Goal: Obtain resource: Download file/media

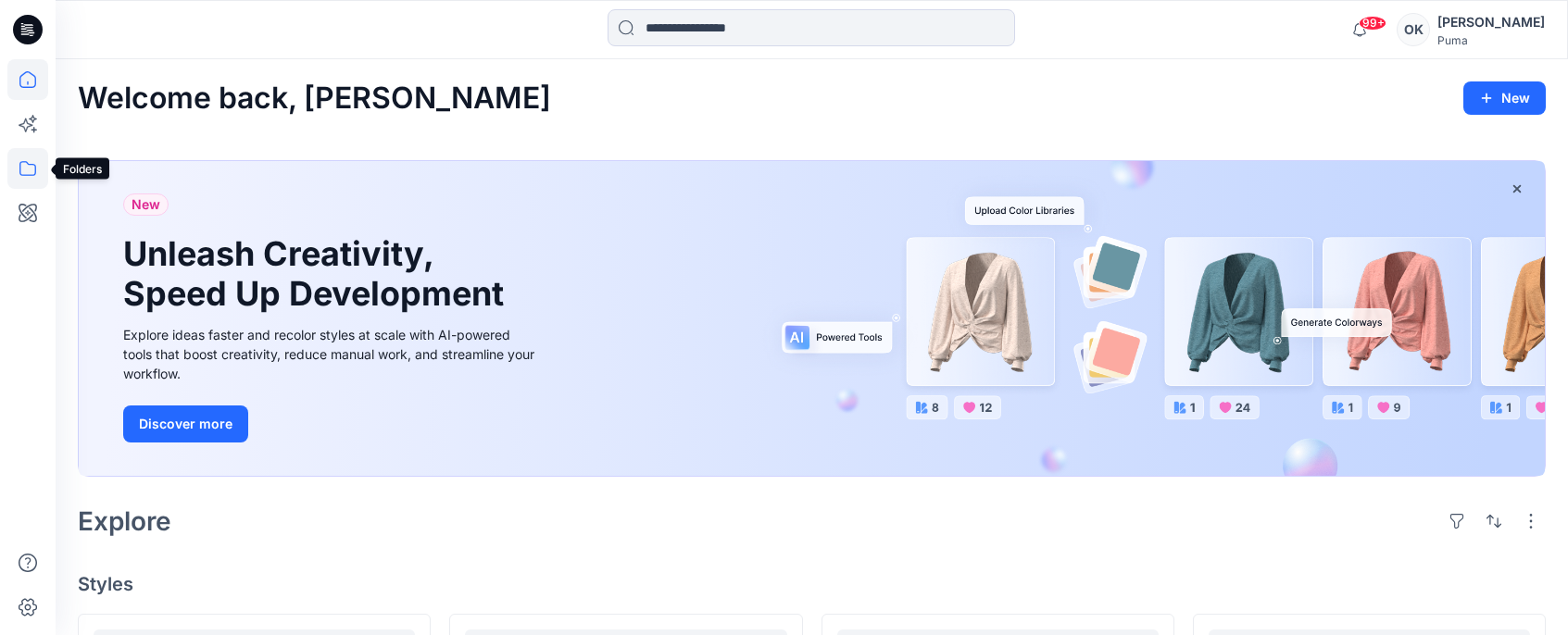
click at [26, 177] on icon at bounding box center [28, 169] width 41 height 41
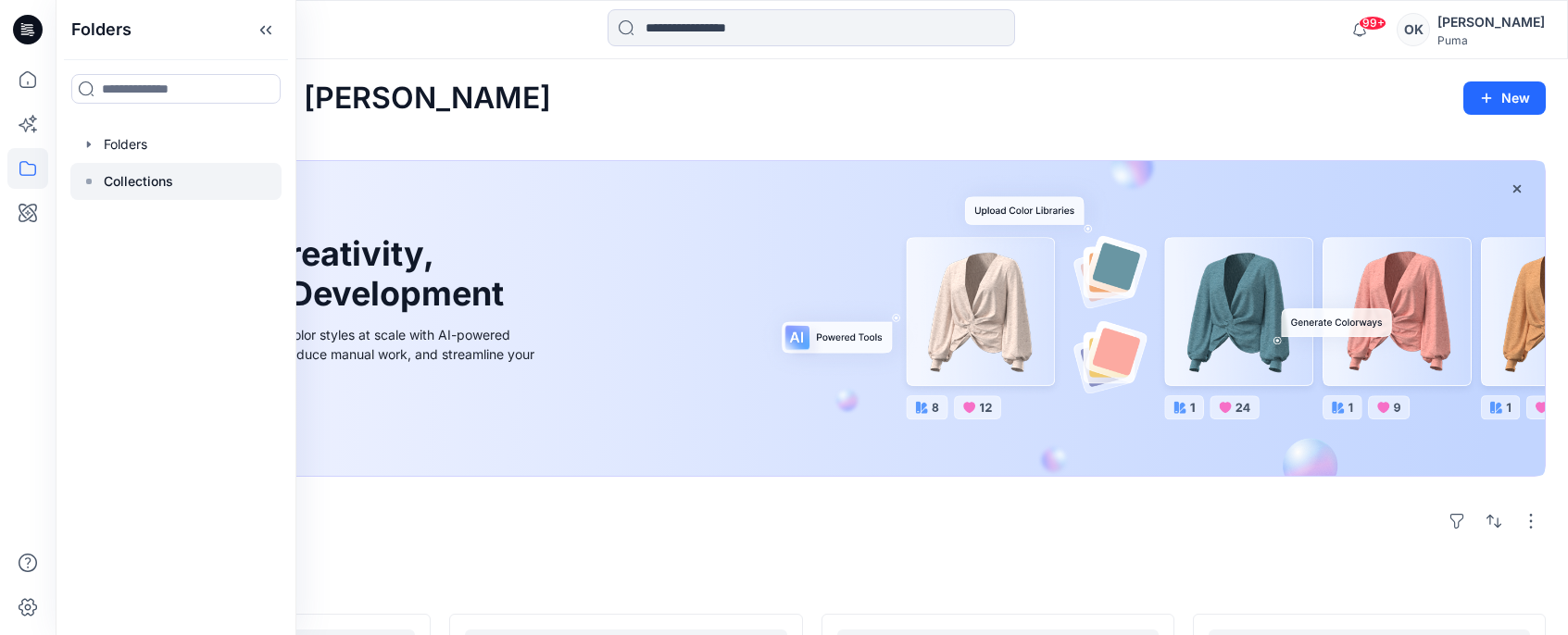
drag, startPoint x: 90, startPoint y: 181, endPoint x: 107, endPoint y: 179, distance: 17.1
click at [92, 181] on icon at bounding box center [89, 182] width 15 height 15
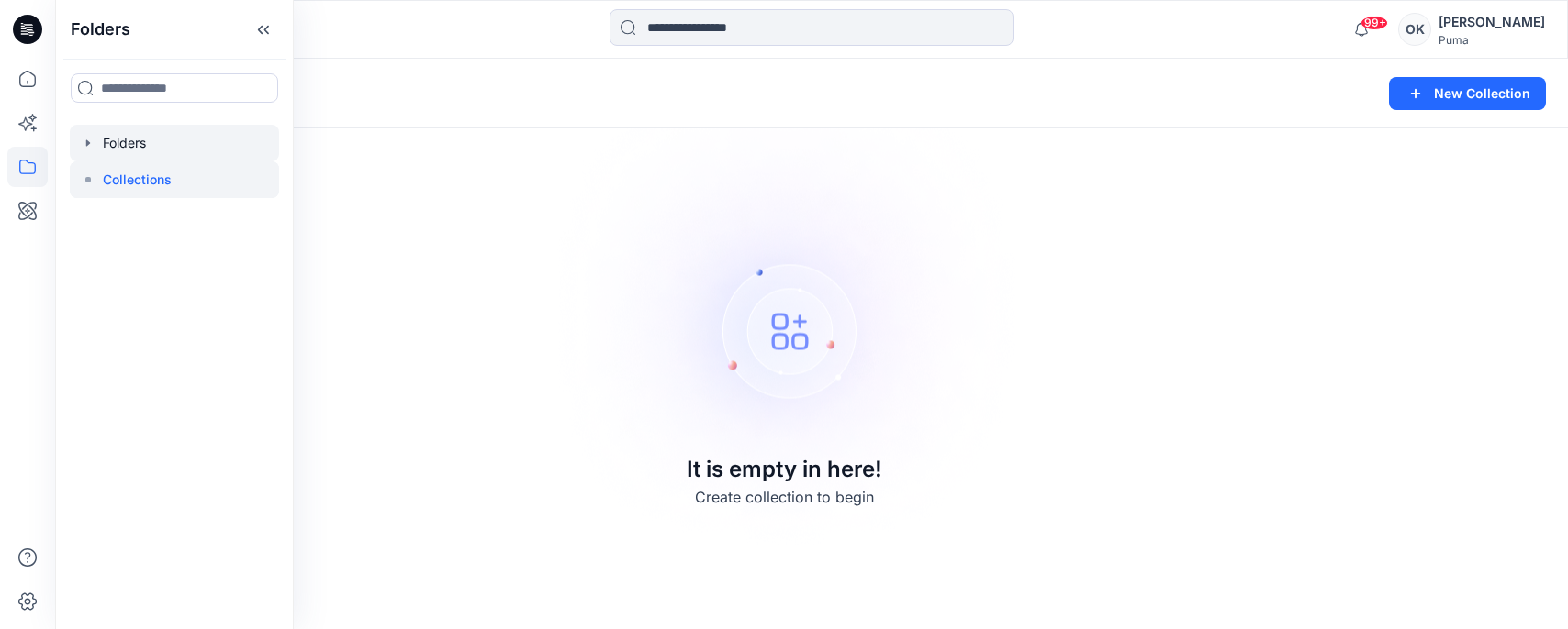
click at [133, 142] on div at bounding box center [174, 143] width 209 height 37
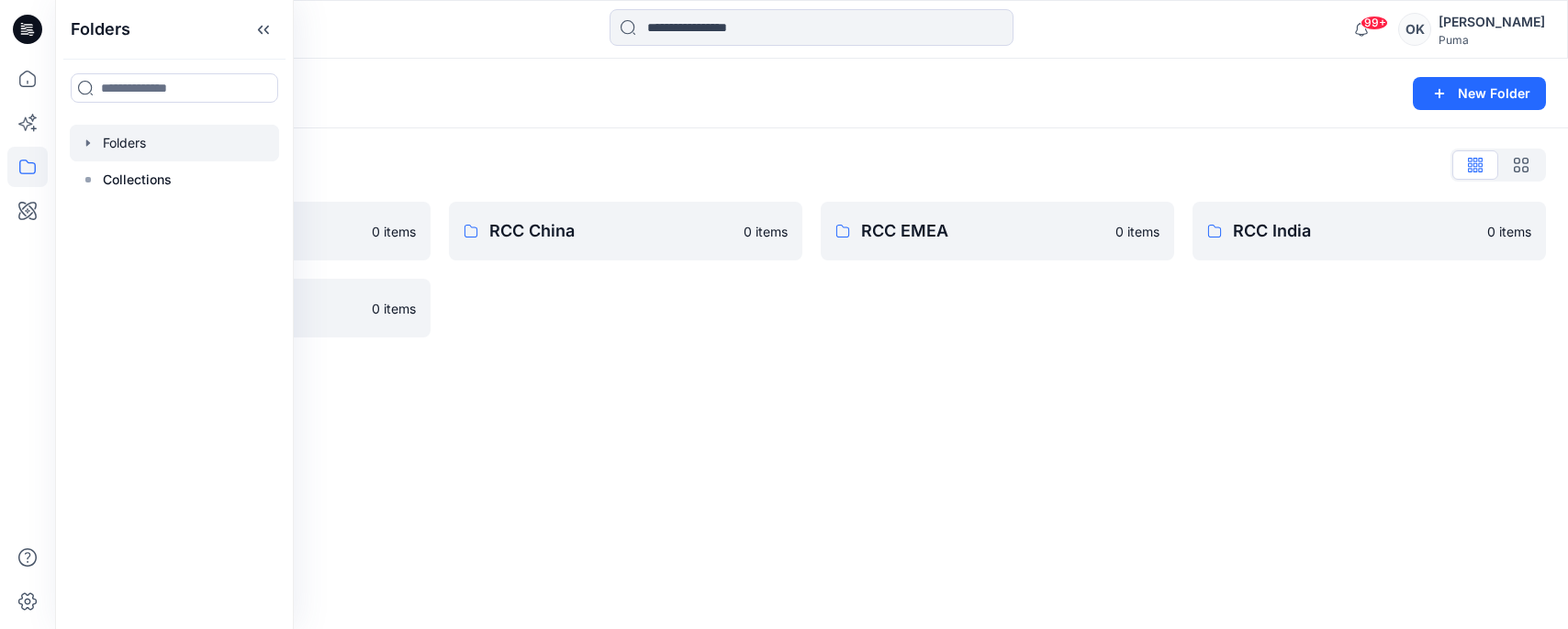
click at [83, 142] on icon "button" at bounding box center [88, 143] width 15 height 15
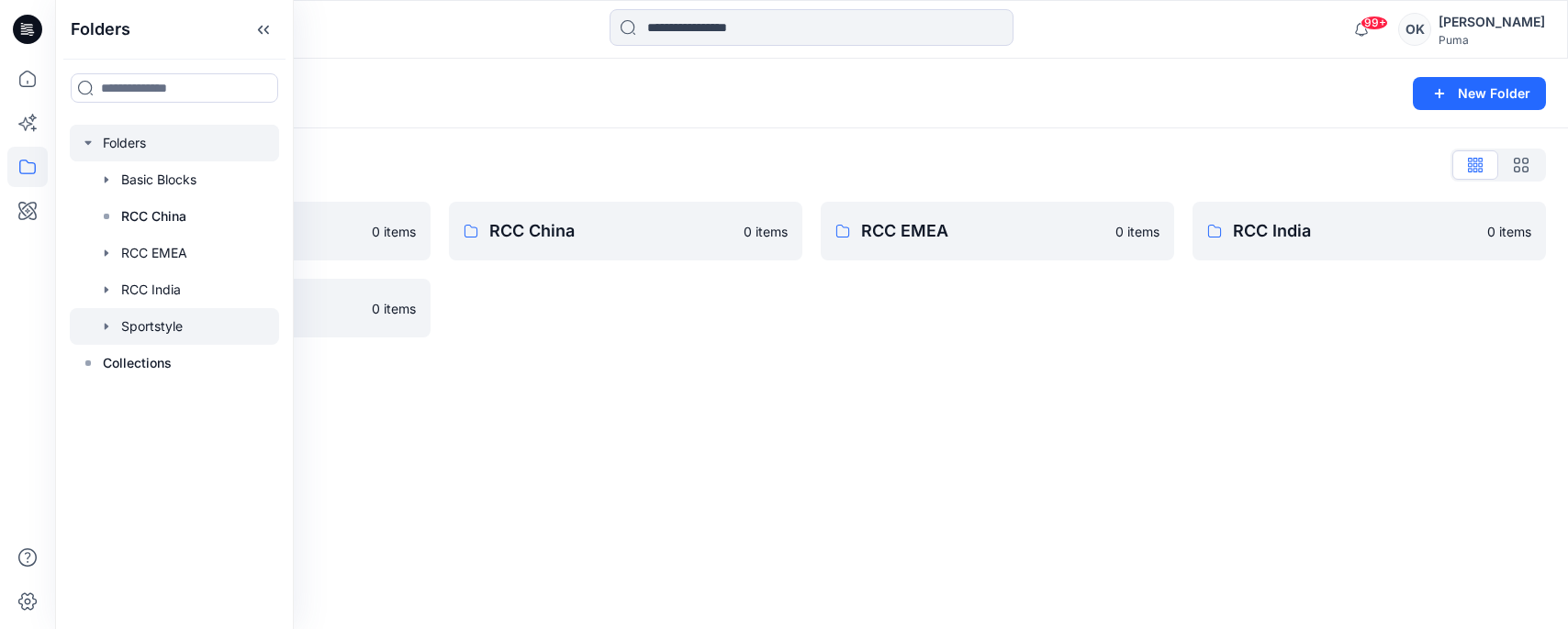
click at [157, 326] on div at bounding box center [174, 327] width 209 height 37
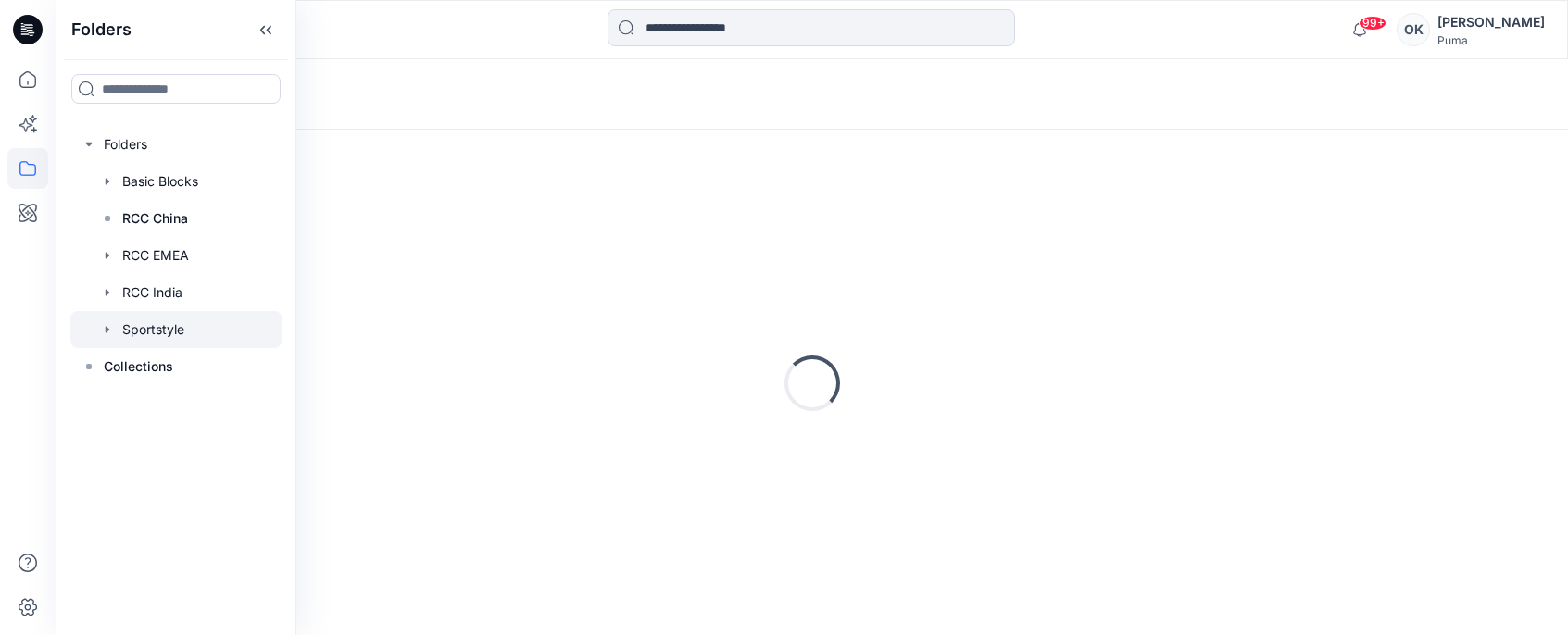
click at [108, 326] on icon "button" at bounding box center [107, 330] width 15 height 15
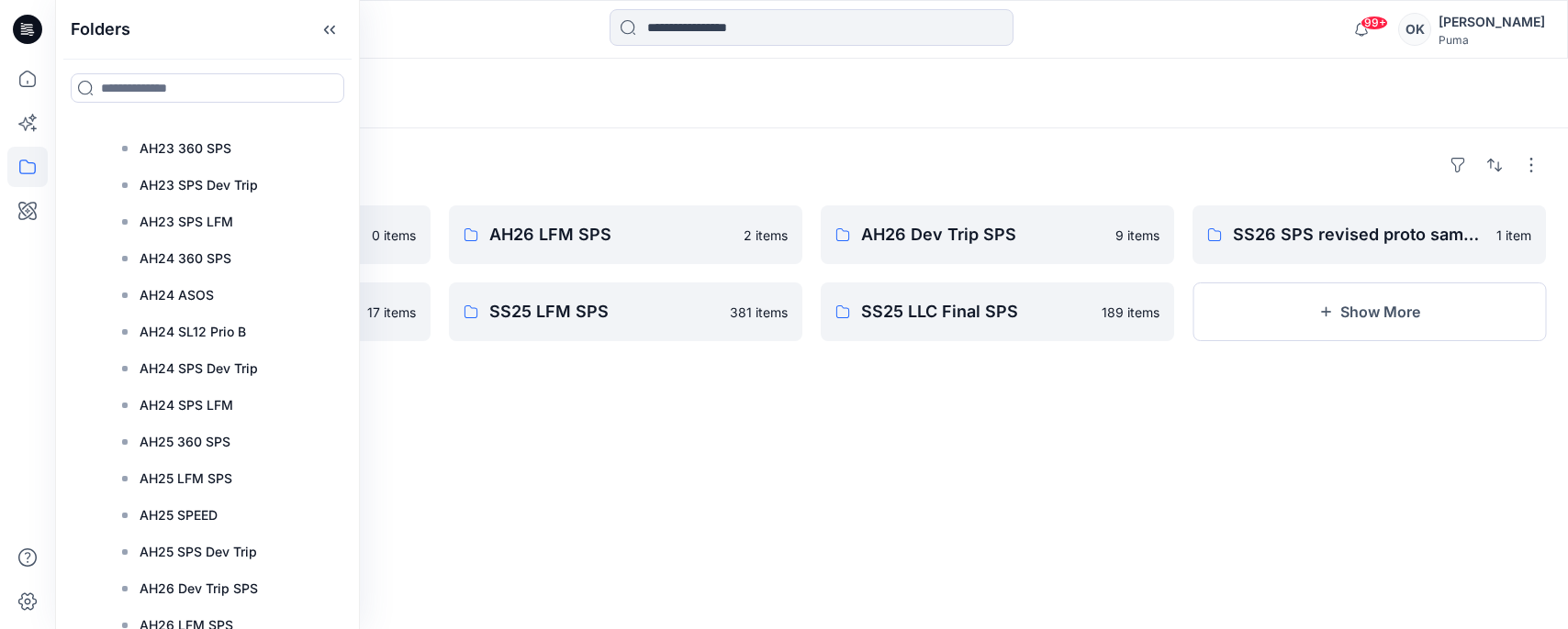
scroll to position [1825, 0]
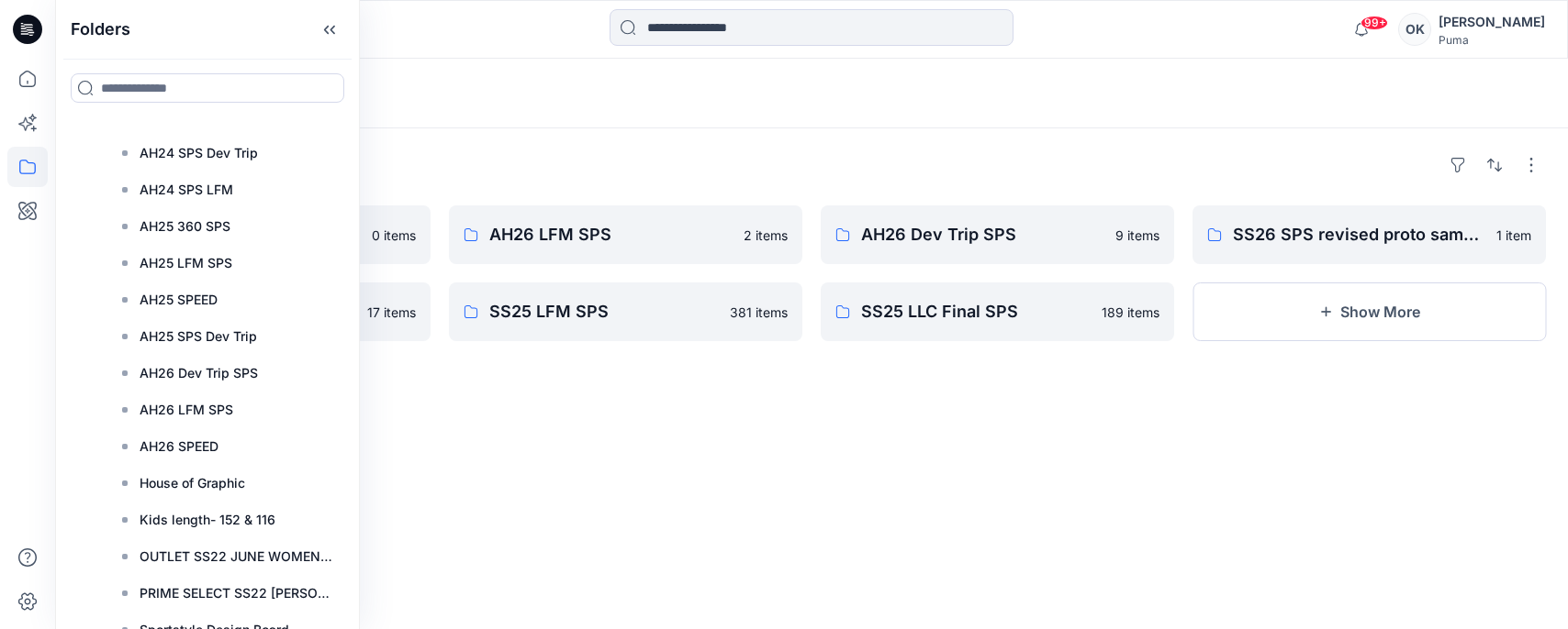
click at [348, 391] on div "Folders Folders Basic Blocks RCC China RCC EMEA RCC India Sportstyle AH19 Core …" at bounding box center [208, 314] width 305 height 629
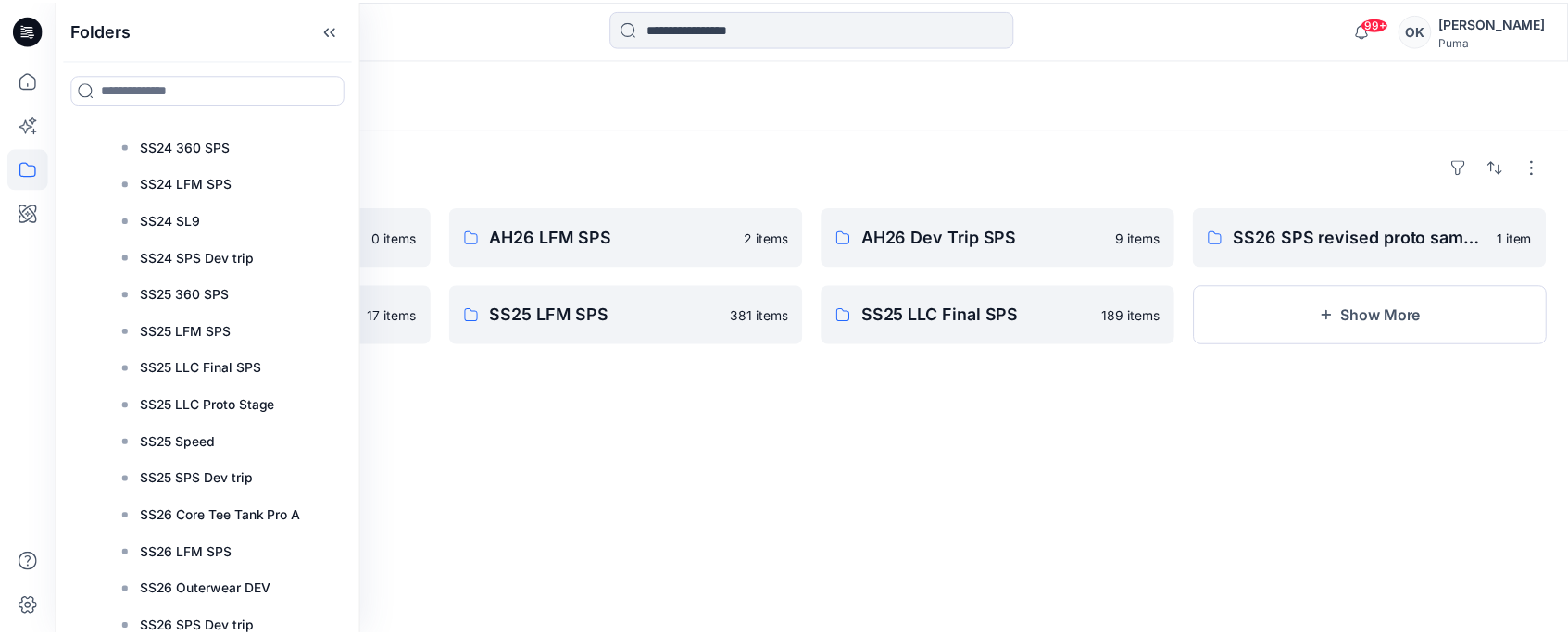
scroll to position [3936, 0]
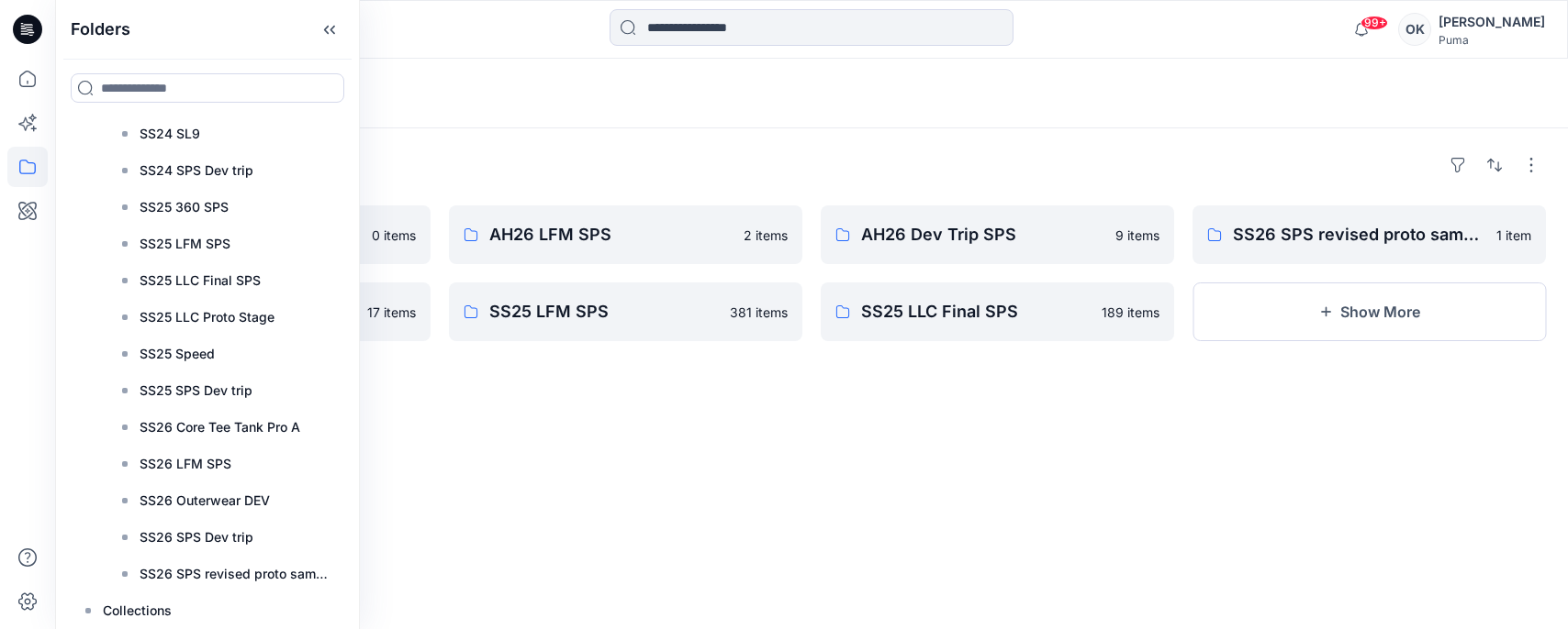
drag, startPoint x: 583, startPoint y: 165, endPoint x: 594, endPoint y: 163, distance: 11.2
click at [586, 167] on div "Folders" at bounding box center [810, 165] width 1468 height 30
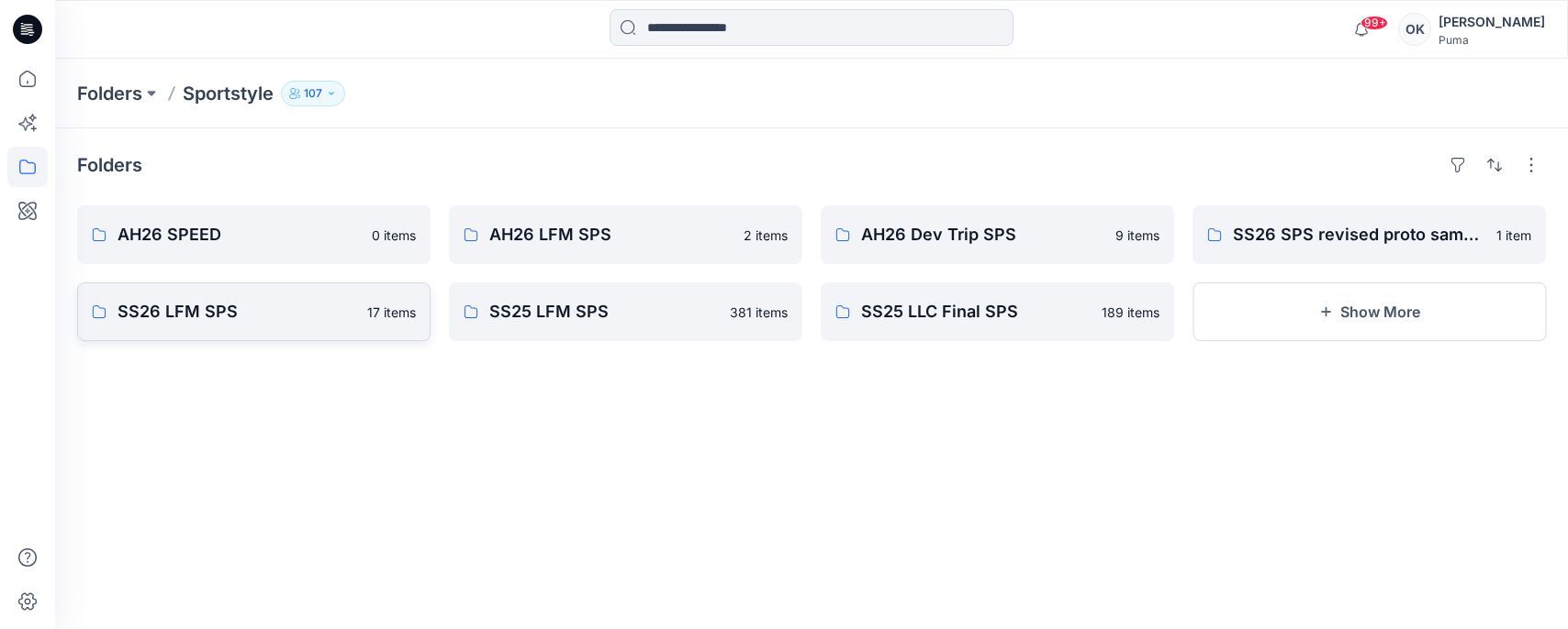
click at [286, 312] on p "SS26 LFM SPS" at bounding box center [237, 312] width 238 height 26
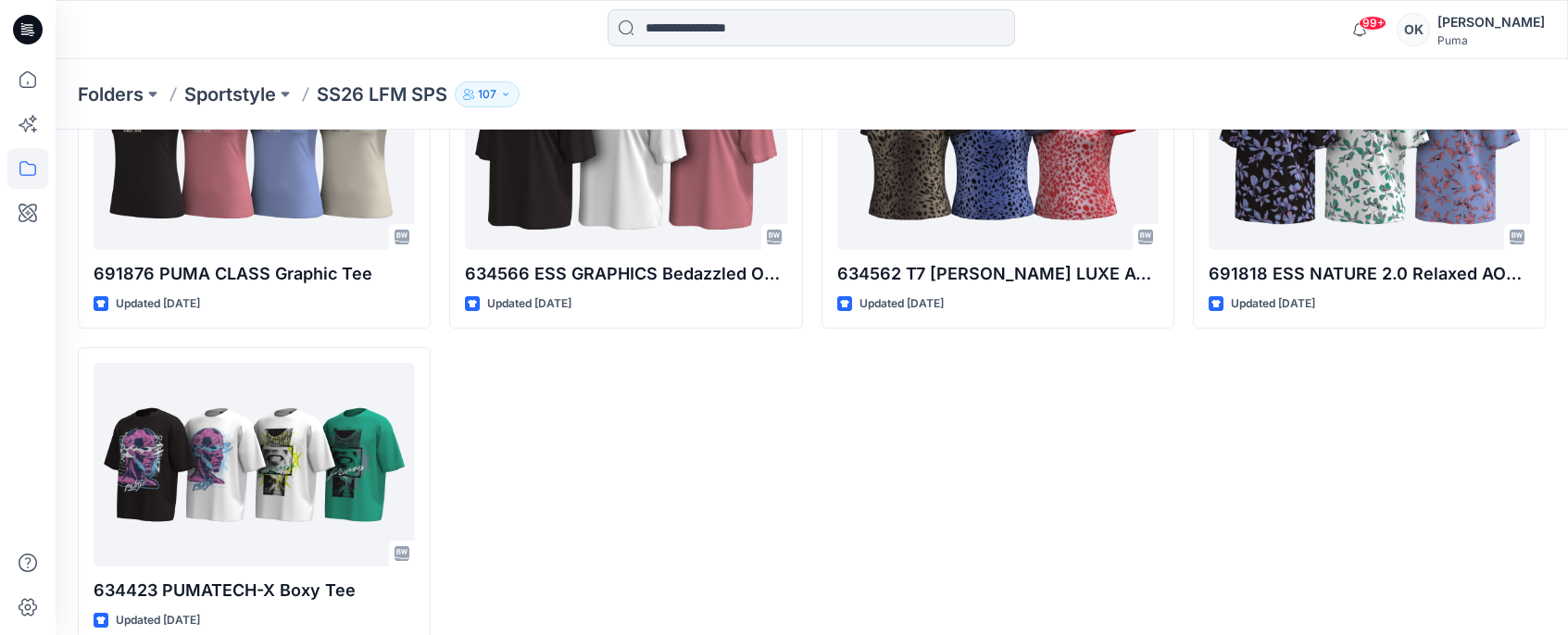
scroll to position [1163, 0]
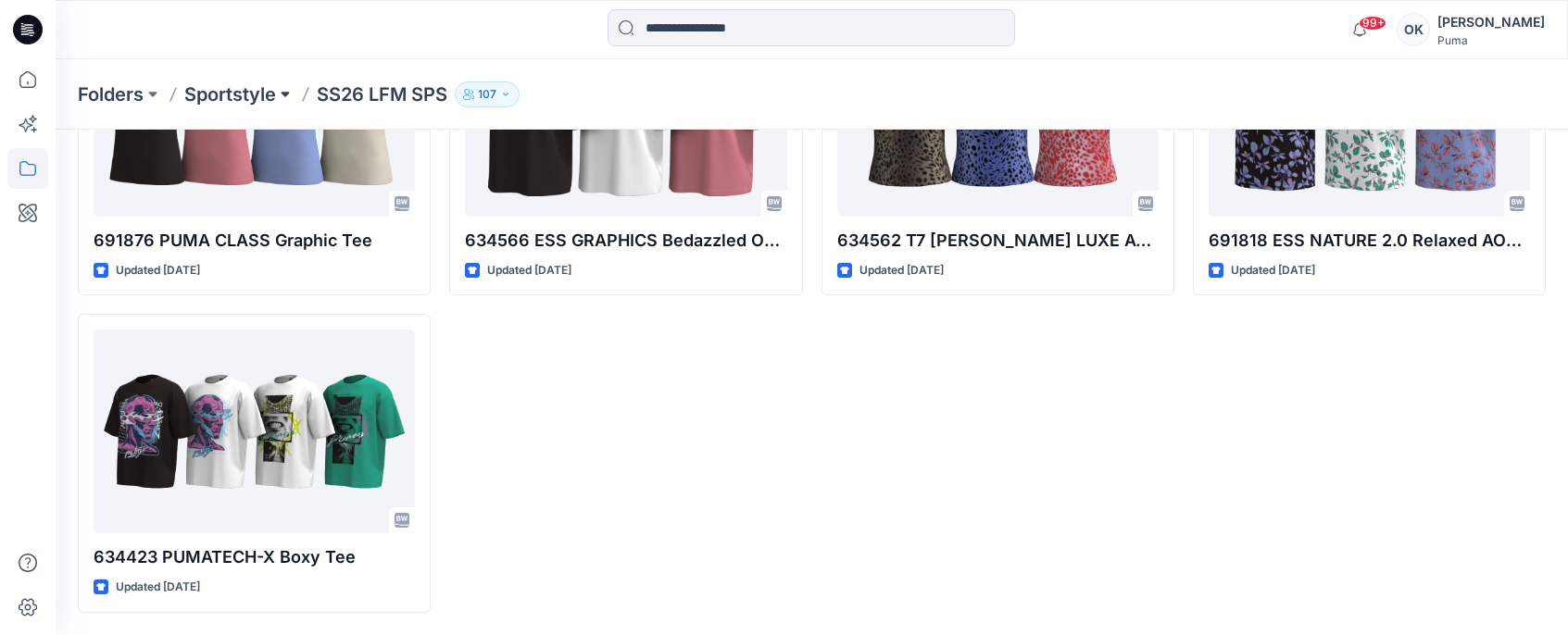
click at [284, 91] on button at bounding box center [285, 94] width 19 height 26
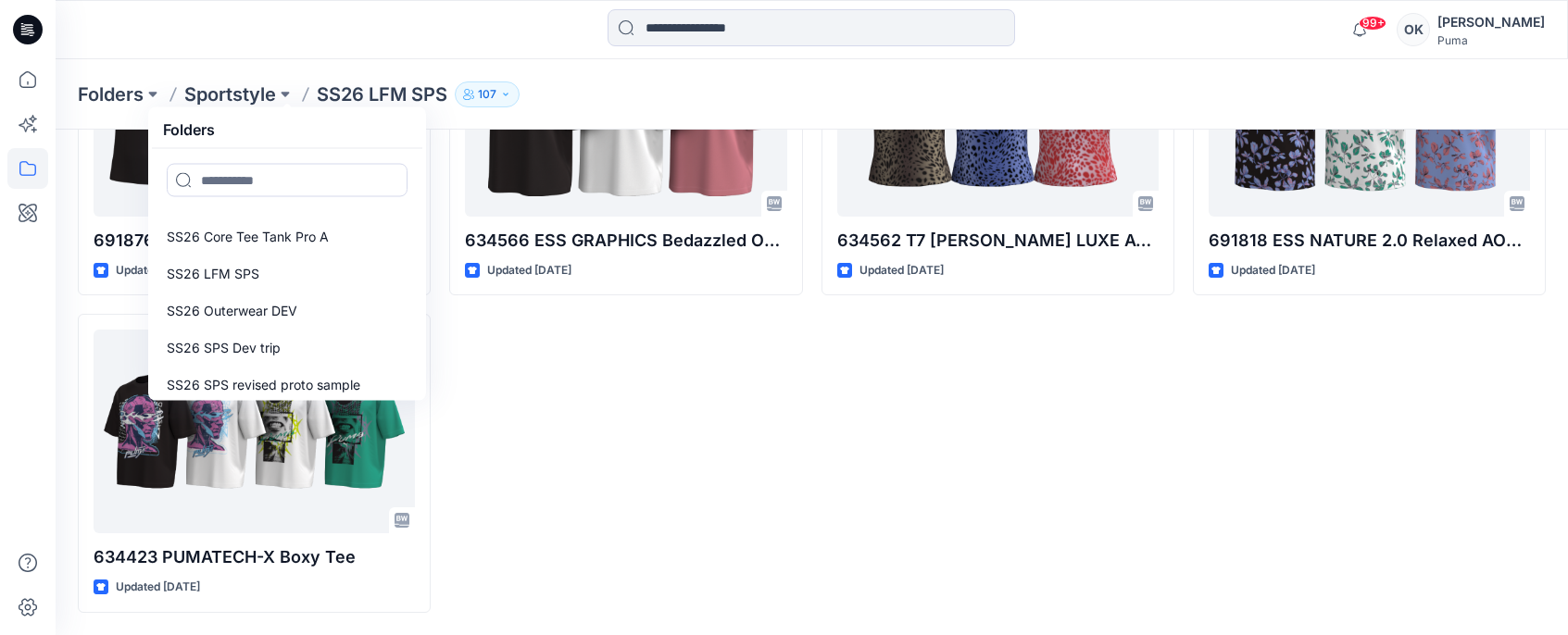
scroll to position [4001, 0]
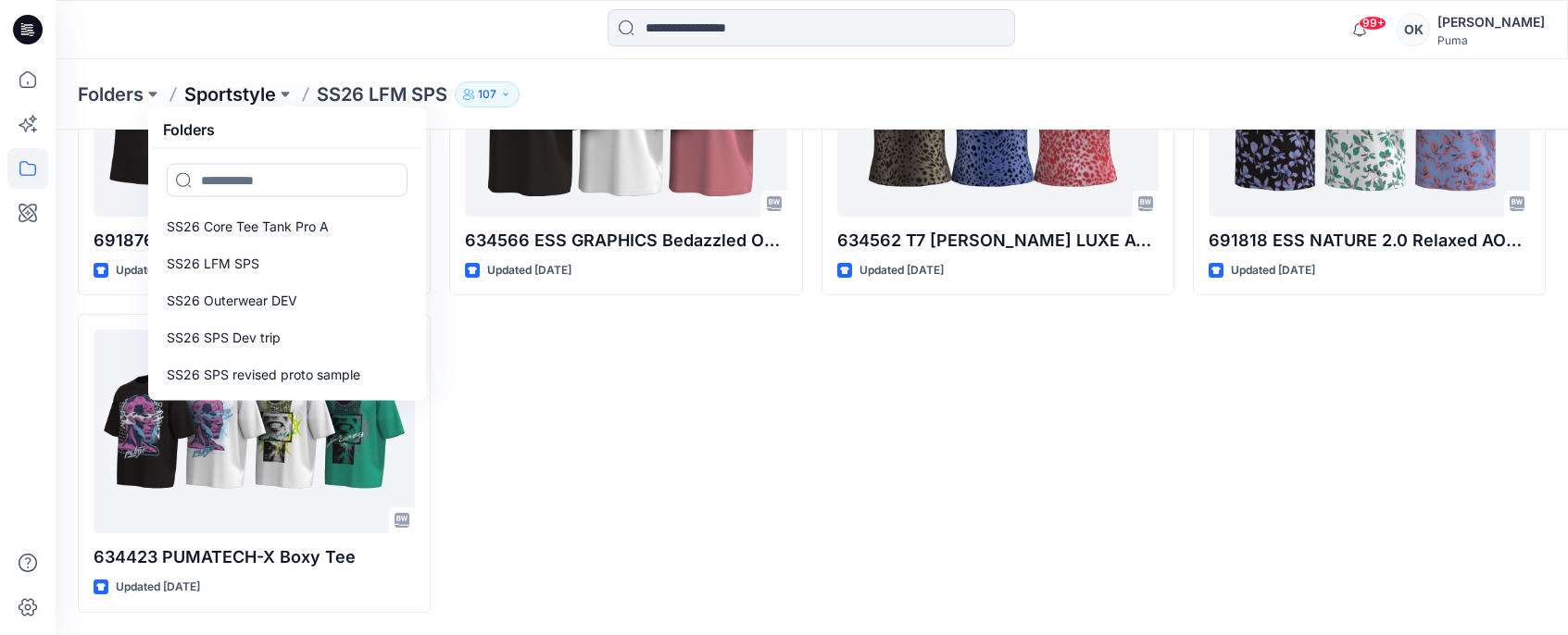
click at [233, 90] on p "Sportstyle" at bounding box center [230, 94] width 91 height 26
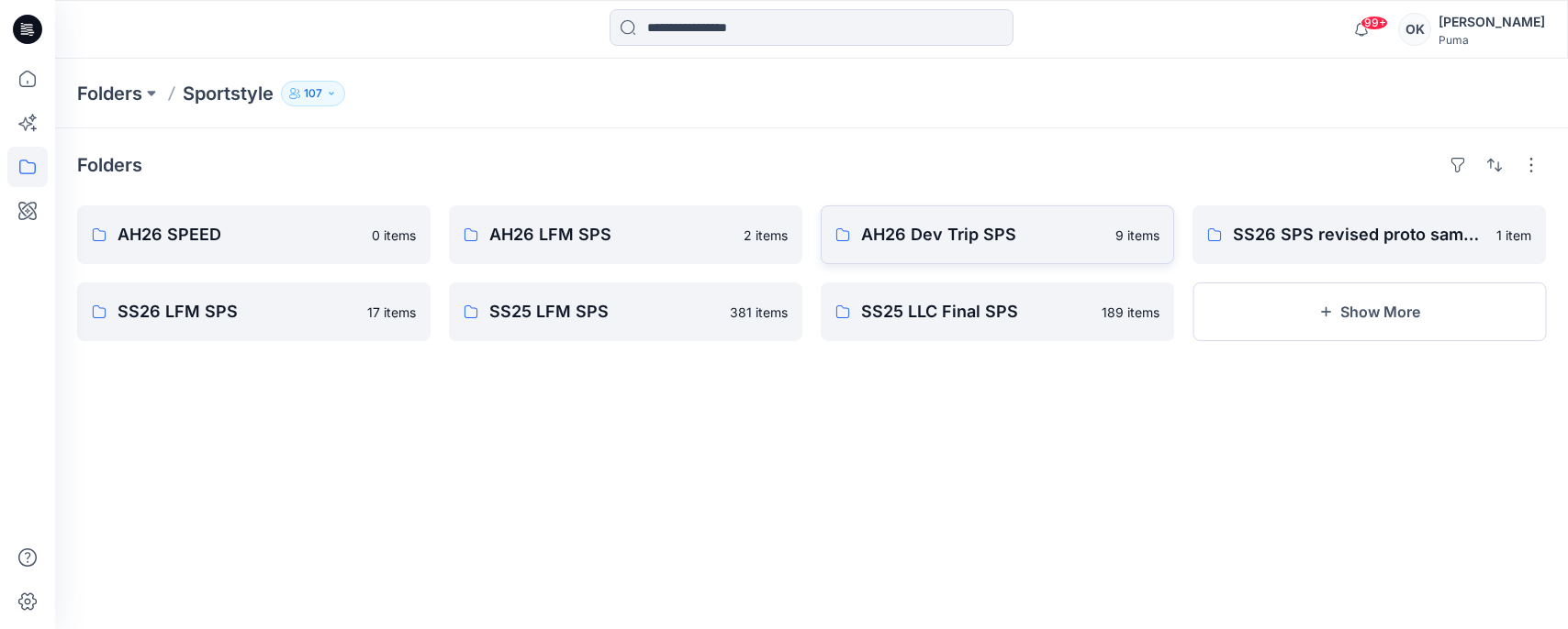
click at [1006, 224] on p "AH26 Dev Trip SPS" at bounding box center [982, 235] width 243 height 26
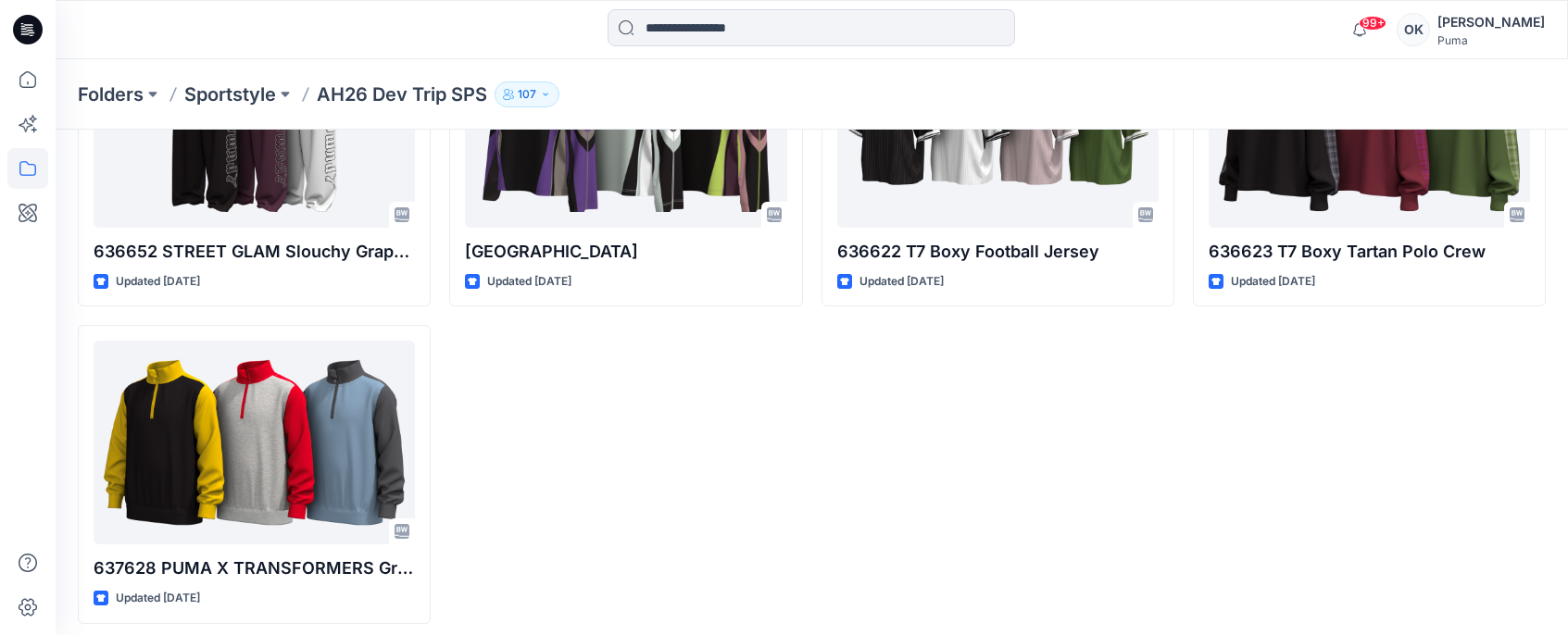
scroll to position [527, 0]
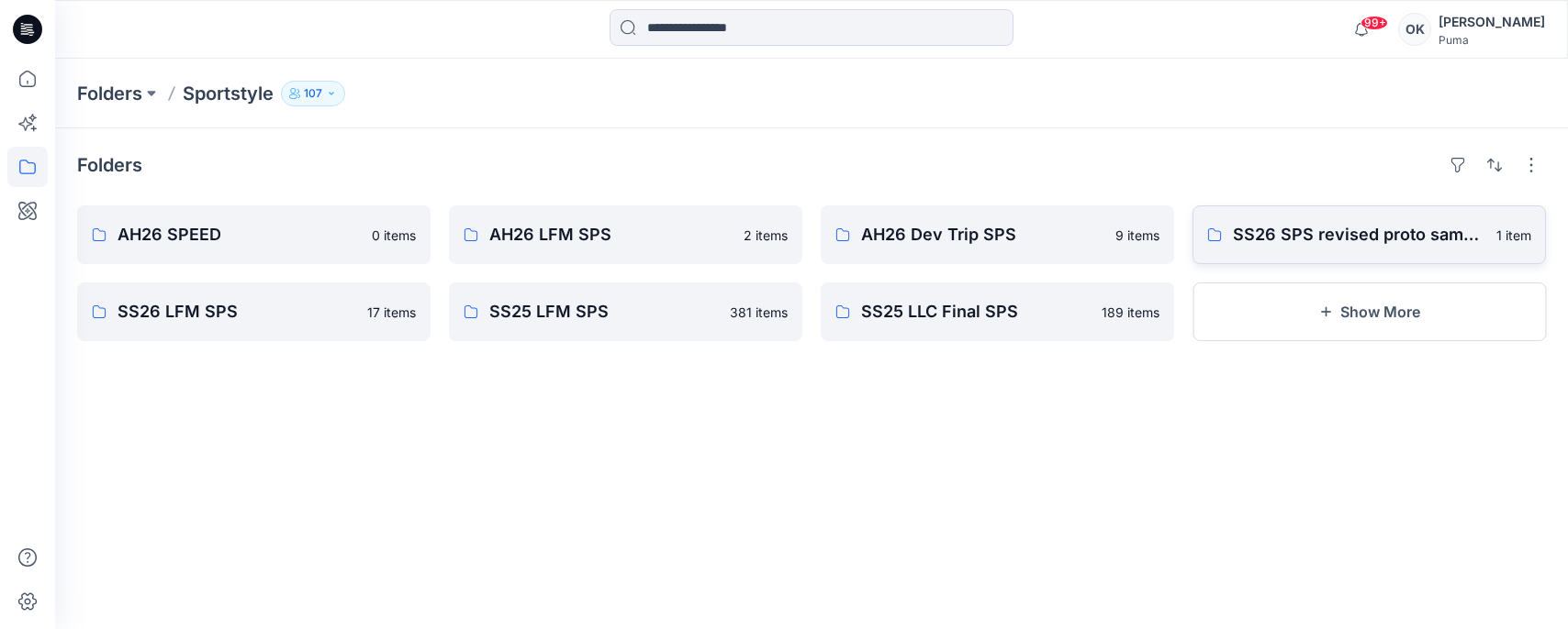
click at [1337, 234] on p "SS26 SPS revised proto sample" at bounding box center [1358, 235] width 252 height 26
click at [638, 310] on p "SS25 LFM SPS" at bounding box center [603, 312] width 229 height 26
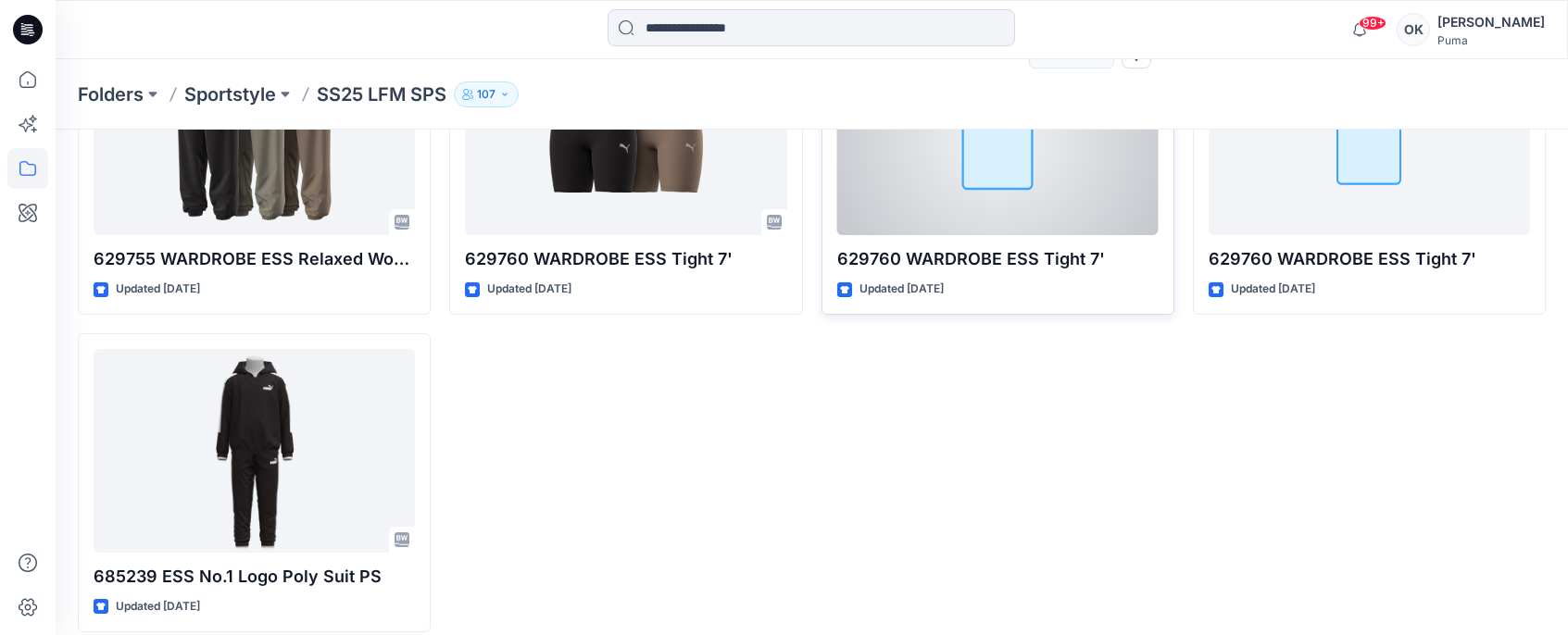
scroll to position [30033, 0]
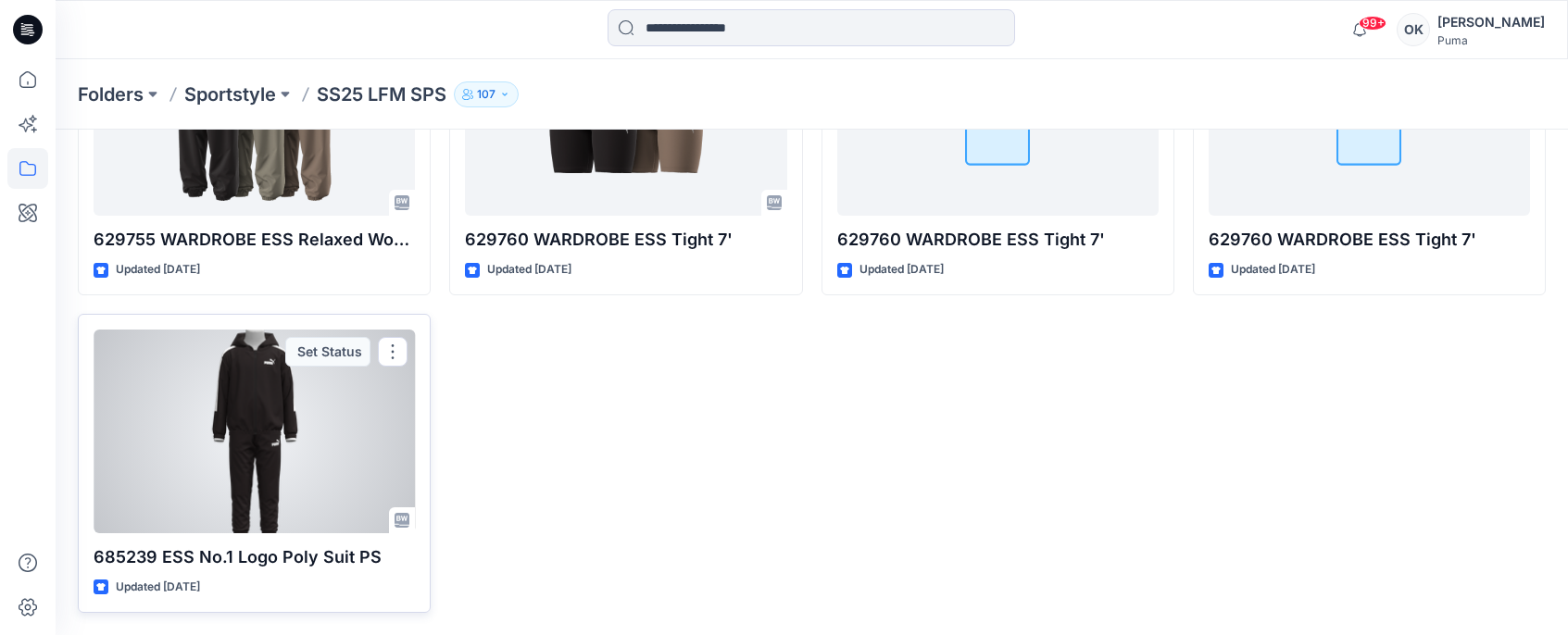
click at [278, 456] on div at bounding box center [254, 432] width 322 height 204
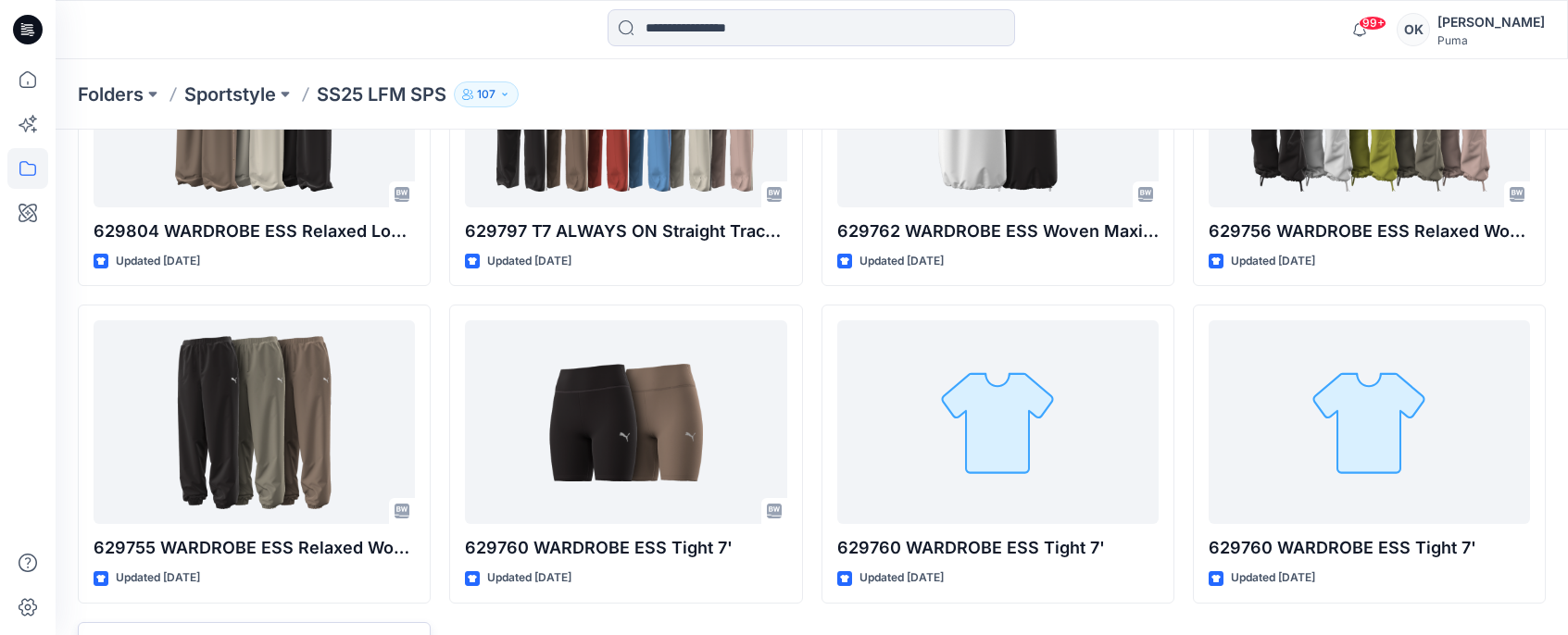
scroll to position [29672, 0]
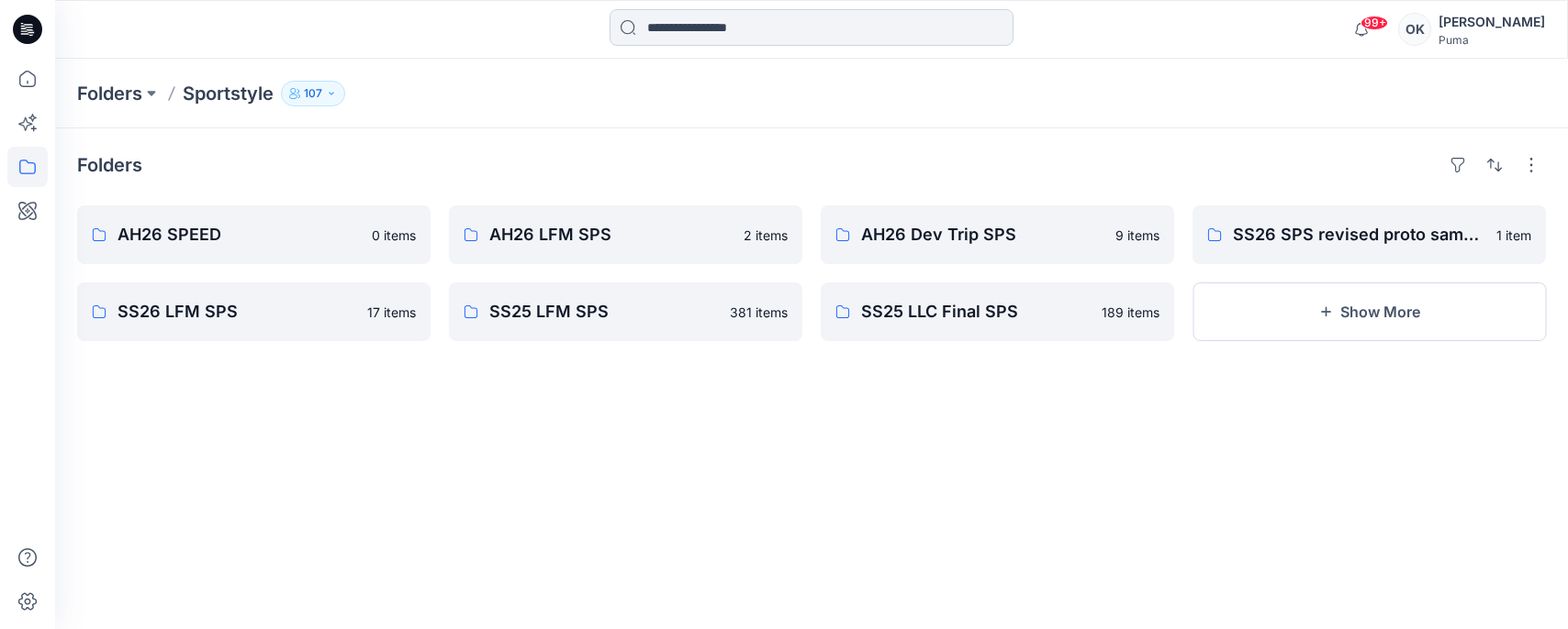
click at [714, 19] on input at bounding box center [811, 28] width 404 height 37
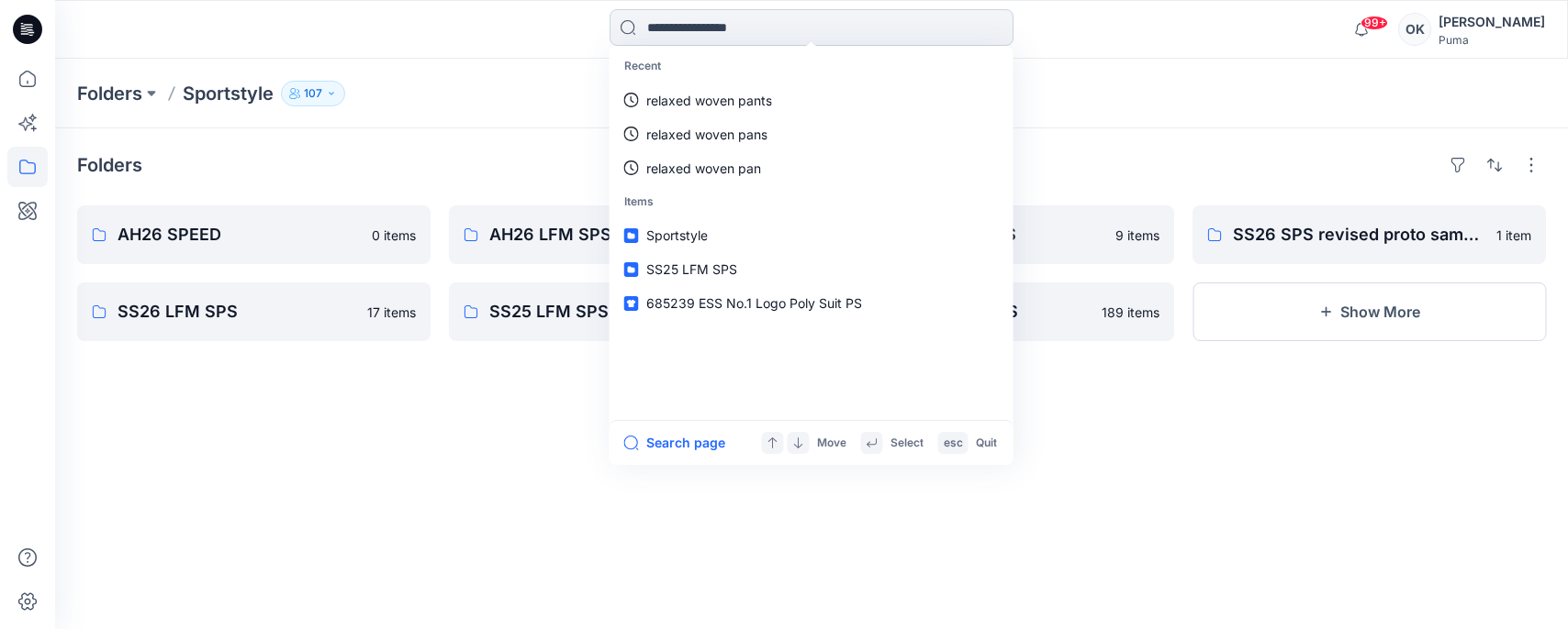
type input "*"
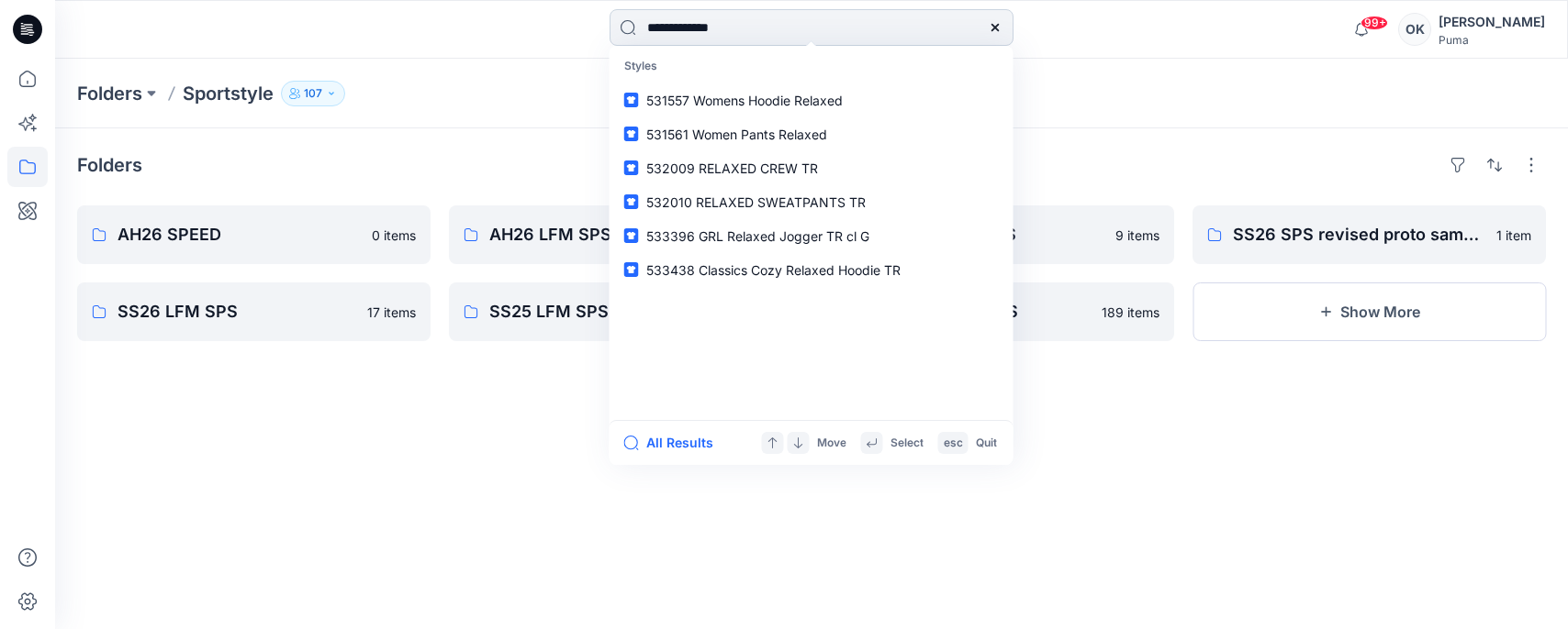
type input "**********"
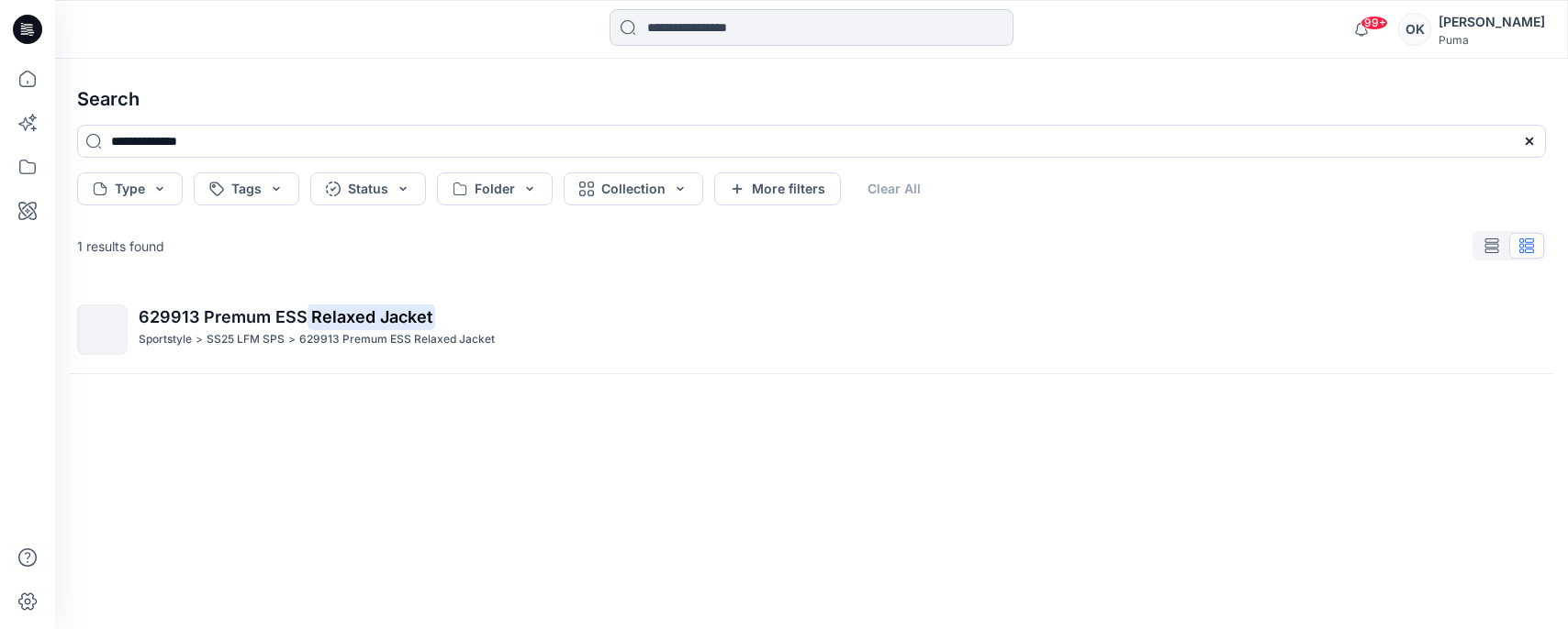
click at [748, 25] on input at bounding box center [811, 28] width 404 height 37
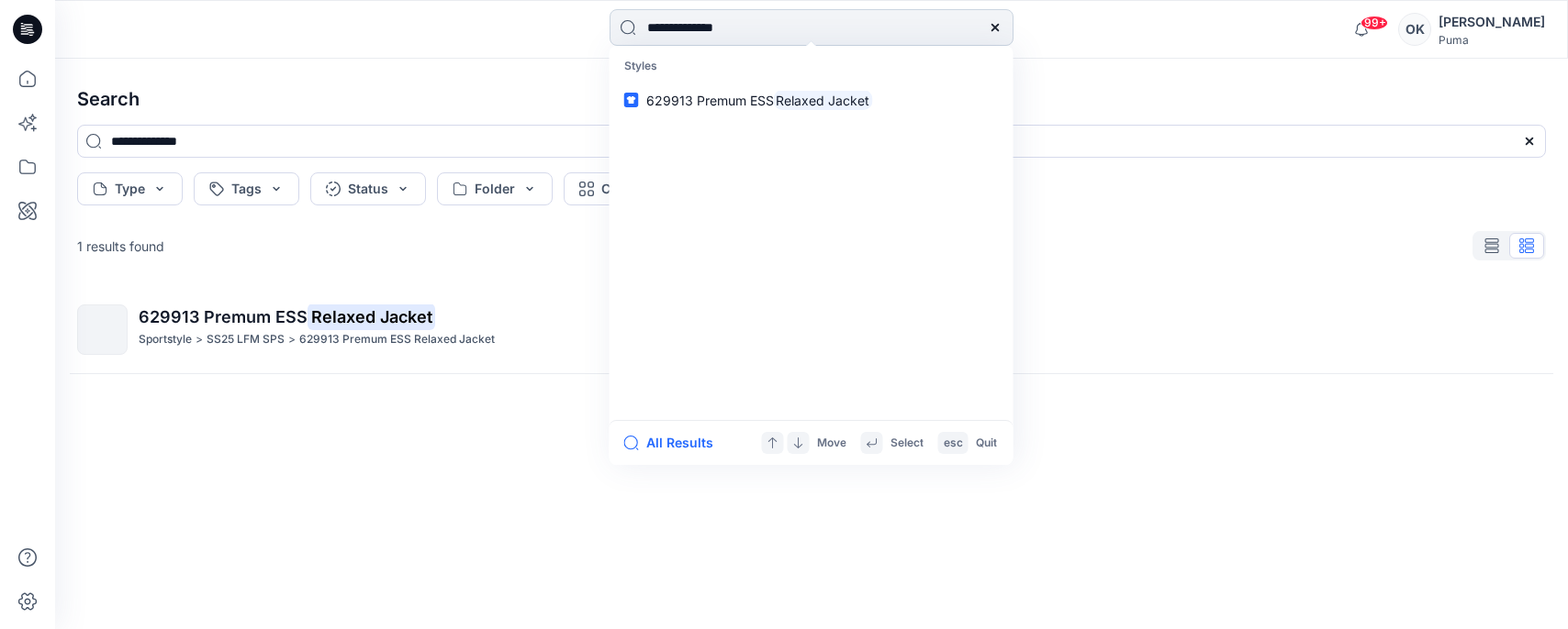
drag, startPoint x: 736, startPoint y: 29, endPoint x: 618, endPoint y: 19, distance: 118.4
click at [618, 19] on input "**********" at bounding box center [811, 28] width 404 height 37
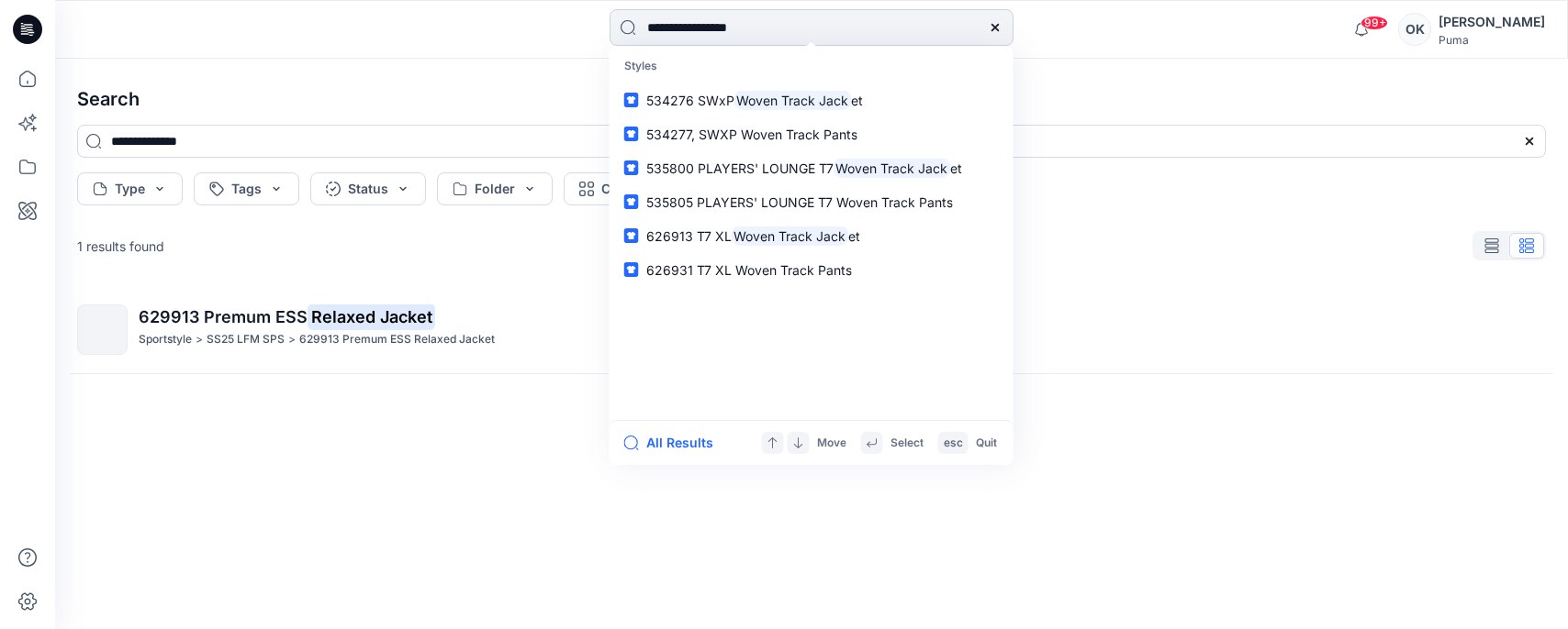
type input "**********"
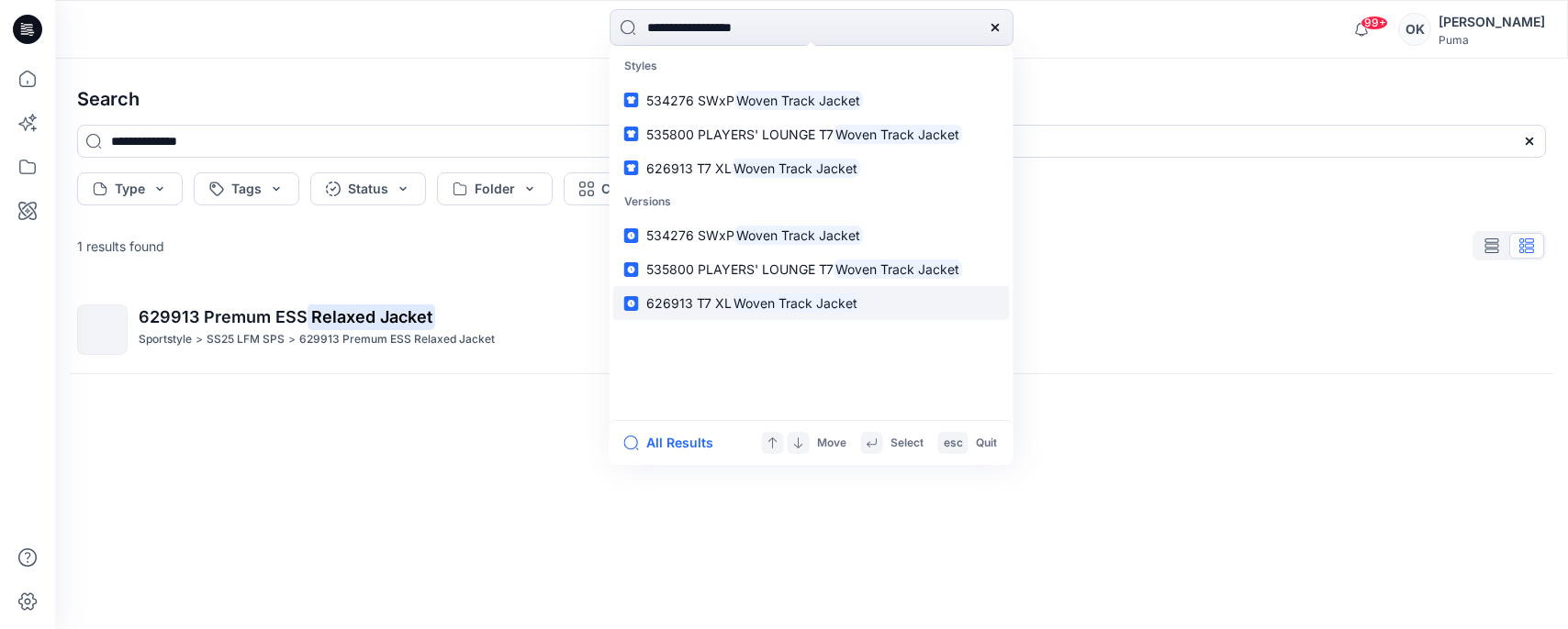
type input "**********"
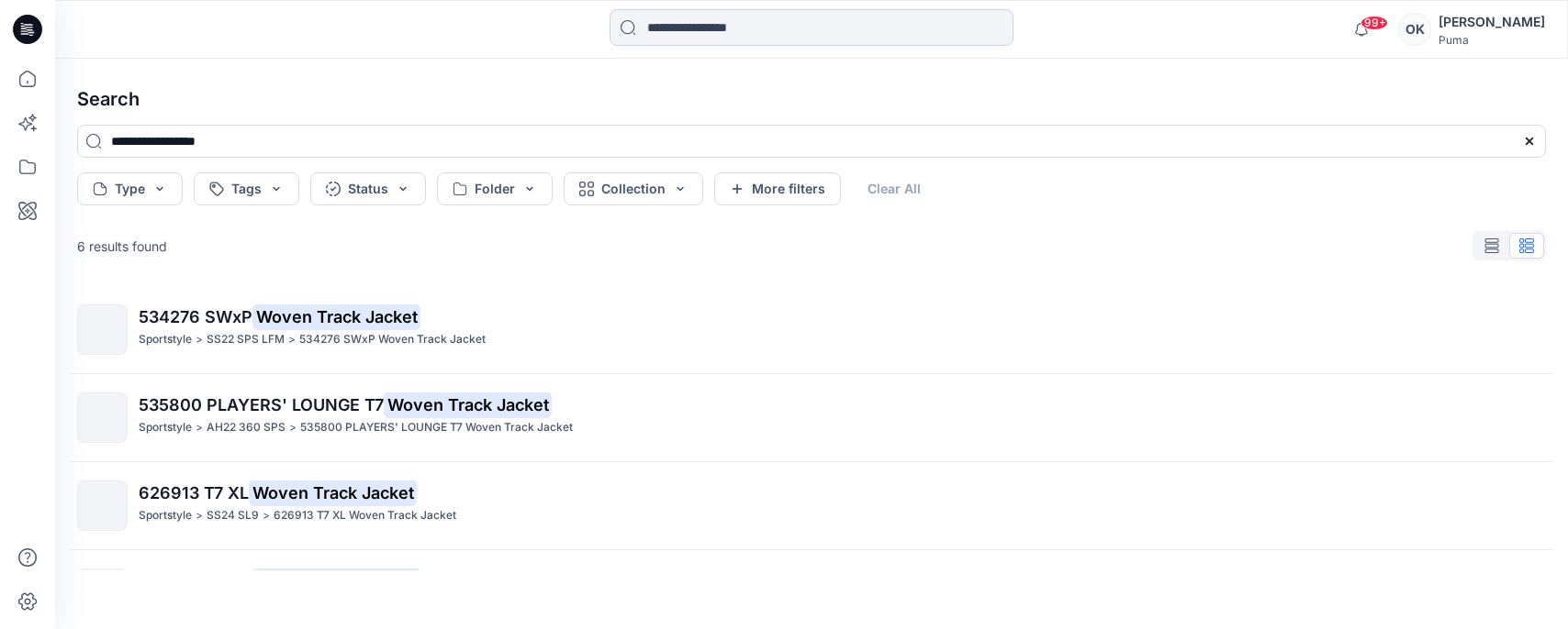
click at [719, 30] on input at bounding box center [811, 28] width 404 height 37
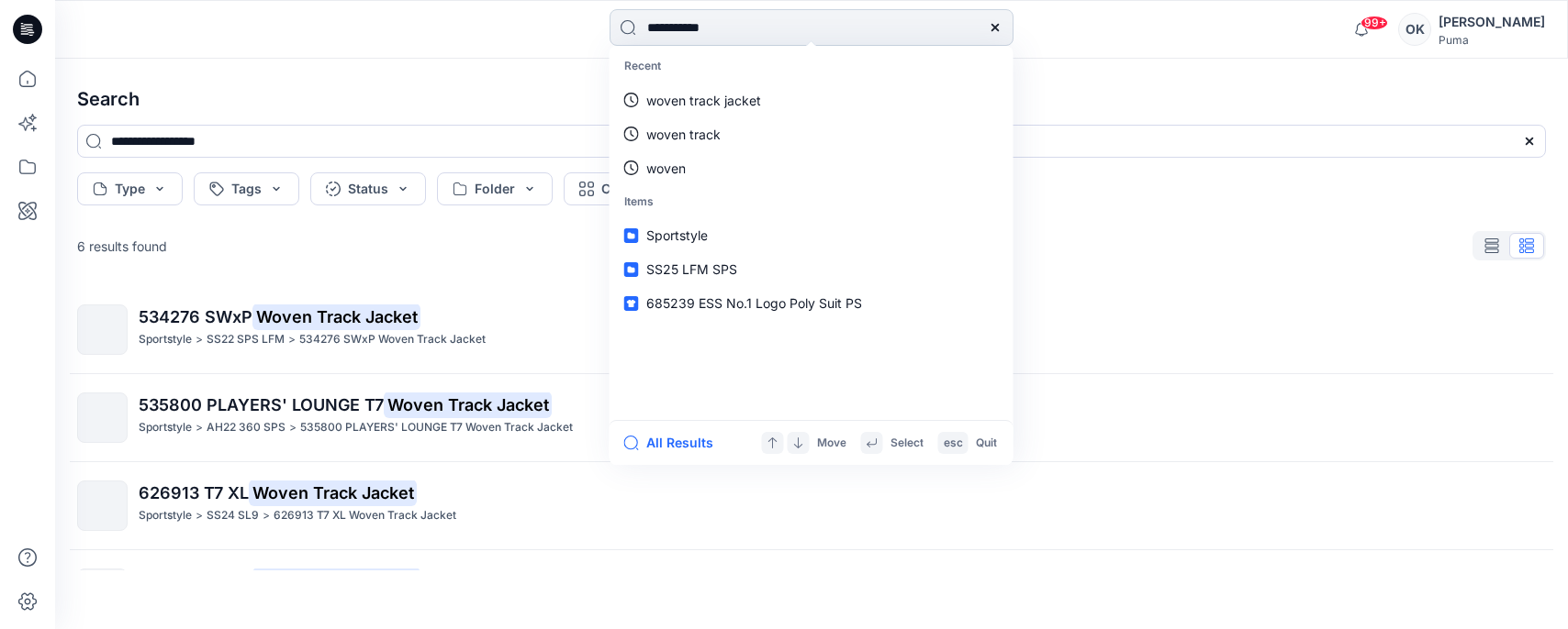
type input "**********"
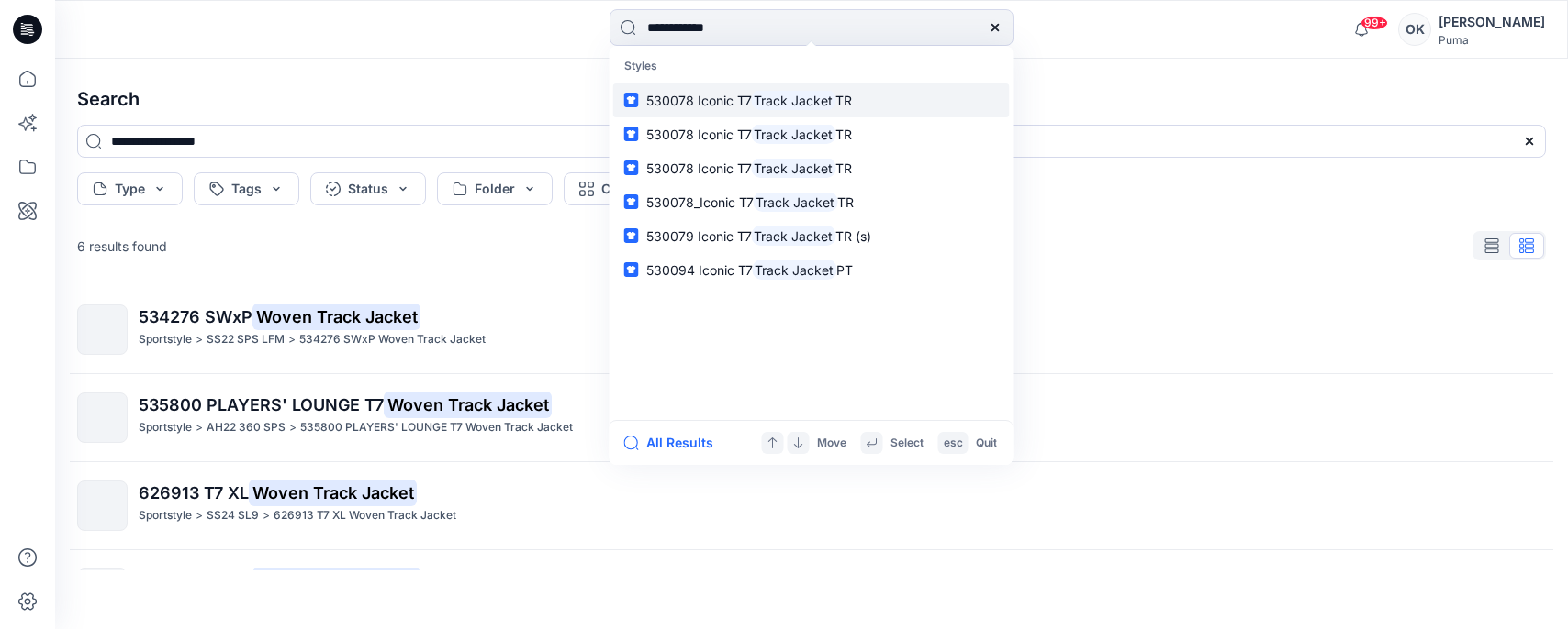
type input "**********"
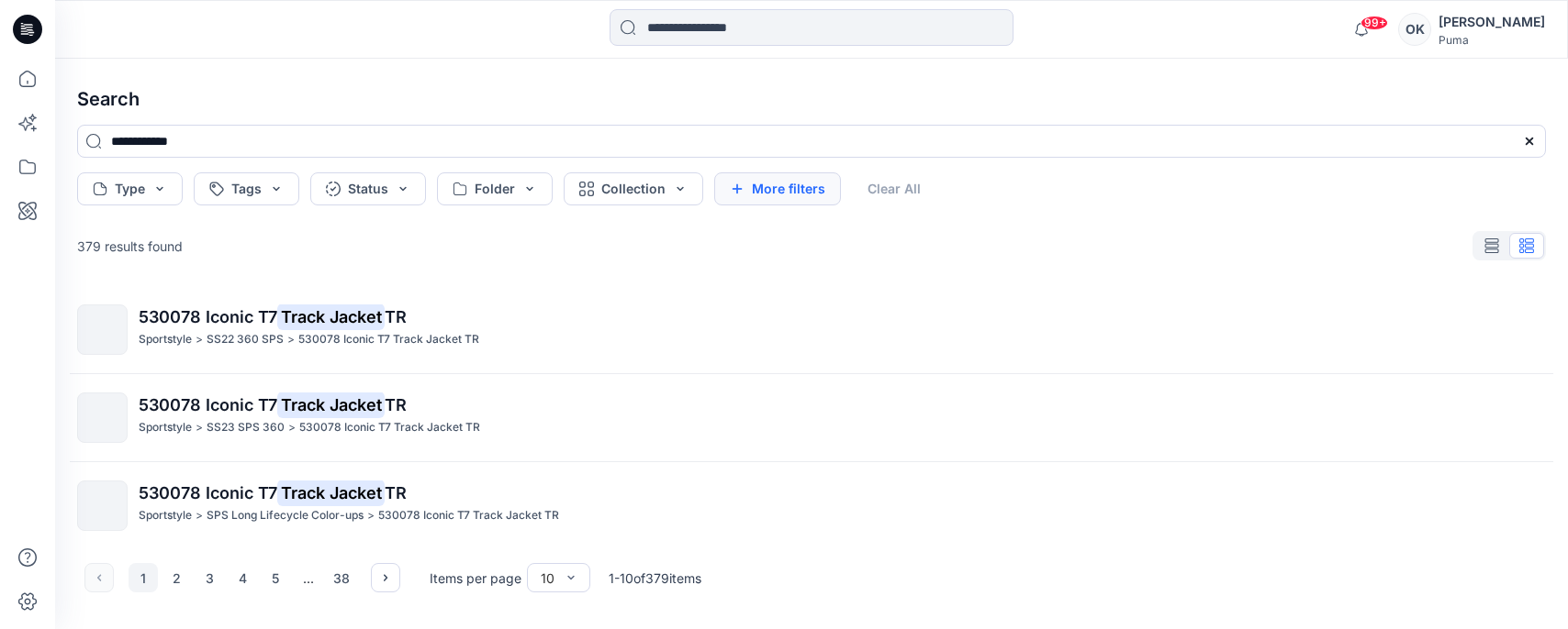
click at [777, 186] on button "More filters" at bounding box center [777, 189] width 127 height 33
click at [158, 186] on button "Type" at bounding box center [129, 189] width 105 height 33
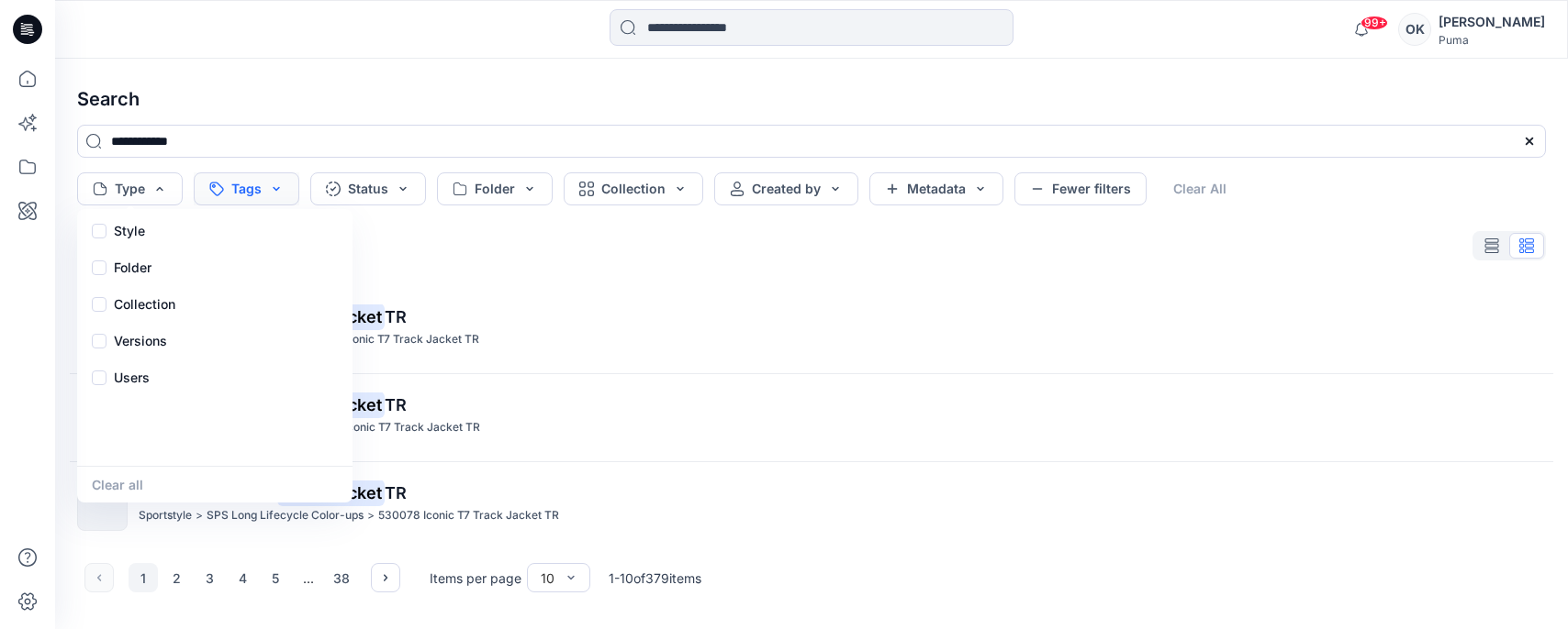
click at [285, 187] on button "Tags" at bounding box center [247, 189] width 105 height 33
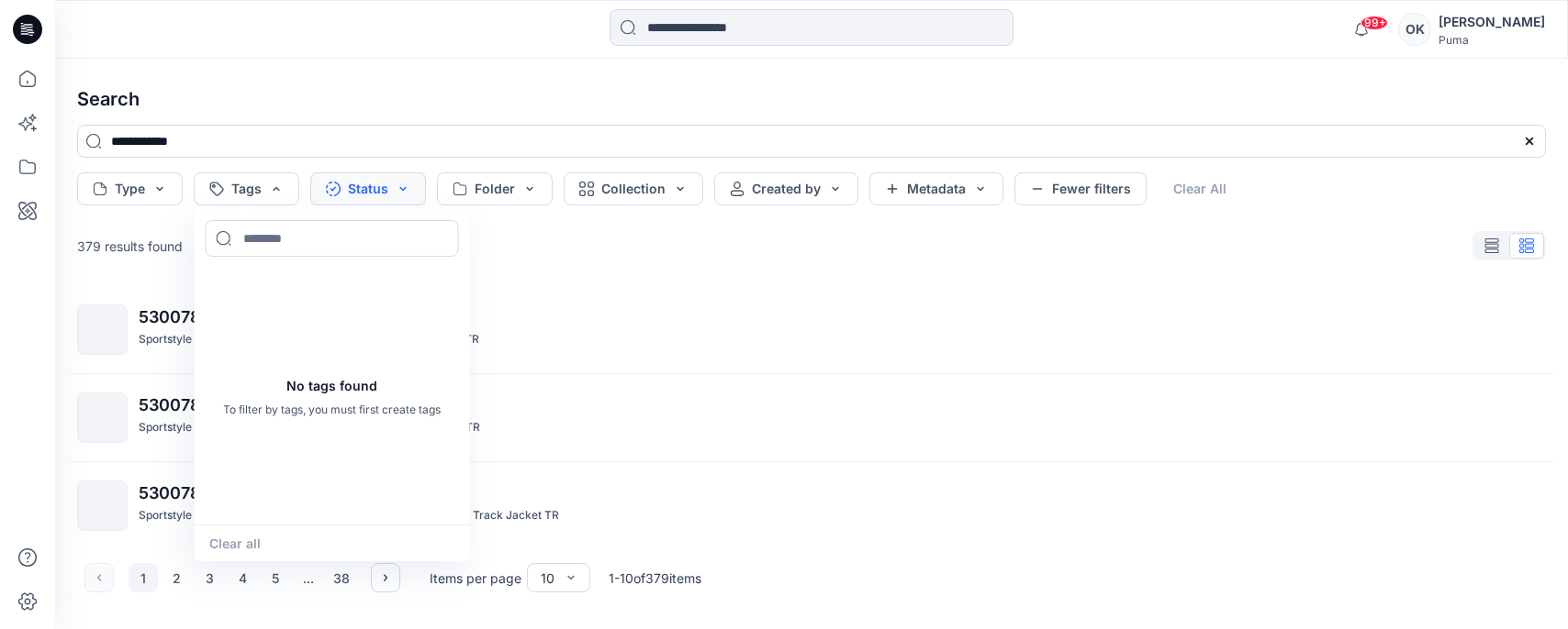
click at [408, 184] on button "Status" at bounding box center [368, 189] width 115 height 33
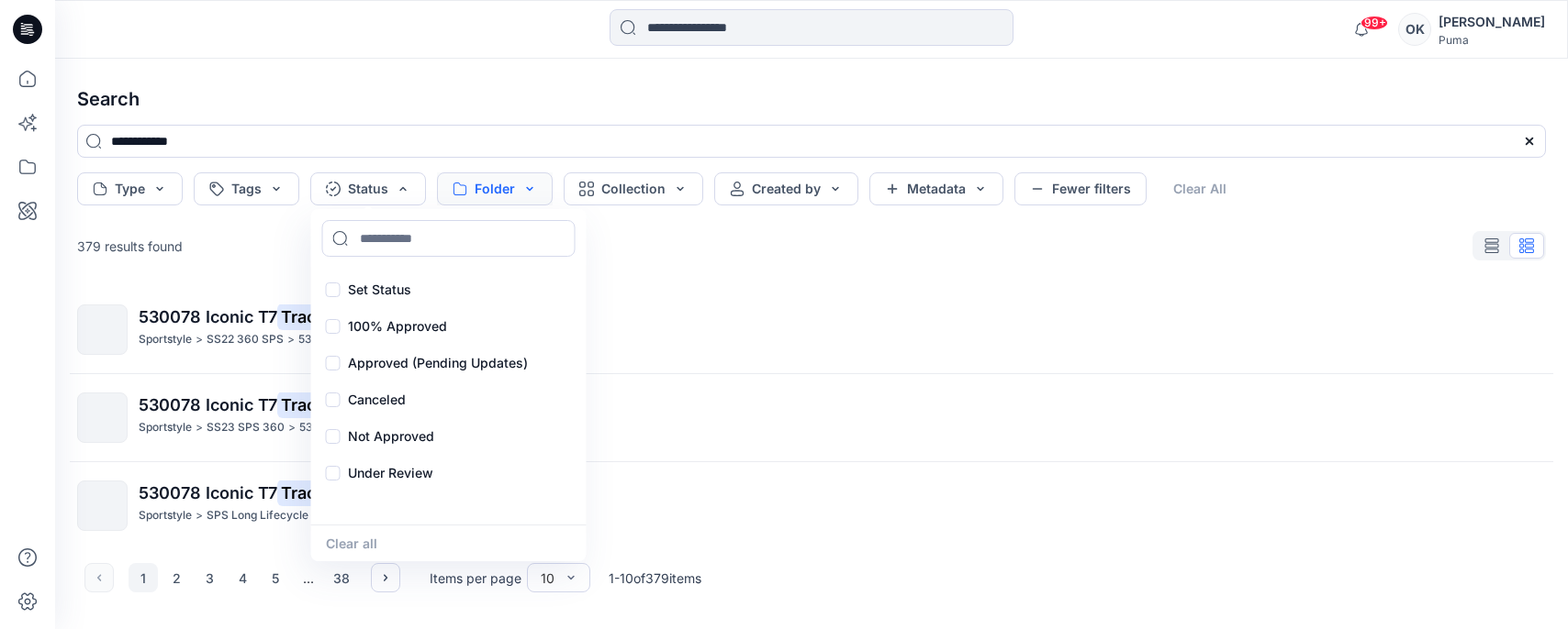
click at [534, 185] on button "Folder" at bounding box center [494, 189] width 115 height 33
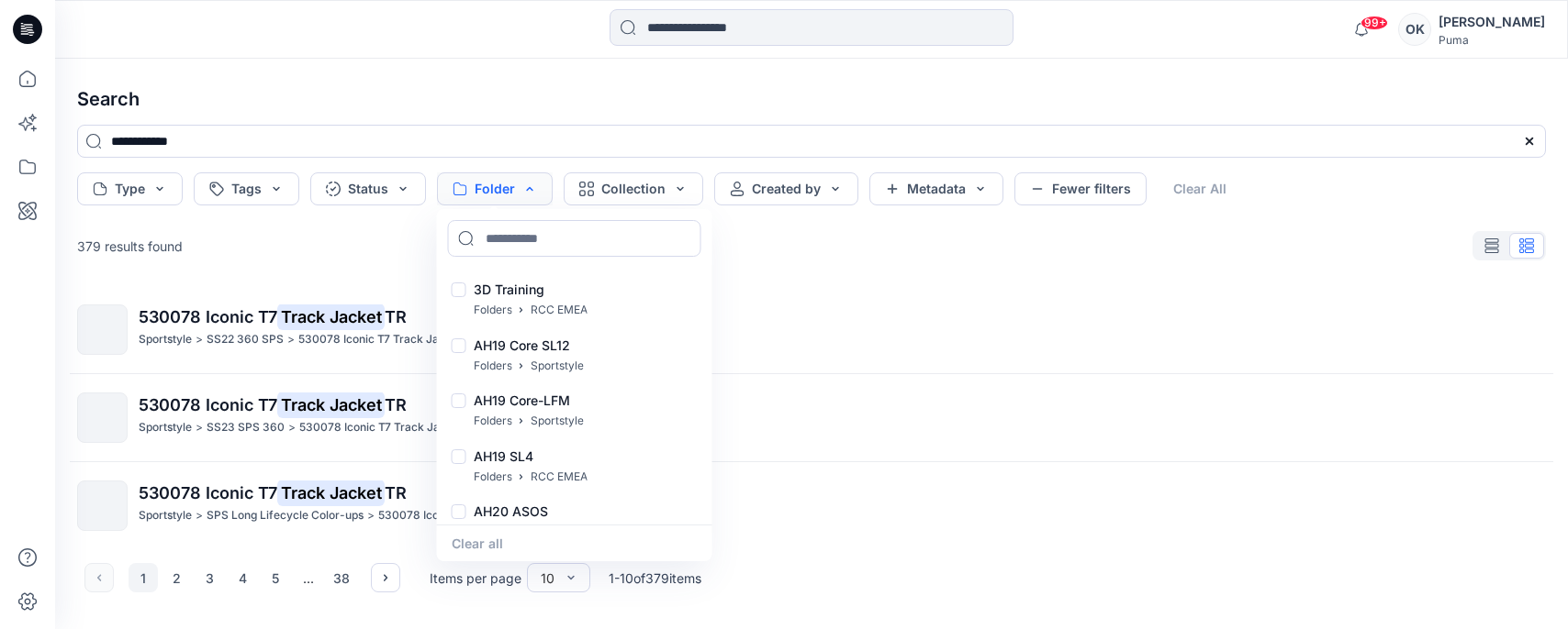
click at [534, 185] on button "Folder" at bounding box center [494, 189] width 115 height 33
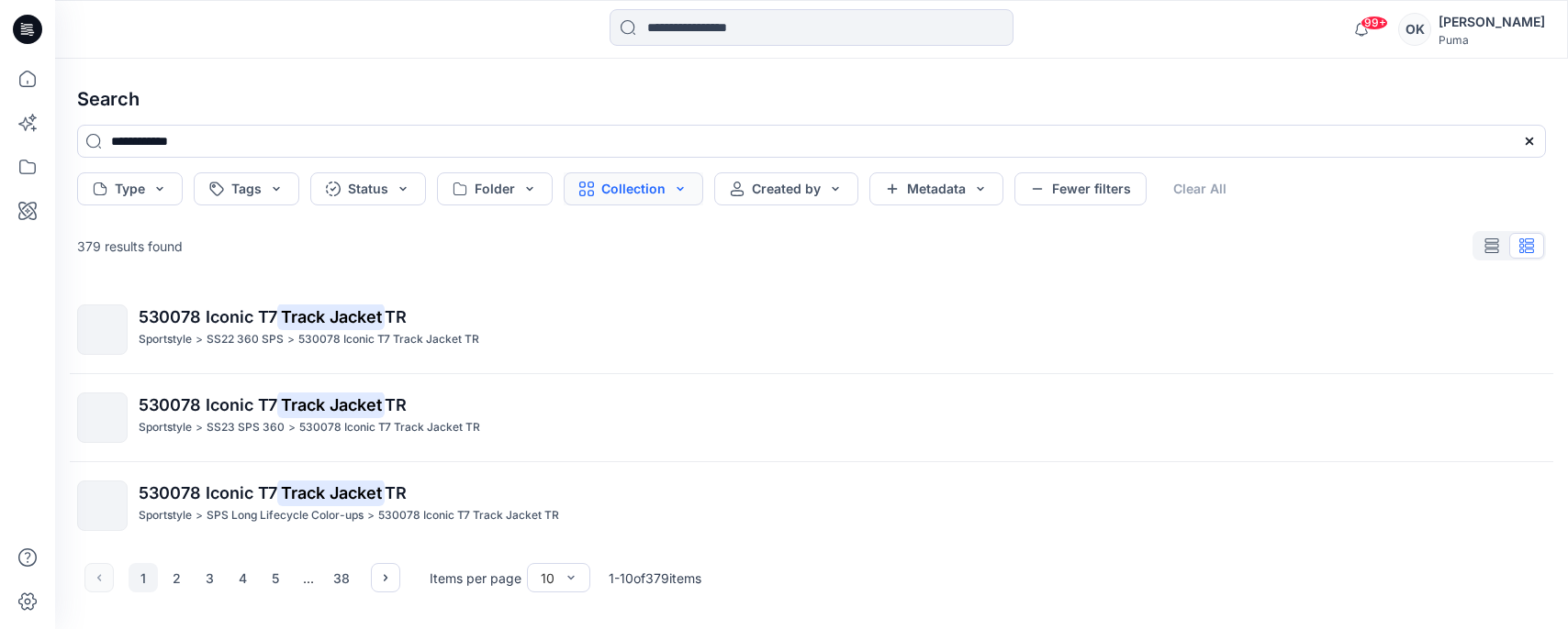
click at [677, 185] on button "Collection" at bounding box center [633, 189] width 140 height 33
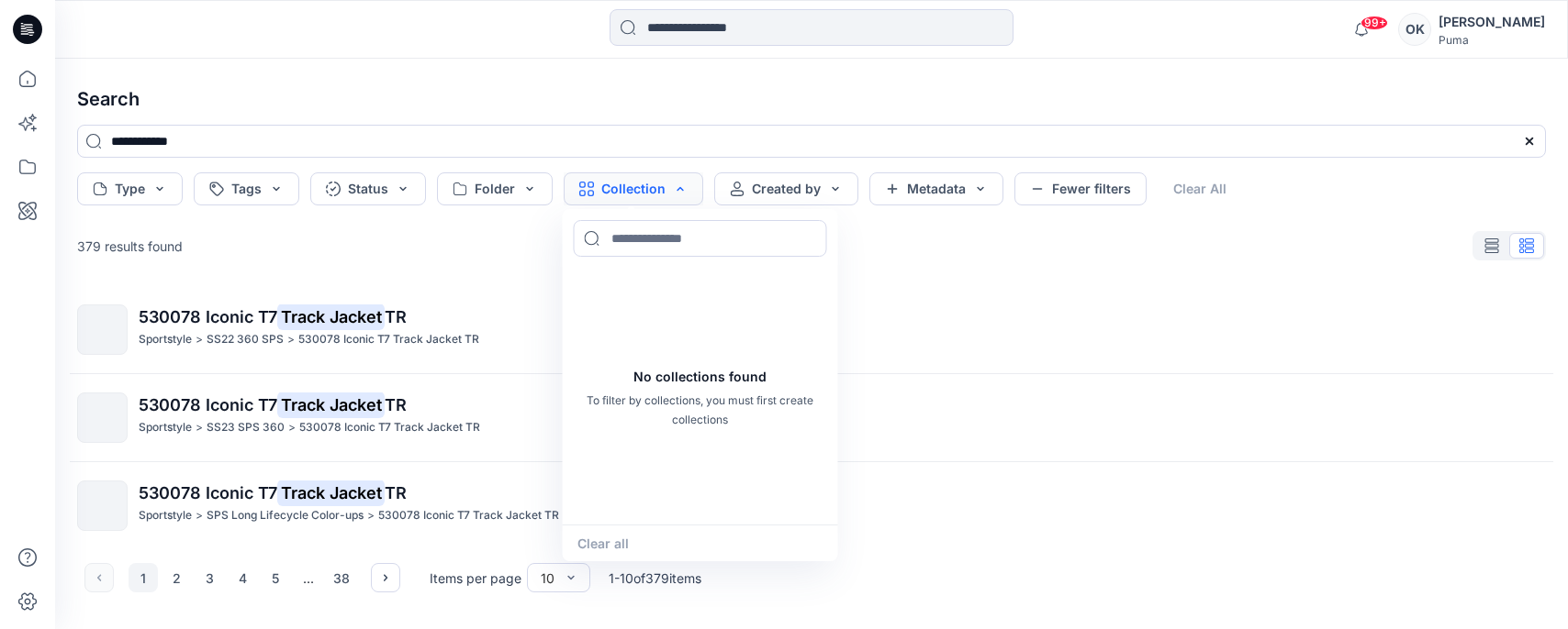
click at [677, 185] on button "Collection" at bounding box center [633, 189] width 140 height 33
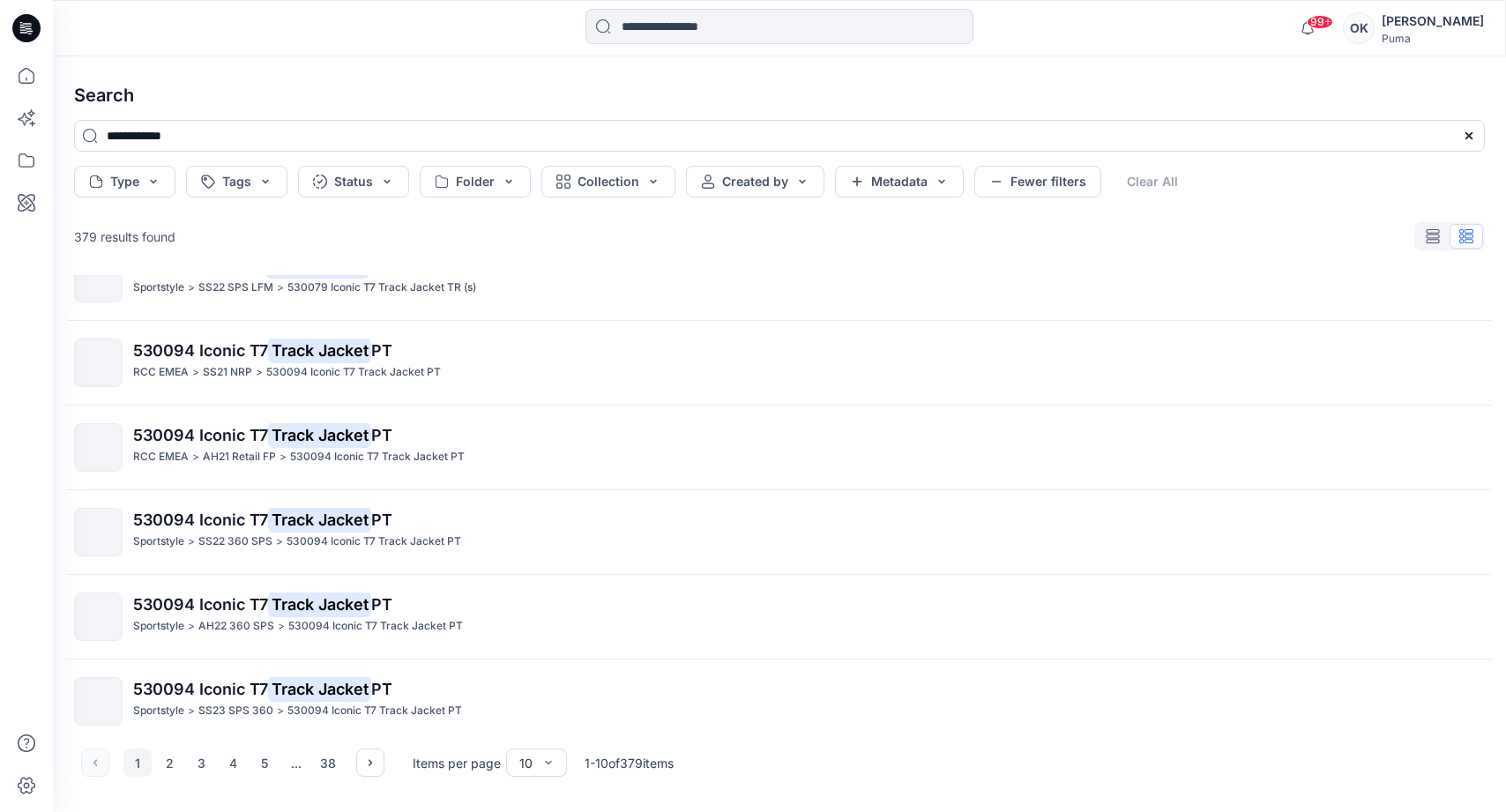
scroll to position [394, 0]
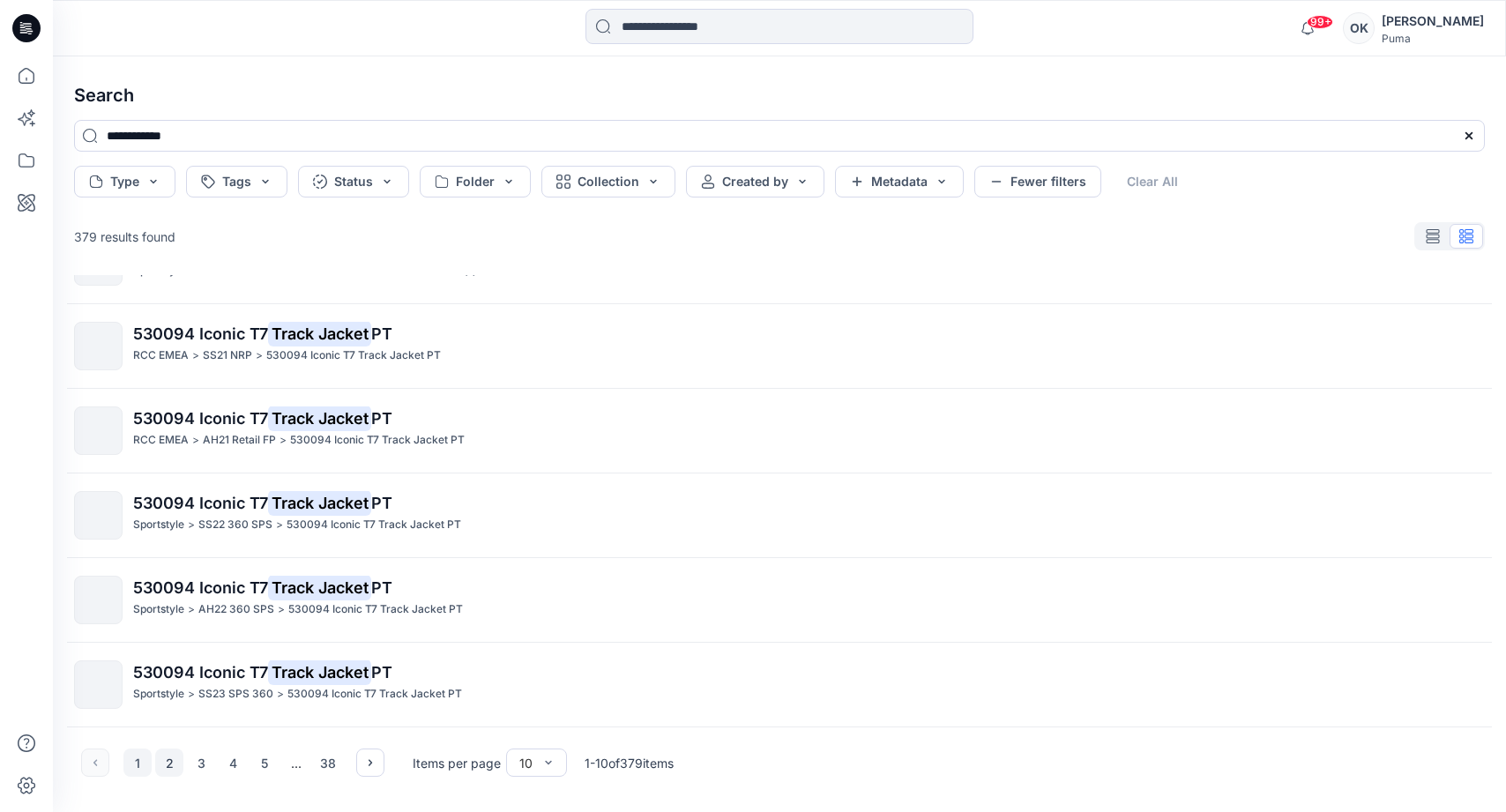
click at [171, 603] on button "2" at bounding box center [170, 762] width 28 height 28
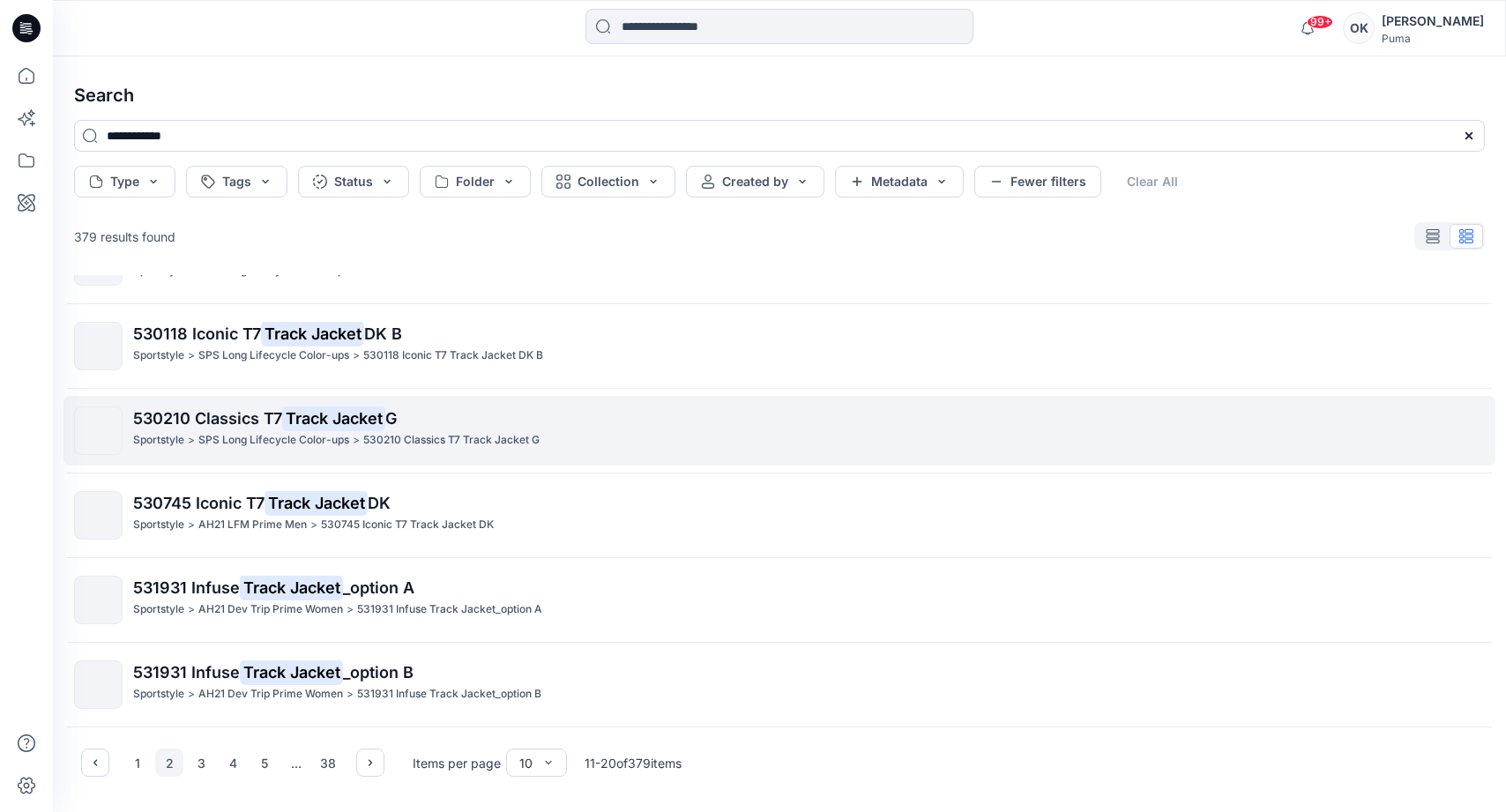
scroll to position [392, 0]
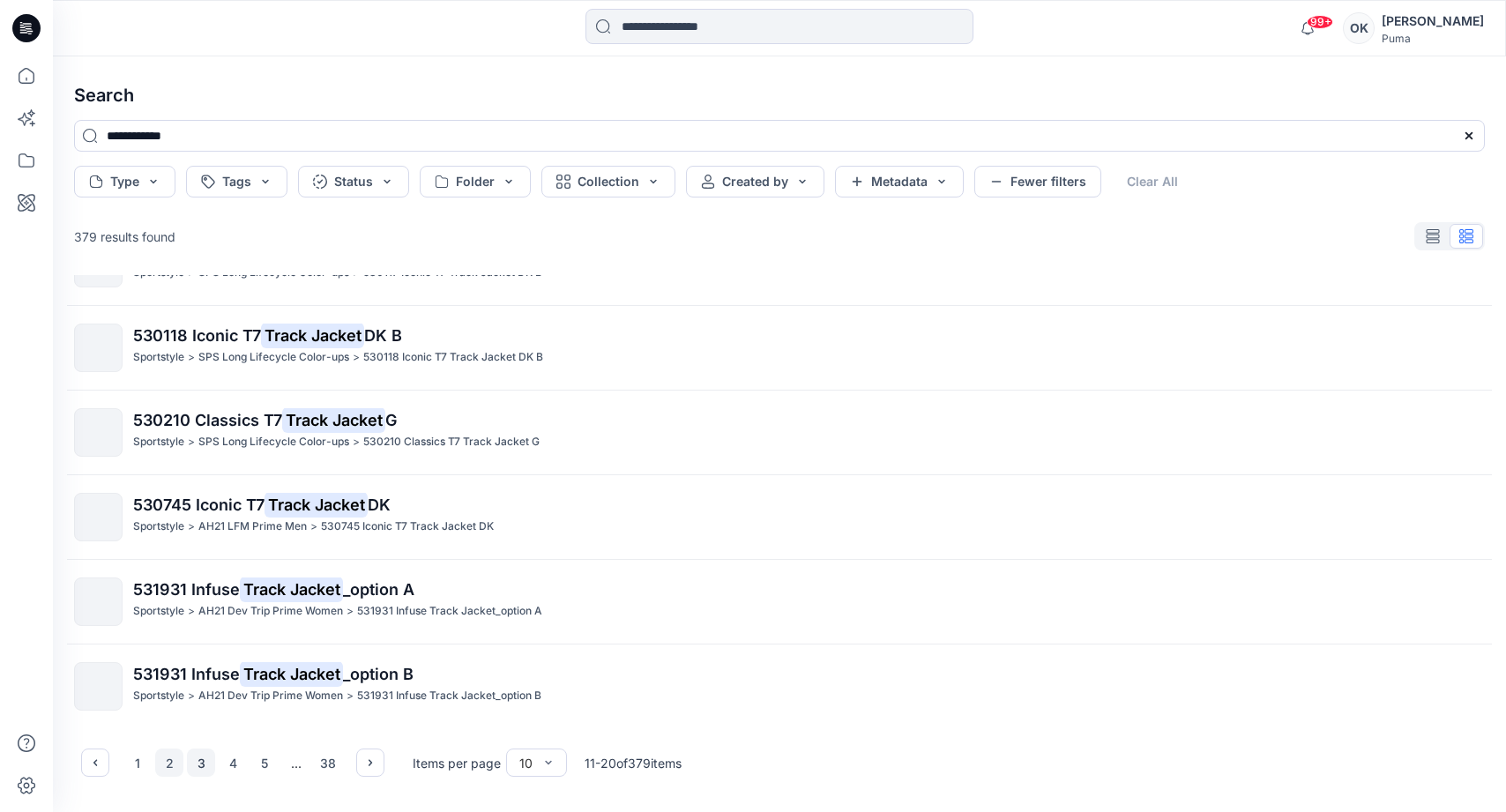
click at [201, 603] on button "3" at bounding box center [201, 762] width 28 height 28
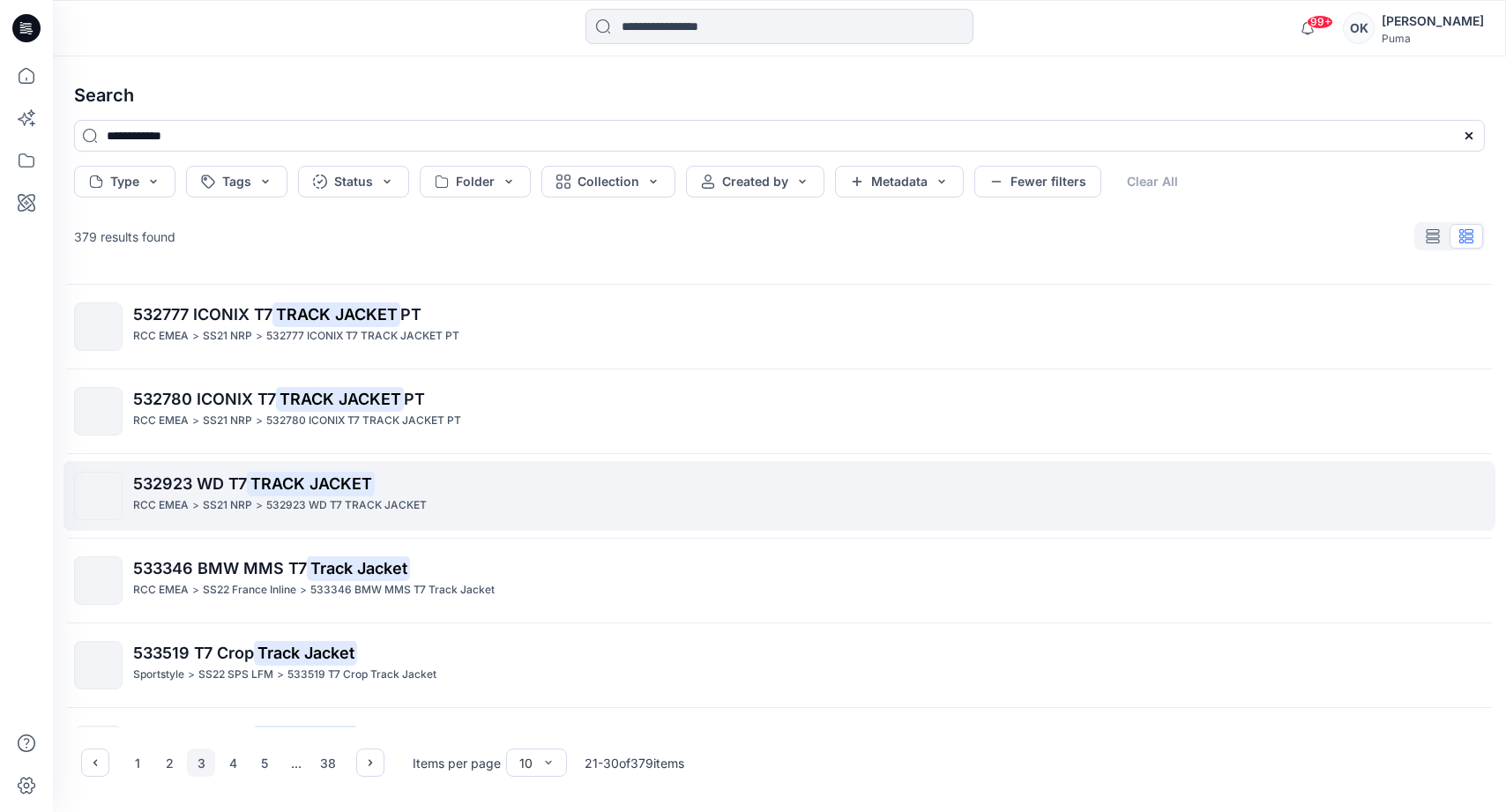
scroll to position [394, 0]
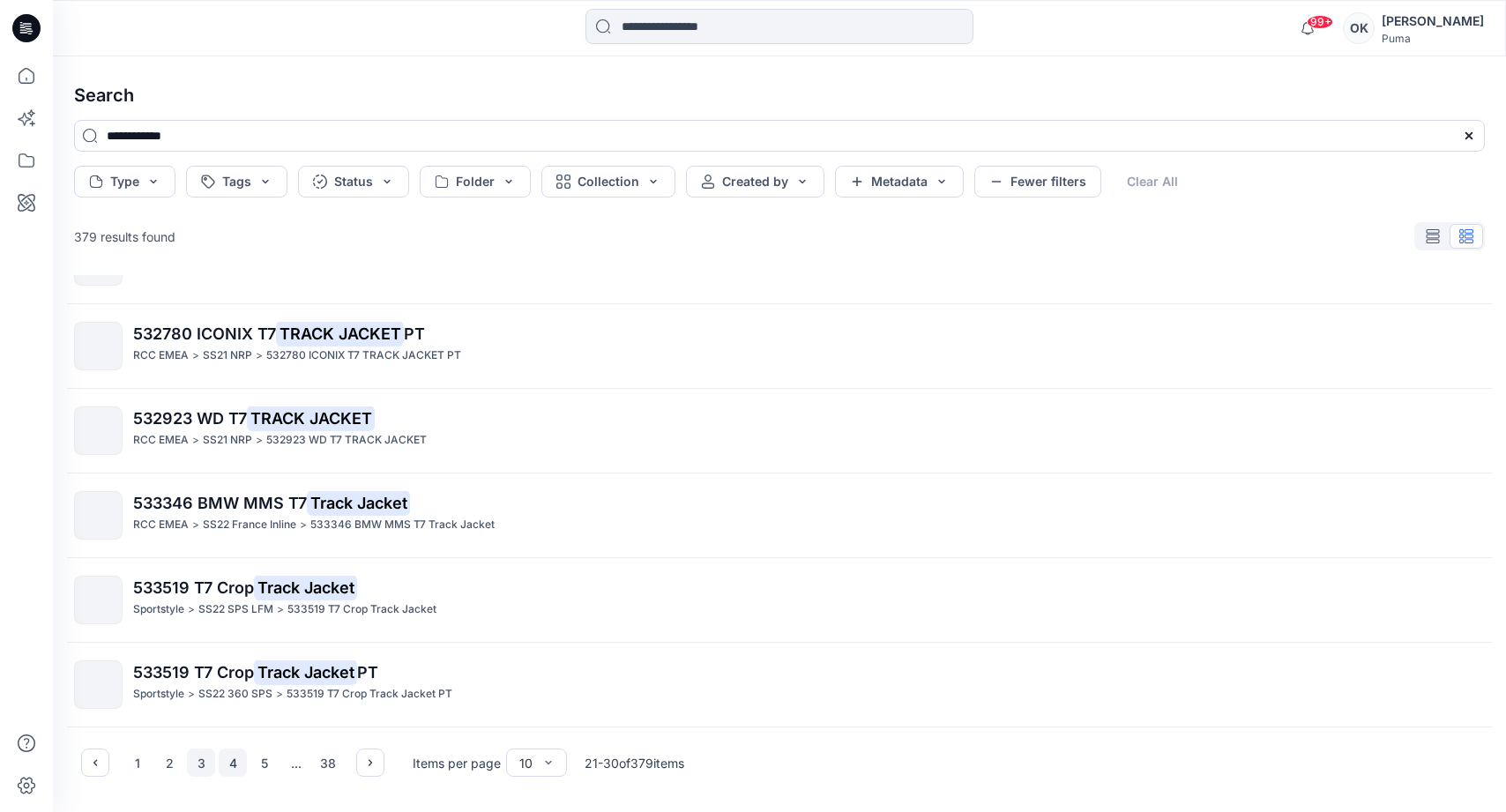
click at [231, 603] on button "4" at bounding box center [233, 762] width 28 height 28
click at [259, 603] on button "5" at bounding box center [264, 762] width 28 height 28
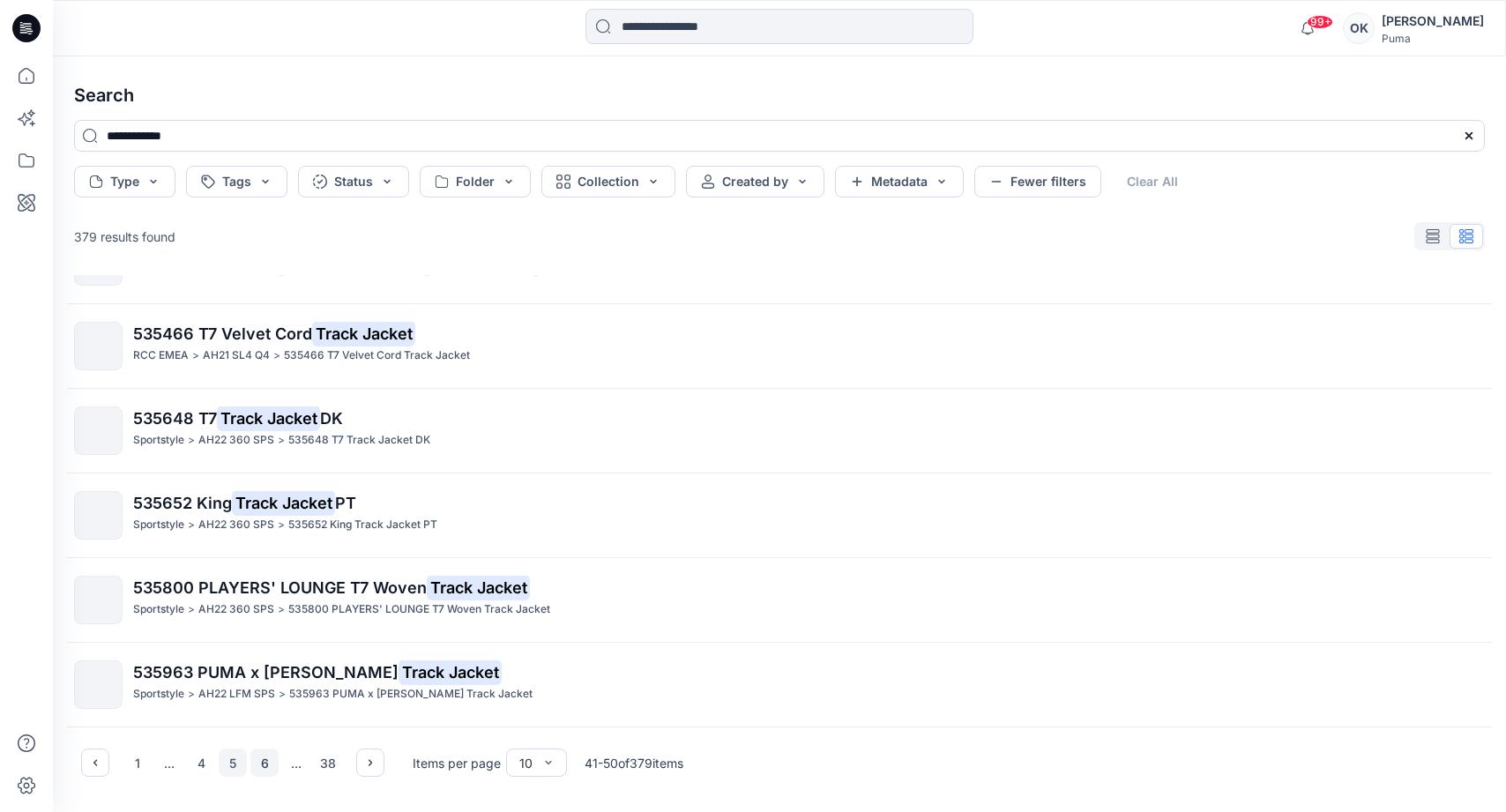
click at [266, 603] on button "6" at bounding box center [264, 762] width 28 height 28
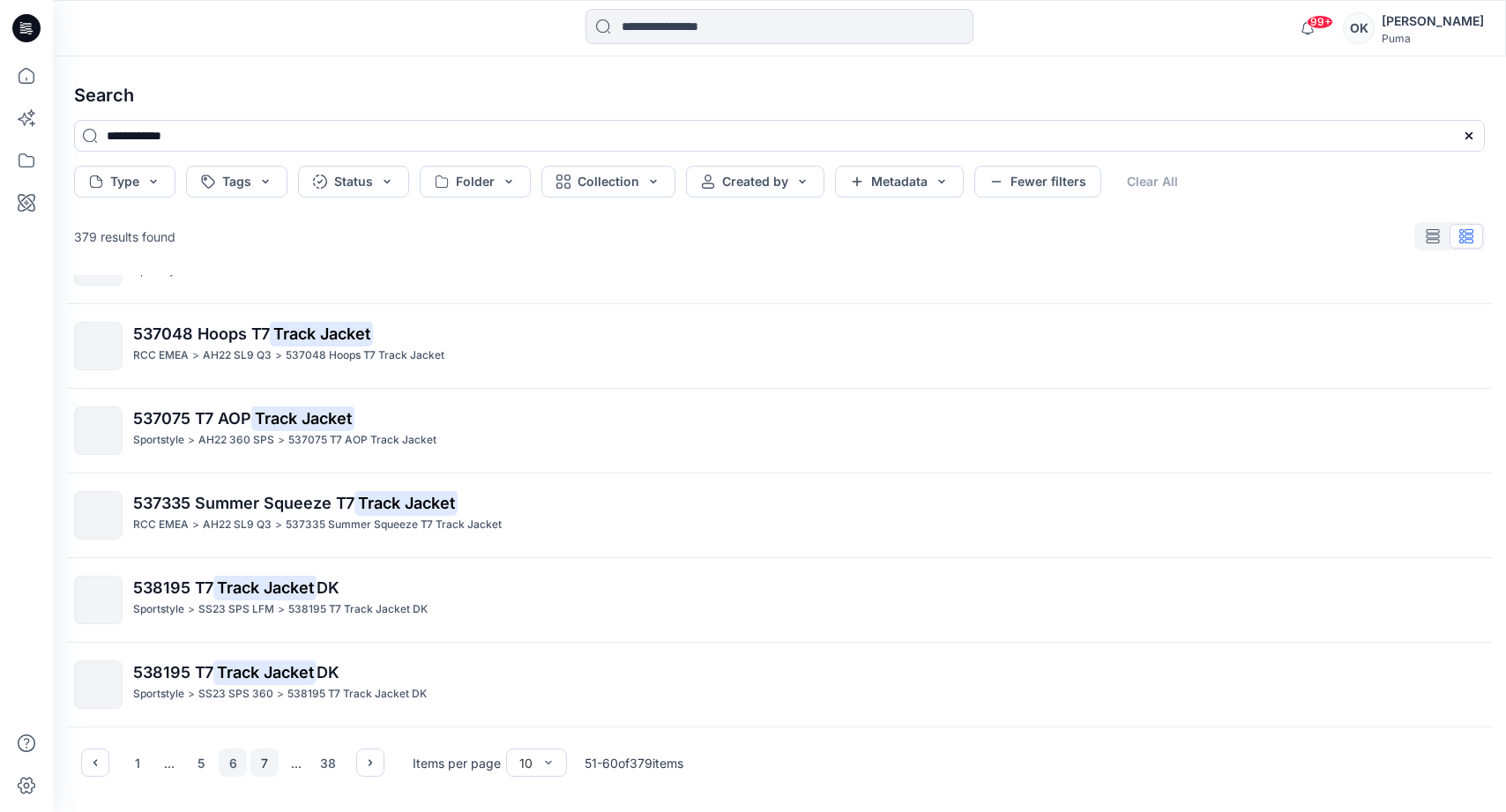
click at [260, 603] on button "7" at bounding box center [264, 762] width 28 height 28
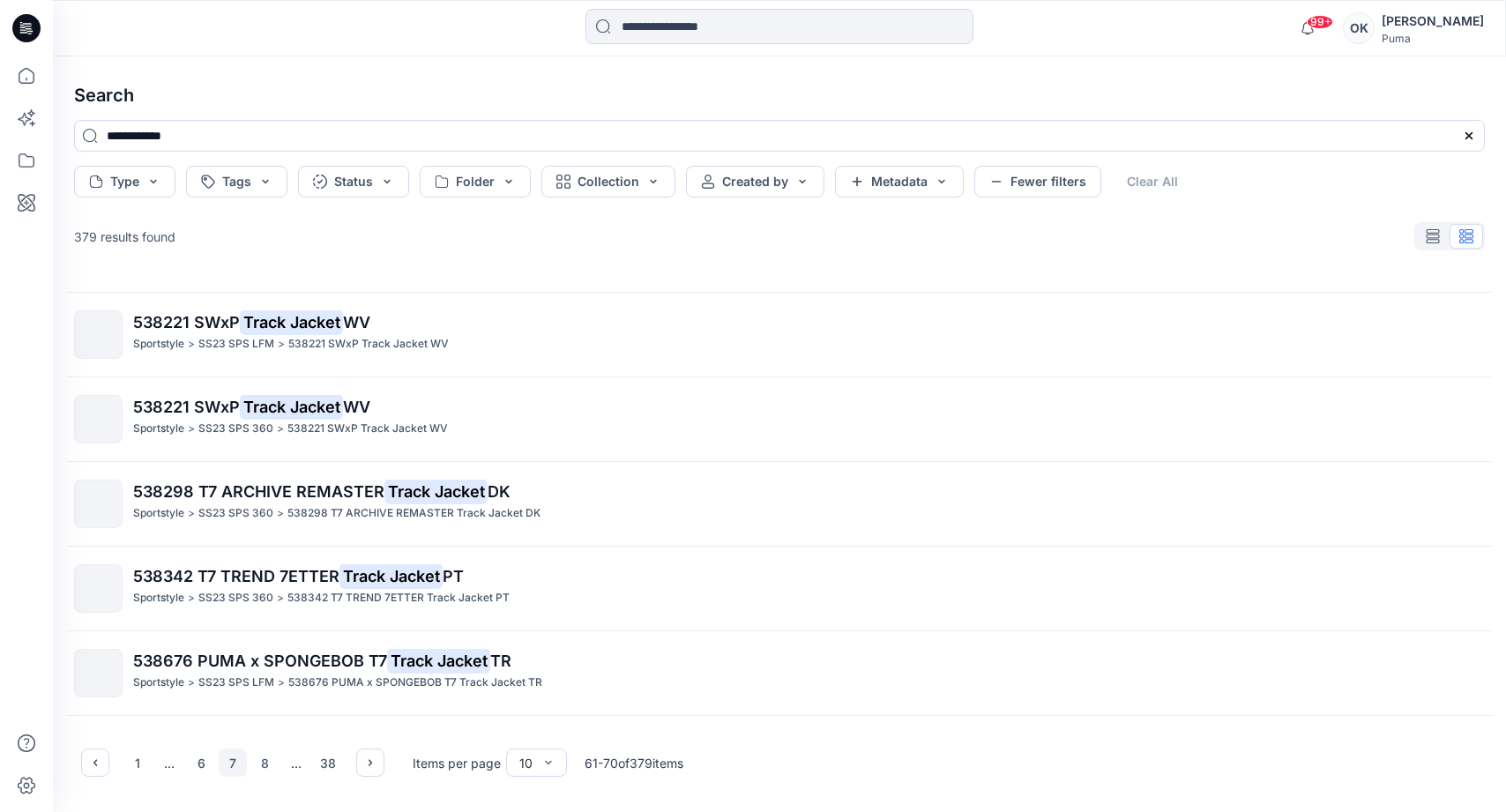
scroll to position [0, 0]
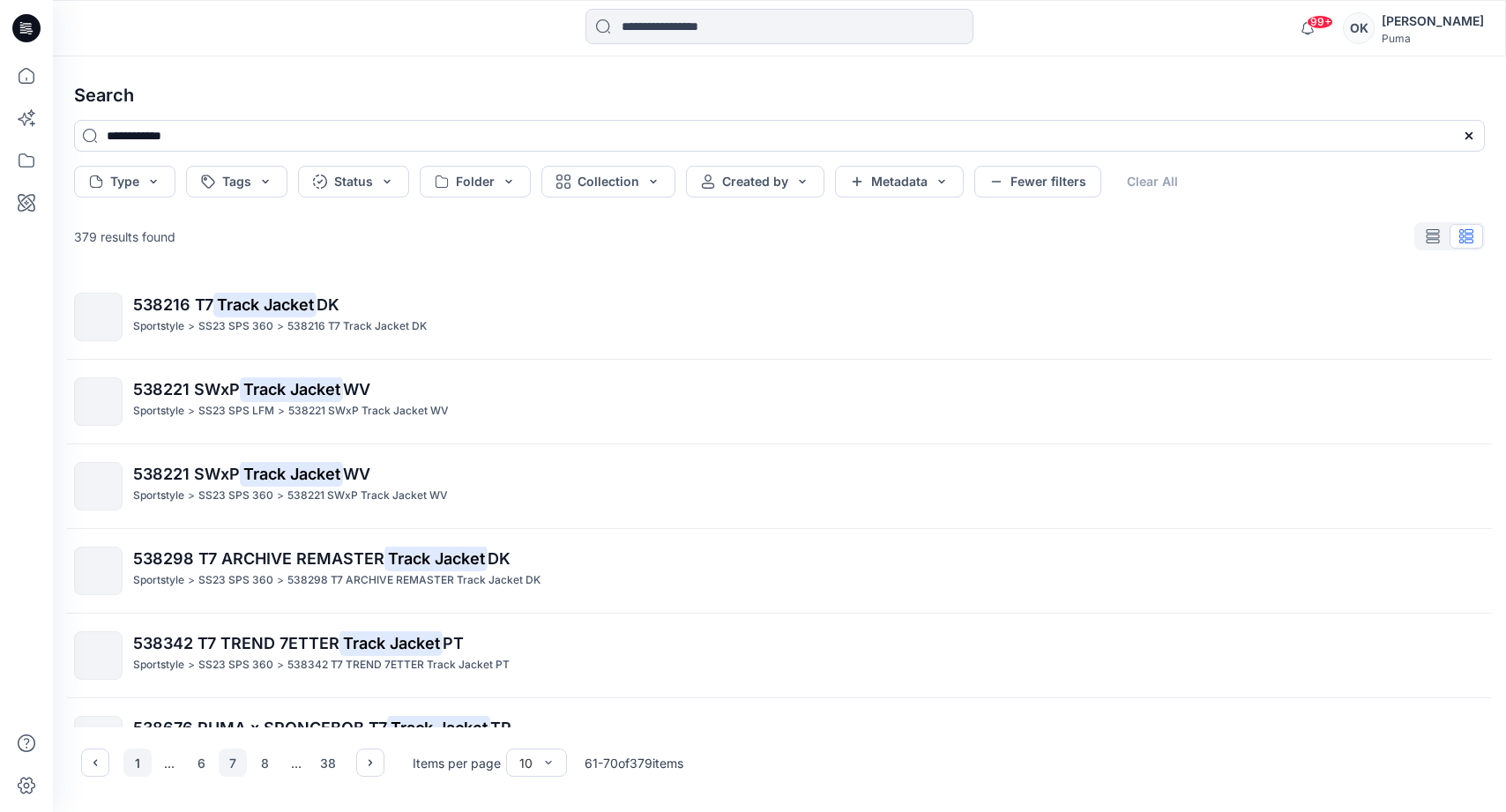
click at [140, 603] on button "1" at bounding box center [138, 762] width 28 height 28
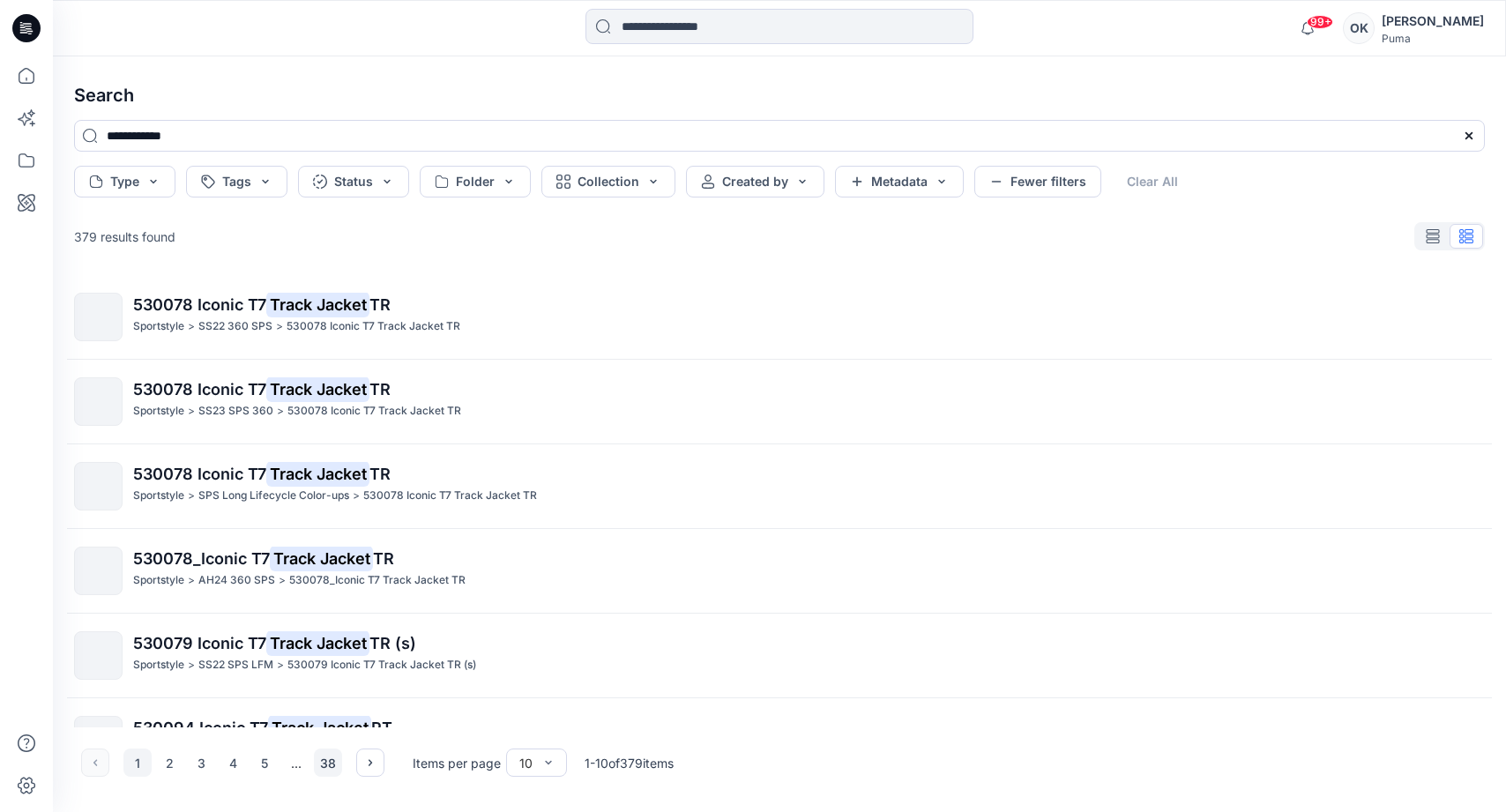
click at [327, 603] on button "38" at bounding box center [328, 762] width 28 height 28
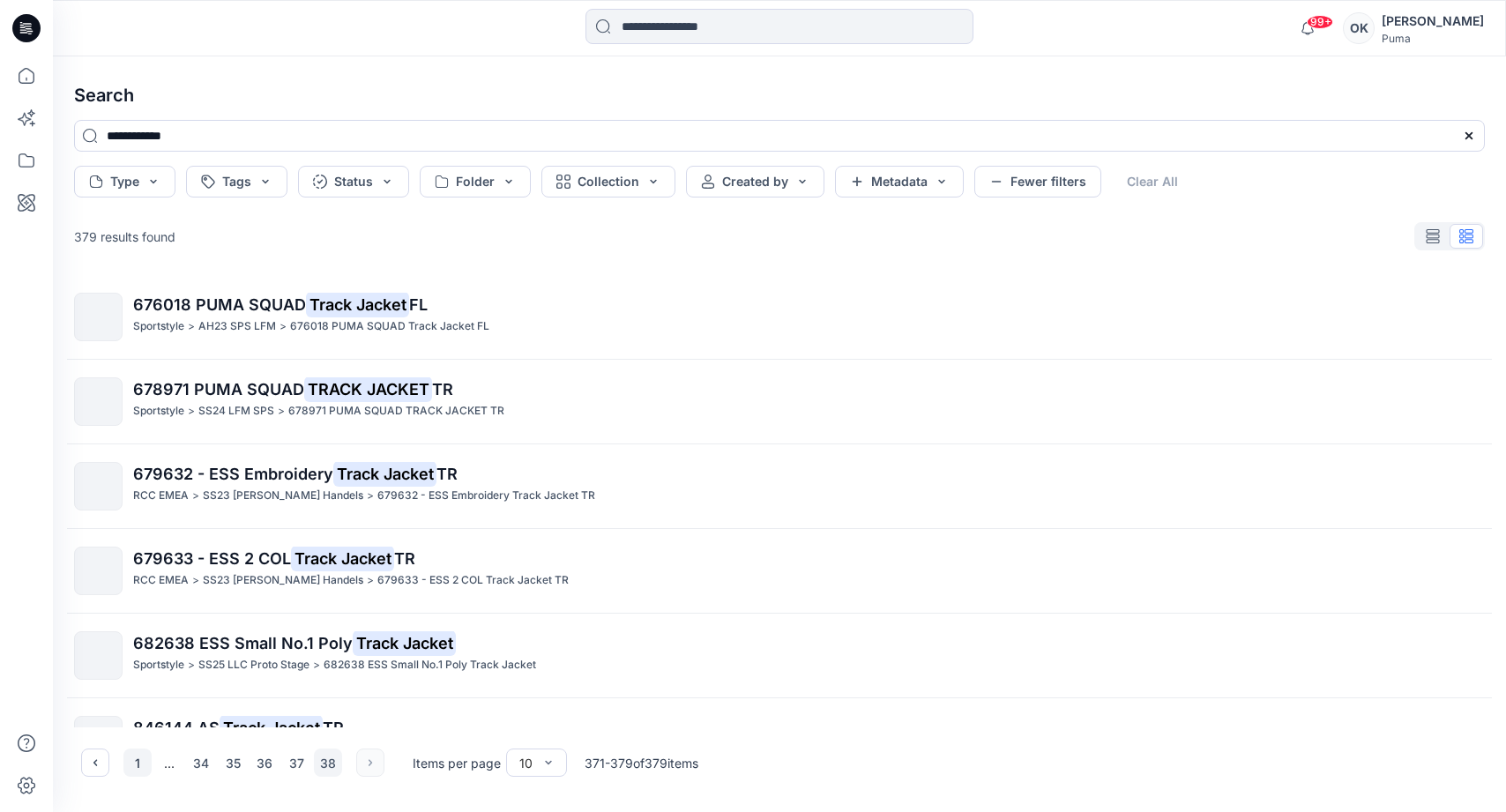
click at [139, 603] on button "1" at bounding box center [138, 762] width 28 height 28
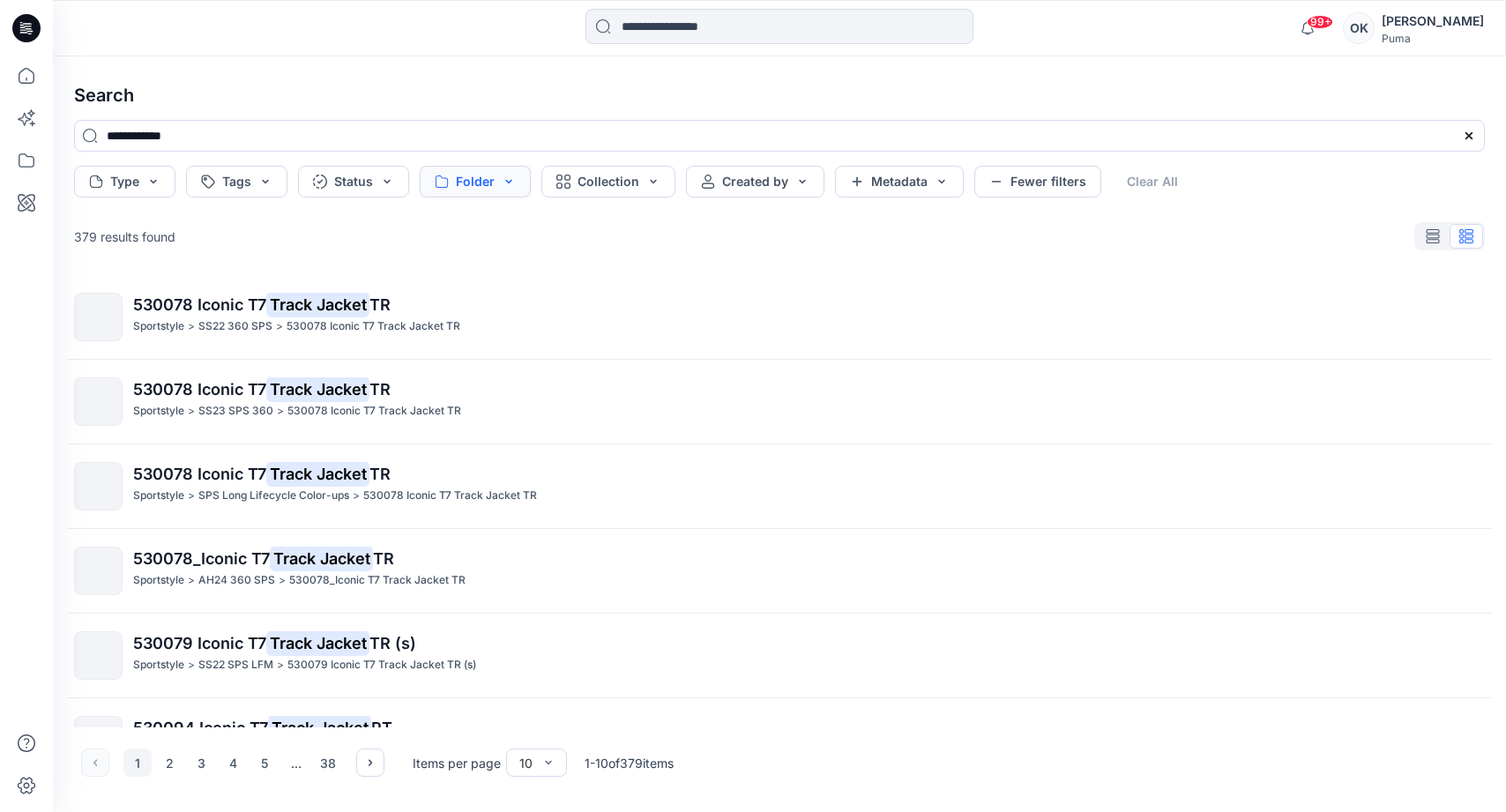
click at [487, 192] on button "Folder" at bounding box center [475, 182] width 111 height 32
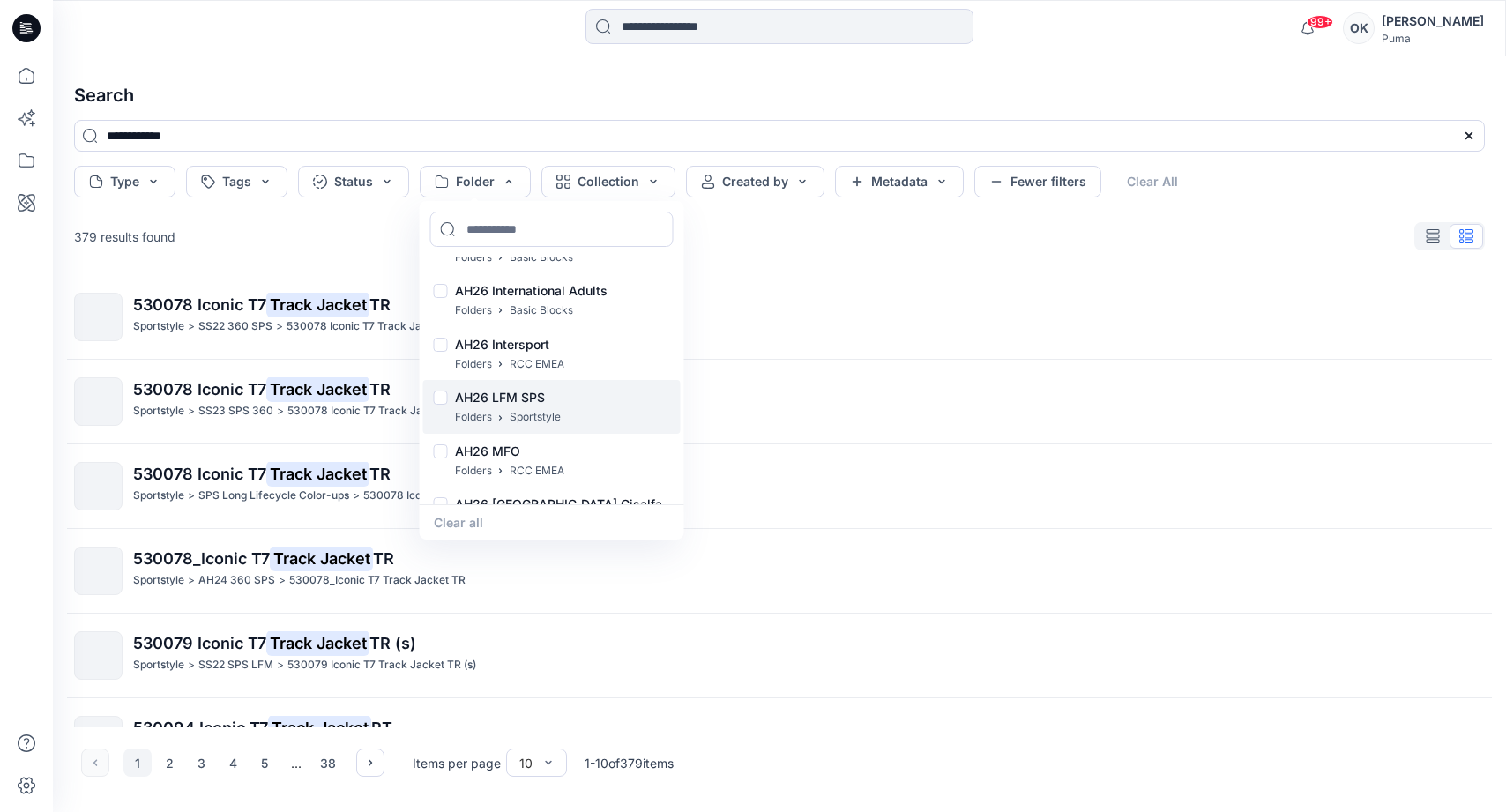
scroll to position [9470, 0]
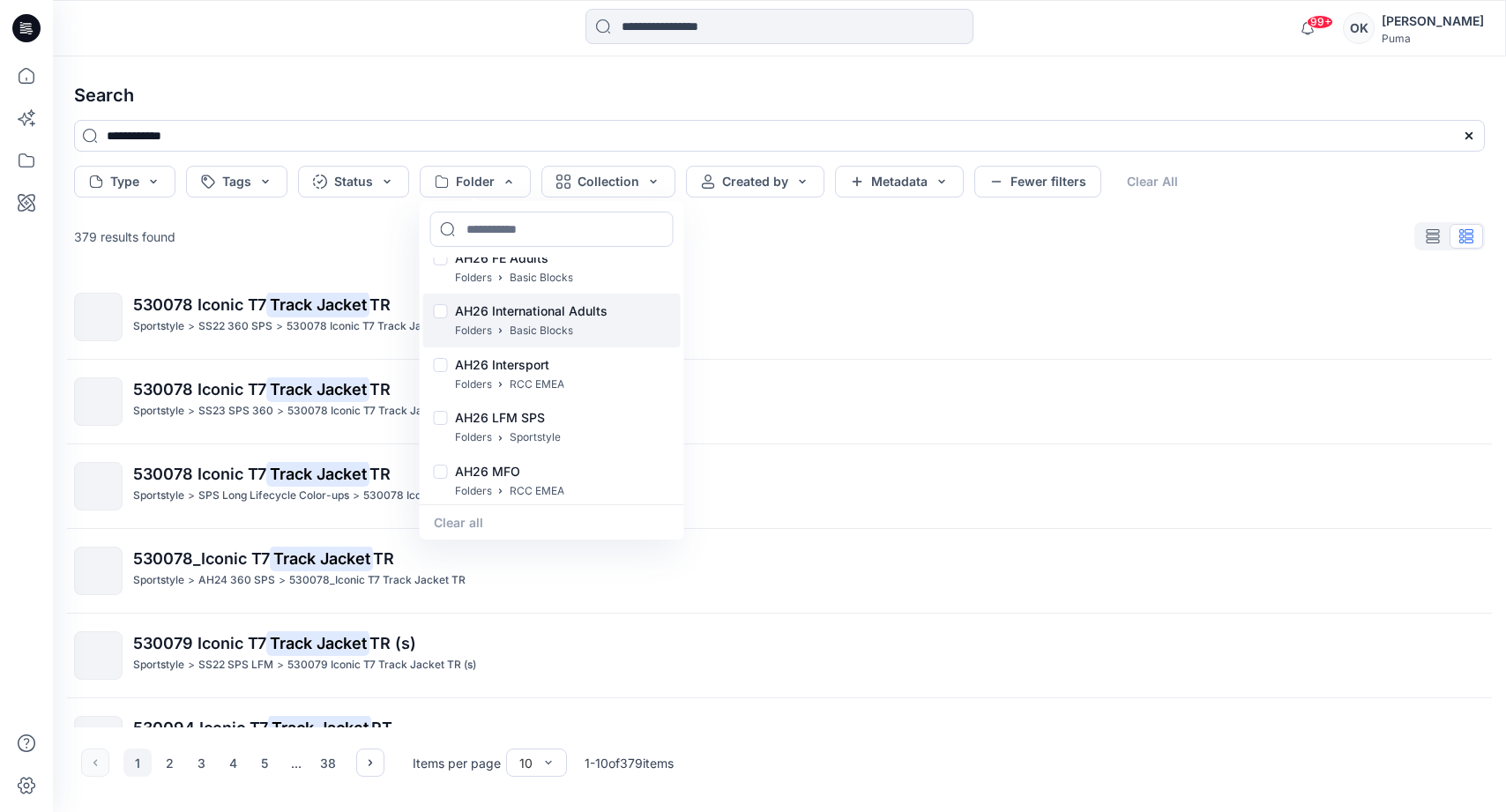
click at [442, 311] on div at bounding box center [441, 313] width 14 height 19
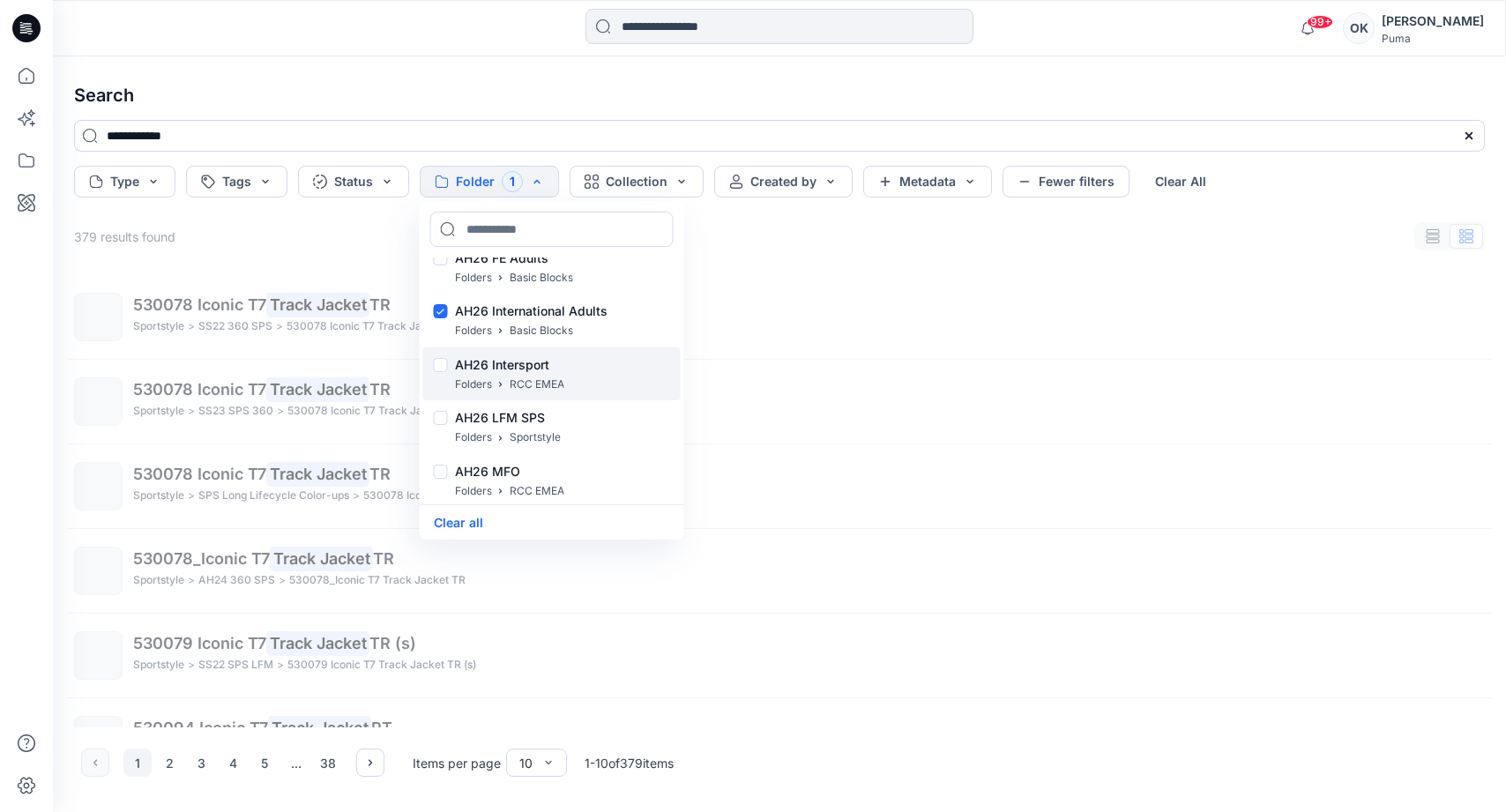
click at [442, 363] on div at bounding box center [441, 367] width 14 height 19
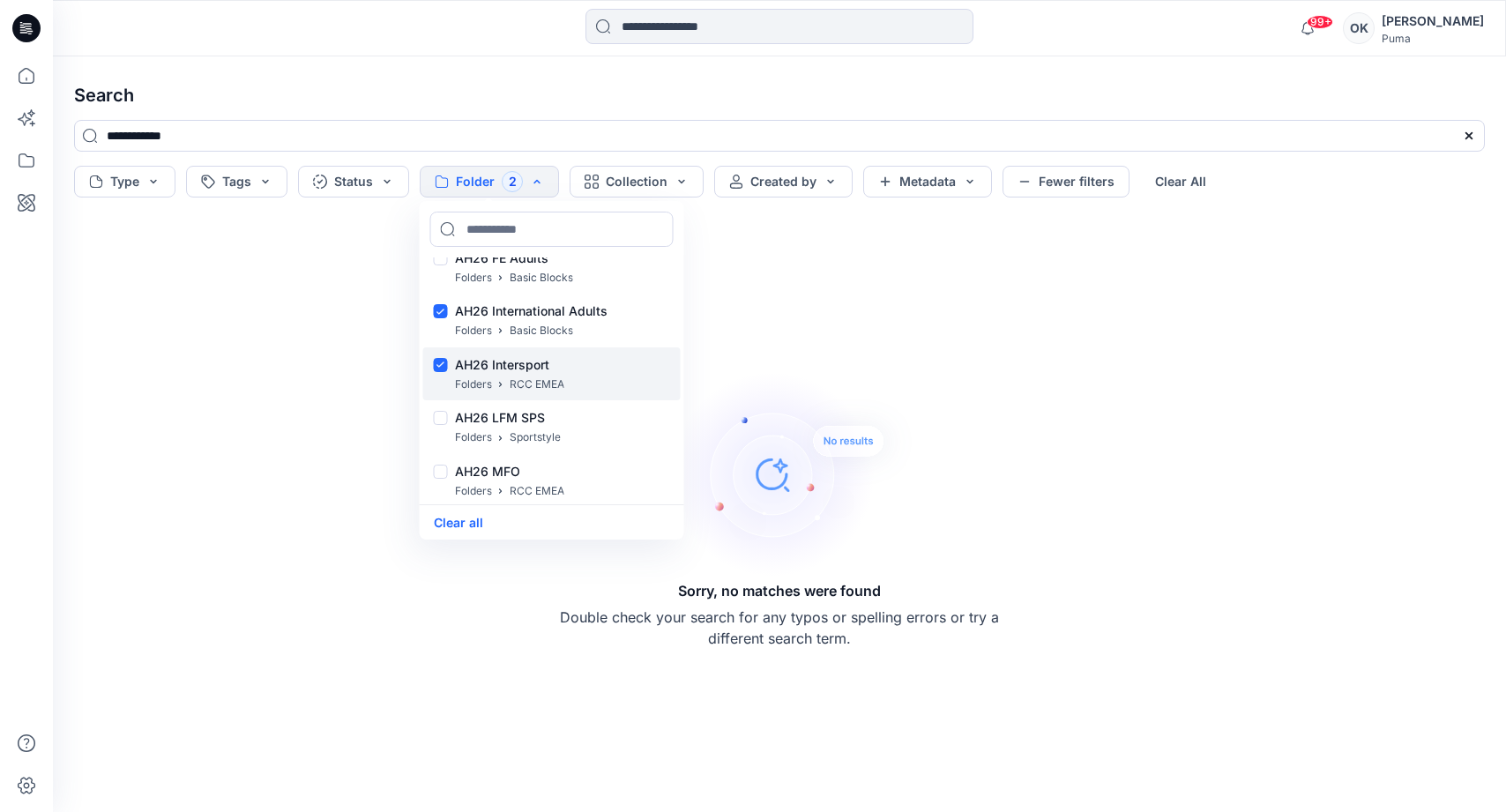
click at [442, 363] on div at bounding box center [441, 367] width 14 height 19
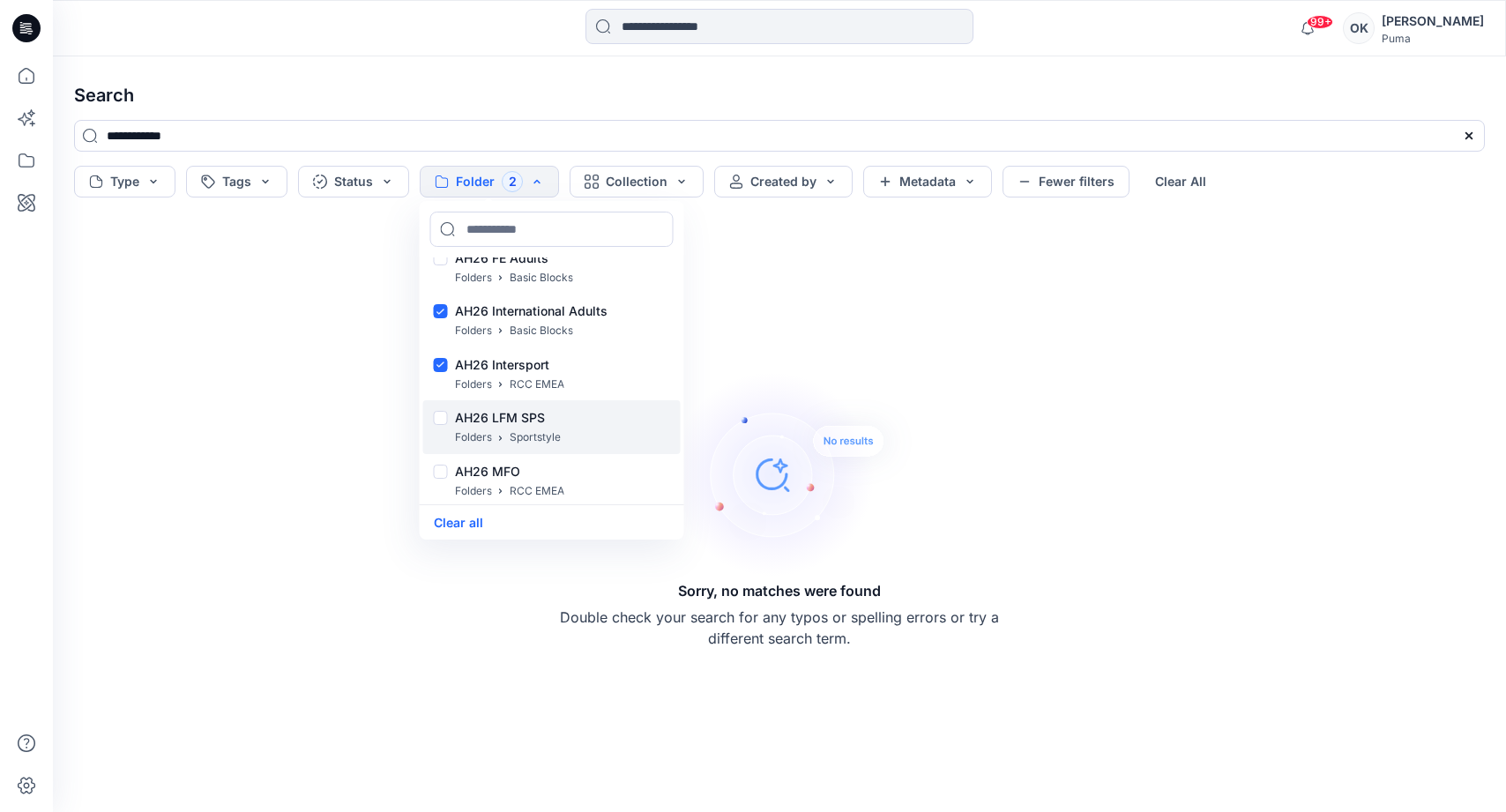
click at [444, 422] on div at bounding box center [441, 420] width 14 height 19
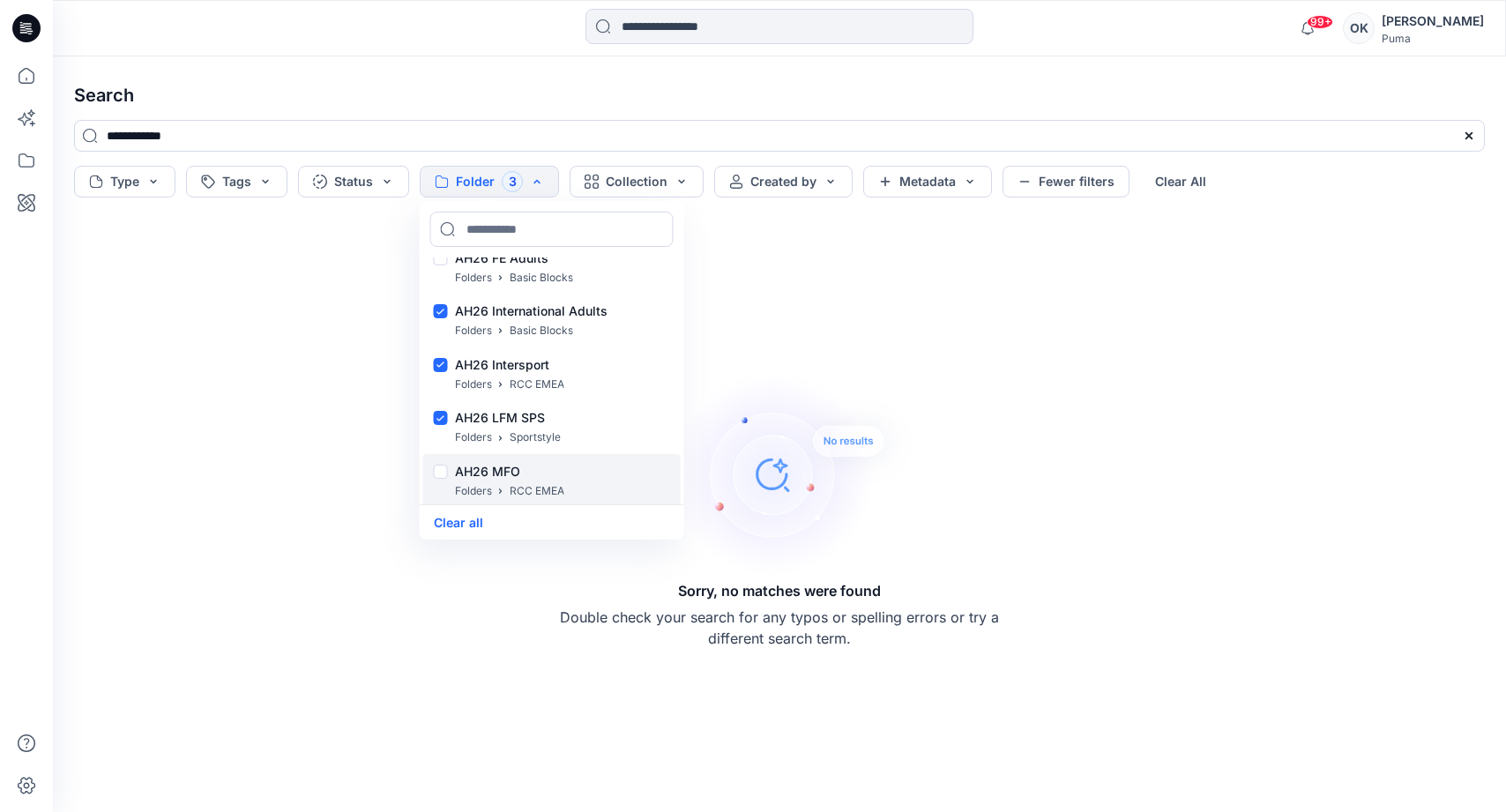
click at [443, 472] on div at bounding box center [441, 473] width 14 height 19
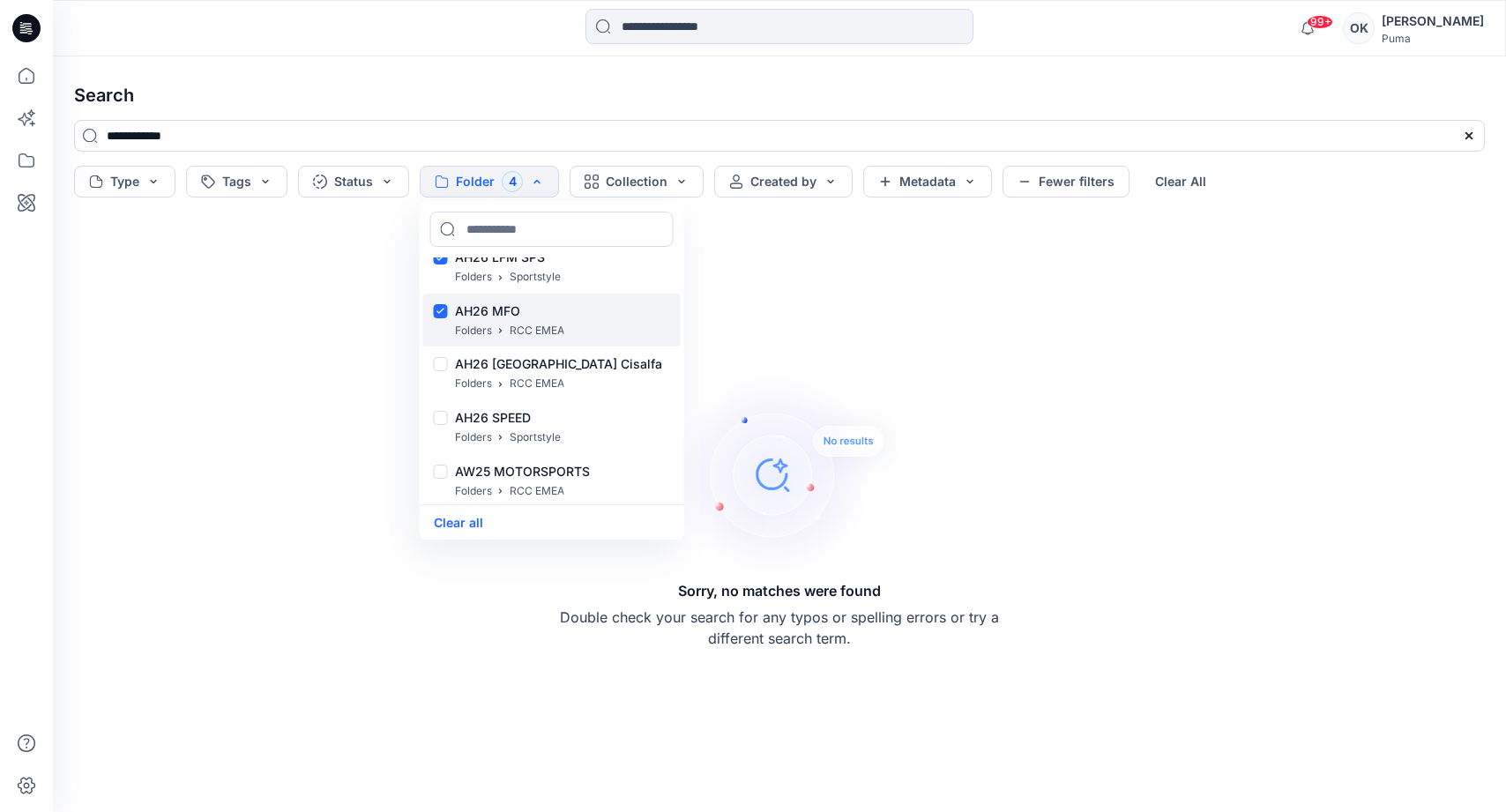
scroll to position [9638, 0]
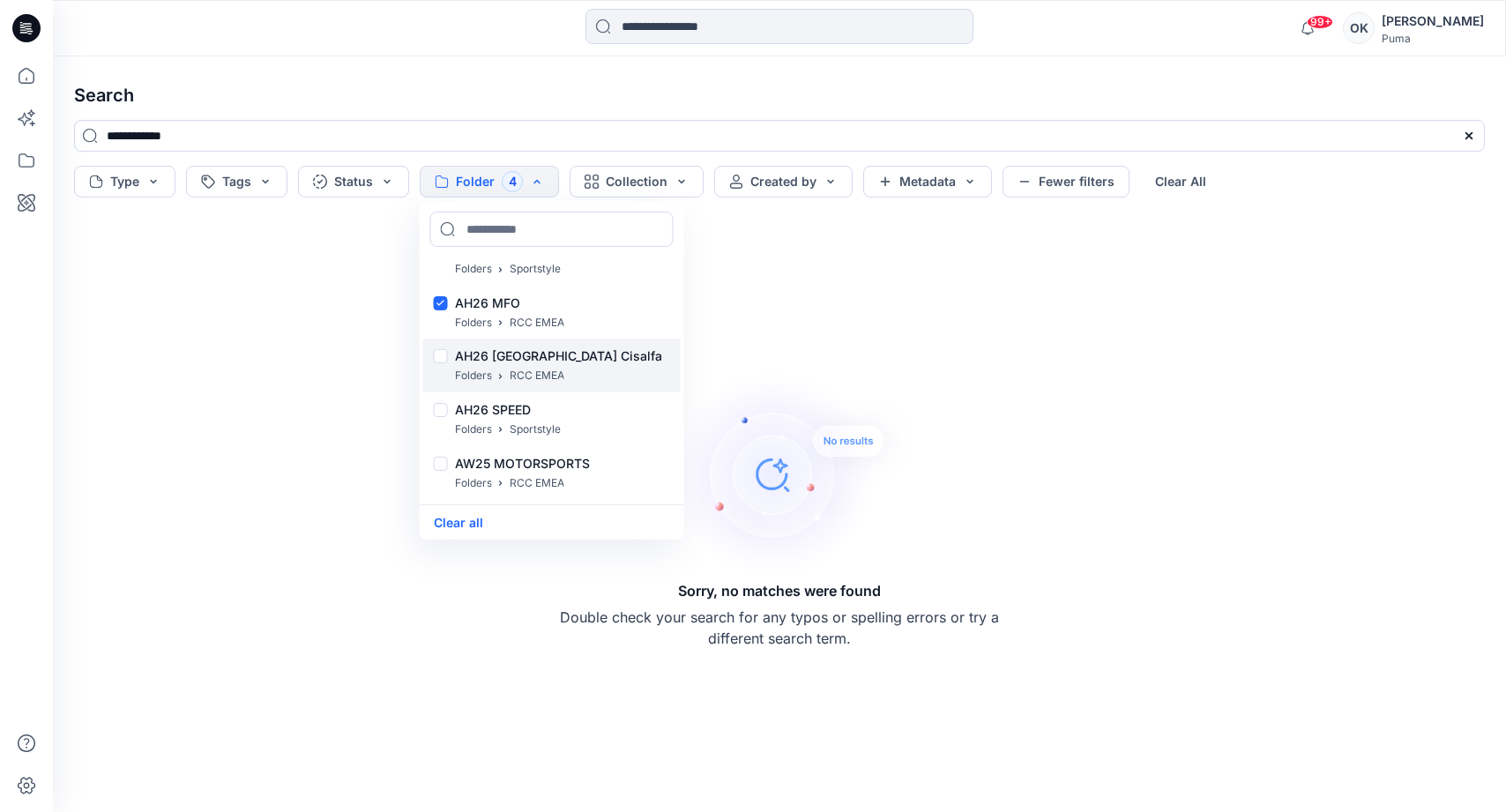
click at [441, 363] on div at bounding box center [441, 358] width 14 height 19
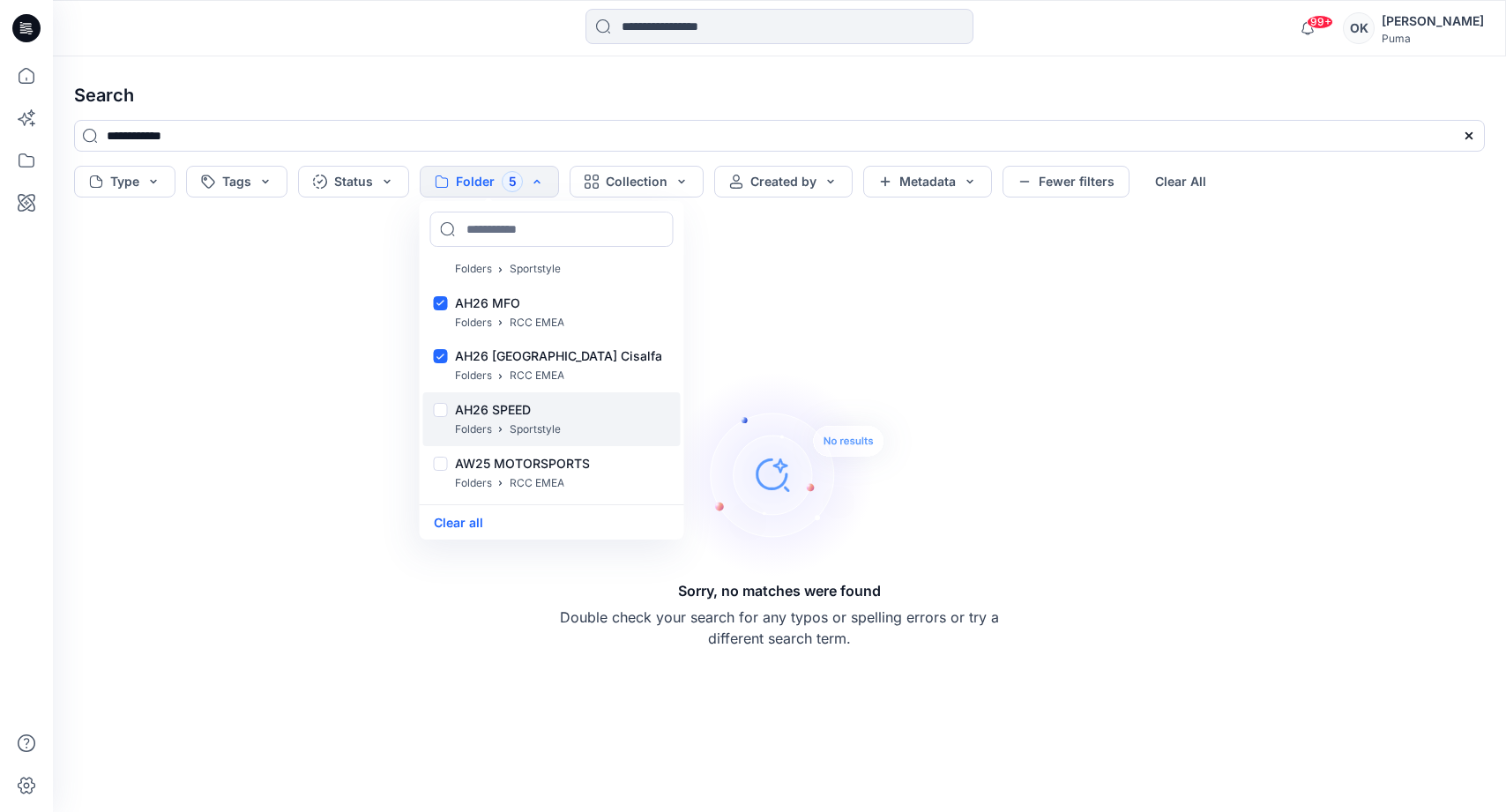
click at [444, 406] on div at bounding box center [441, 412] width 14 height 19
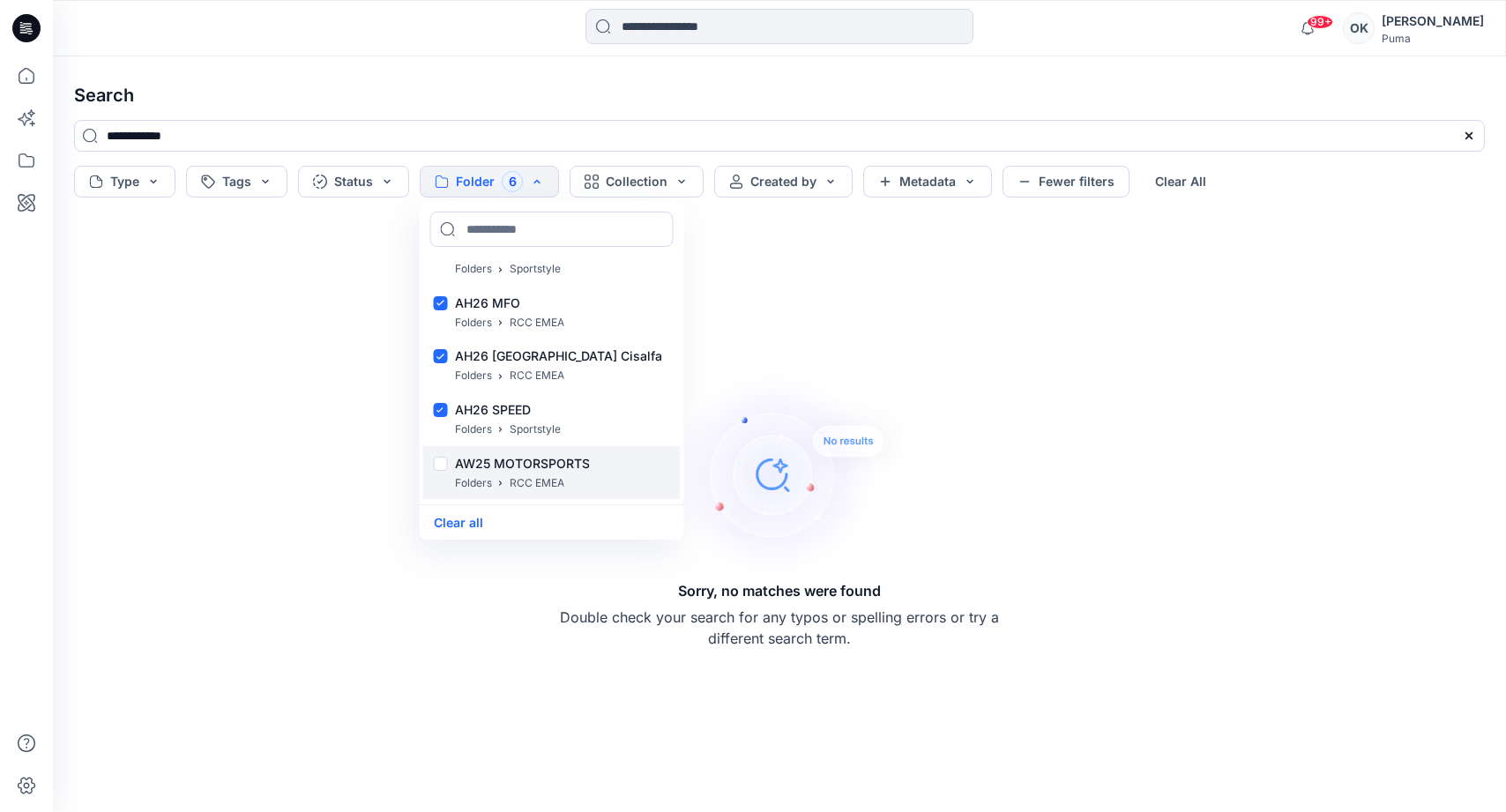
click at [444, 465] on div at bounding box center [441, 466] width 14 height 19
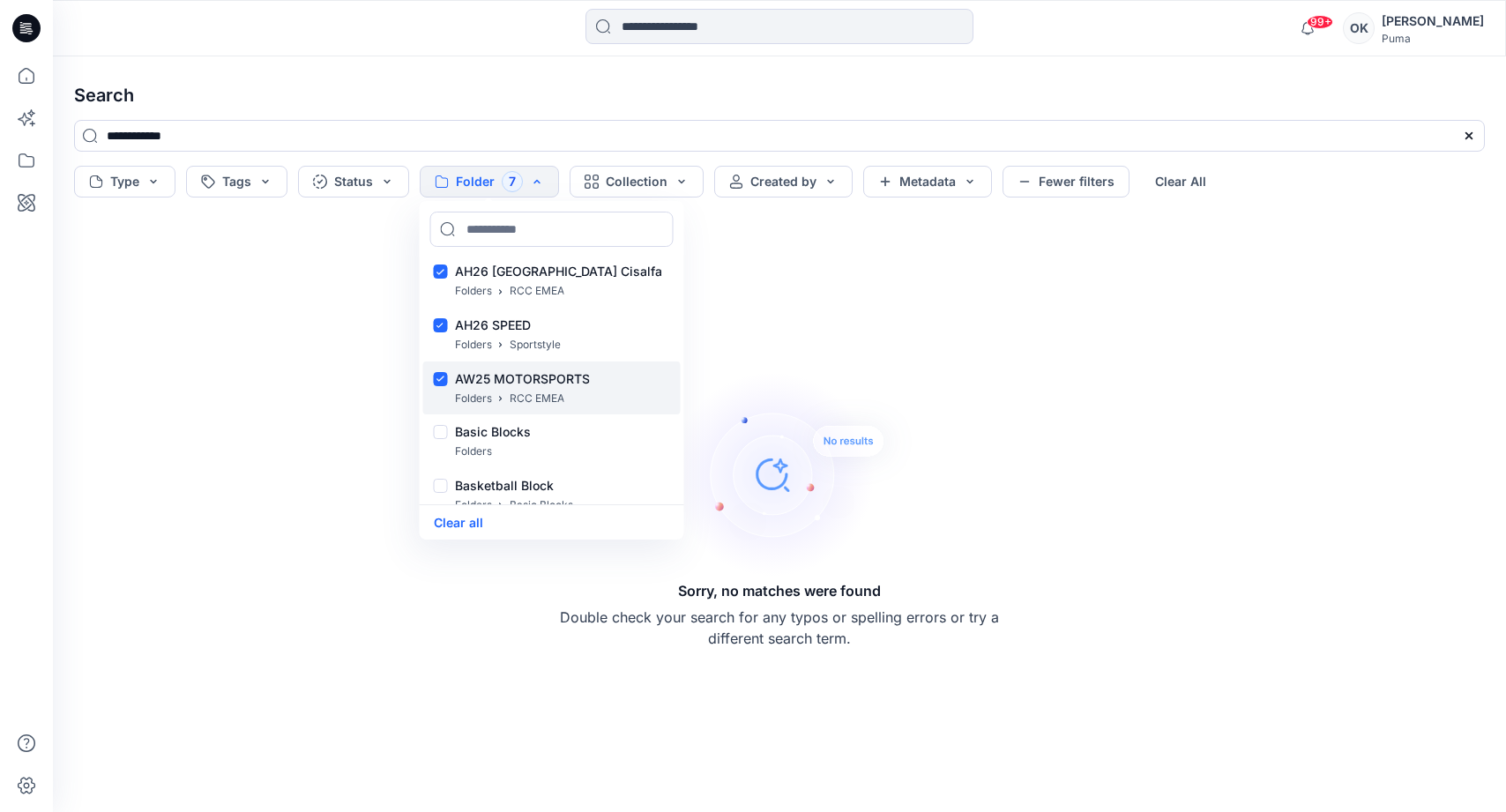
scroll to position [9721, 0]
click at [442, 379] on div at bounding box center [441, 382] width 14 height 19
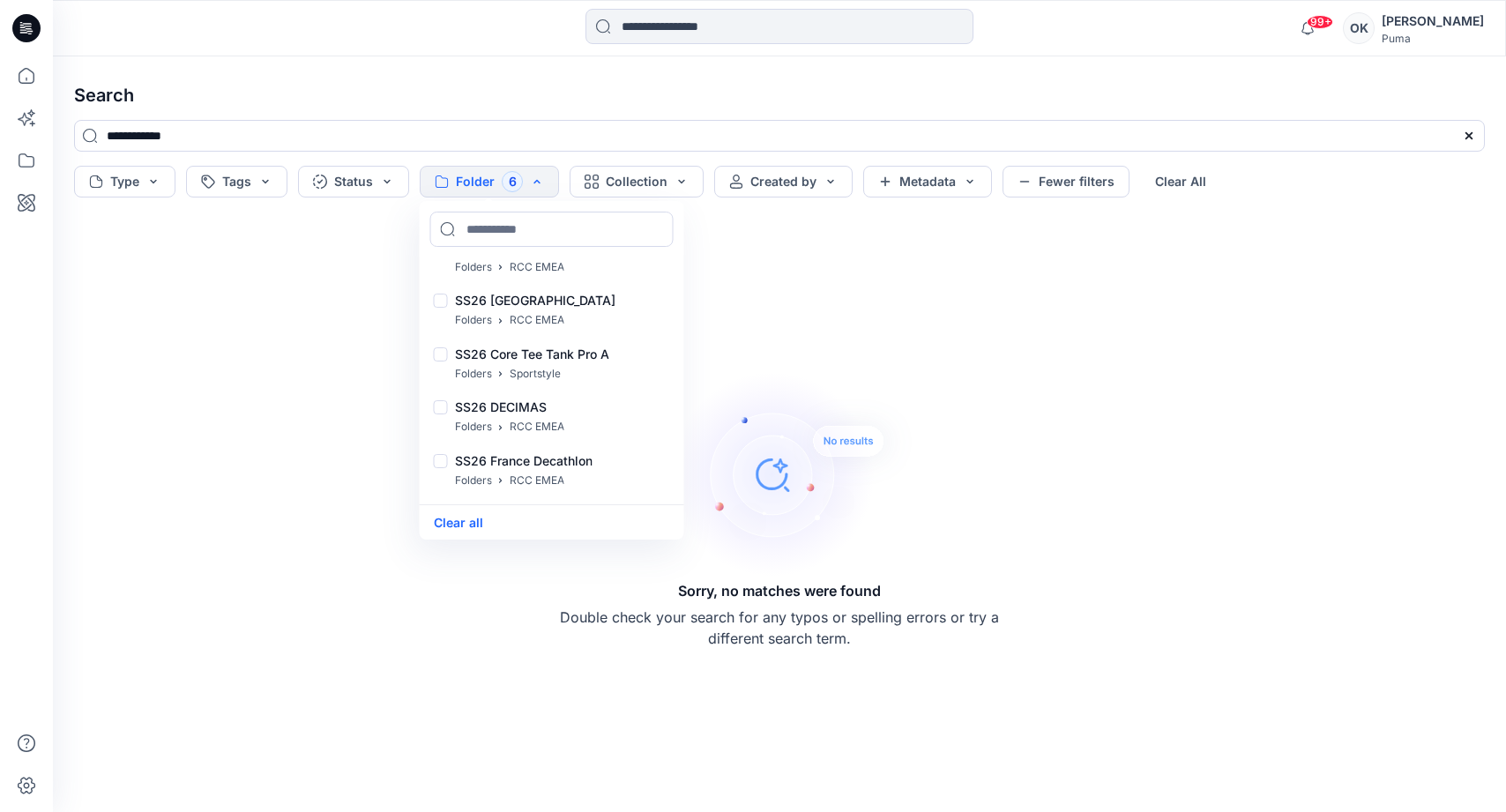
scroll to position [20678, 0]
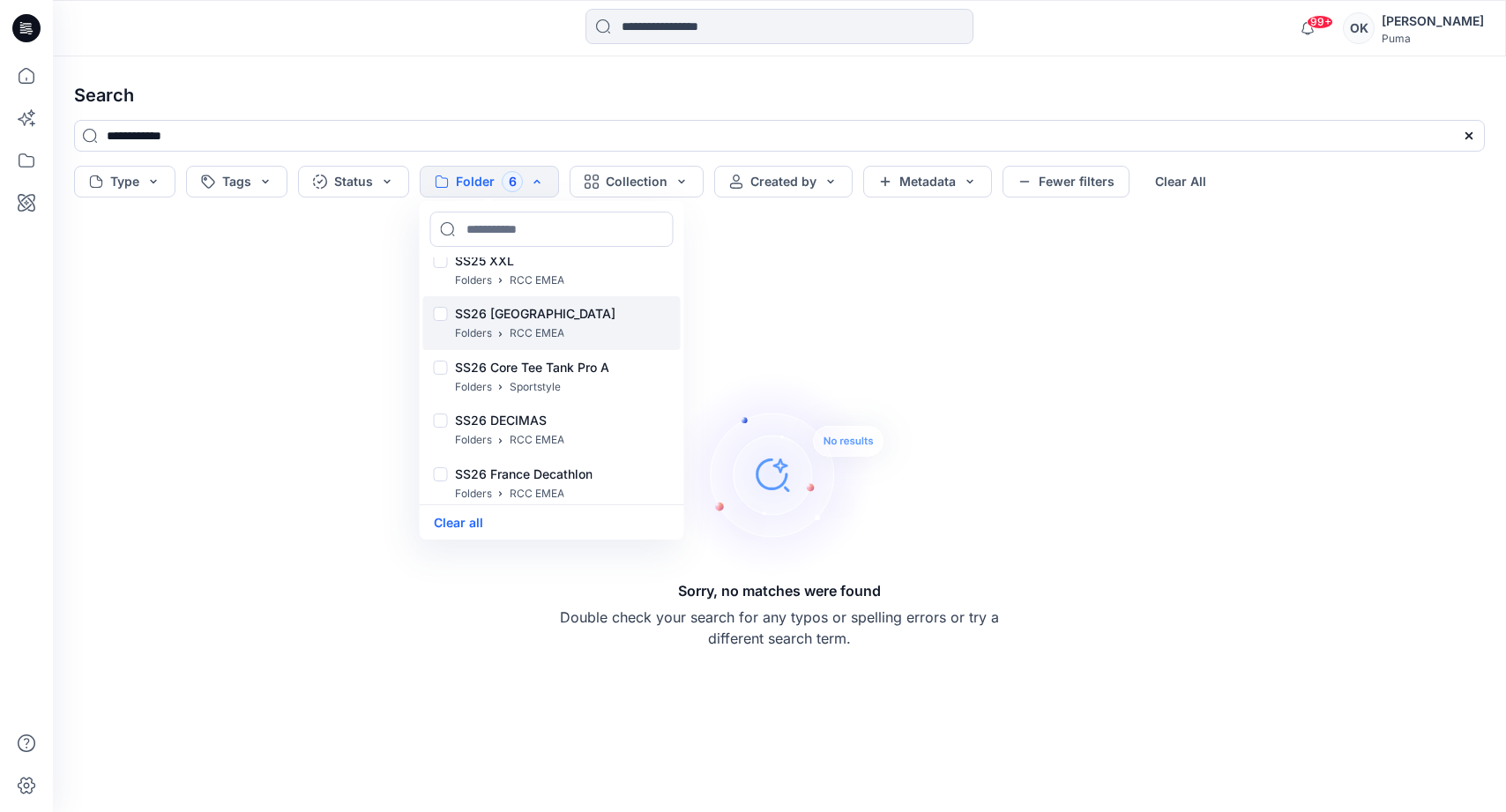
click at [439, 317] on div at bounding box center [441, 316] width 14 height 19
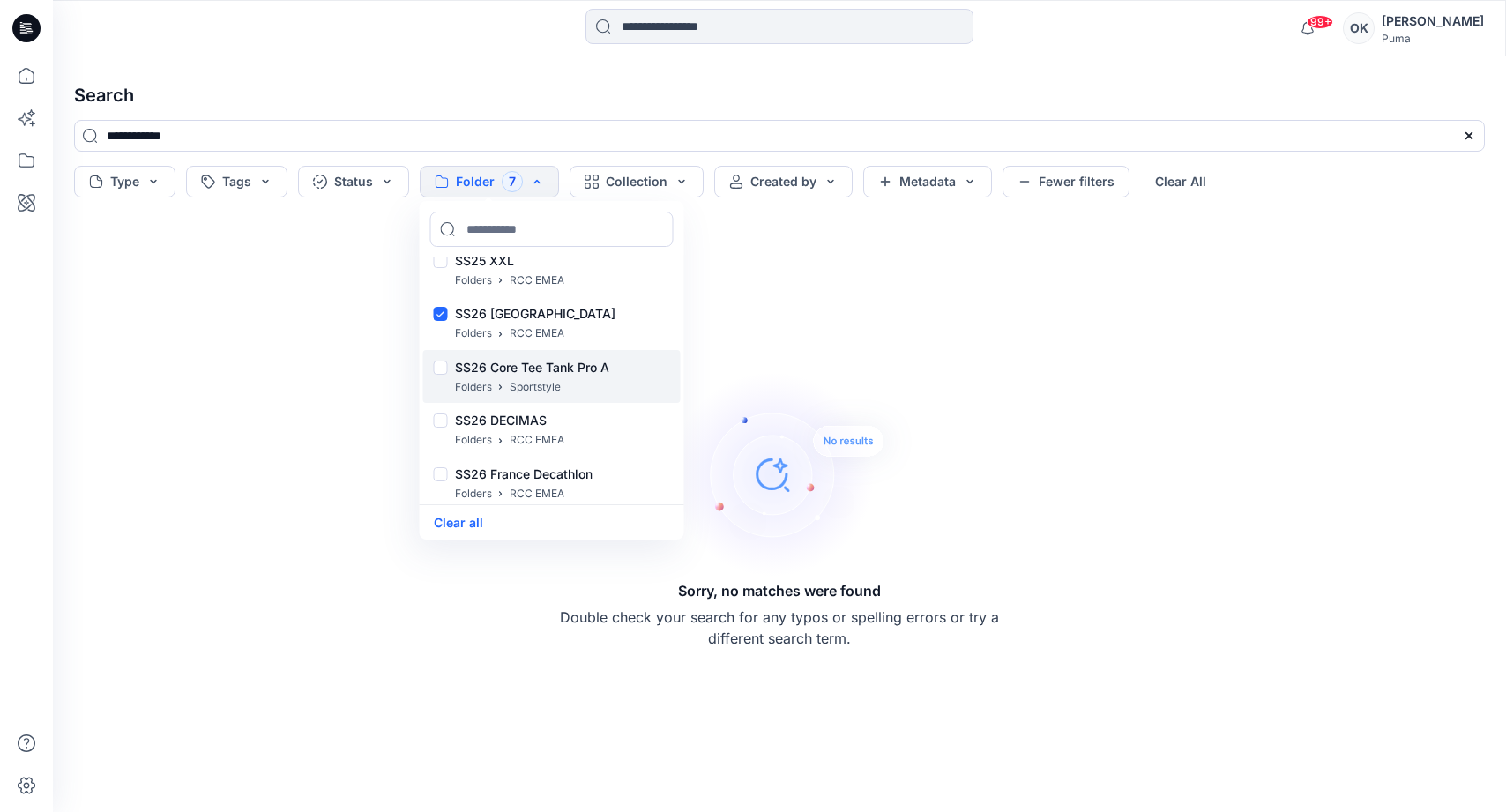
click at [439, 368] on div at bounding box center [441, 369] width 14 height 19
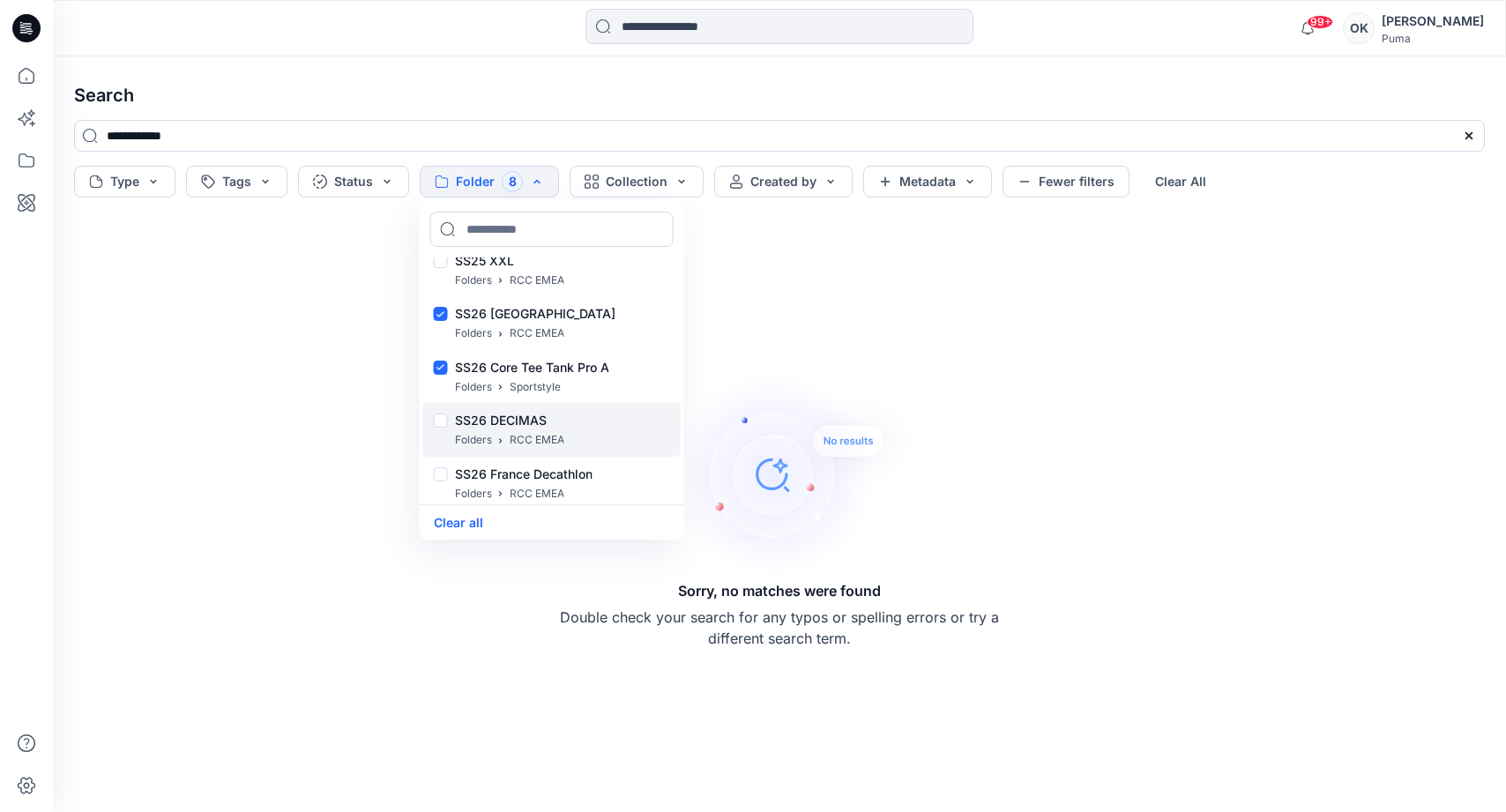
click at [438, 419] on div at bounding box center [441, 422] width 14 height 19
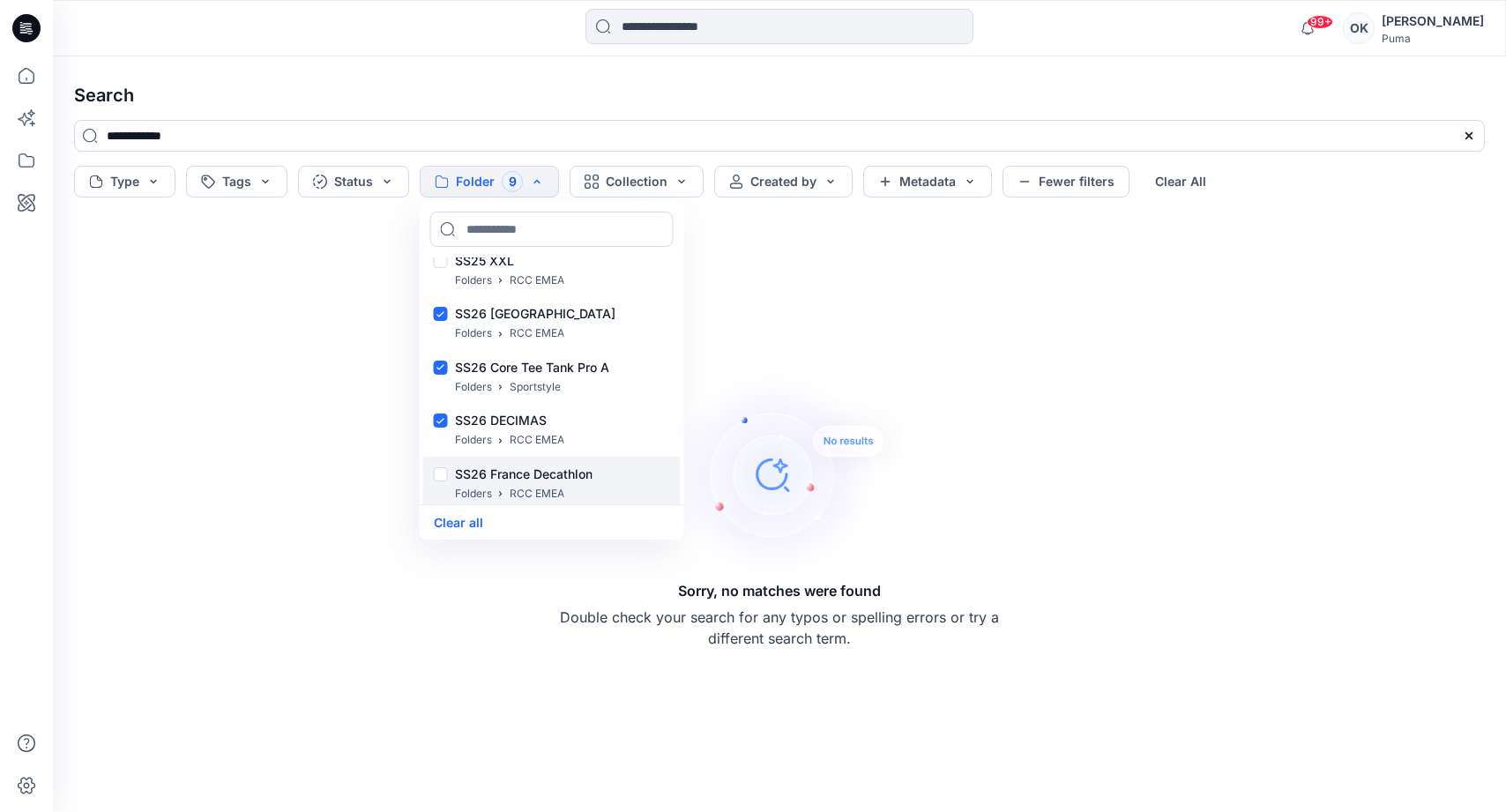
click at [442, 469] on div at bounding box center [441, 476] width 14 height 19
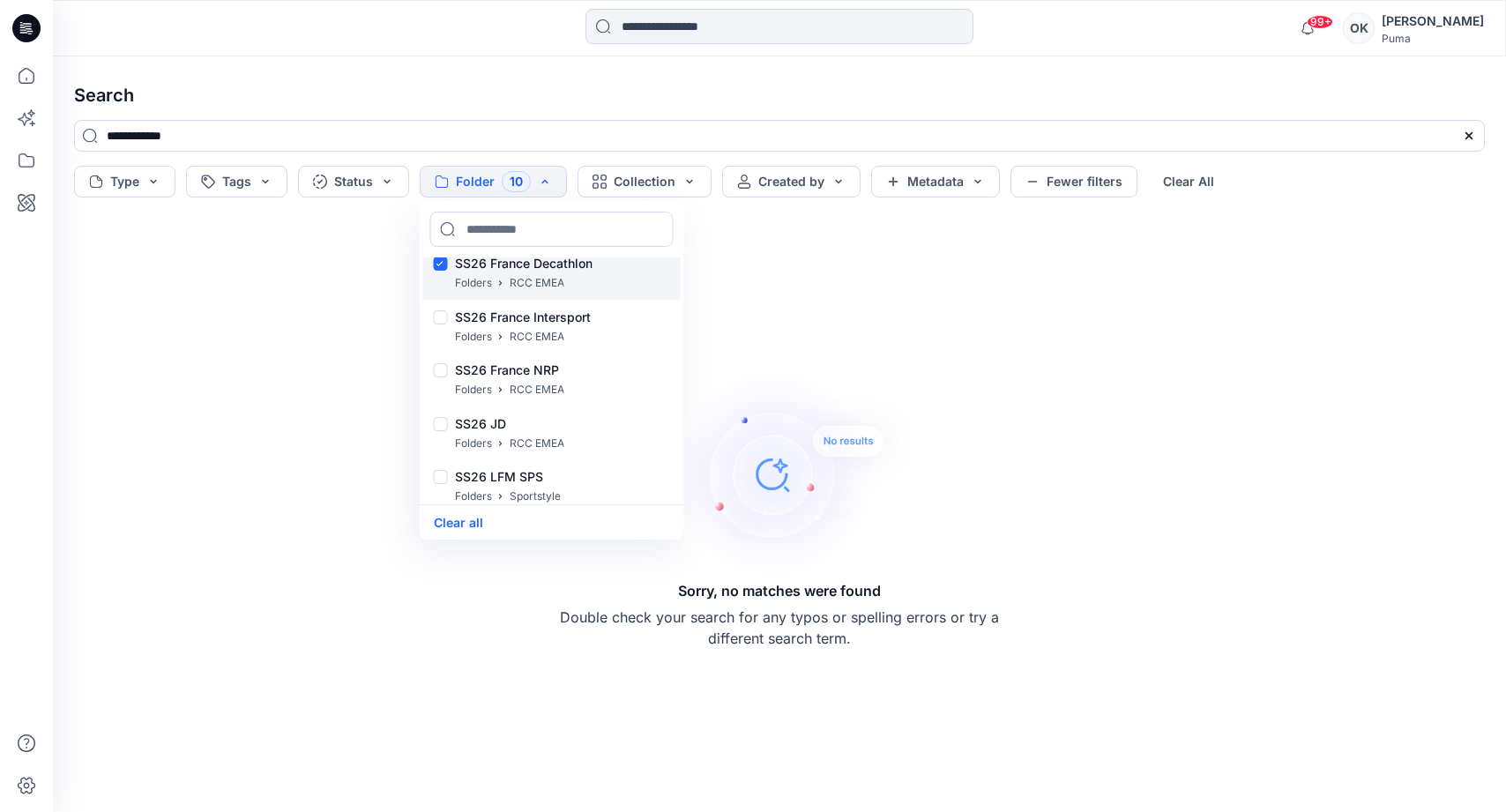
scroll to position [20908, 0]
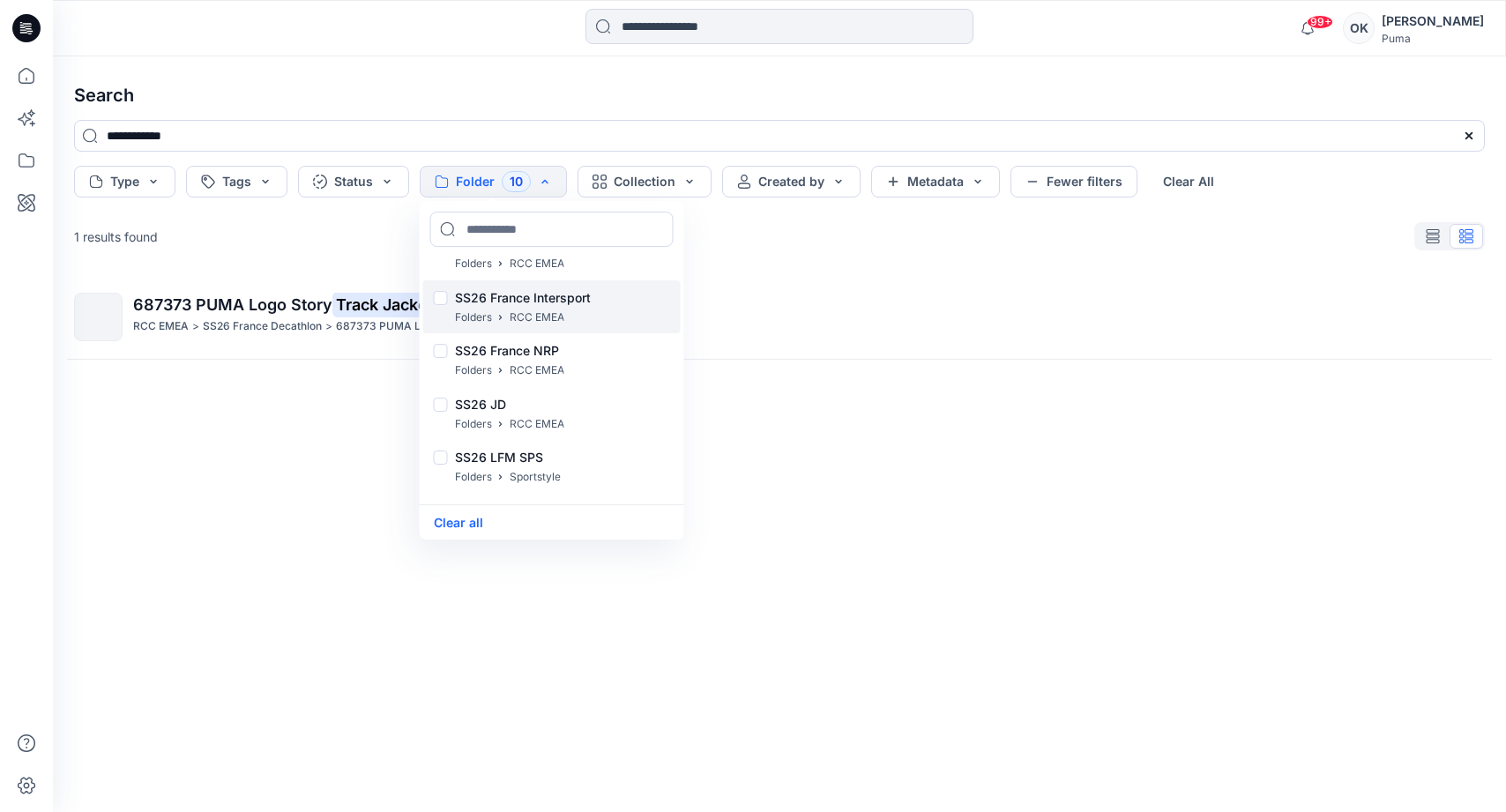
click at [442, 298] on div at bounding box center [441, 300] width 14 height 19
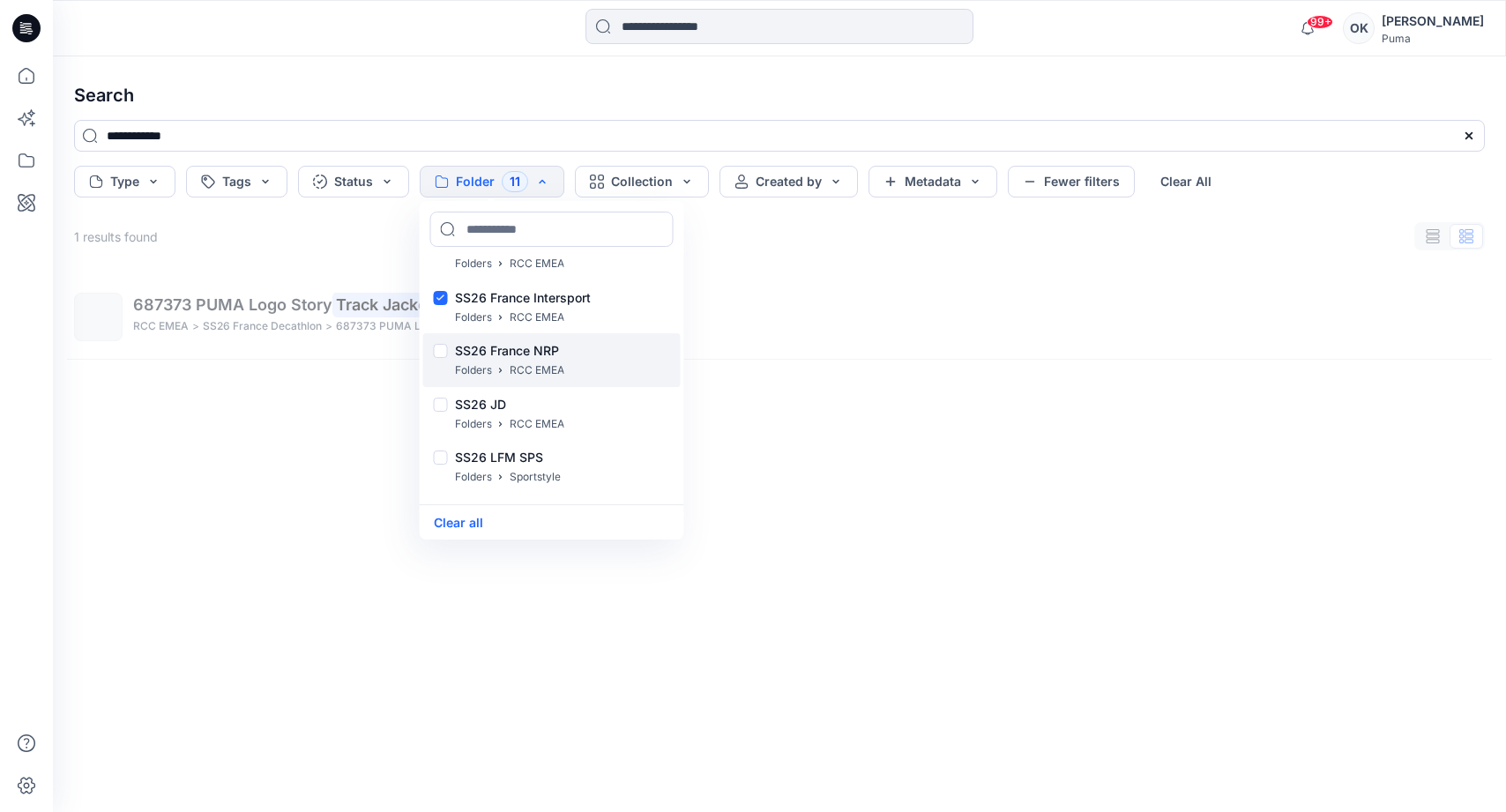
click at [442, 347] on div at bounding box center [441, 352] width 14 height 19
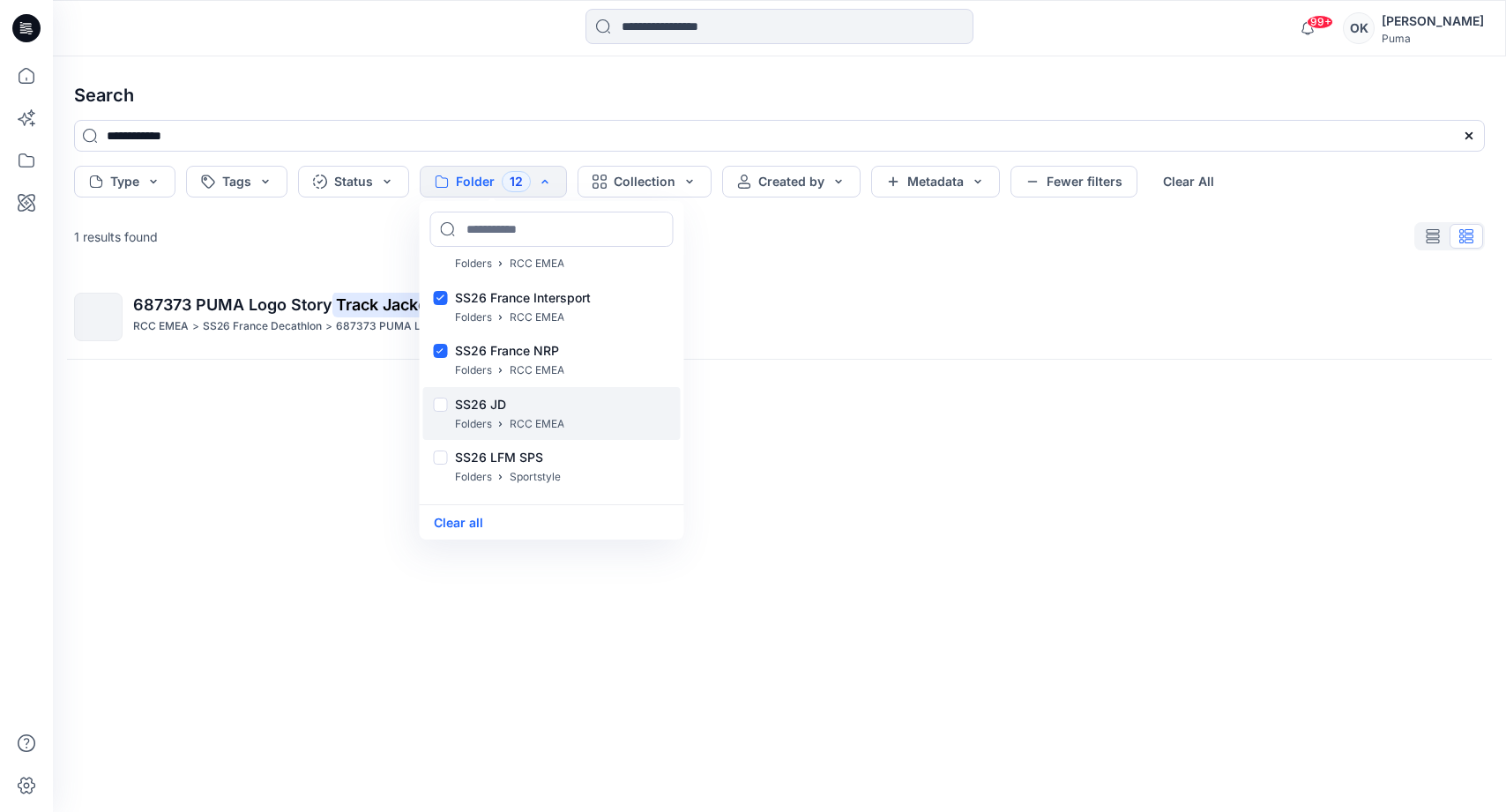
click at [442, 405] on div at bounding box center [441, 406] width 14 height 19
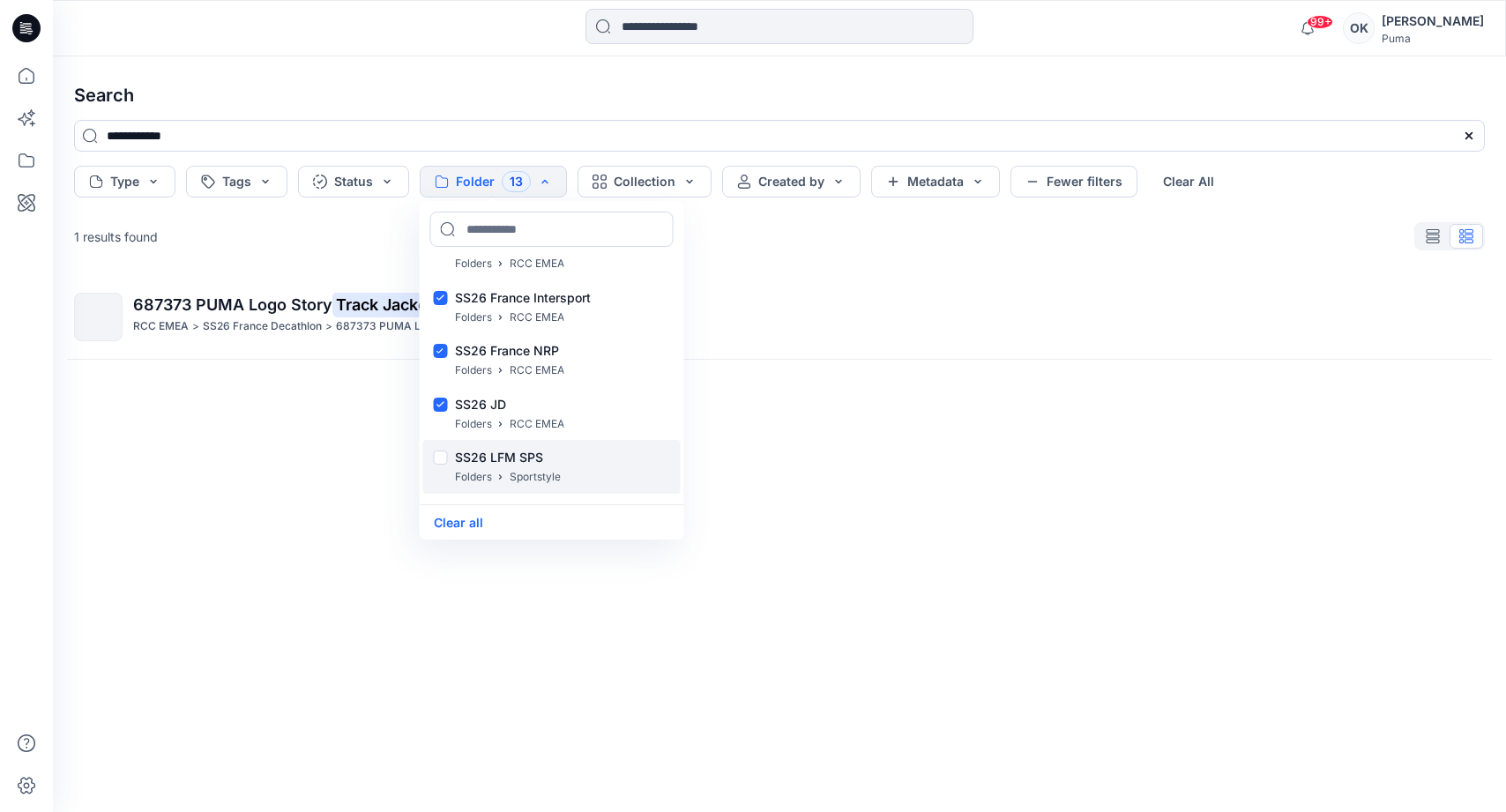
click at [443, 456] on div at bounding box center [441, 460] width 14 height 19
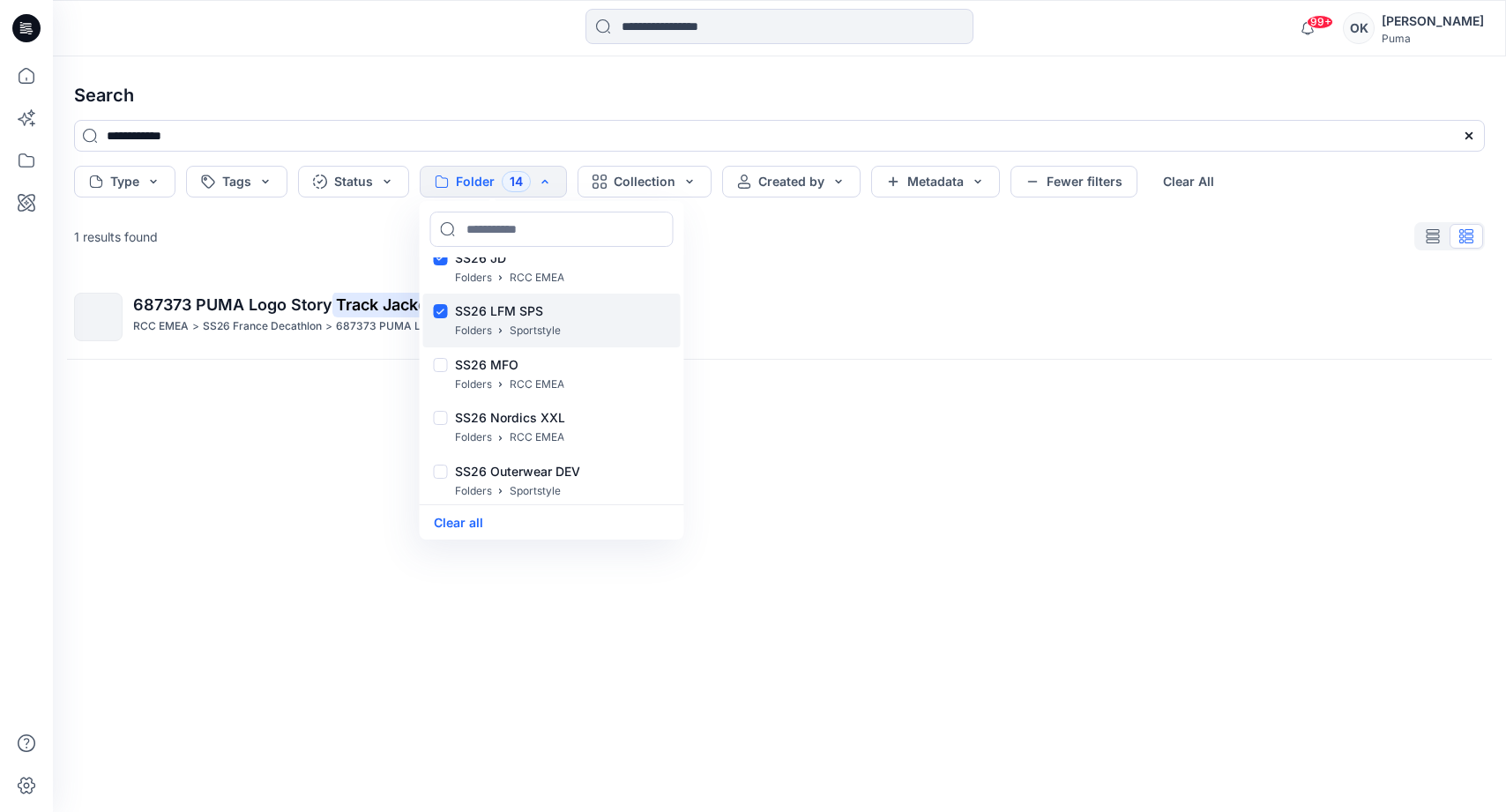
scroll to position [21069, 0]
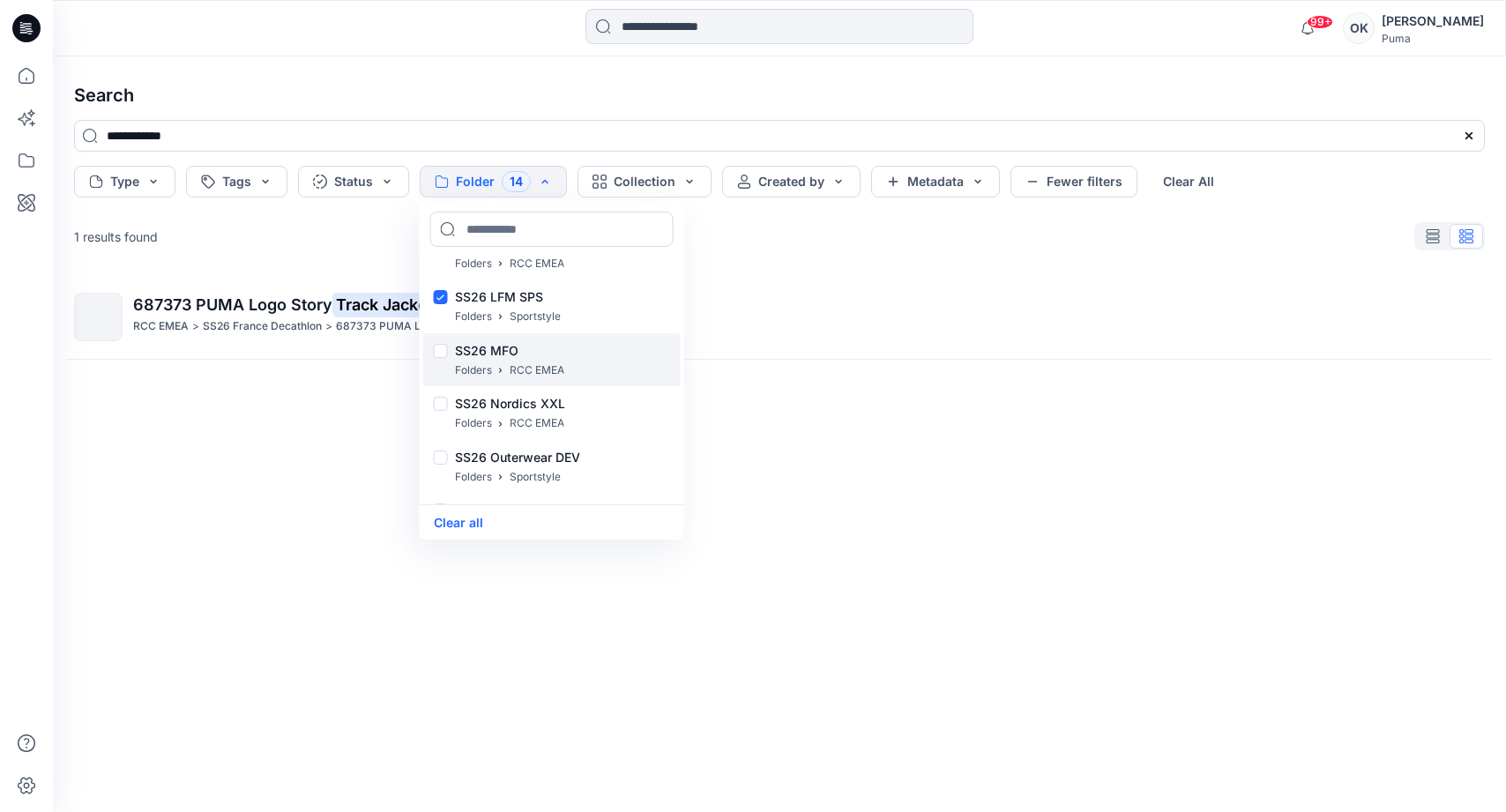
click at [438, 349] on div at bounding box center [441, 352] width 14 height 19
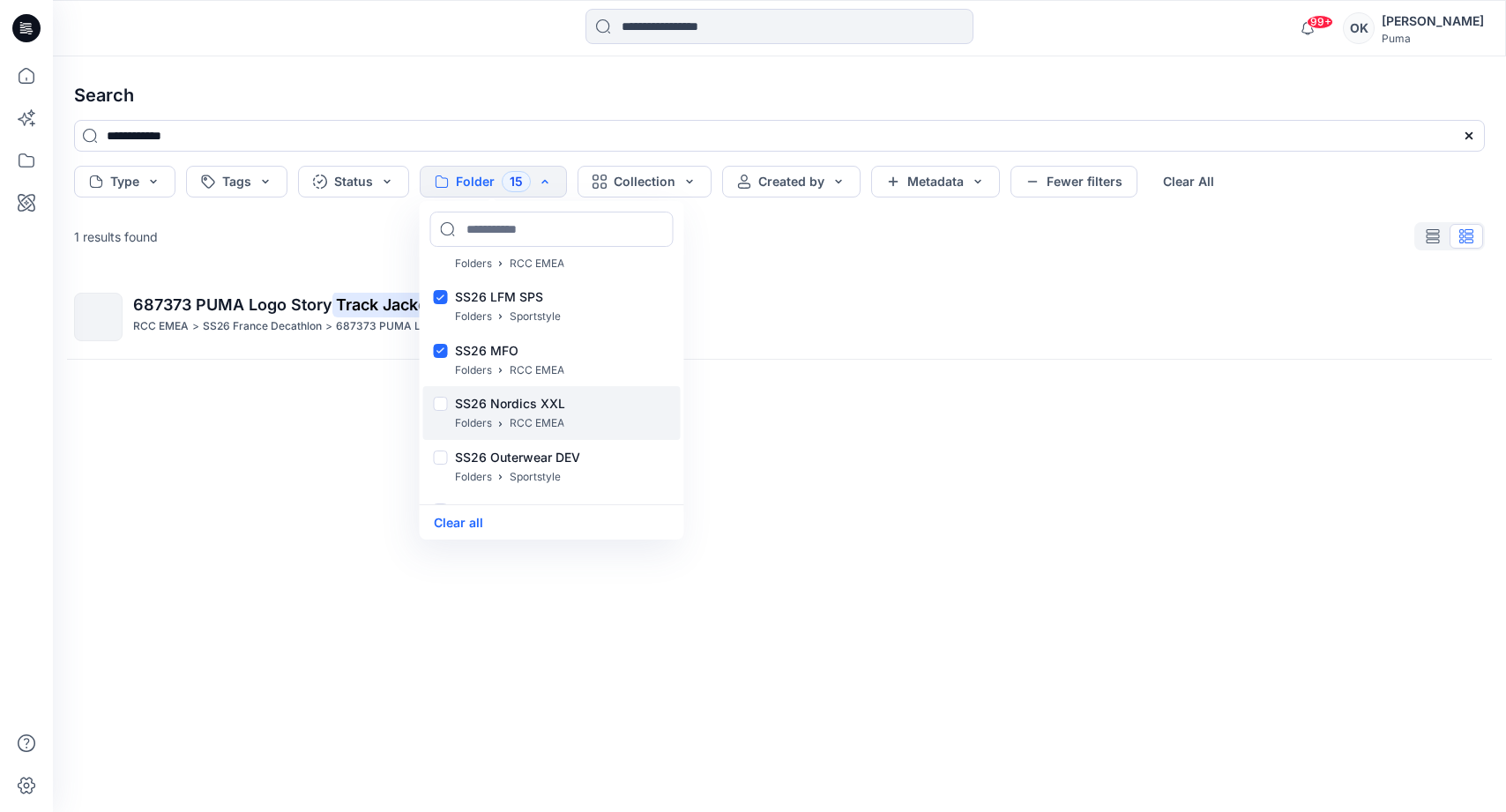
click at [438, 405] on div at bounding box center [441, 406] width 14 height 19
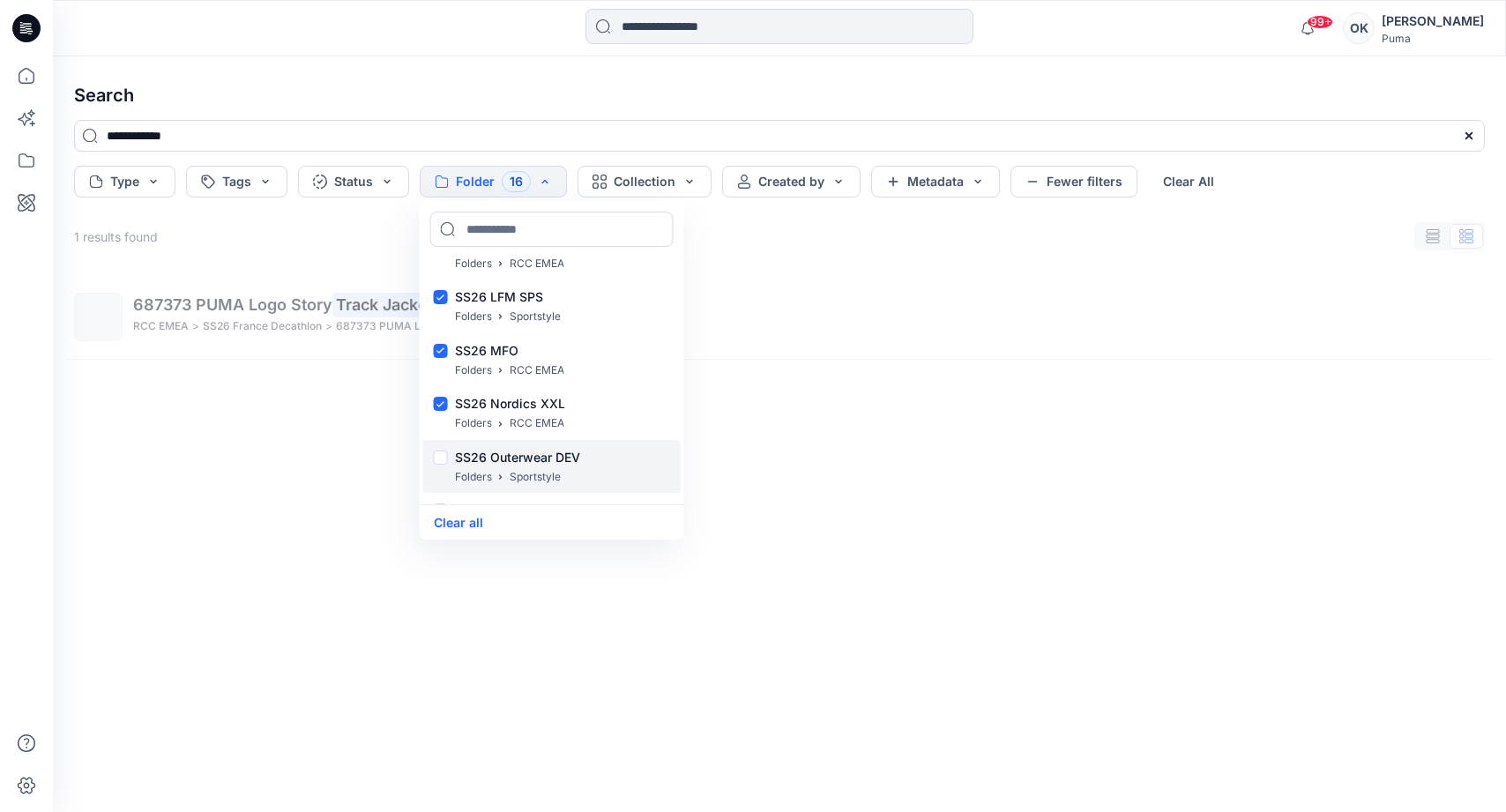
click at [440, 457] on div at bounding box center [441, 460] width 14 height 19
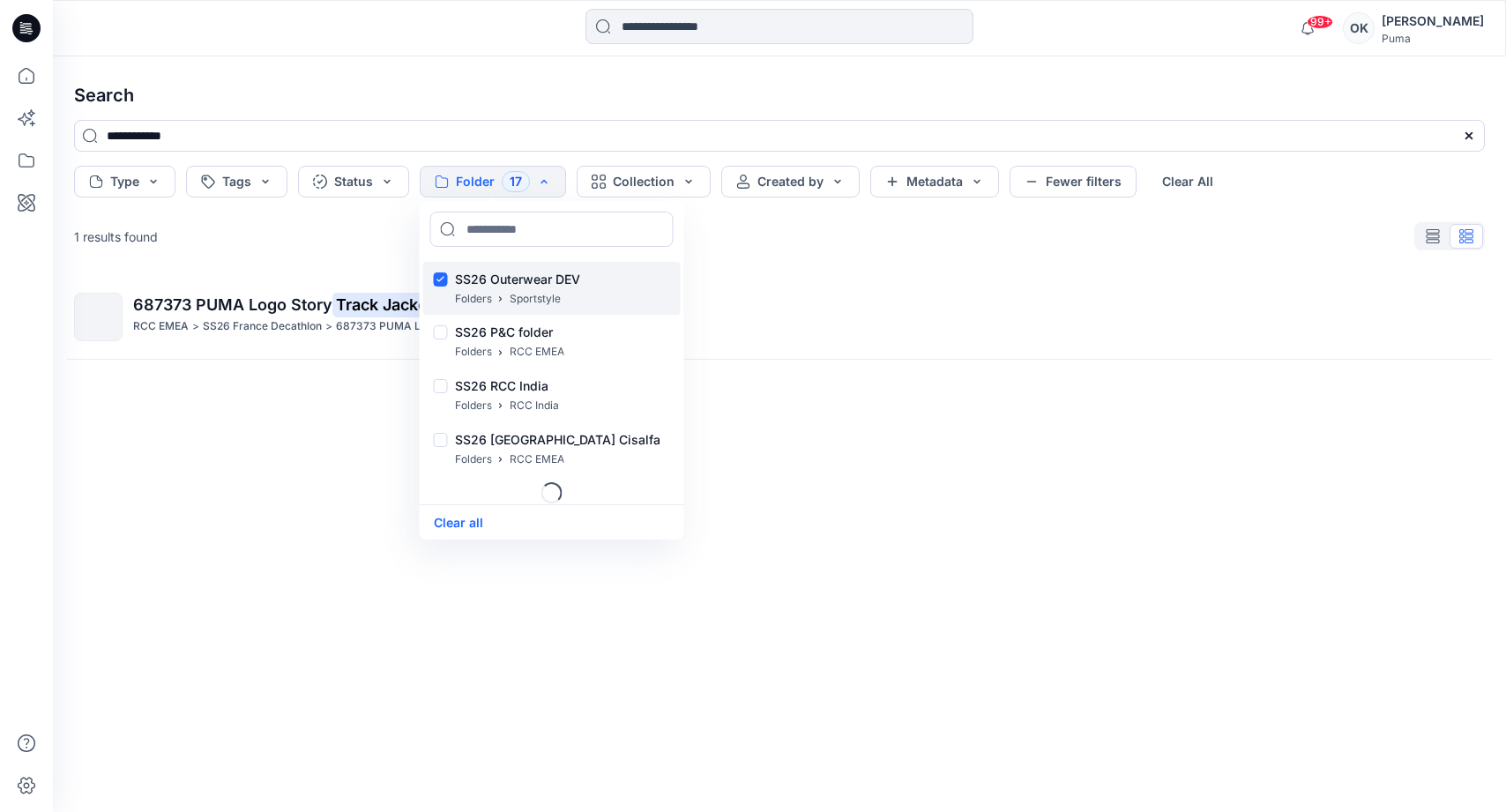
scroll to position [21252, 0]
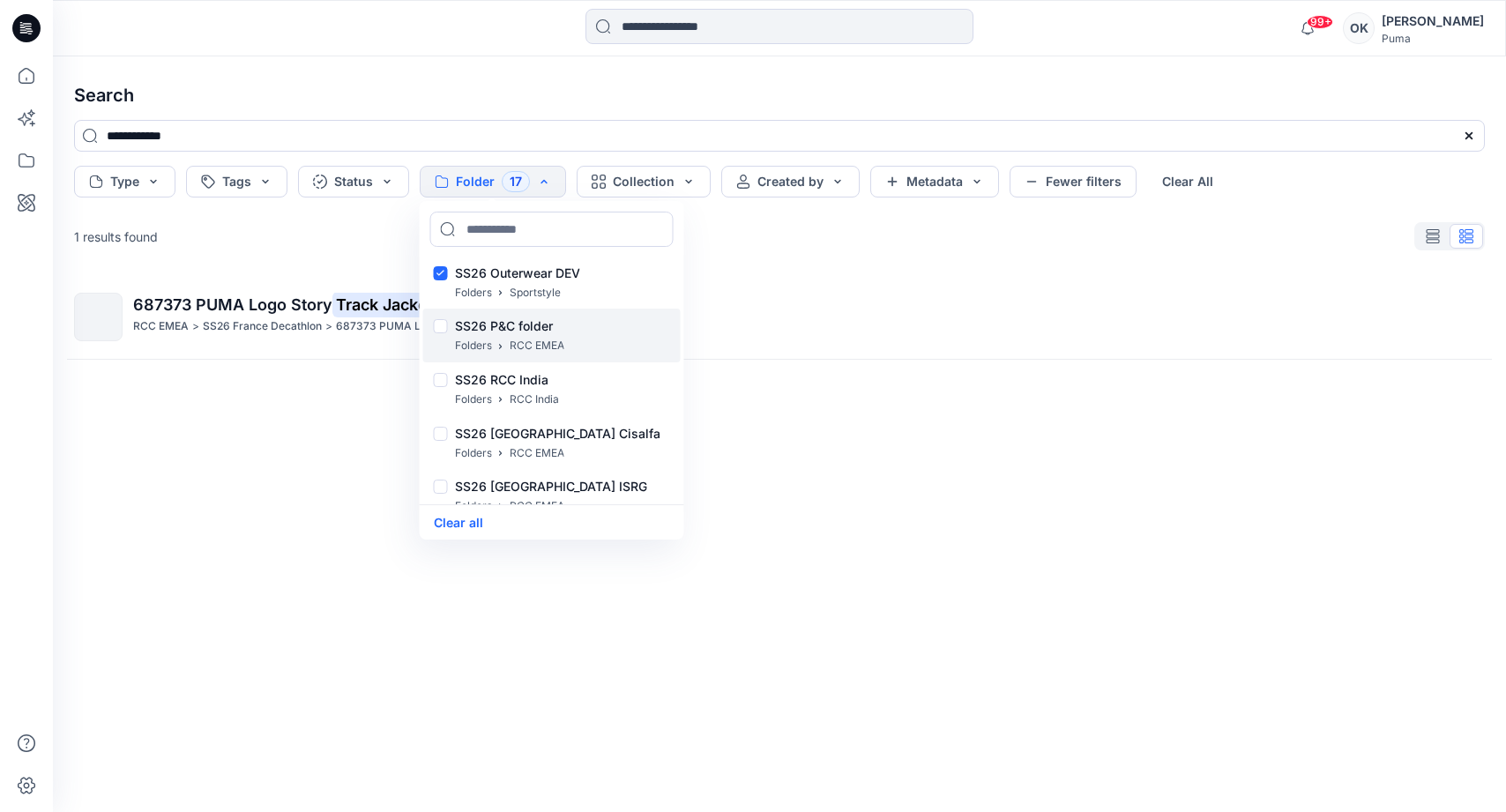
click at [438, 329] on div at bounding box center [441, 328] width 14 height 19
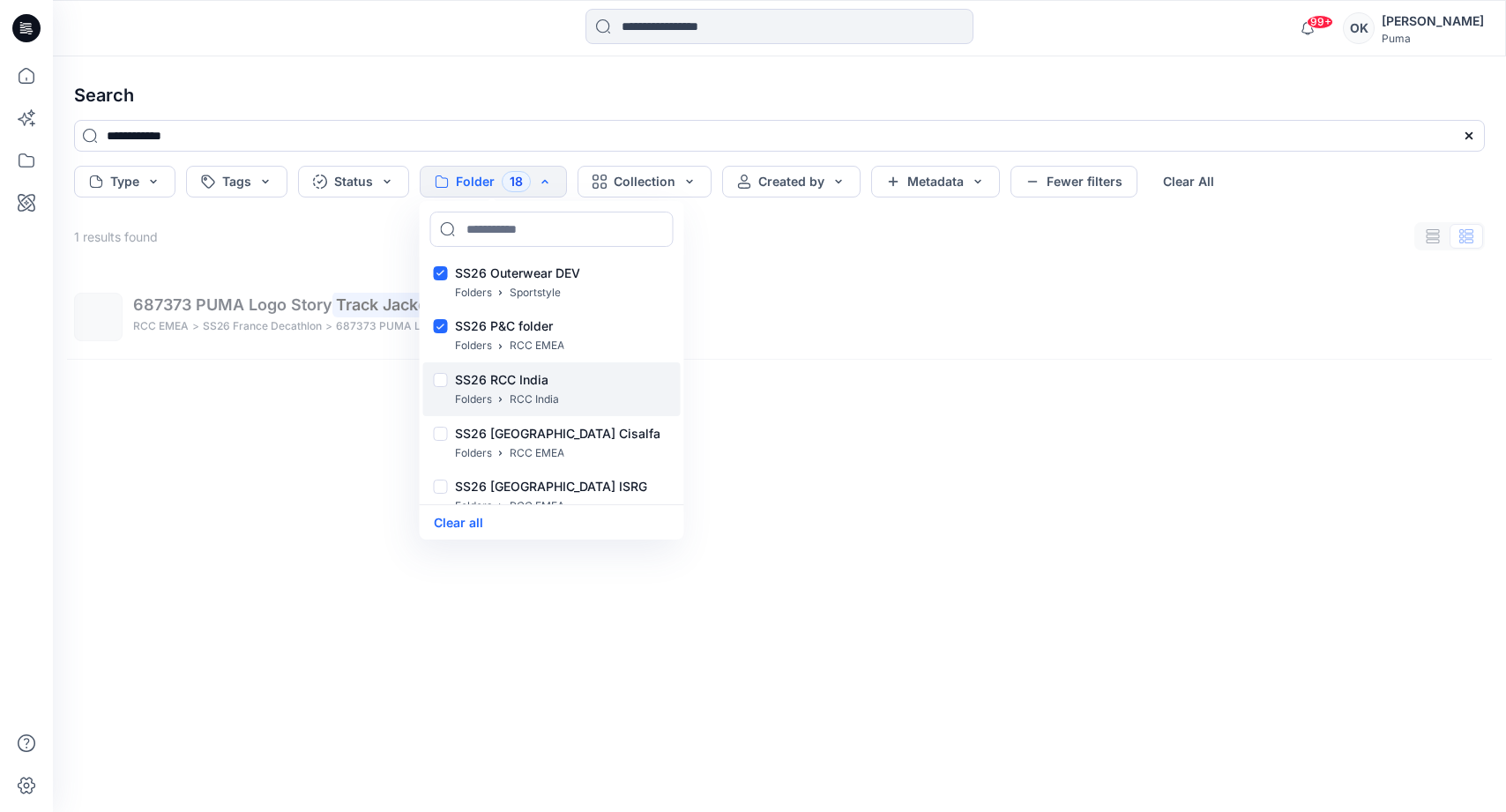
click at [440, 379] on div at bounding box center [441, 382] width 14 height 19
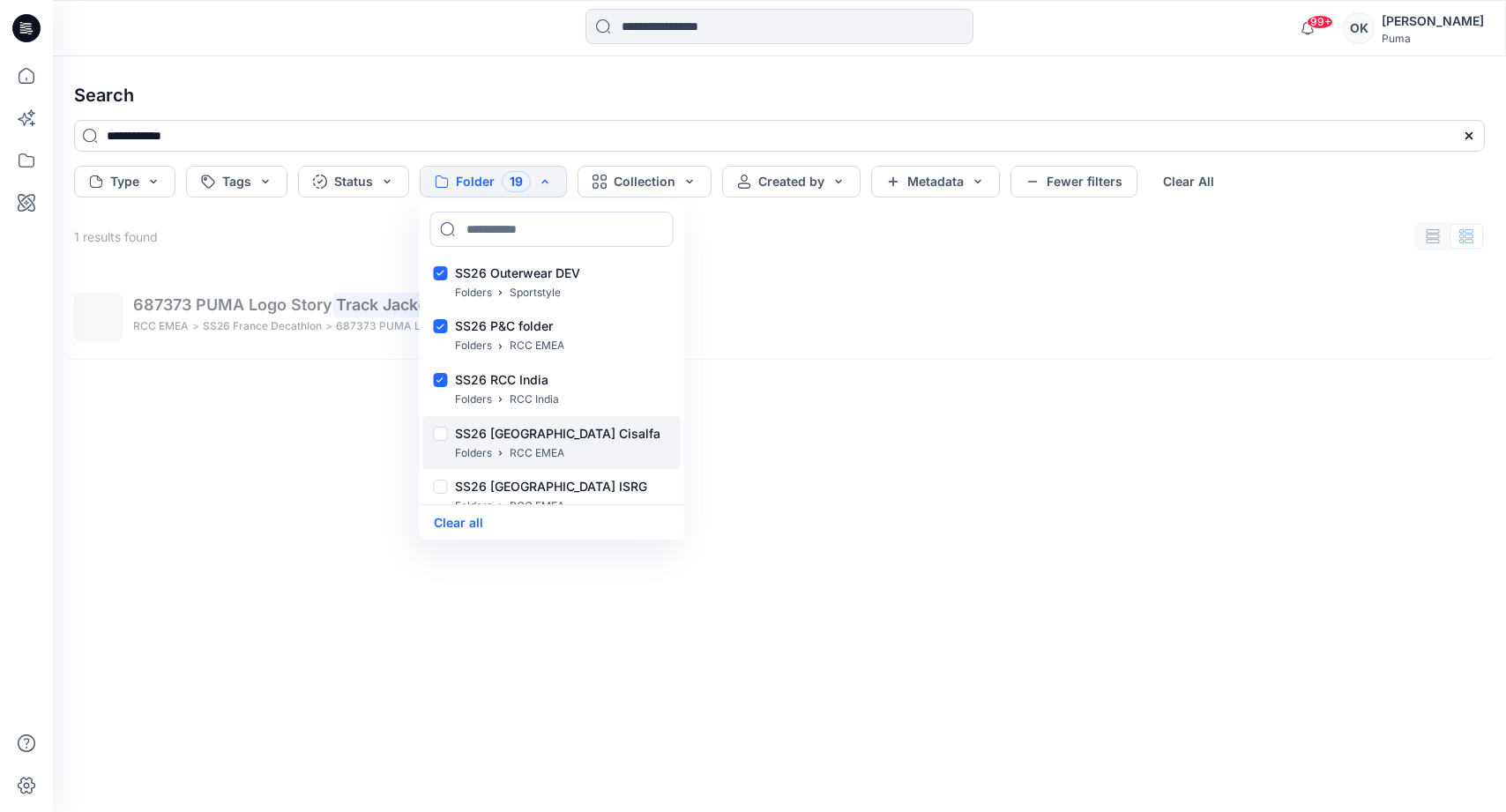
click at [445, 433] on div at bounding box center [441, 436] width 14 height 19
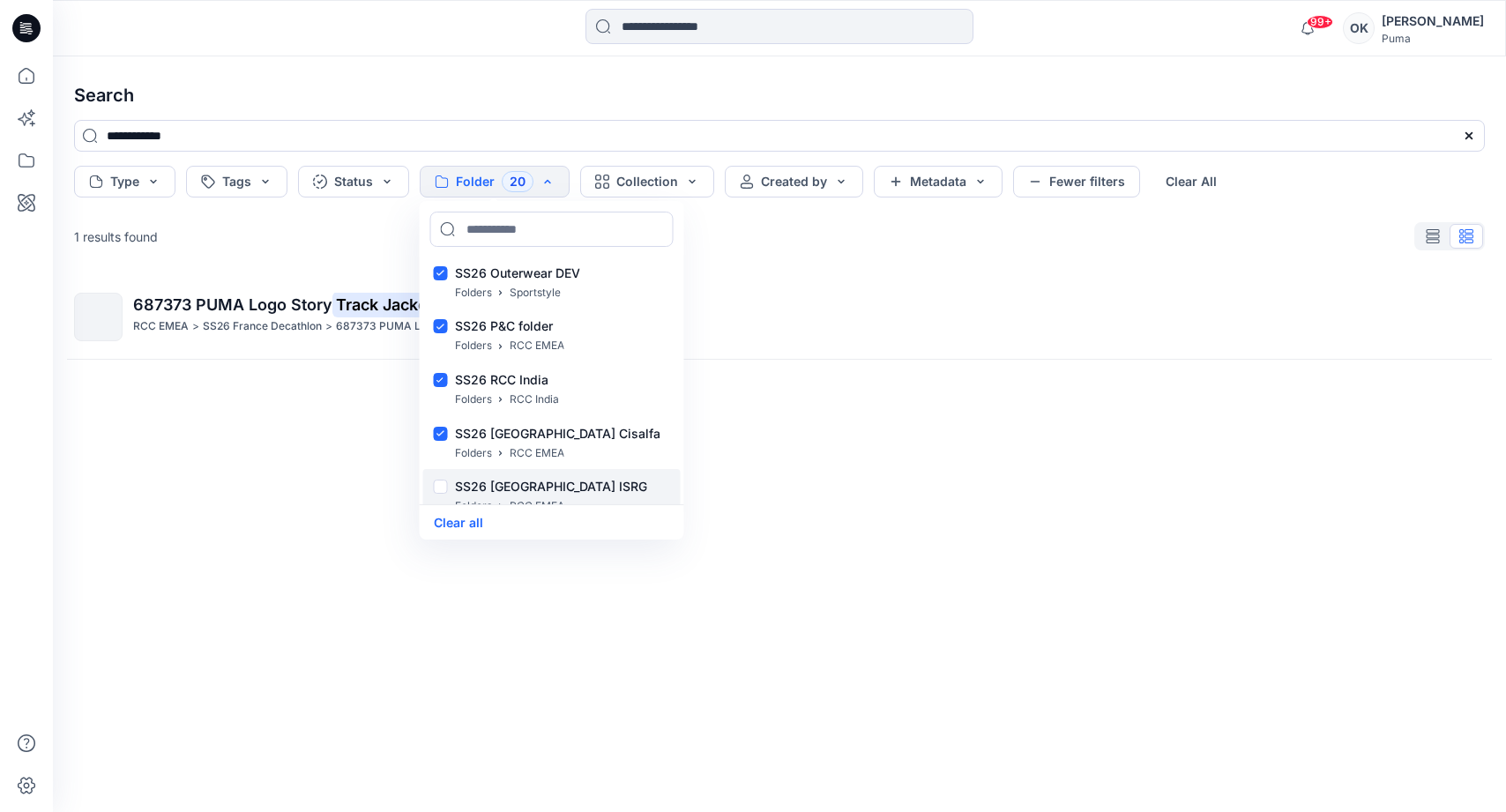
click at [445, 482] on div at bounding box center [441, 488] width 14 height 19
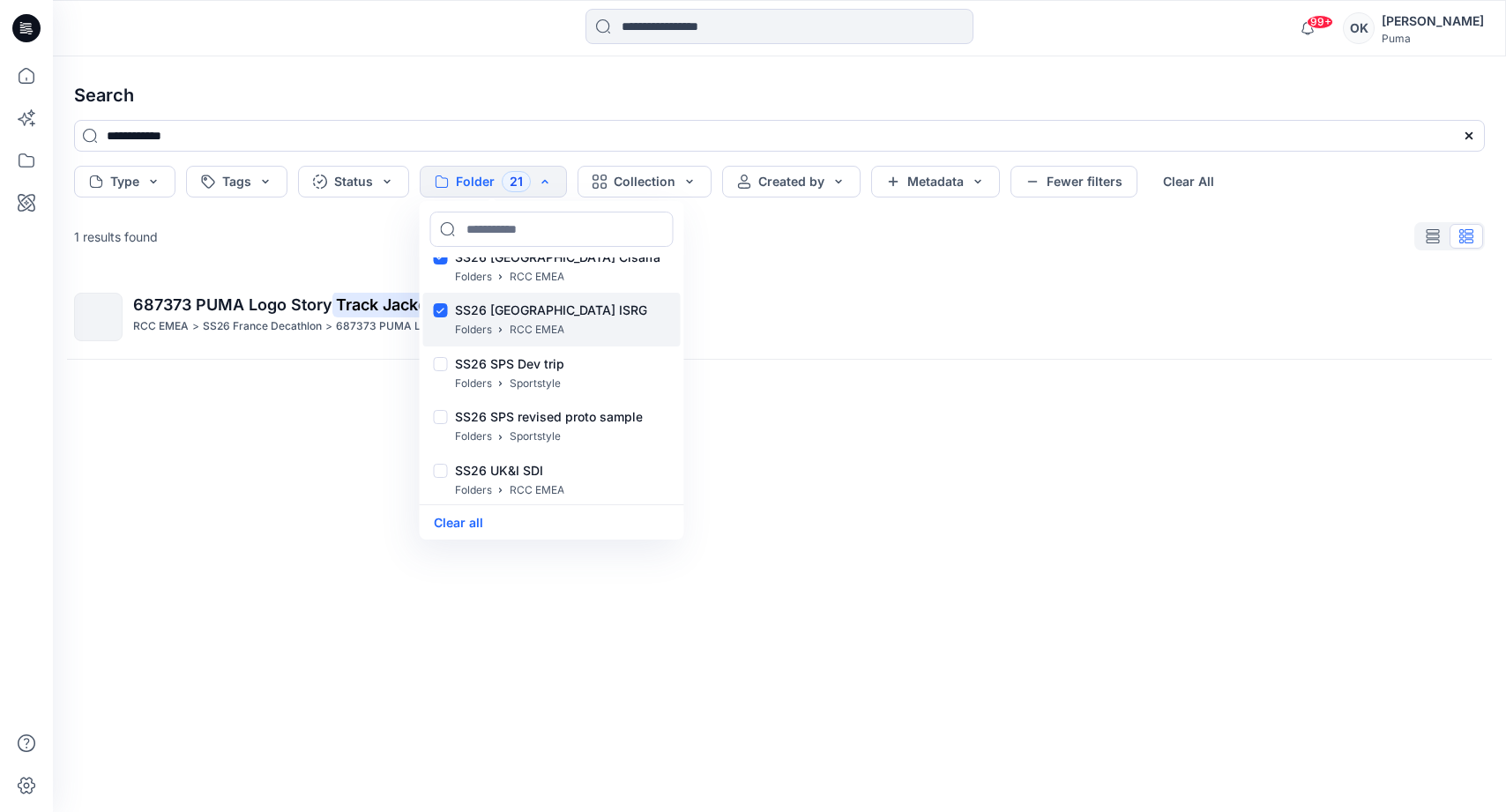
scroll to position [21455, 0]
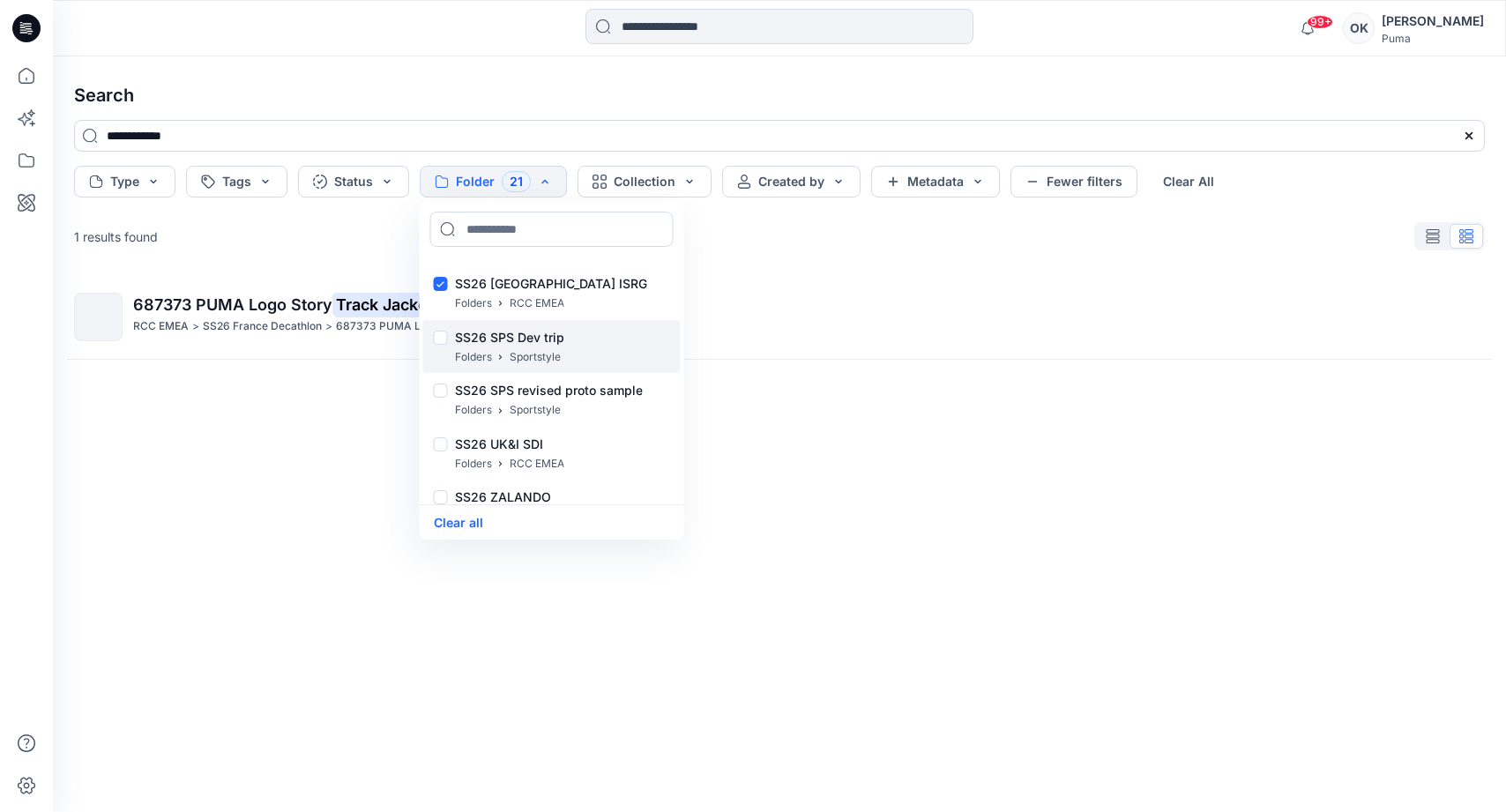
click at [436, 341] on div at bounding box center [441, 339] width 14 height 19
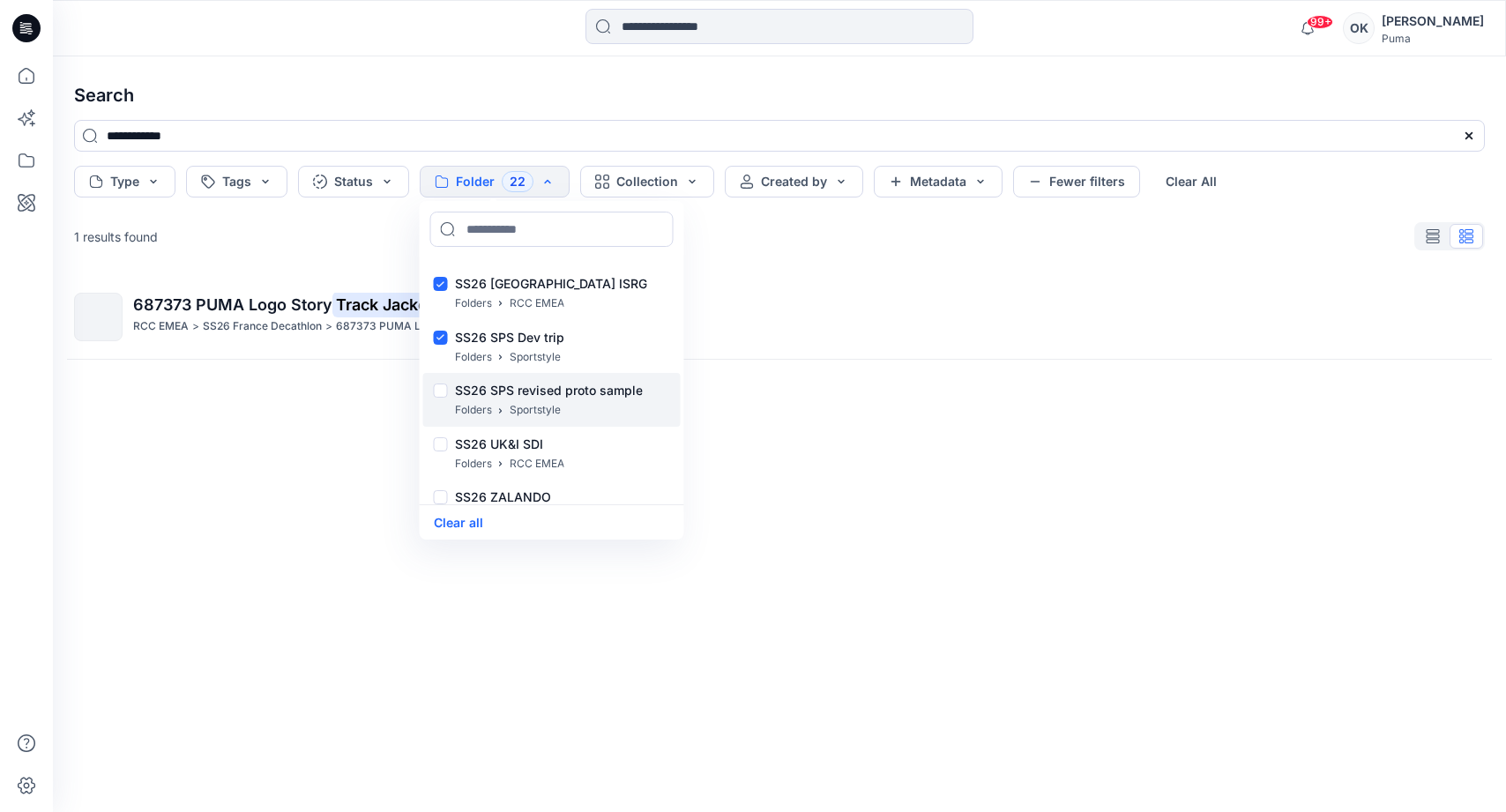
click at [436, 390] on div at bounding box center [441, 392] width 14 height 19
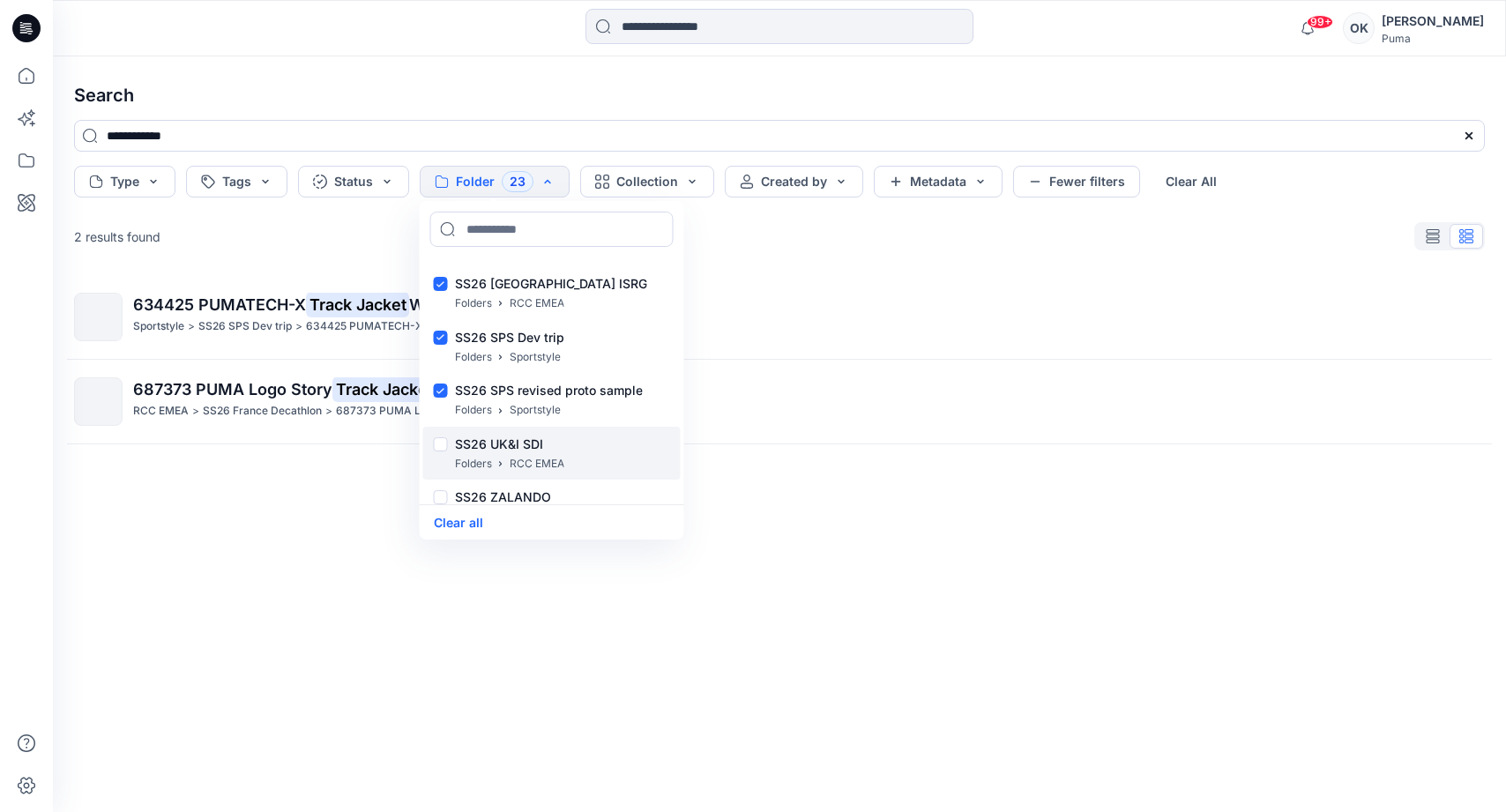
click at [442, 437] on div "SS26 UK&I SDI Folders RCC EMEA" at bounding box center [552, 453] width 257 height 54
click at [441, 496] on div at bounding box center [441, 499] width 14 height 19
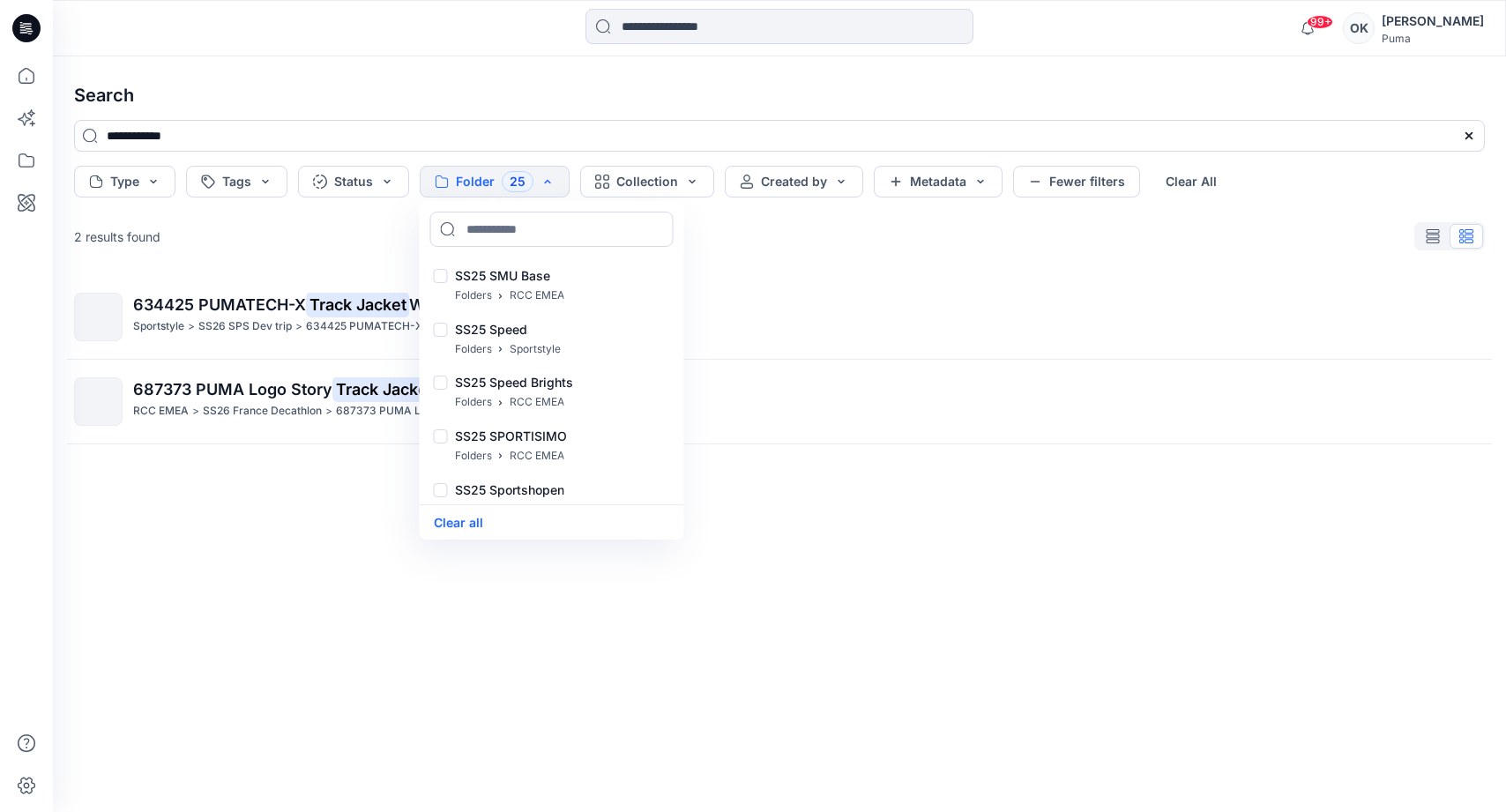
scroll to position [20347, 0]
click at [445, 325] on div at bounding box center [441, 327] width 14 height 19
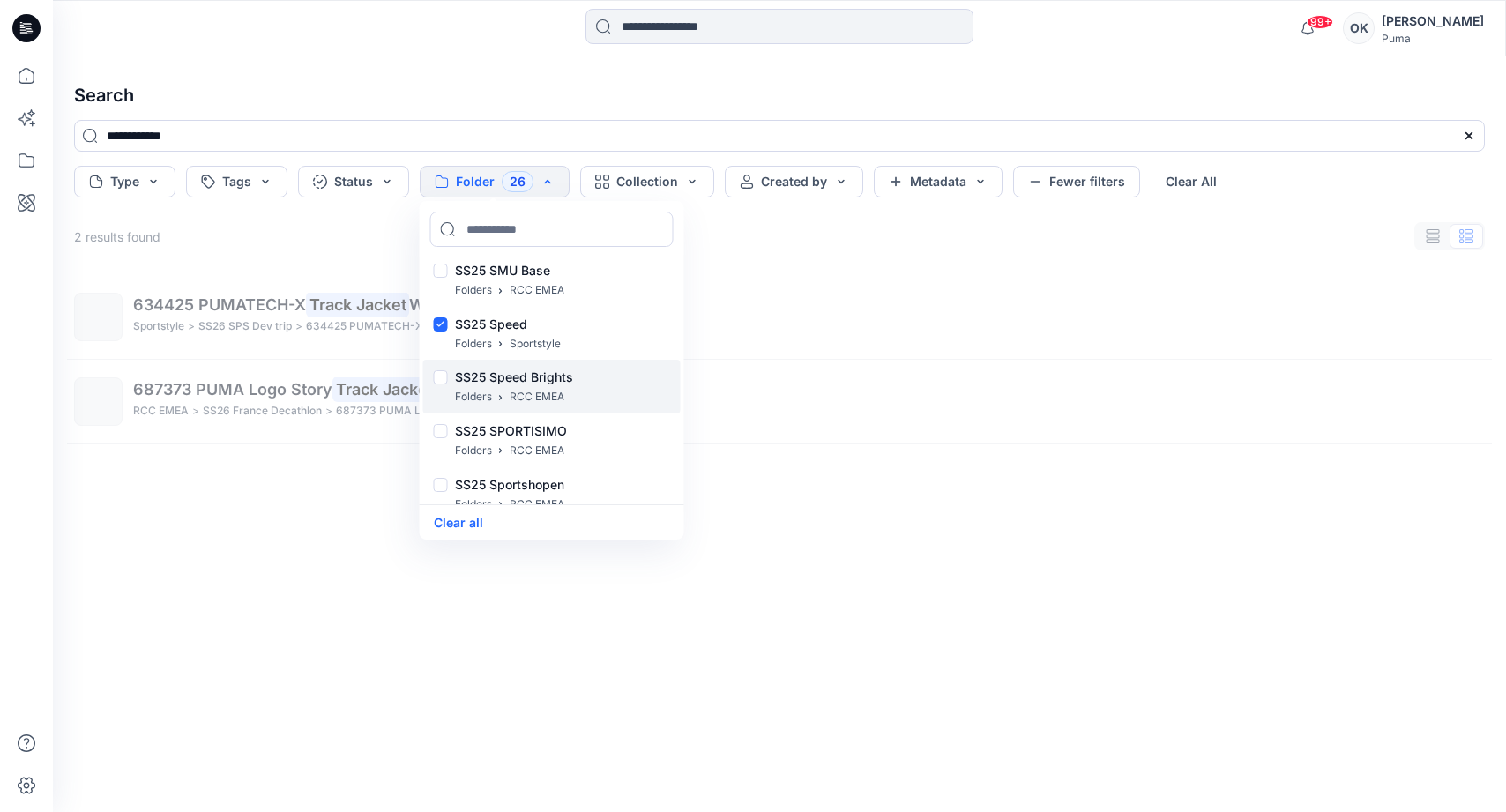
click at [442, 382] on div at bounding box center [441, 379] width 14 height 19
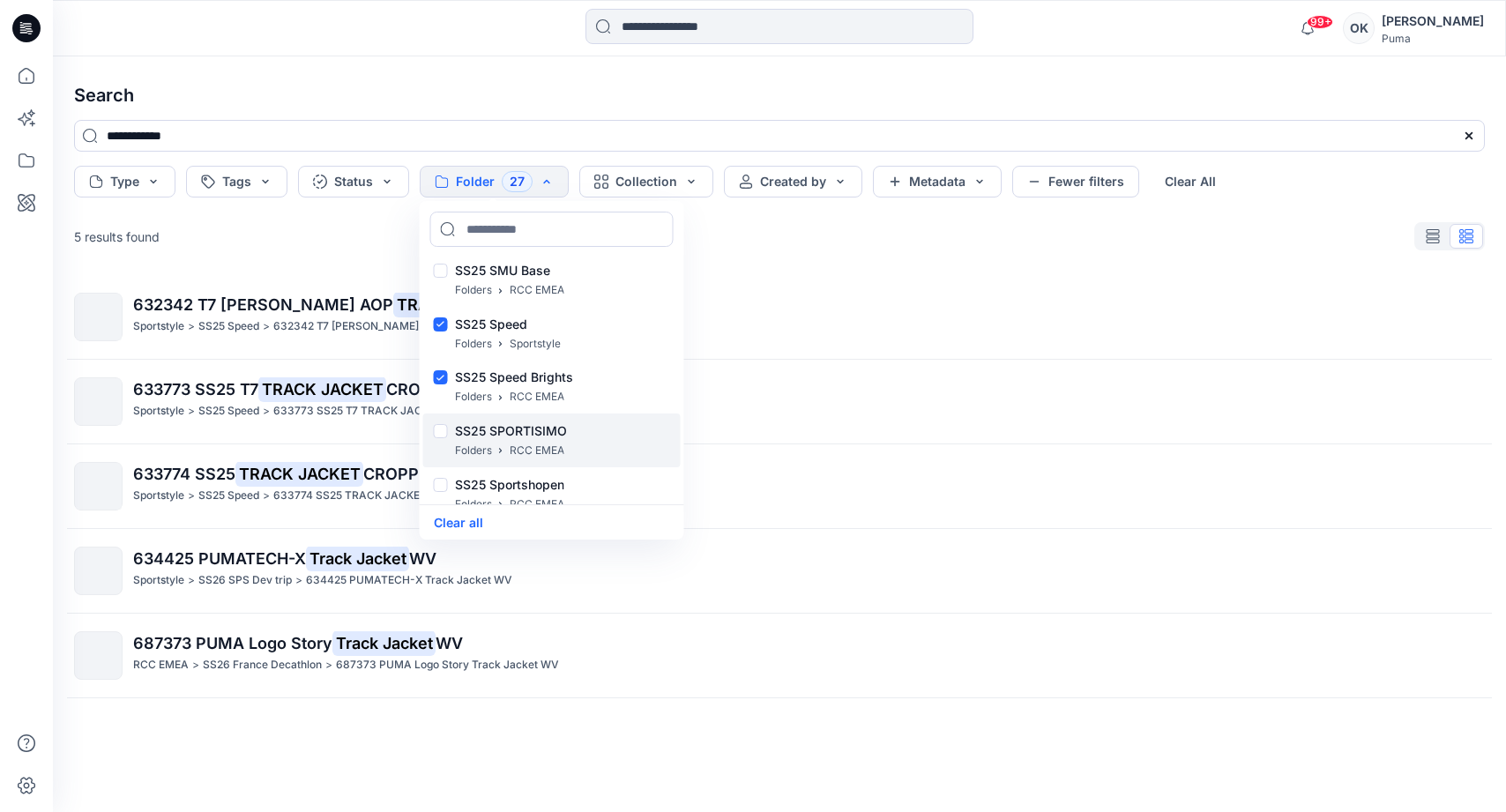
click at [440, 432] on div at bounding box center [441, 433] width 14 height 19
click at [442, 487] on div at bounding box center [441, 486] width 14 height 19
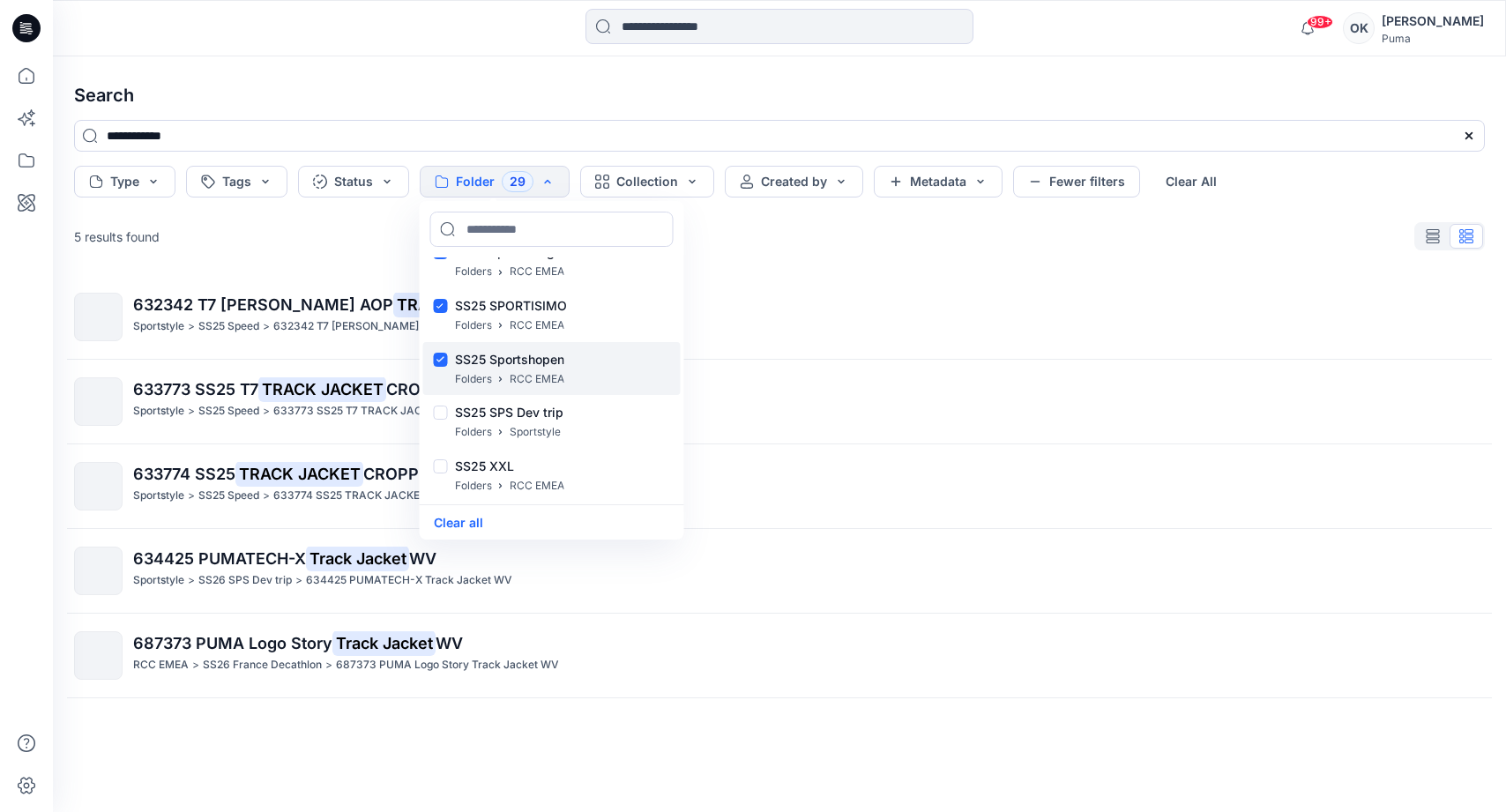
scroll to position [20476, 0]
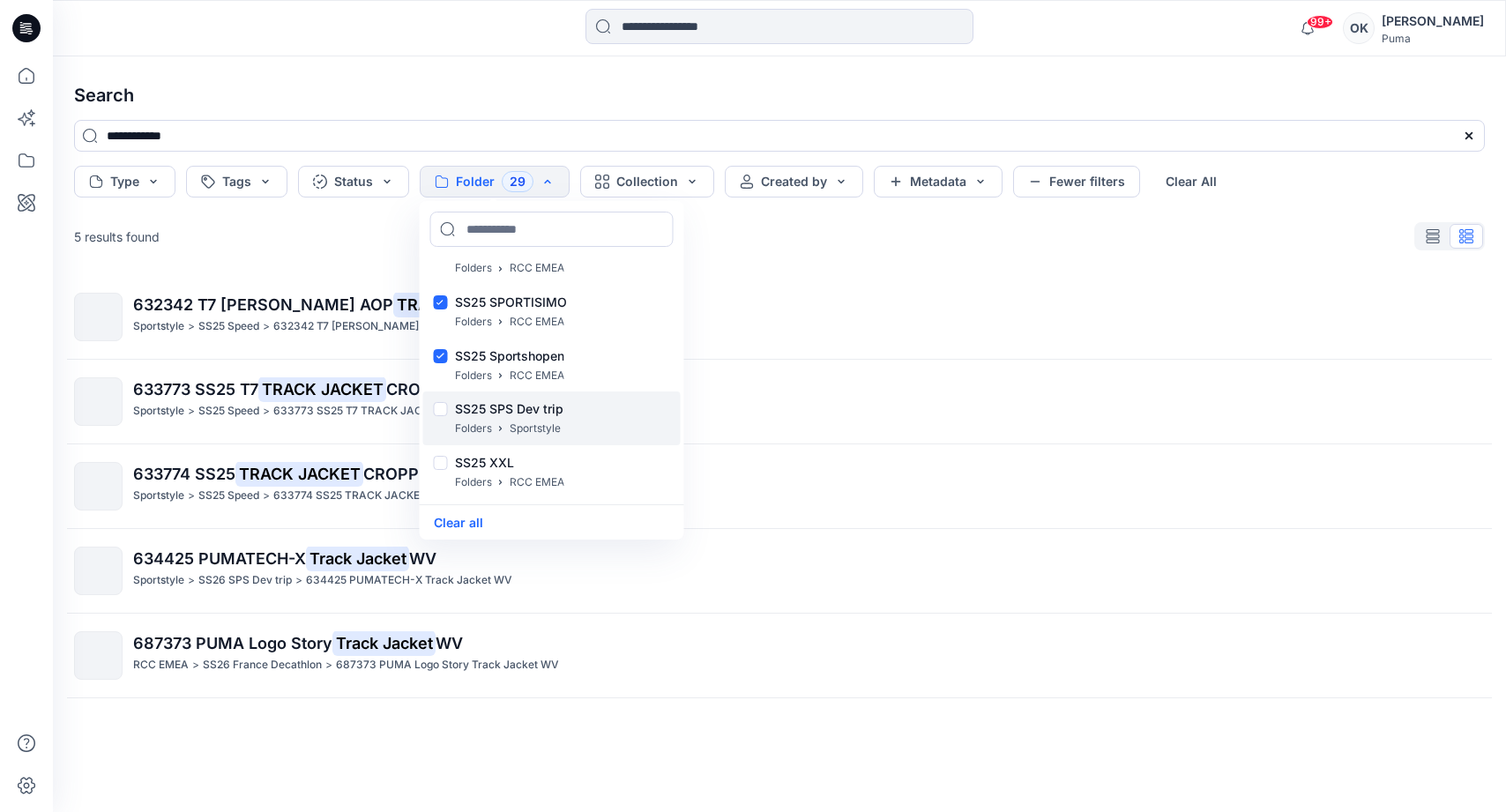
click at [445, 420] on div at bounding box center [441, 411] width 14 height 19
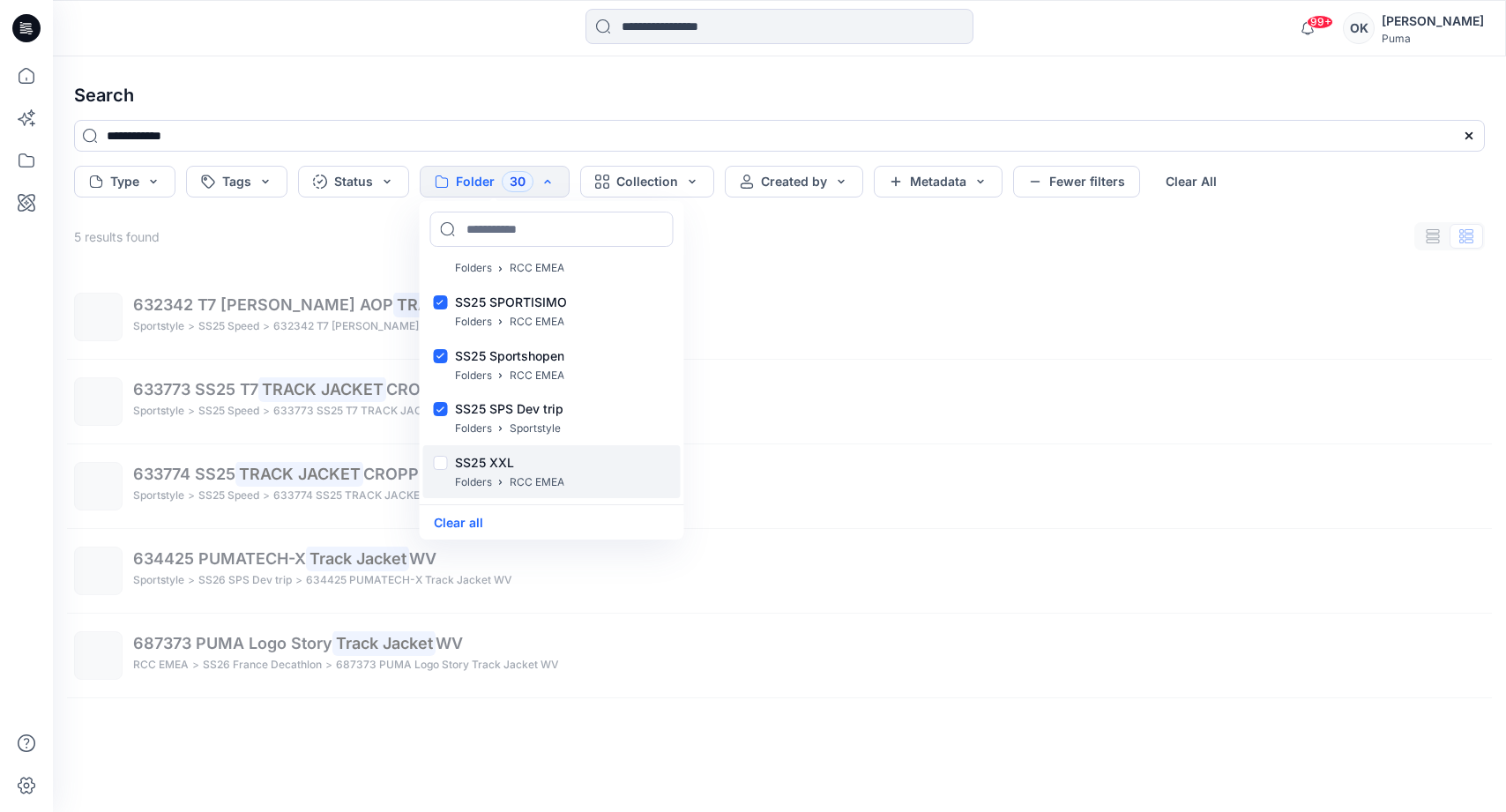
click at [445, 458] on div "SS25 XXL Folders RCC EMEA" at bounding box center [552, 472] width 257 height 54
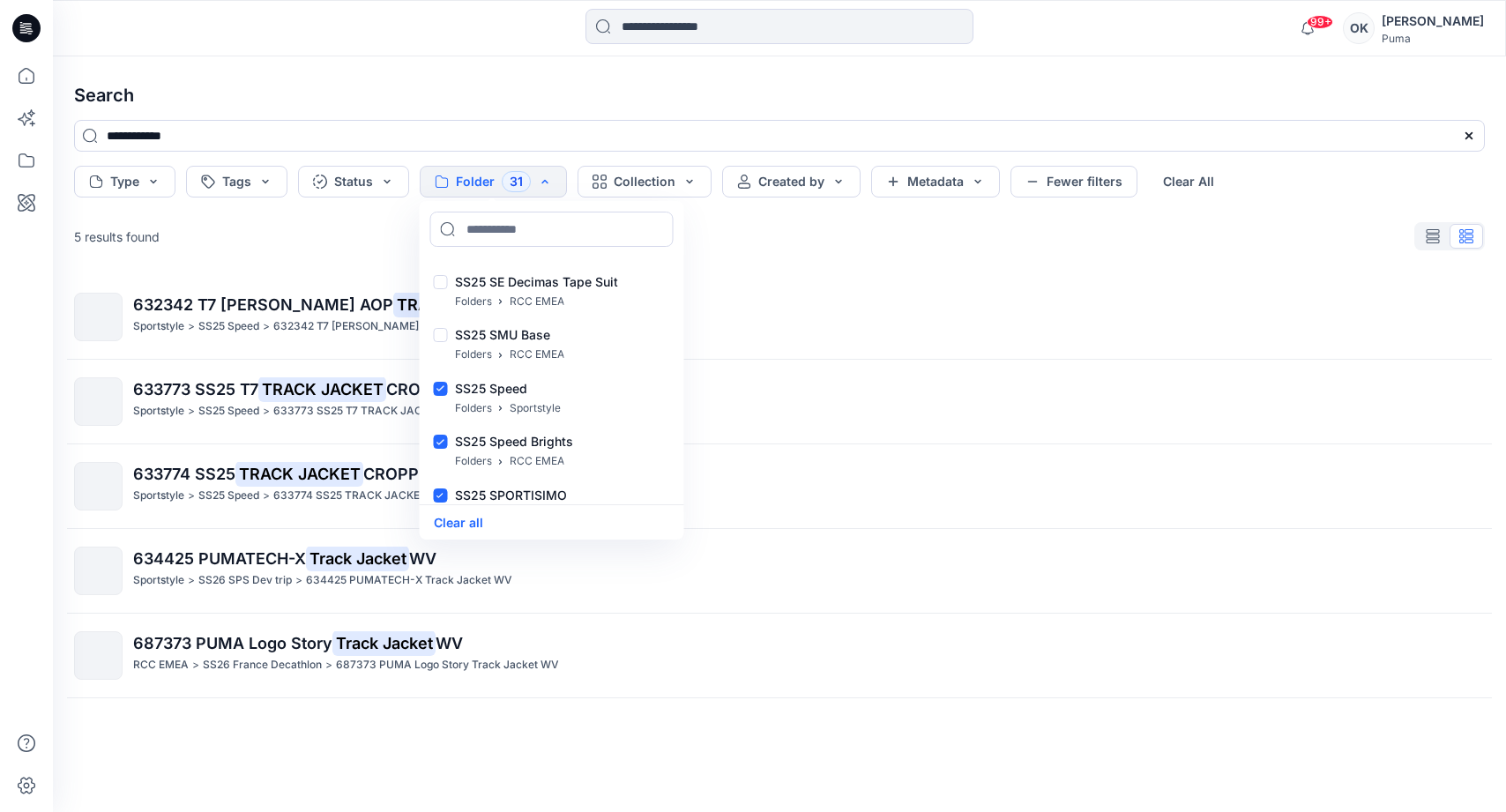
scroll to position [20186, 0]
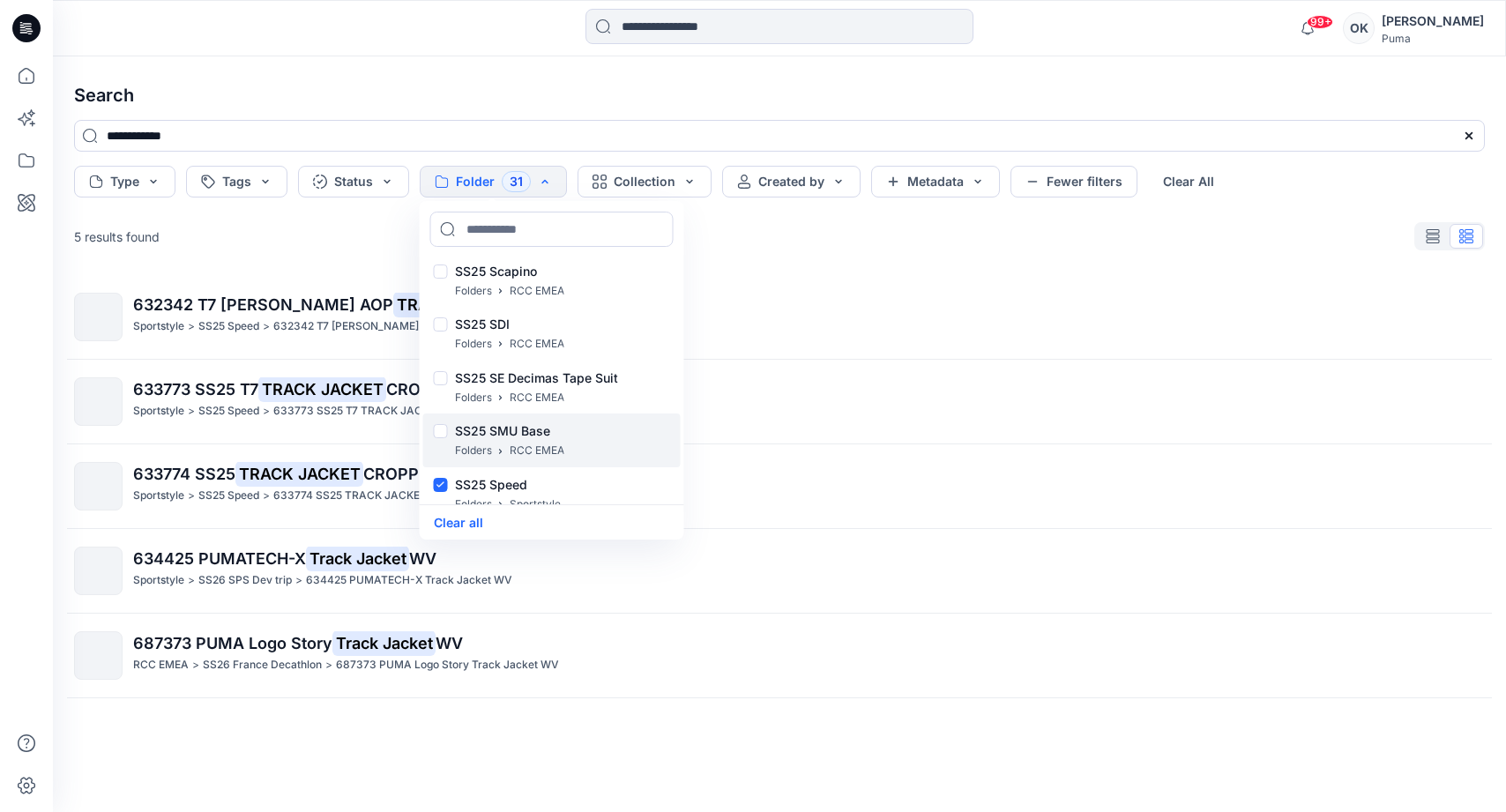
click at [439, 429] on div at bounding box center [441, 433] width 14 height 19
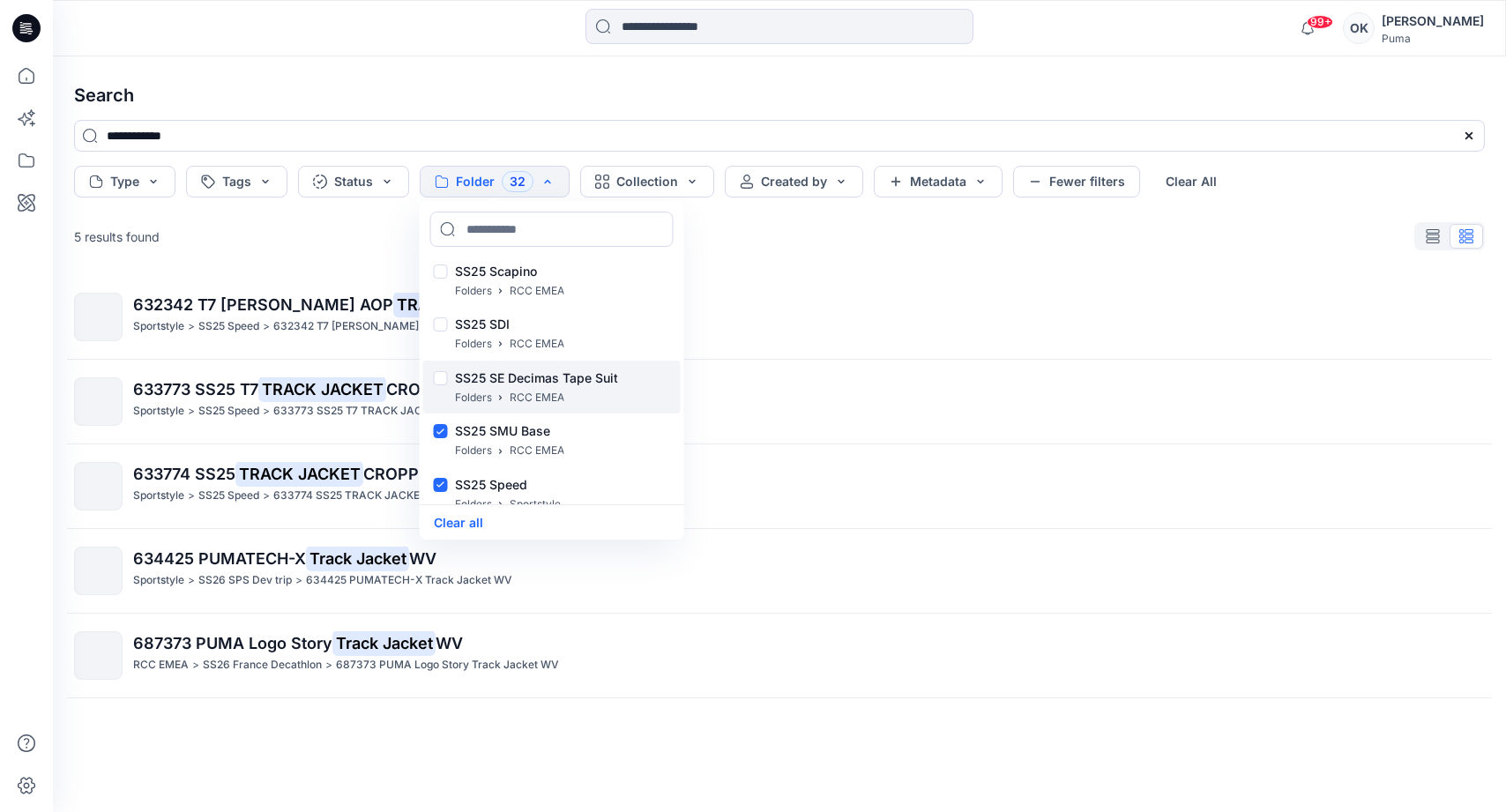
click at [439, 379] on div at bounding box center [441, 380] width 14 height 19
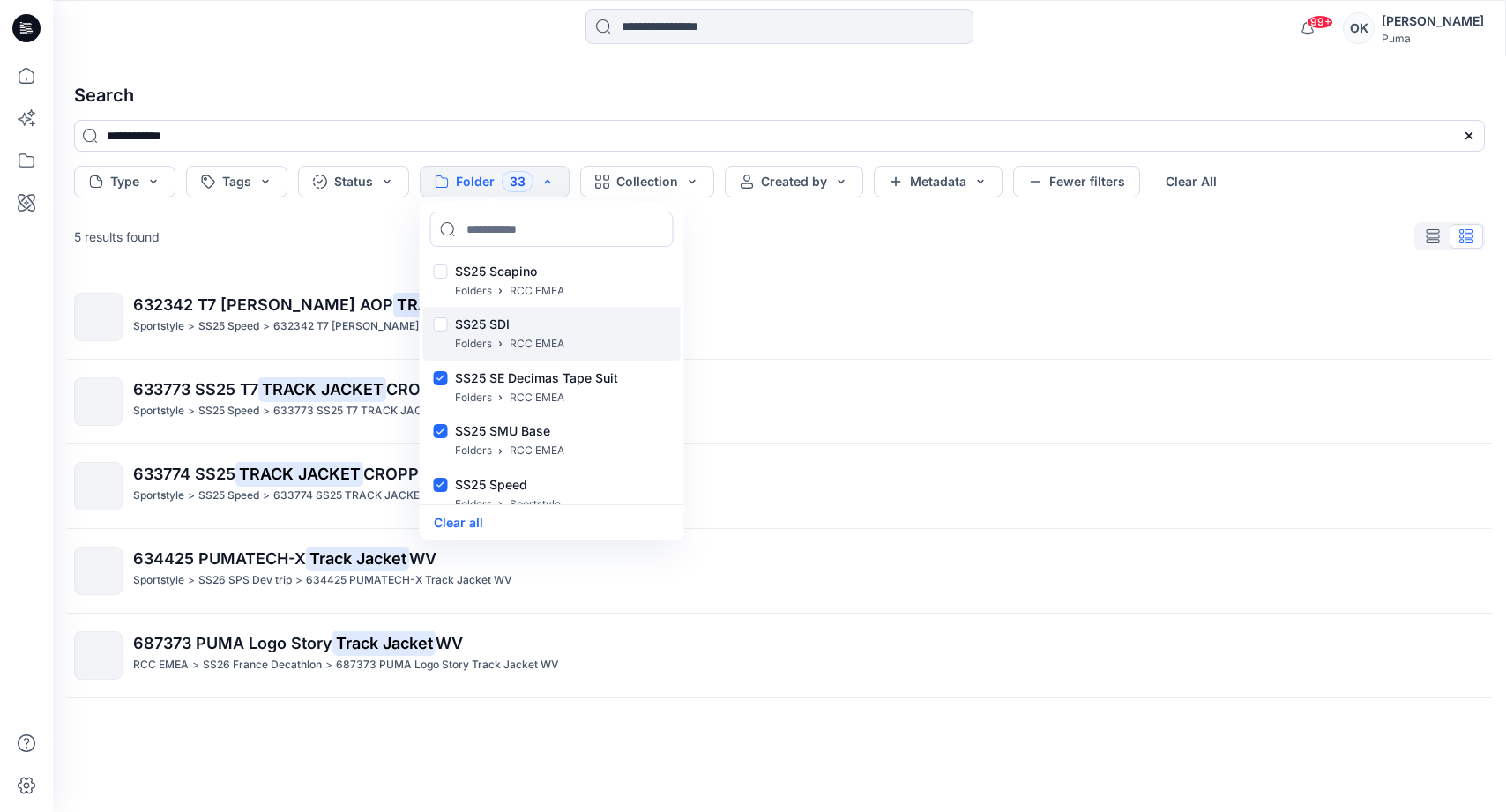
click at [434, 324] on div at bounding box center [441, 327] width 14 height 19
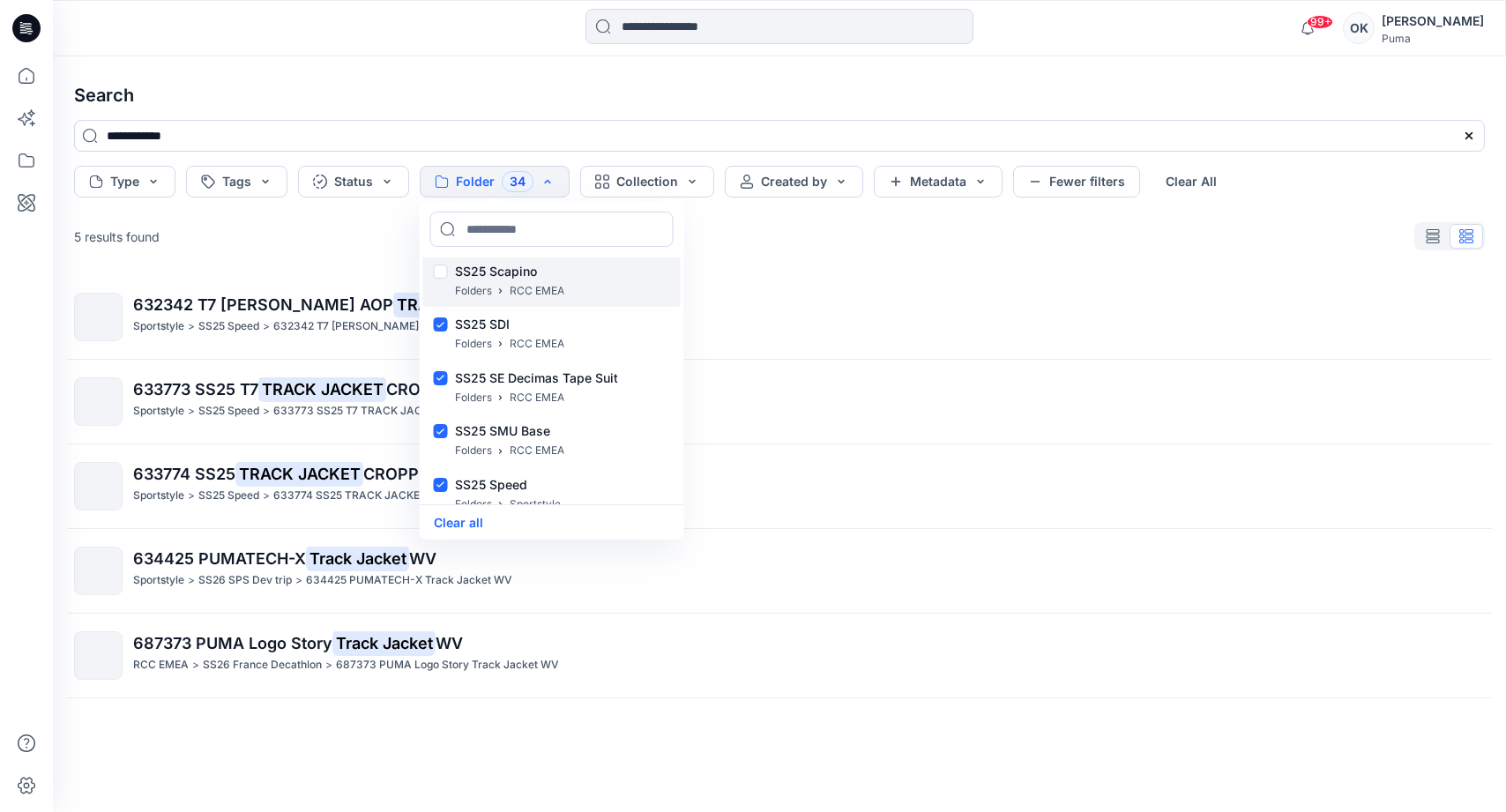
click at [443, 283] on div at bounding box center [441, 273] width 14 height 19
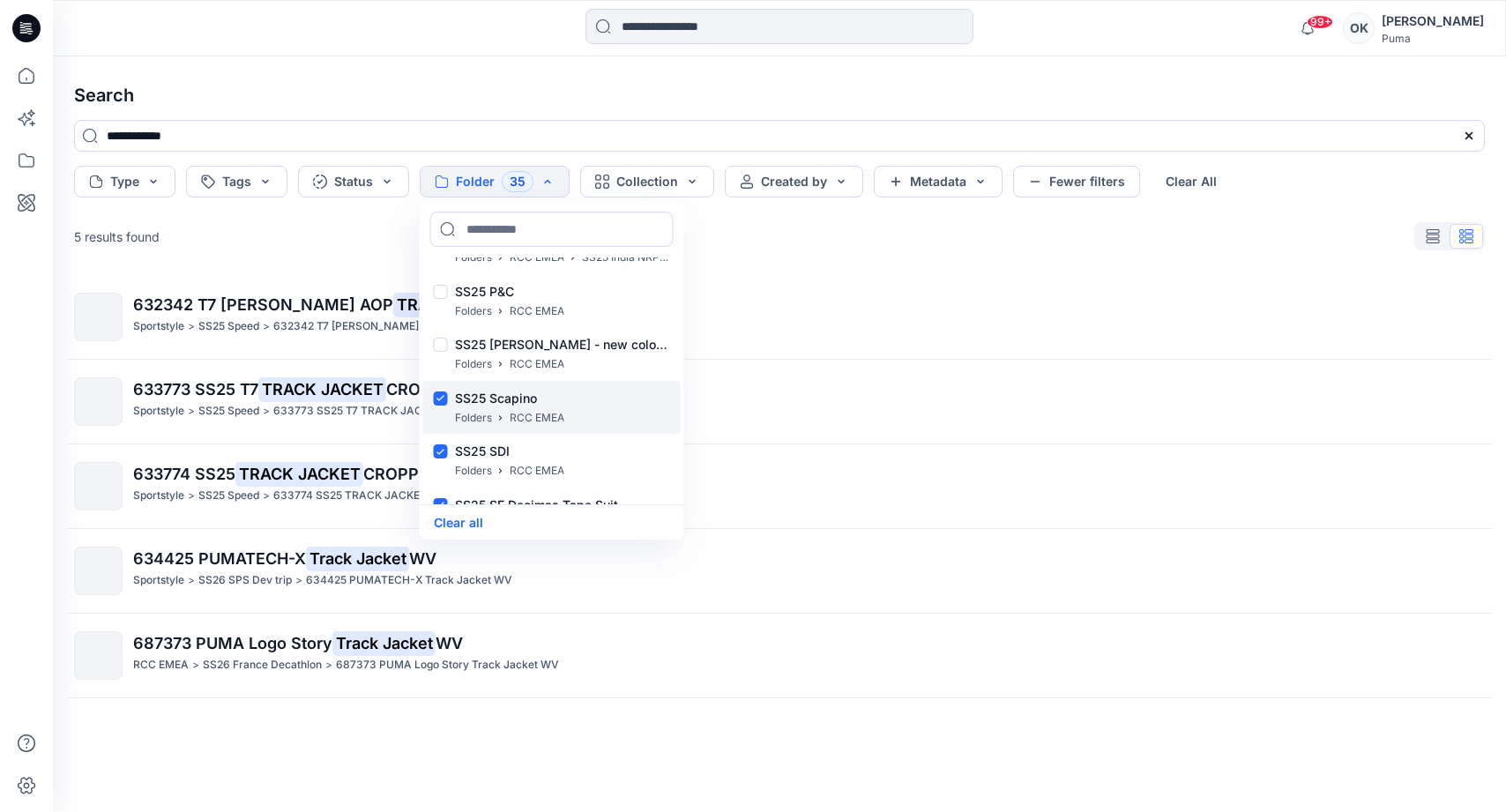
scroll to position [20059, 0]
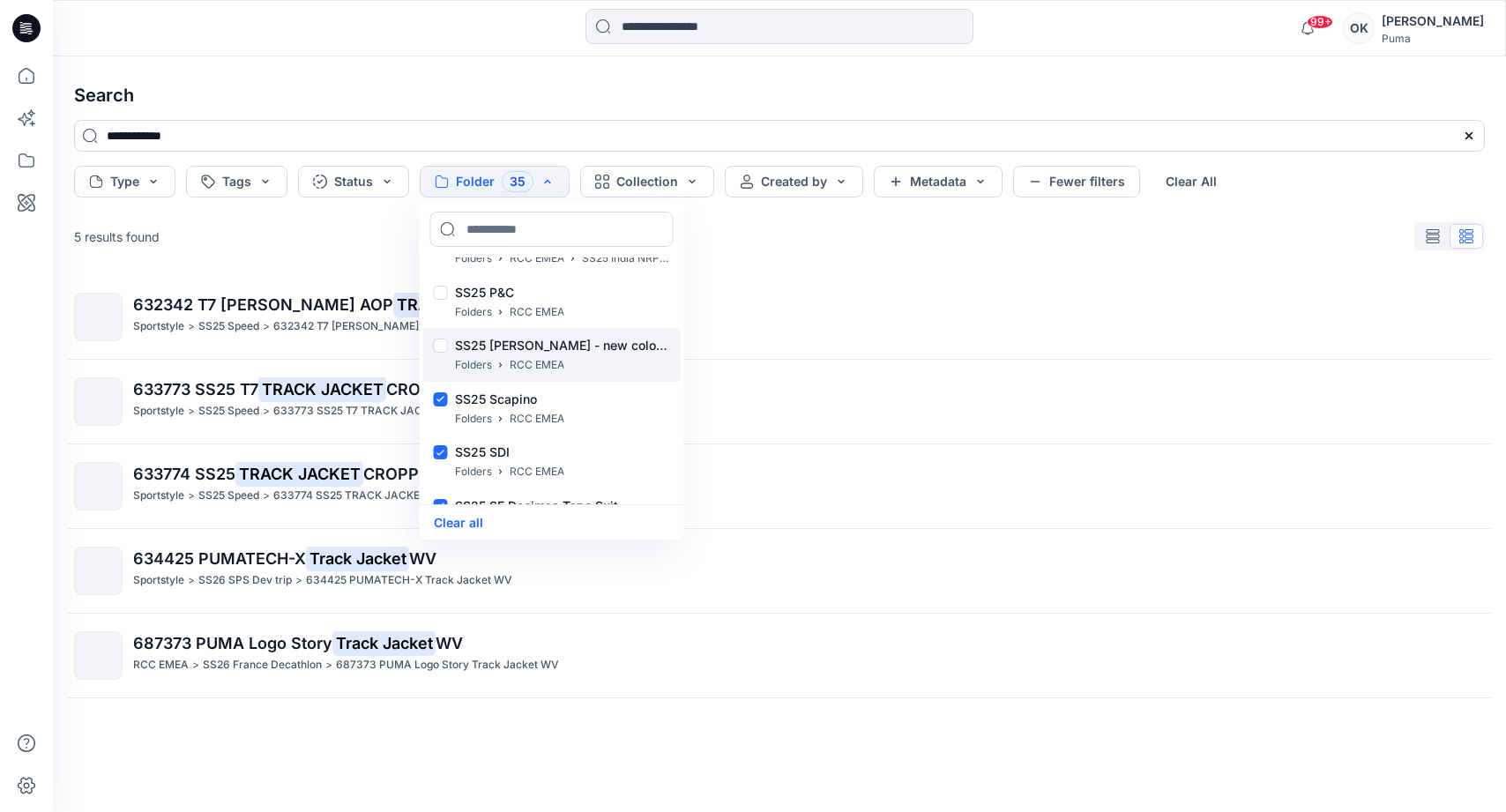
click at [441, 339] on div "SS25 [PERSON_NAME] - new color ups Folders RCC EMEA" at bounding box center [552, 355] width 257 height 54
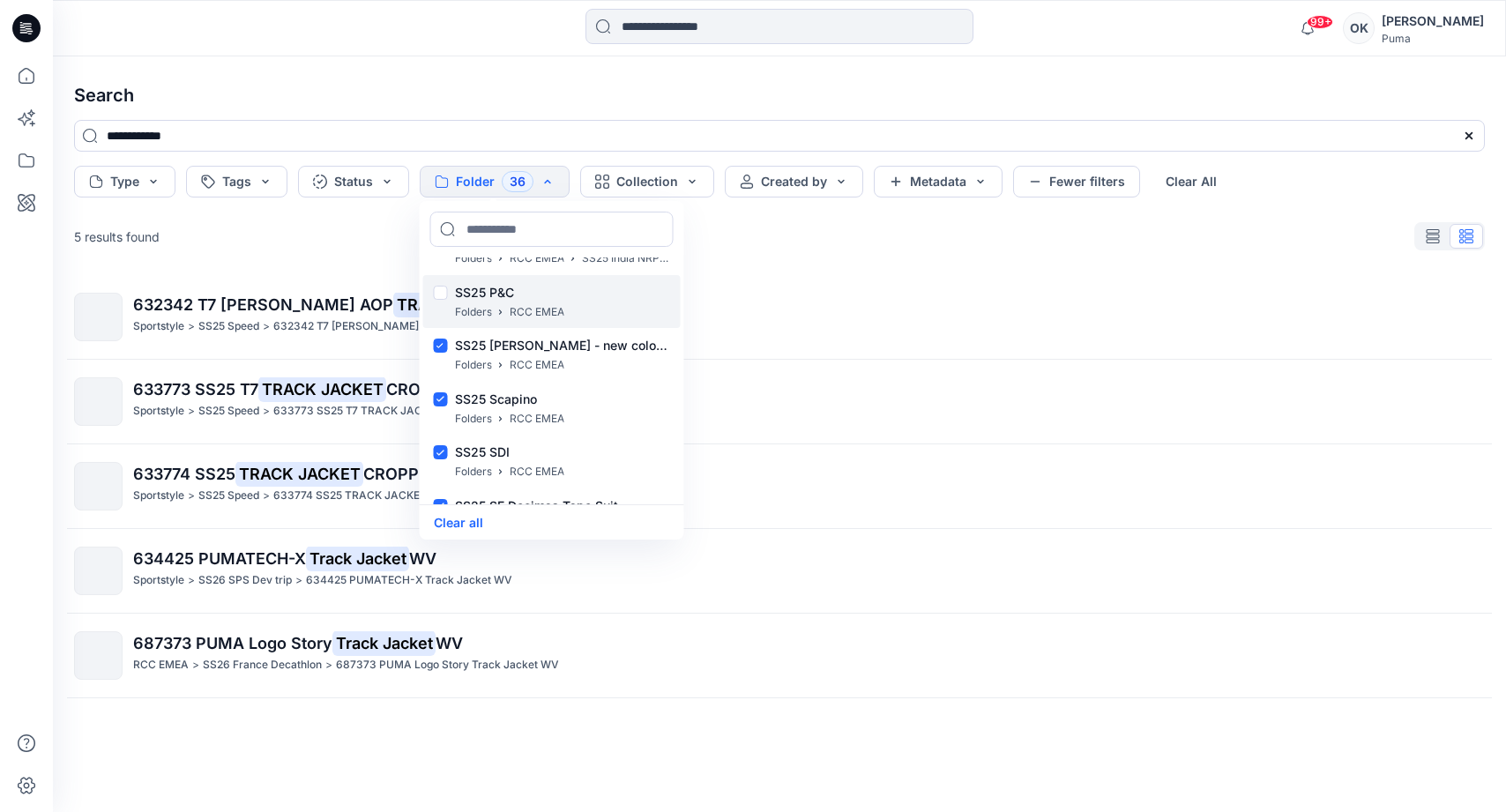
click at [441, 304] on div at bounding box center [441, 295] width 14 height 19
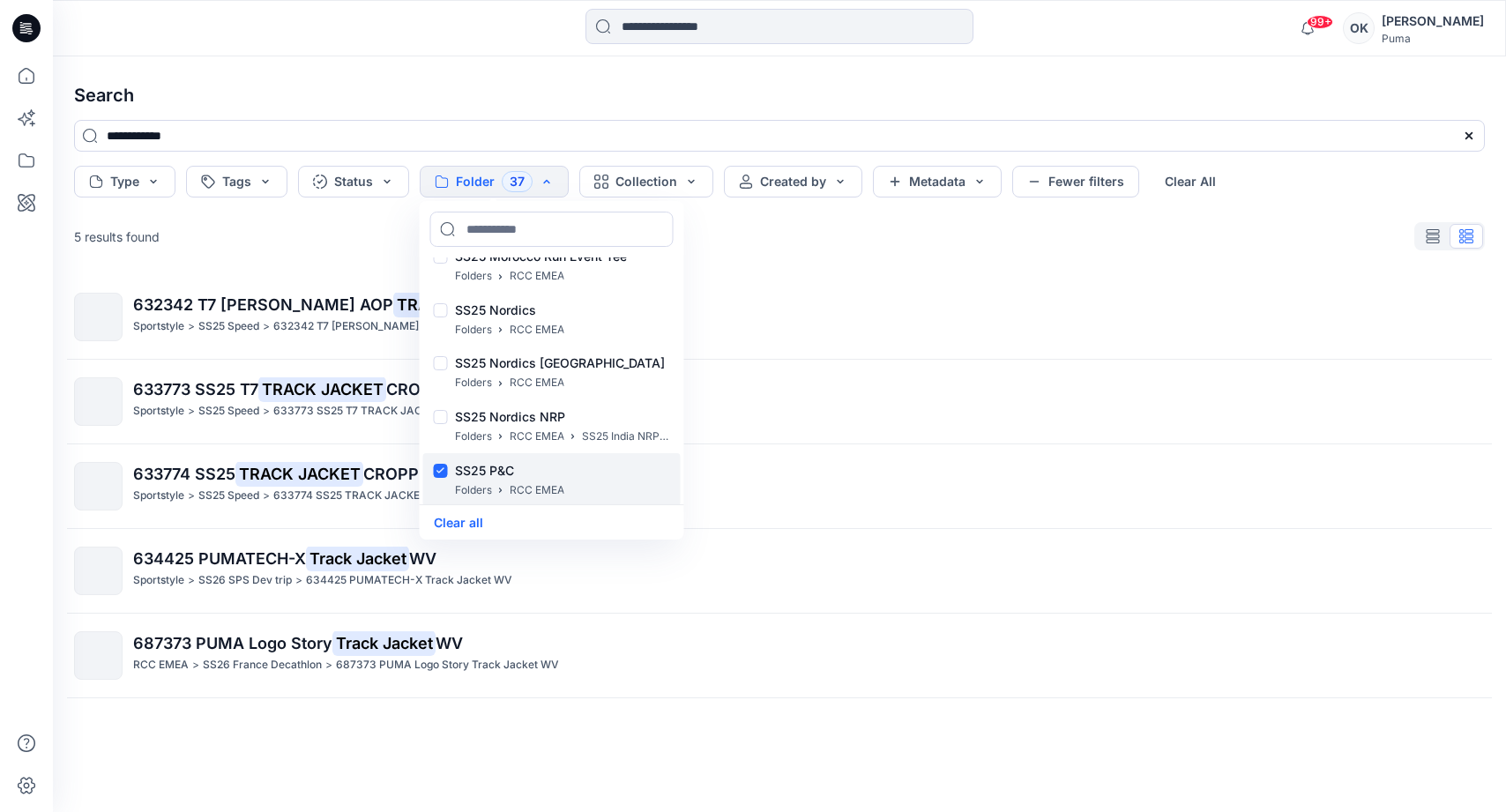
scroll to position [19848, 0]
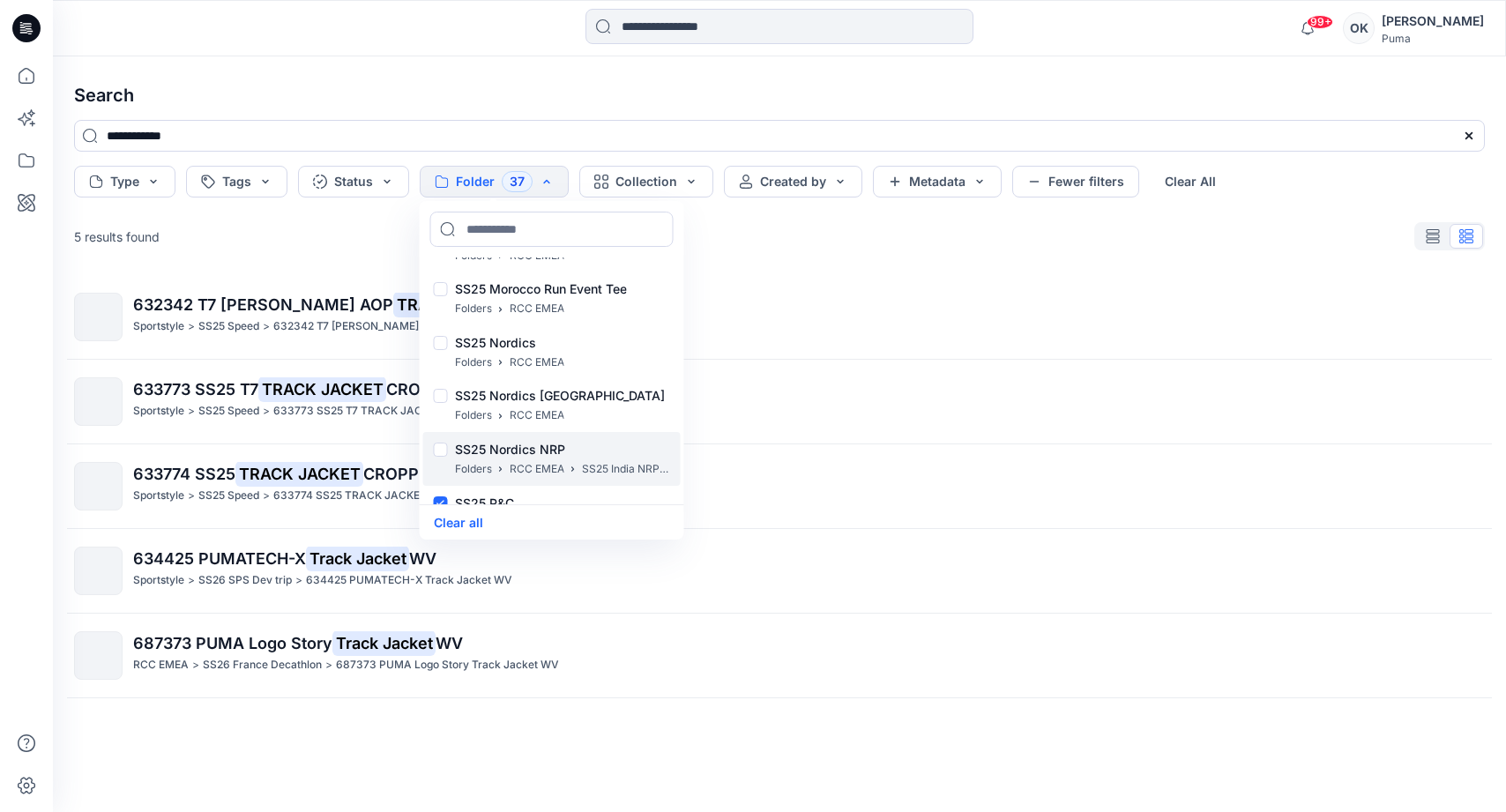
click at [440, 453] on div at bounding box center [441, 452] width 14 height 19
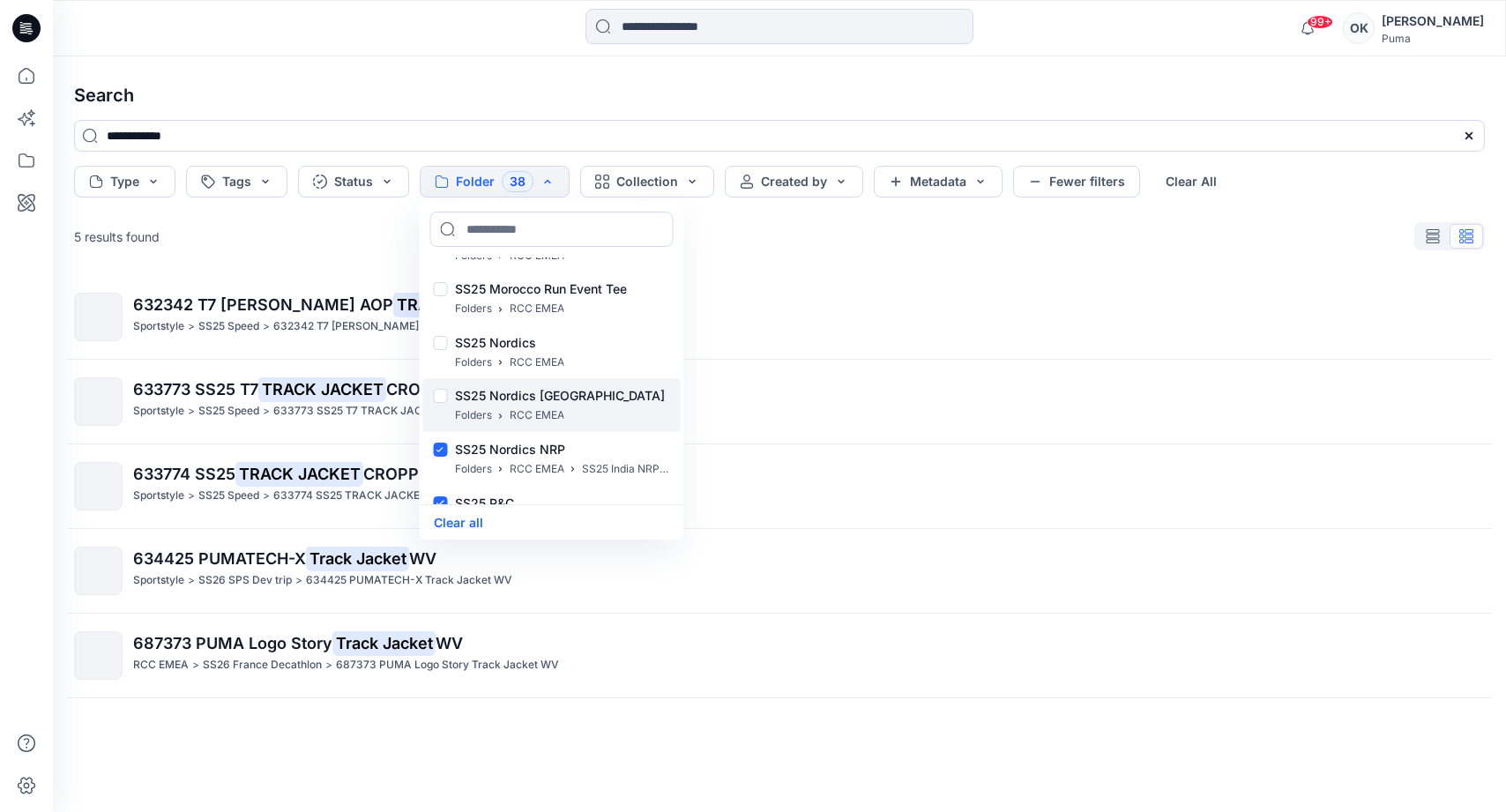
click at [446, 396] on div at bounding box center [441, 398] width 14 height 19
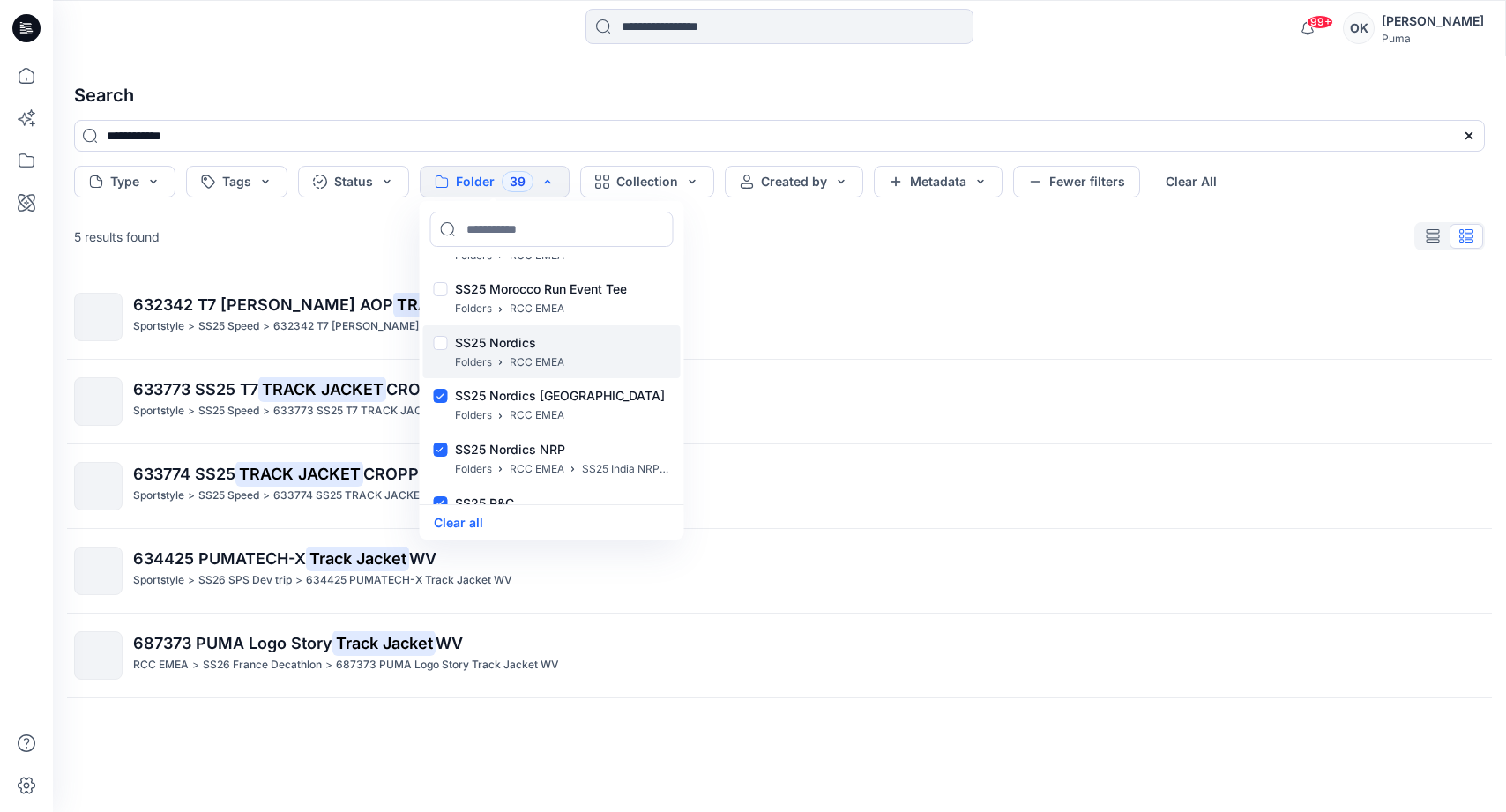
click at [442, 346] on div at bounding box center [441, 344] width 14 height 19
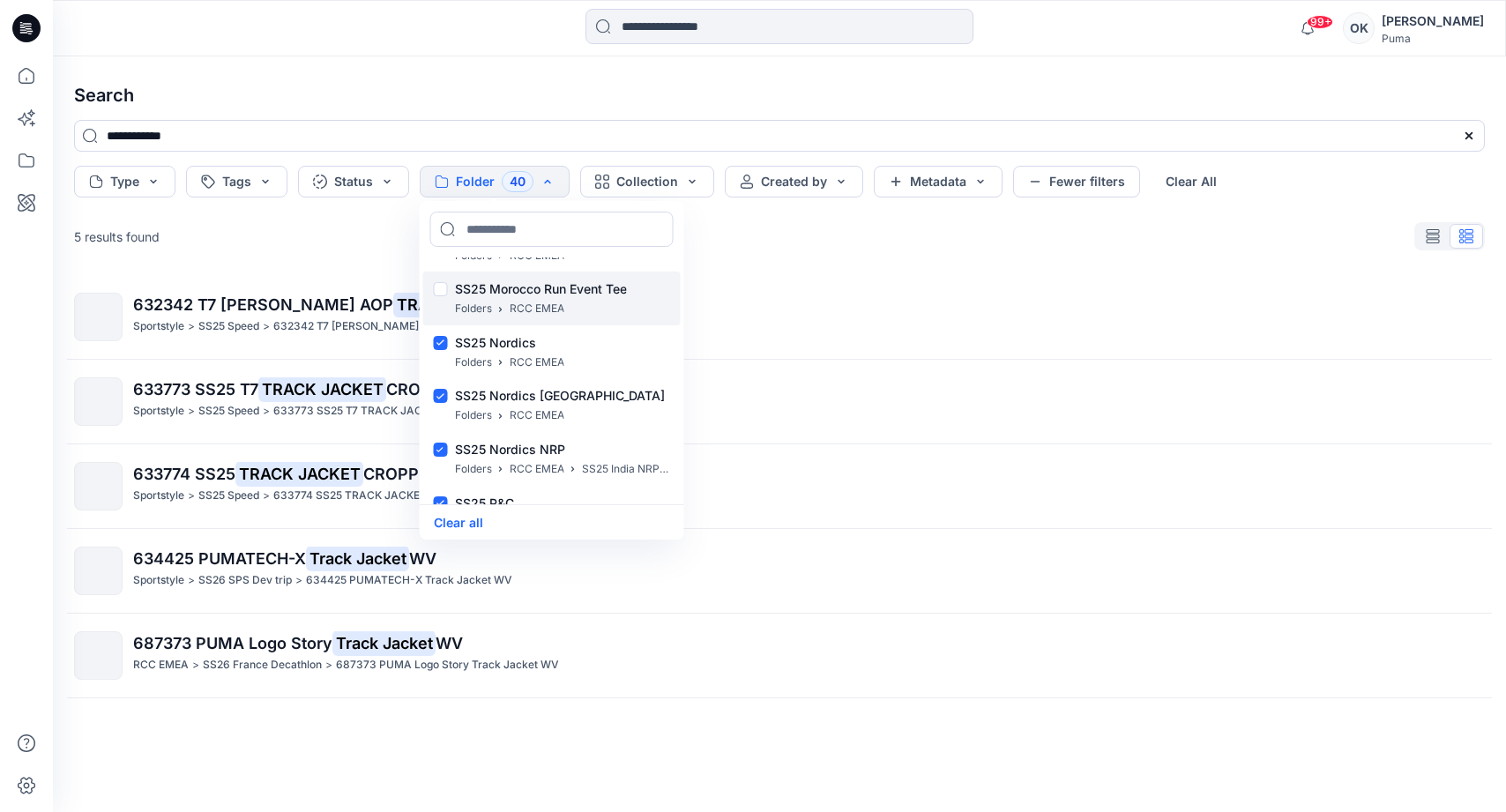
click at [442, 297] on div at bounding box center [441, 291] width 14 height 19
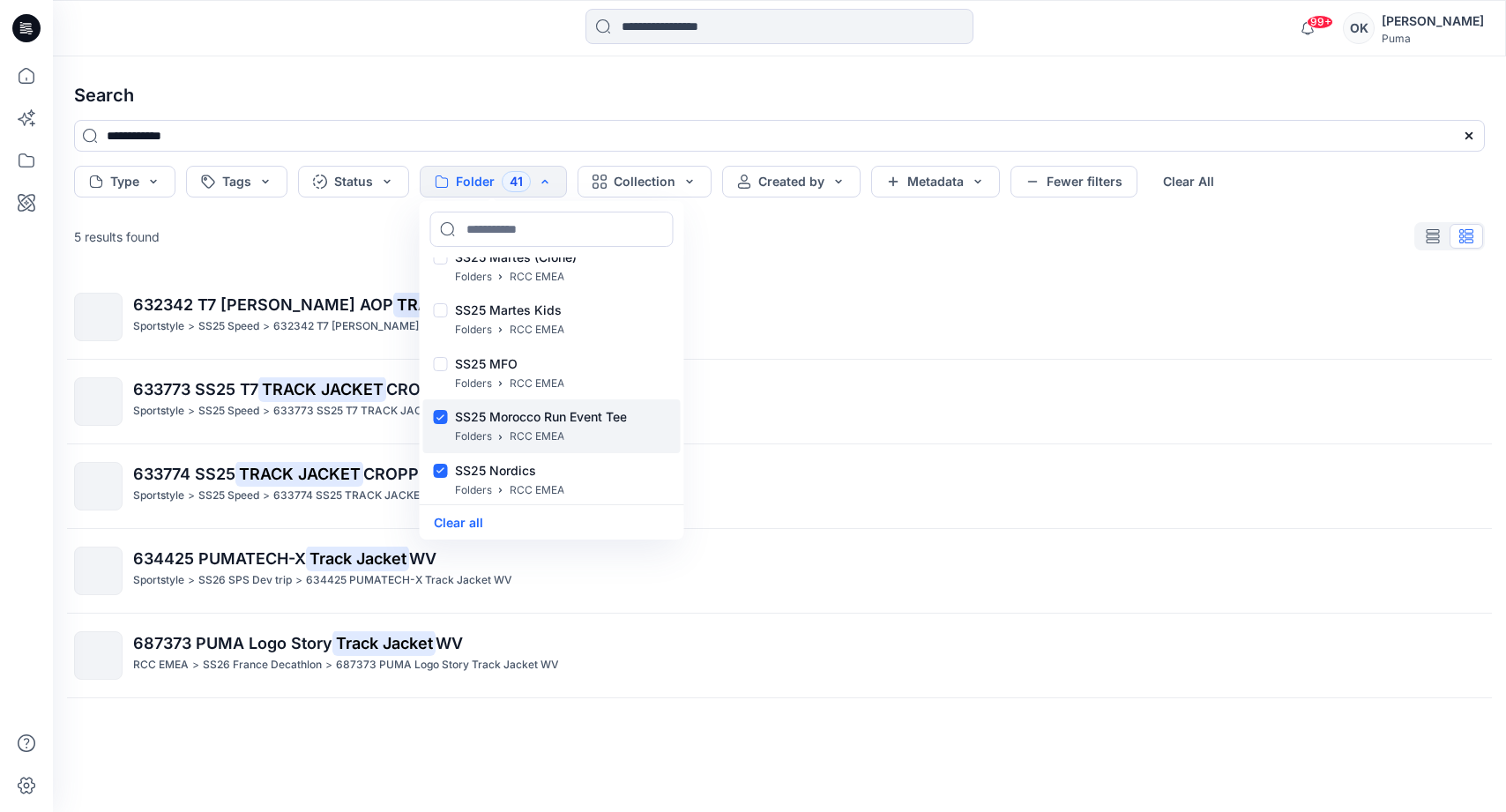
scroll to position [19650, 0]
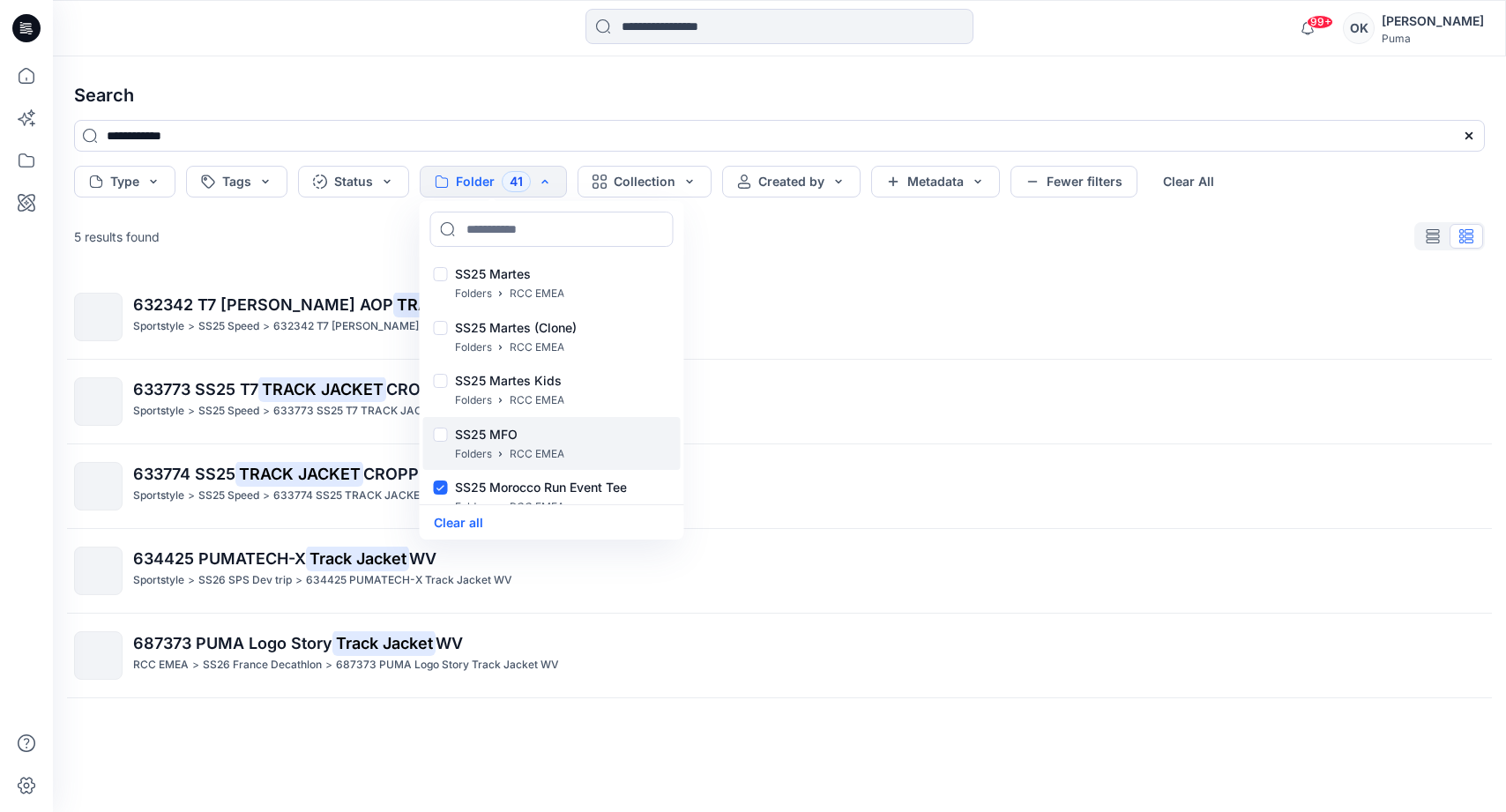
click at [442, 435] on div at bounding box center [441, 437] width 14 height 19
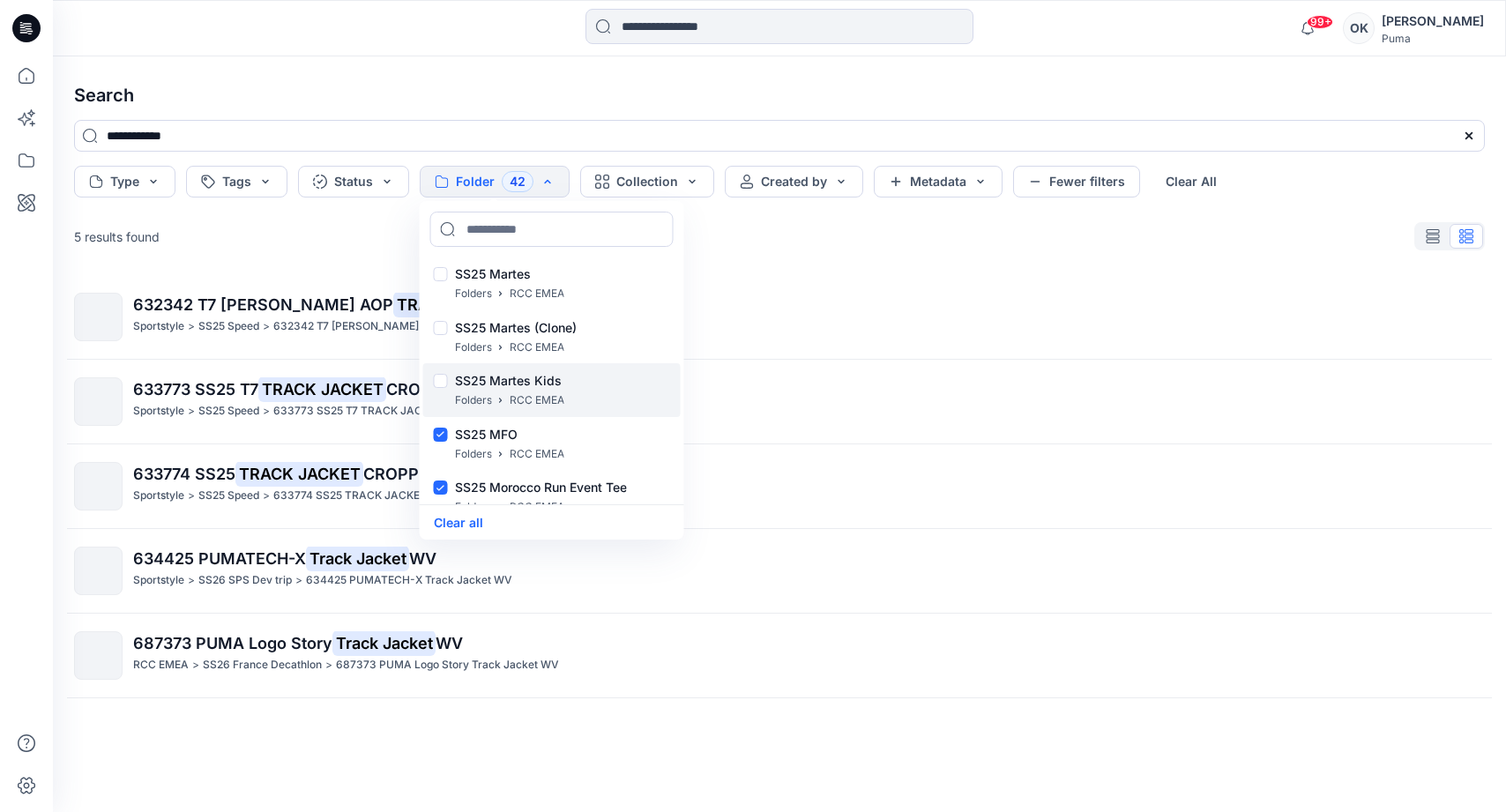
click at [442, 398] on div "SS25 Martes Kids Folders RCC EMEA" at bounding box center [552, 390] width 257 height 54
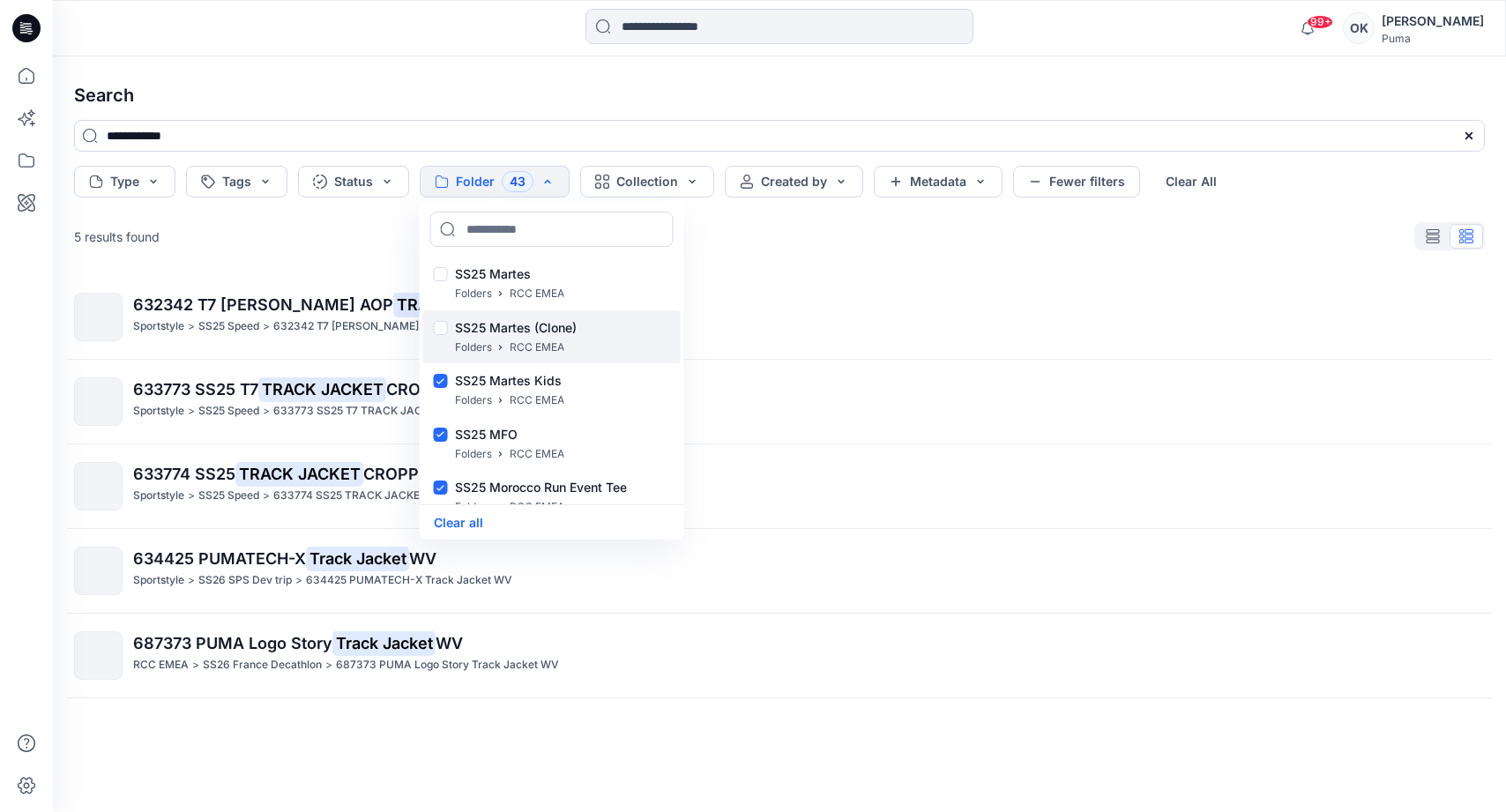
click at [438, 338] on div at bounding box center [441, 330] width 14 height 19
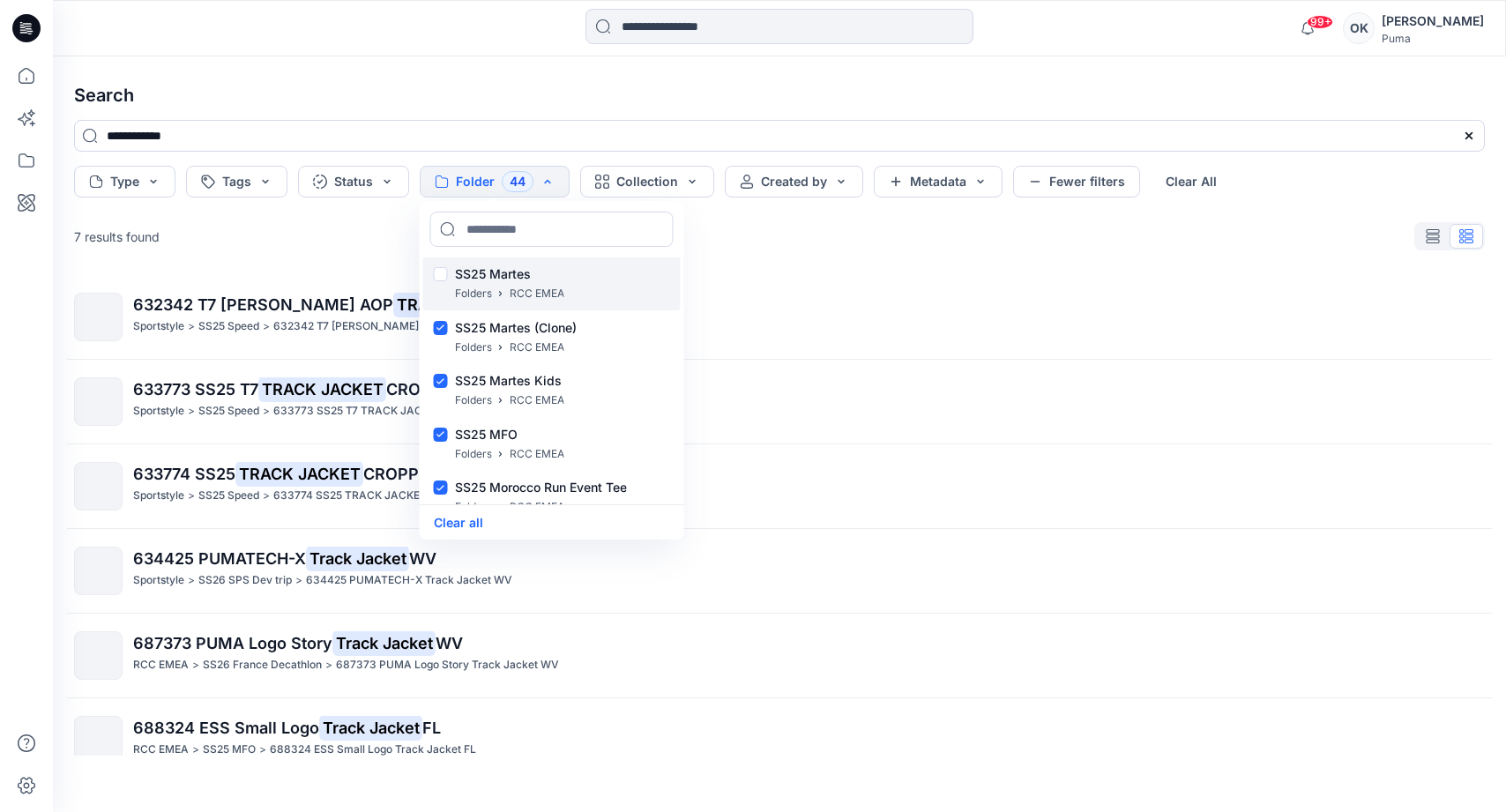
click at [449, 280] on div "SS25 Martes Folders RCC EMEA" at bounding box center [552, 283] width 257 height 54
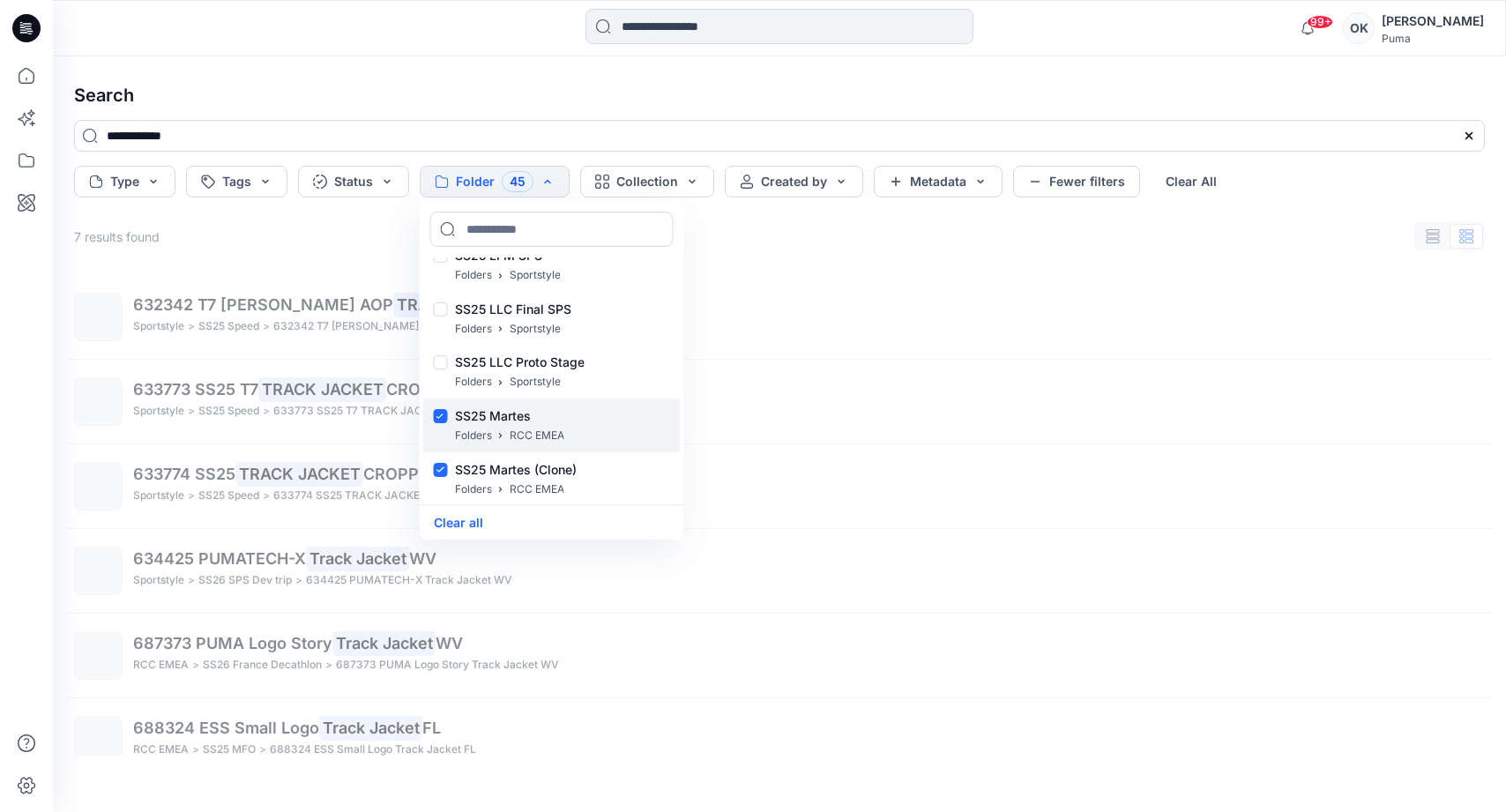
scroll to position [19475, 0]
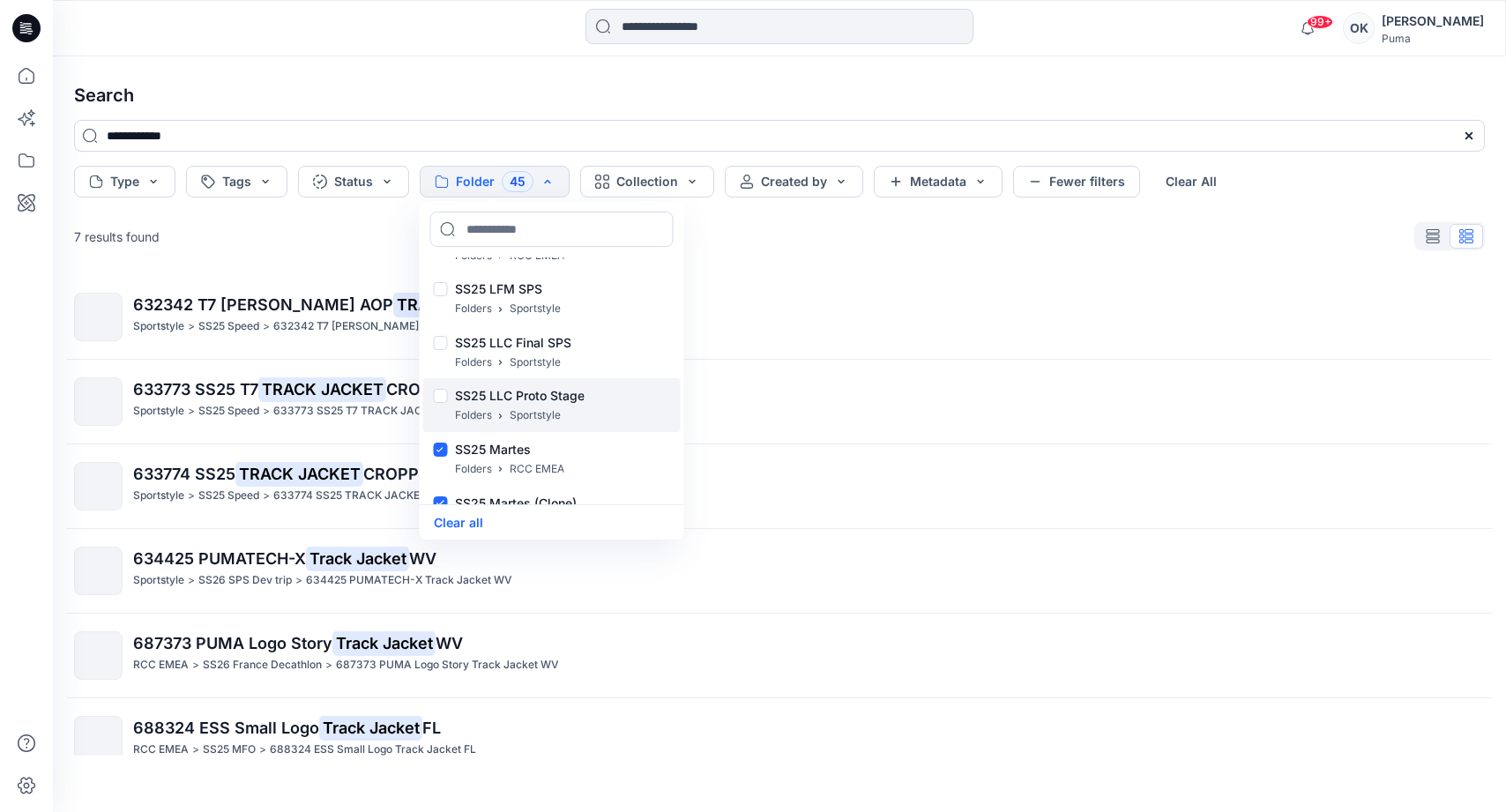
click at [441, 390] on div "SS25 LLC Proto Stage Folders Sportstyle" at bounding box center [552, 405] width 257 height 54
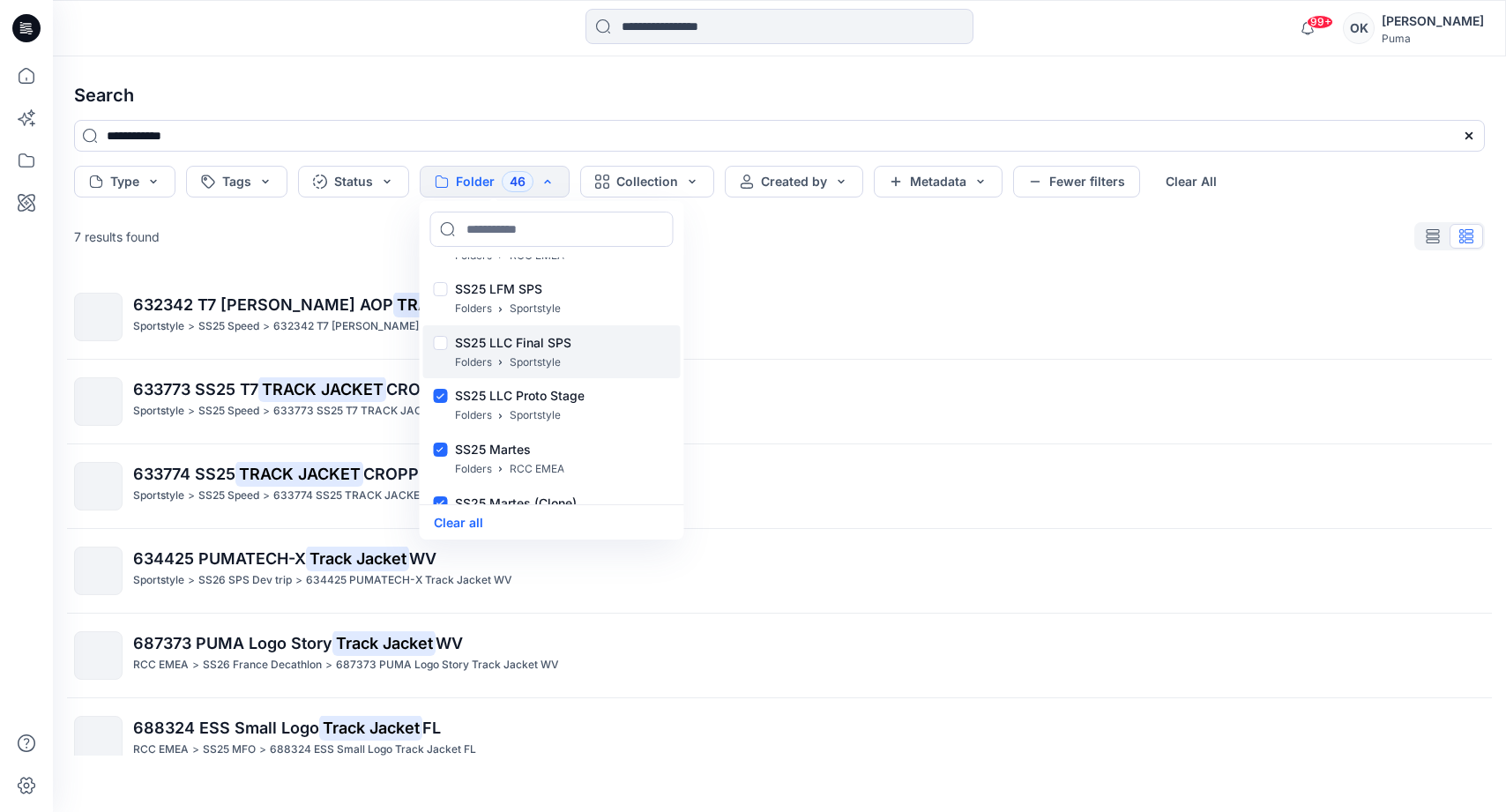
click at [441, 330] on div "SS25 LLC Final SPS Folders Sportstyle" at bounding box center [552, 352] width 257 height 54
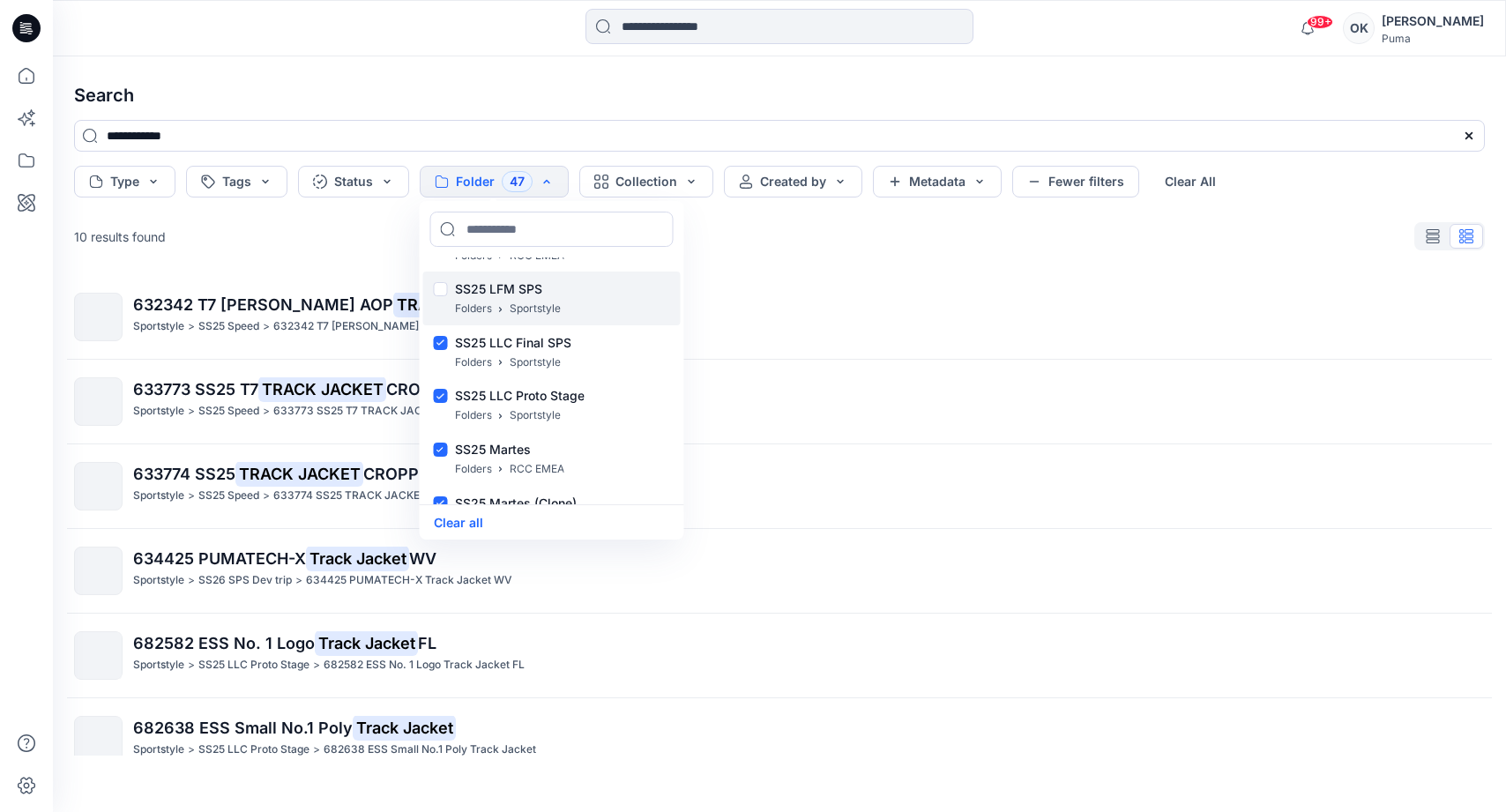
click at [440, 296] on div at bounding box center [441, 291] width 14 height 19
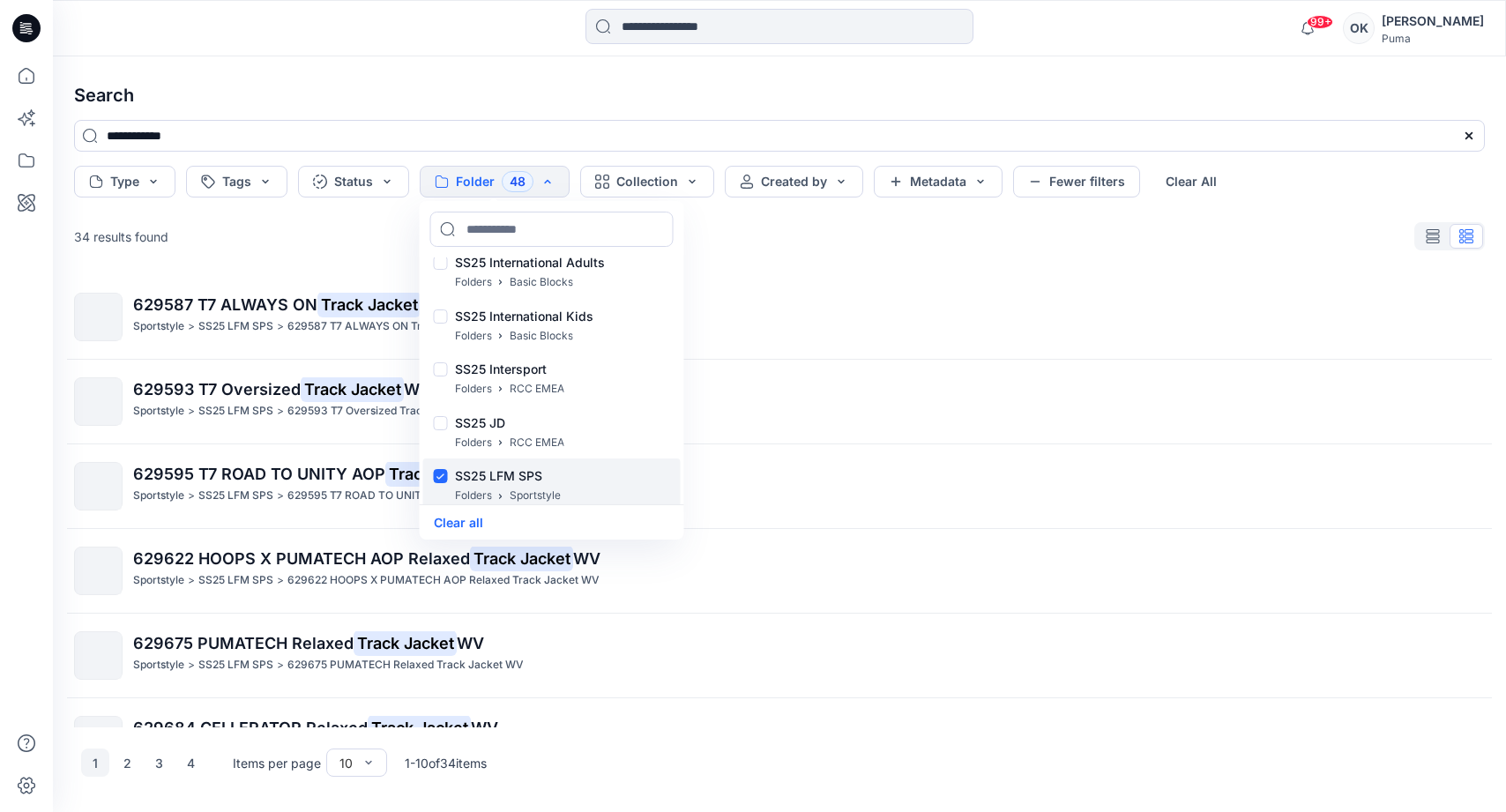
scroll to position [19285, 0]
click at [440, 430] on div at bounding box center [441, 428] width 14 height 19
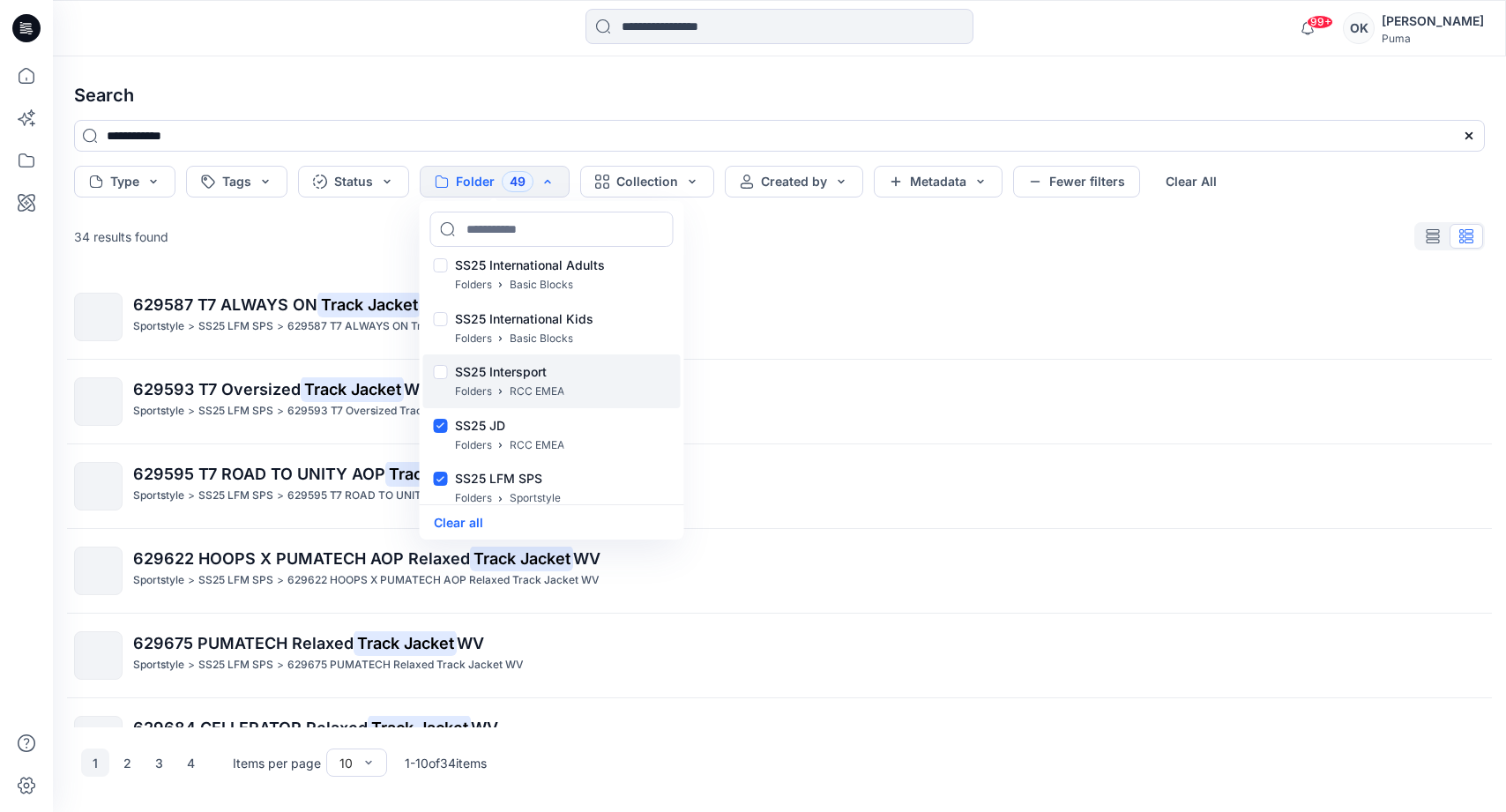
click at [438, 366] on div "SS25 Intersport Folders RCC EMEA" at bounding box center [552, 381] width 257 height 54
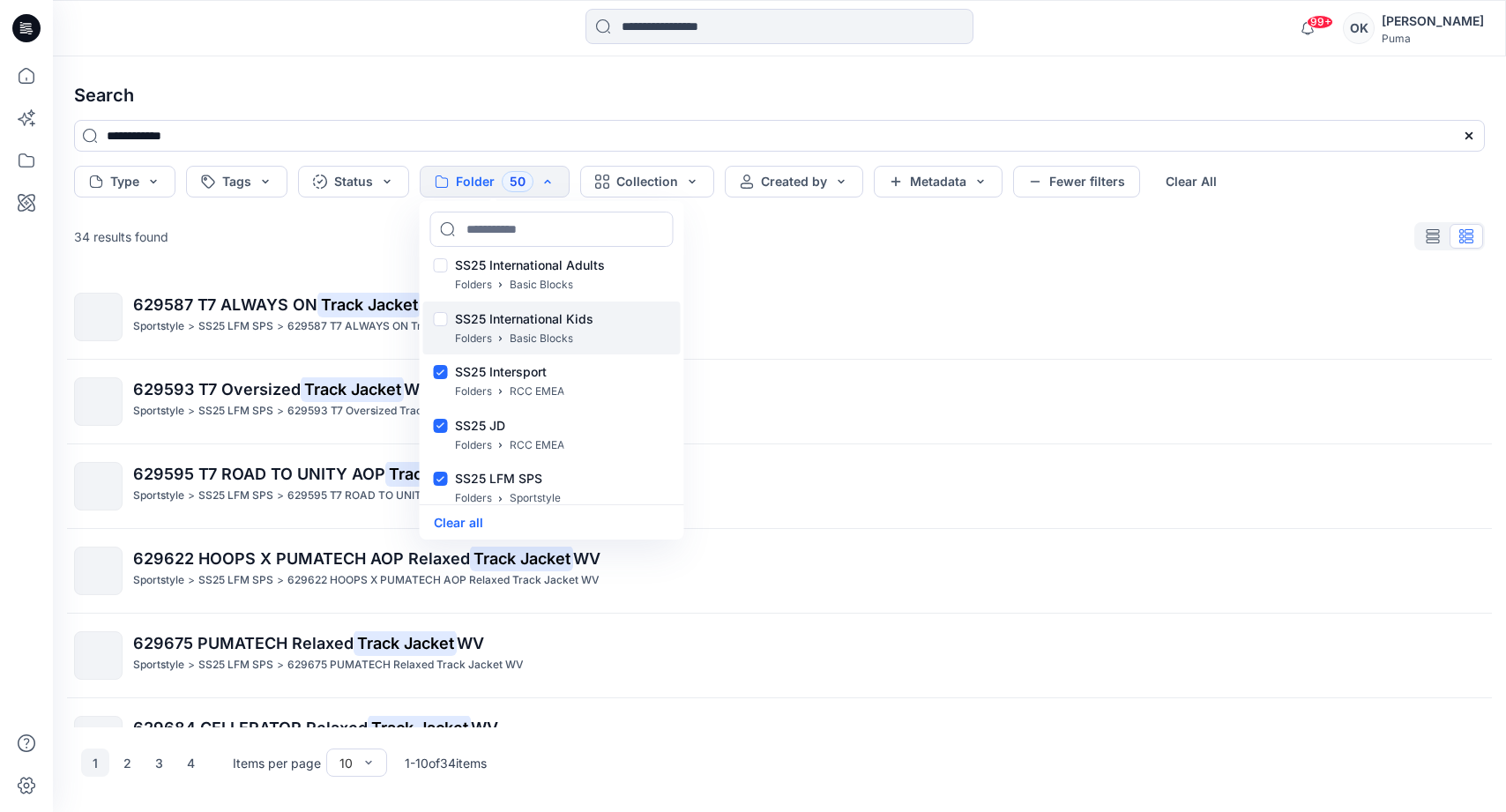
click at [441, 330] on div at bounding box center [441, 321] width 14 height 19
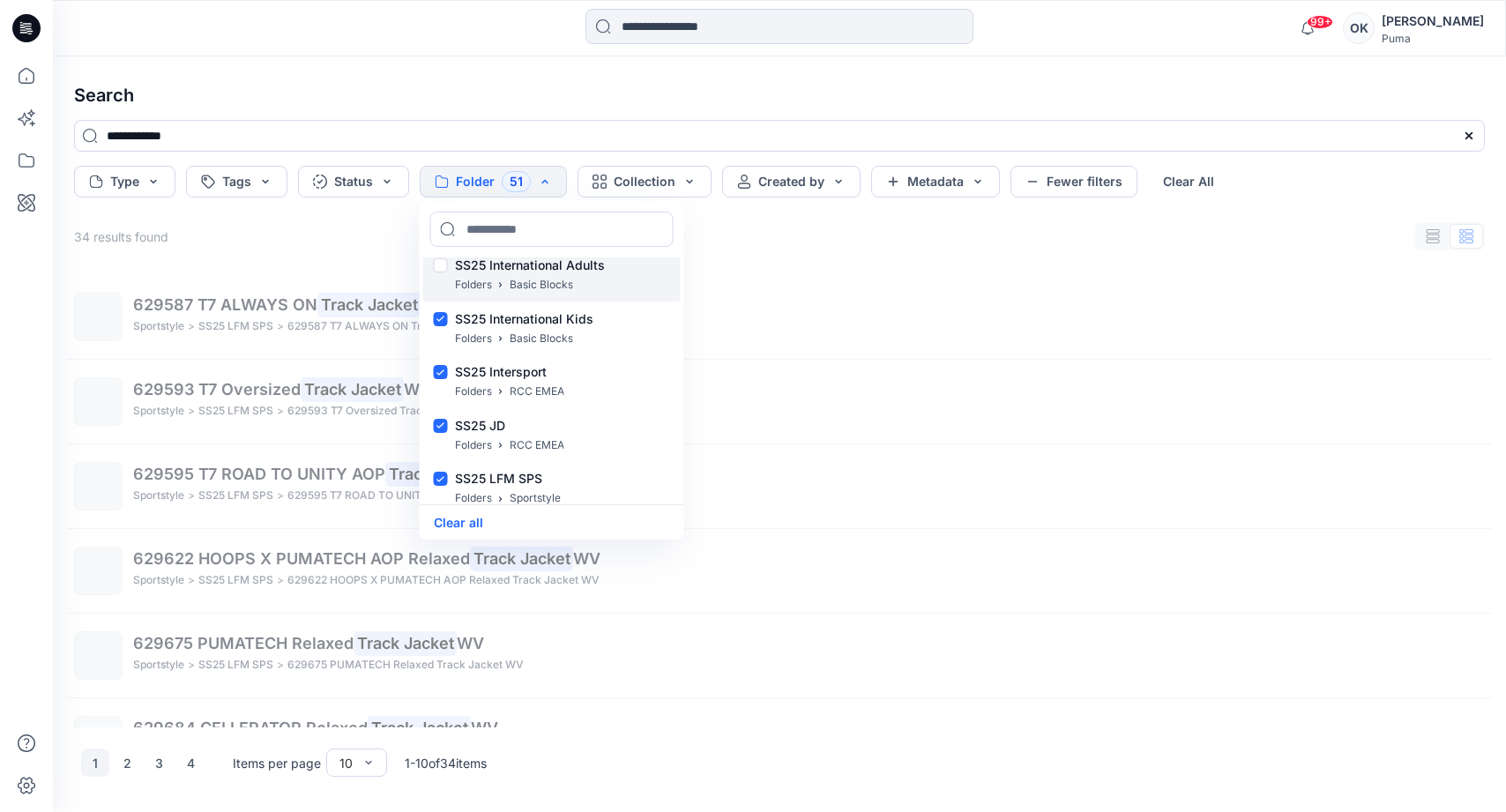
click at [442, 277] on div at bounding box center [441, 267] width 14 height 19
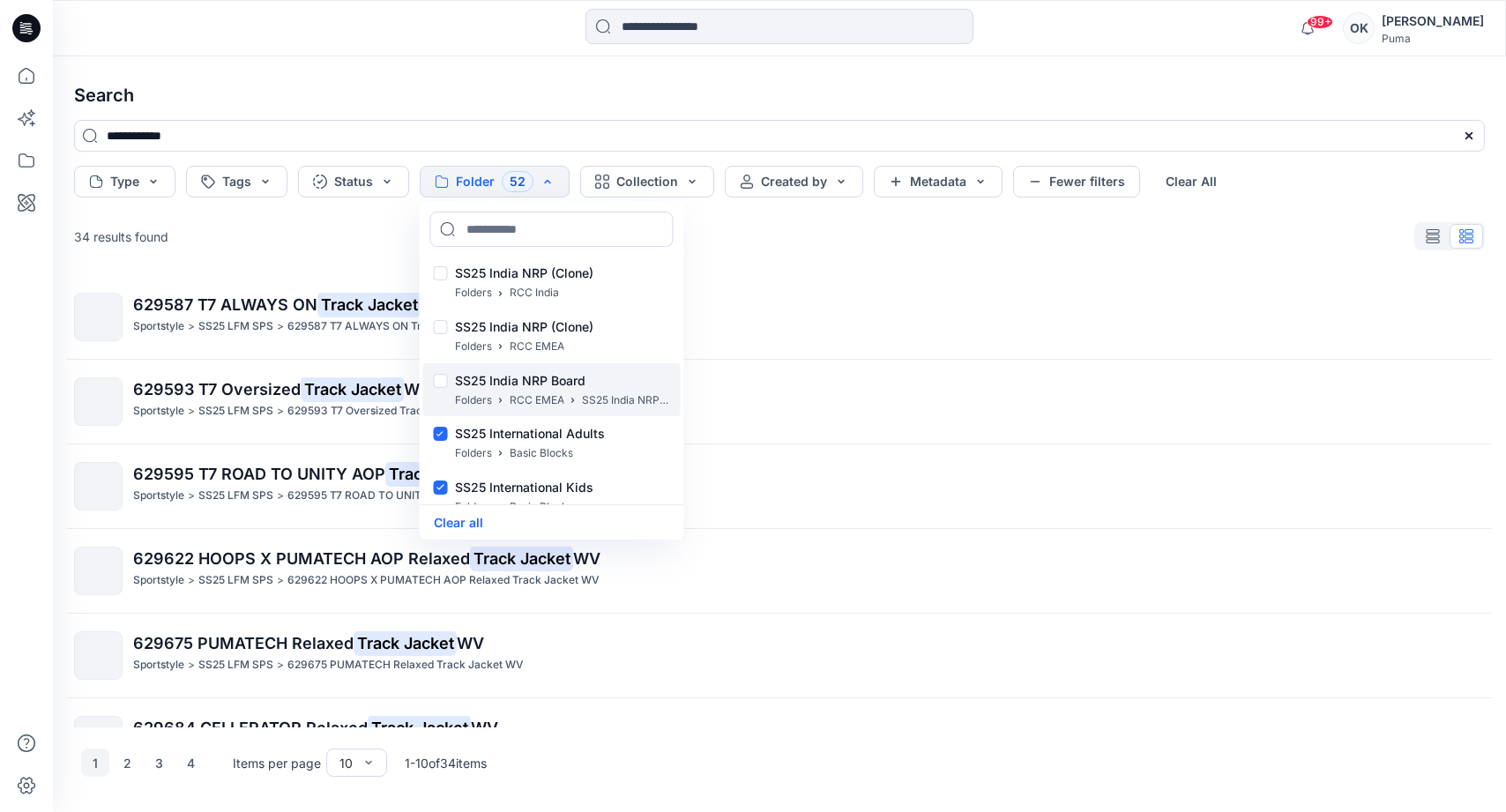
click at [442, 382] on div at bounding box center [441, 382] width 14 height 19
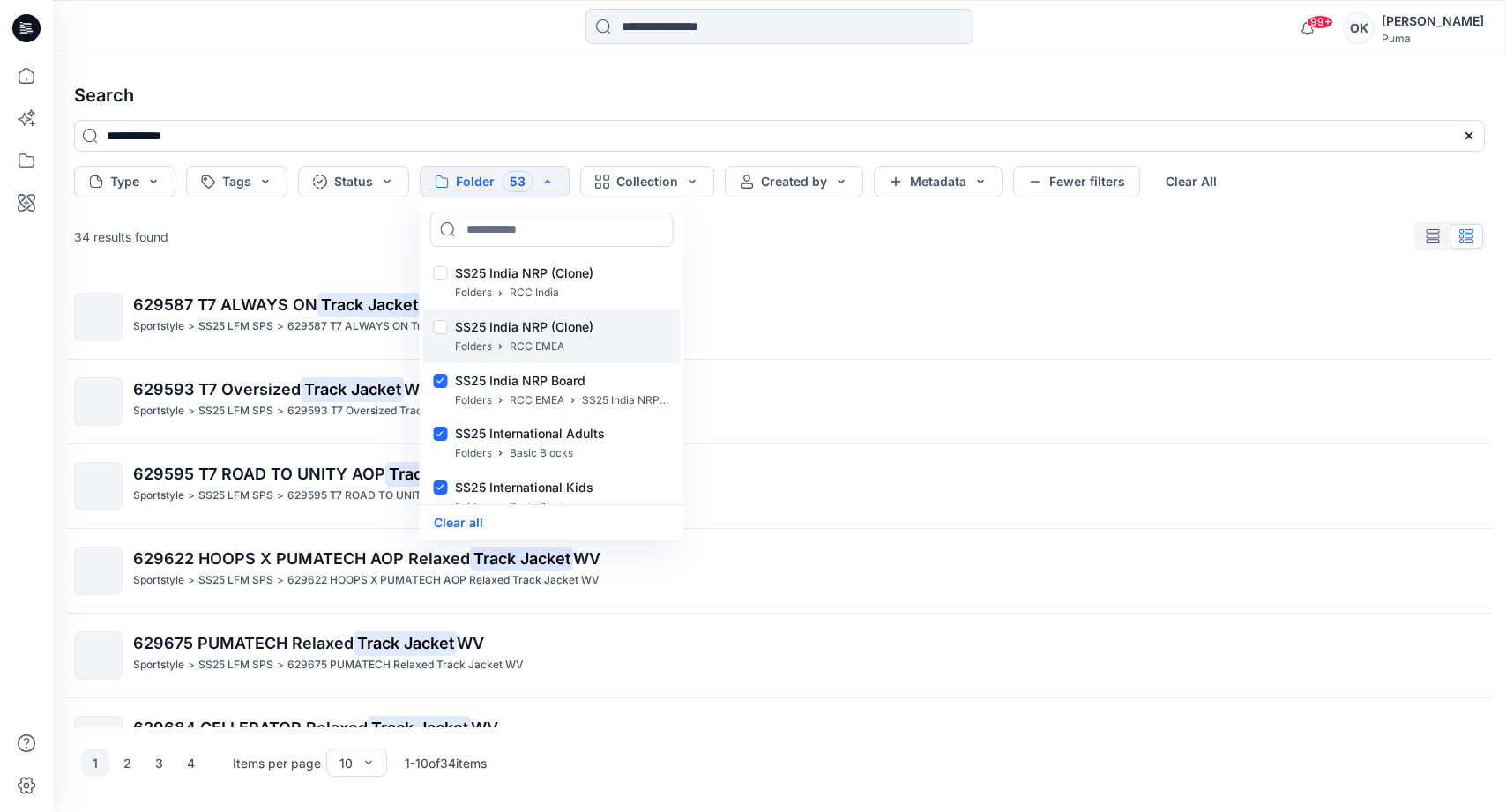
click at [442, 334] on div at bounding box center [441, 329] width 14 height 19
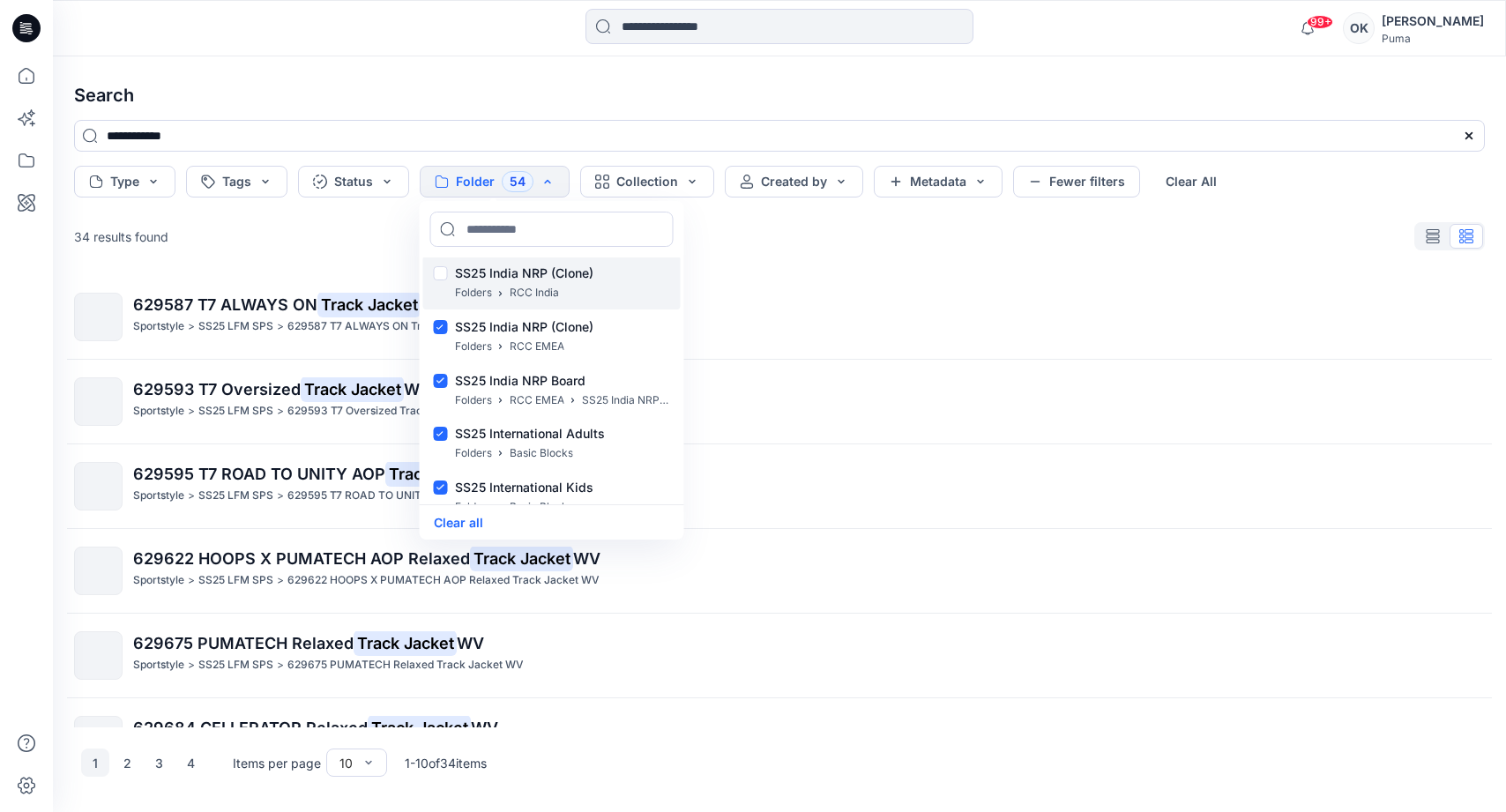
click at [445, 283] on div at bounding box center [441, 275] width 14 height 19
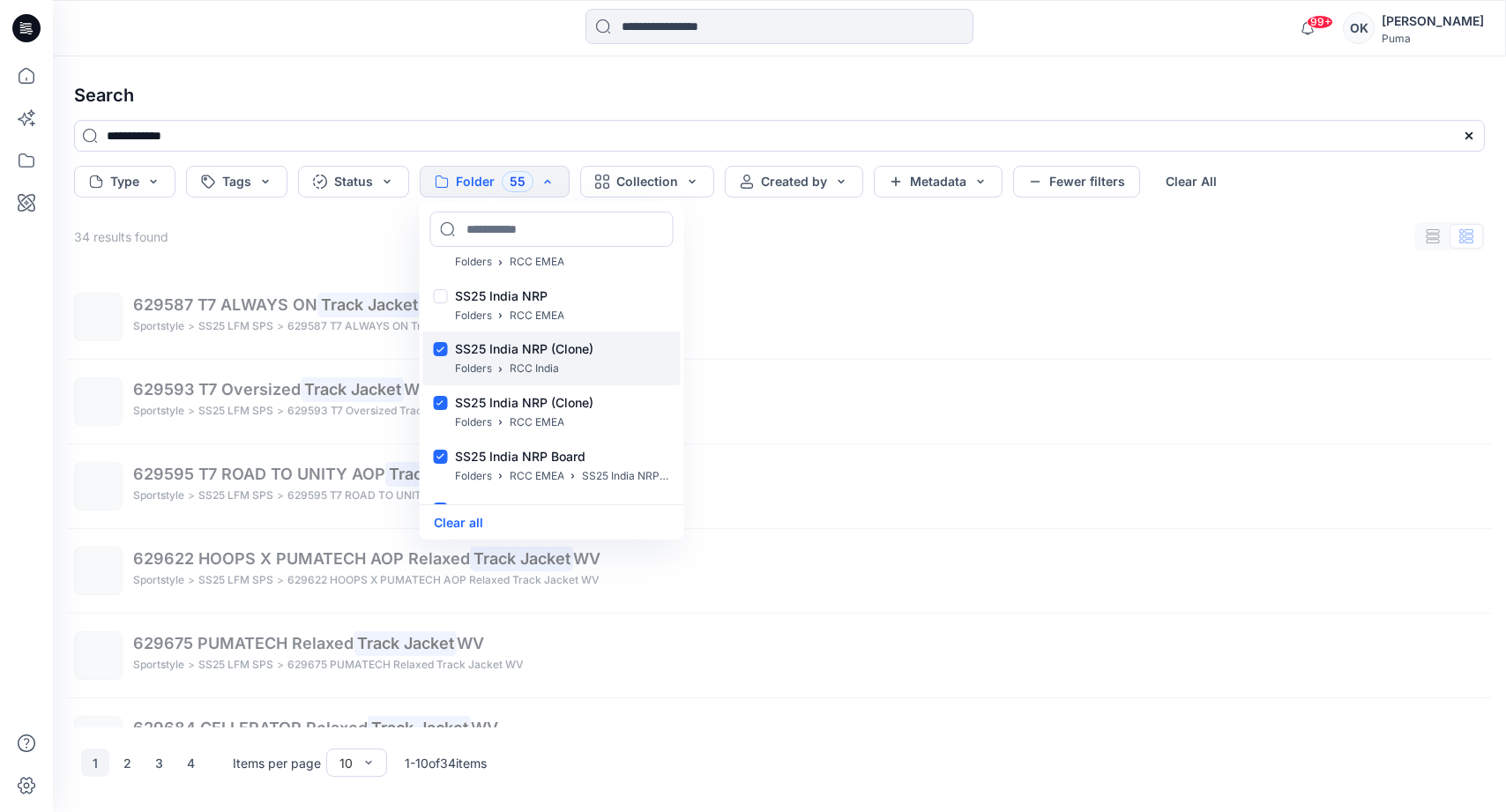
scroll to position [18978, 0]
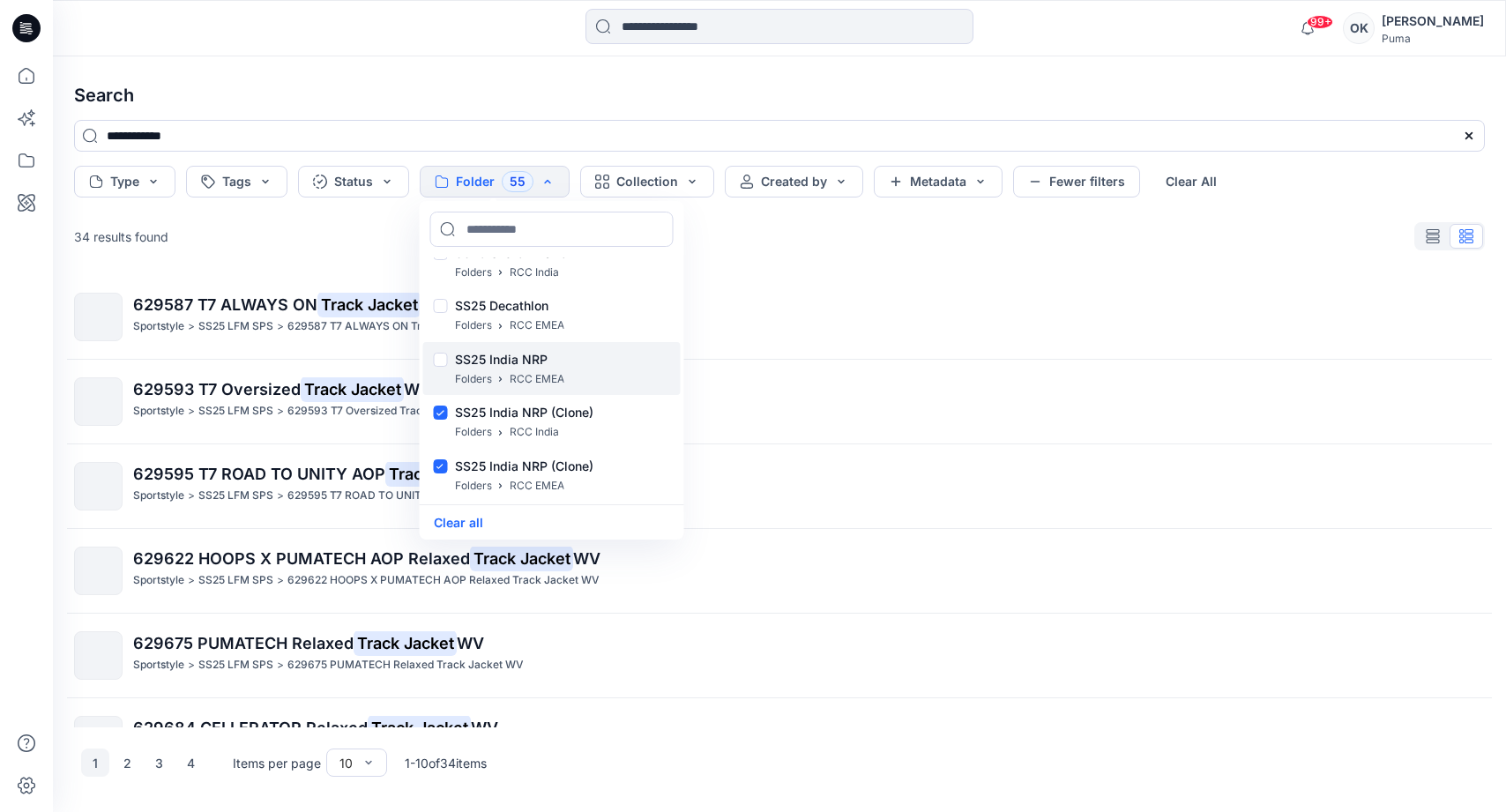
click at [442, 360] on div at bounding box center [441, 361] width 14 height 19
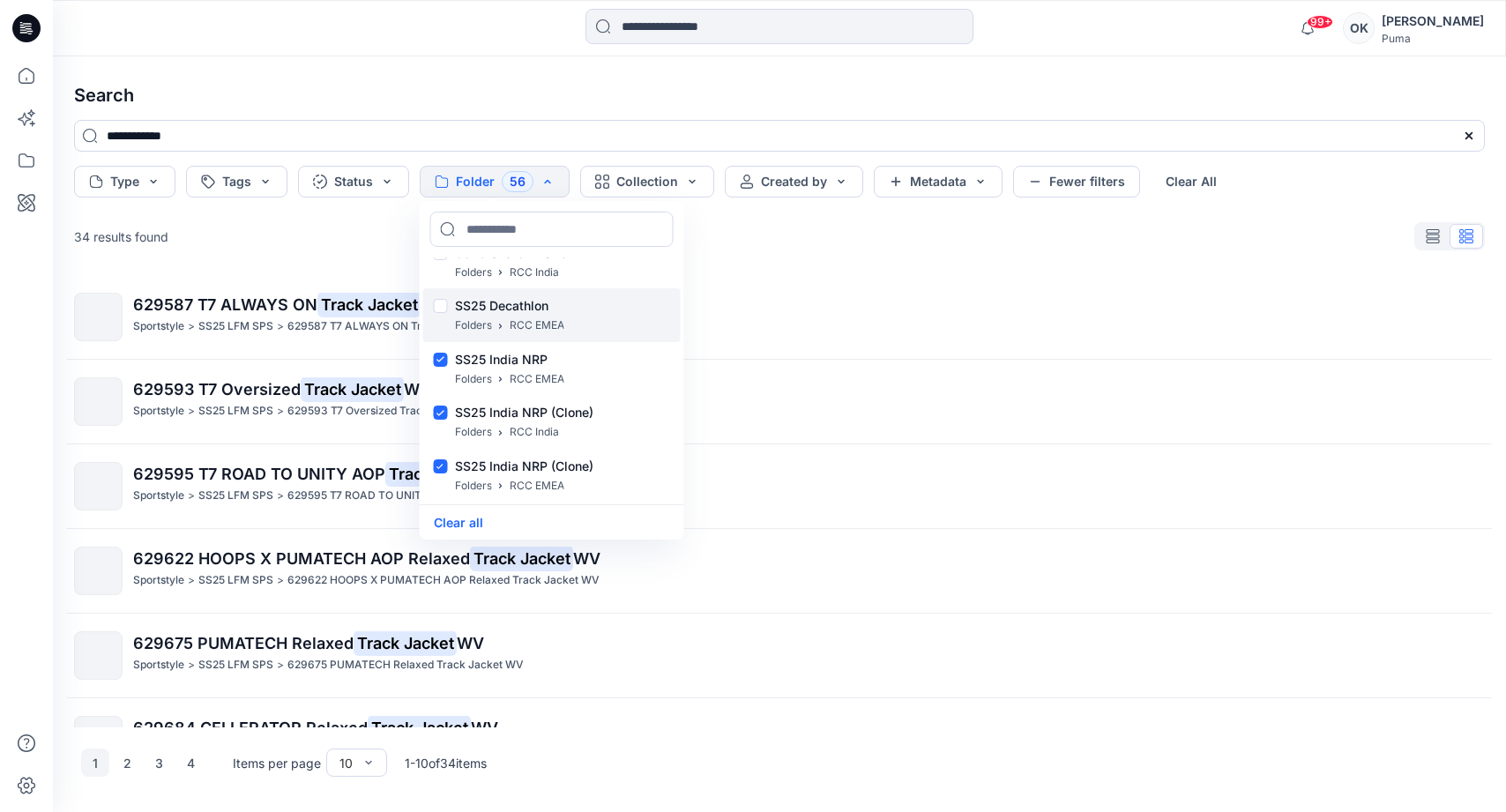
click at [441, 326] on div "SS25 Decathlon Folders RCC EMEA" at bounding box center [552, 315] width 257 height 54
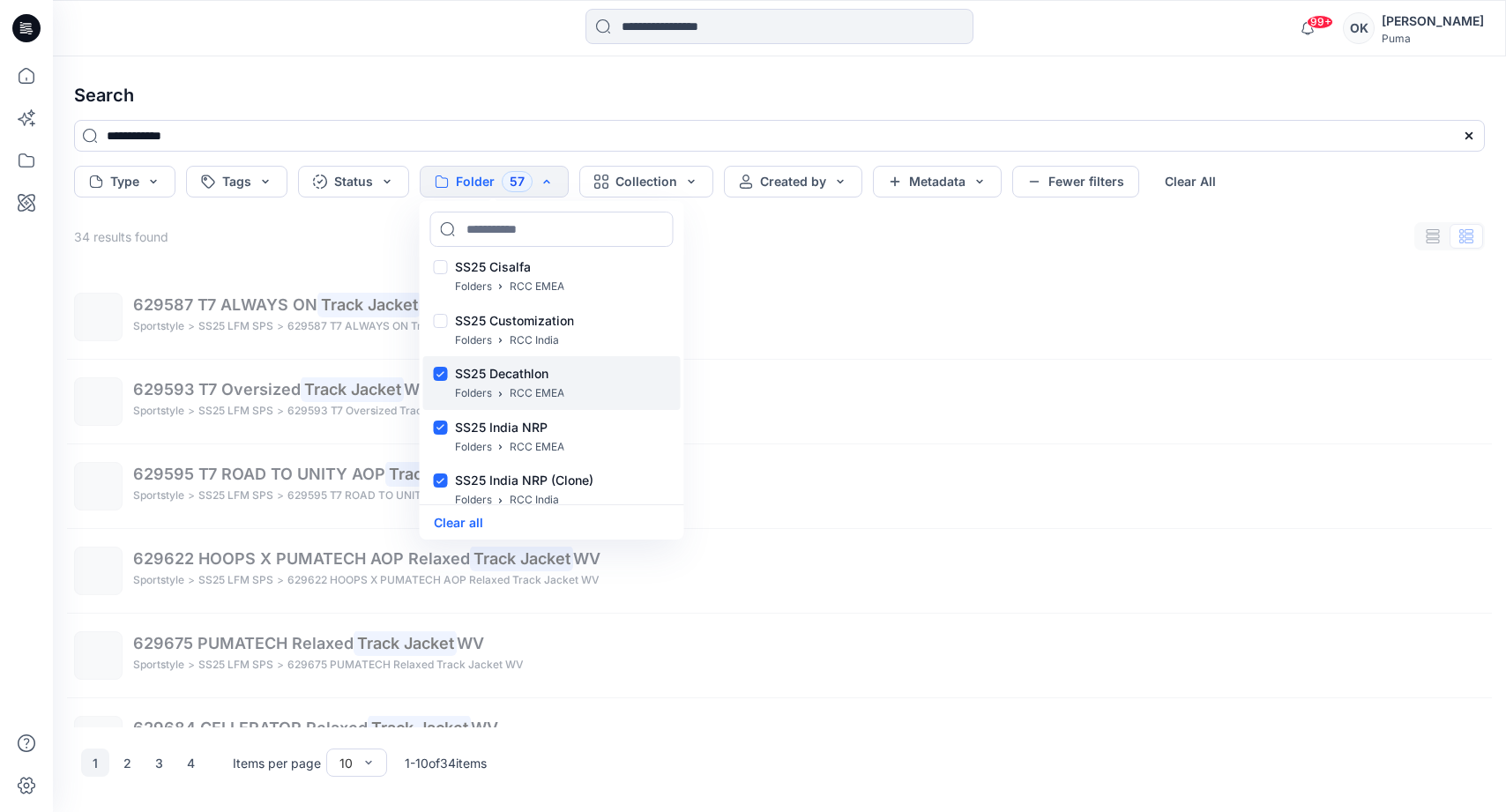
scroll to position [18877, 0]
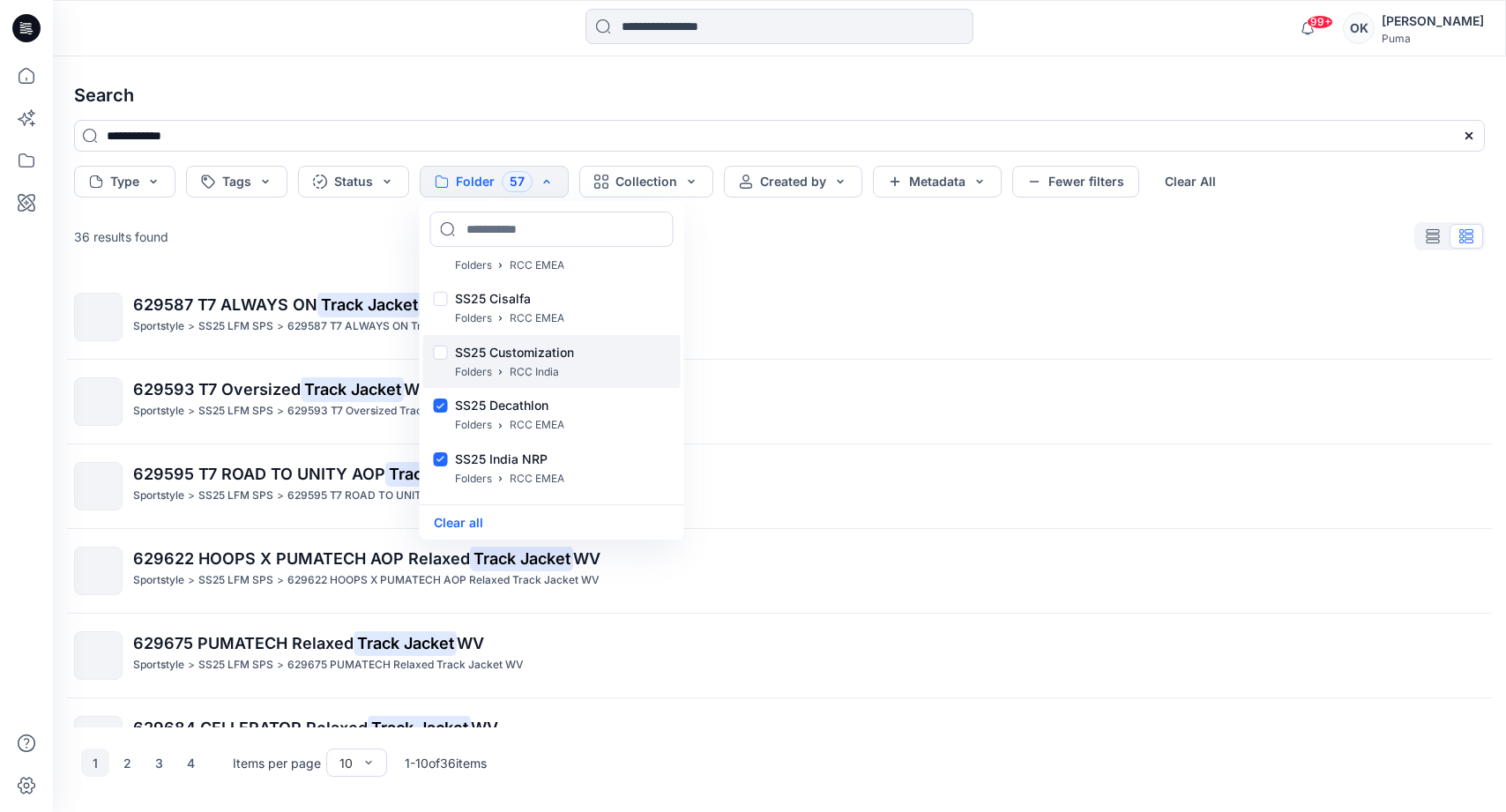
click at [443, 351] on div at bounding box center [441, 354] width 14 height 19
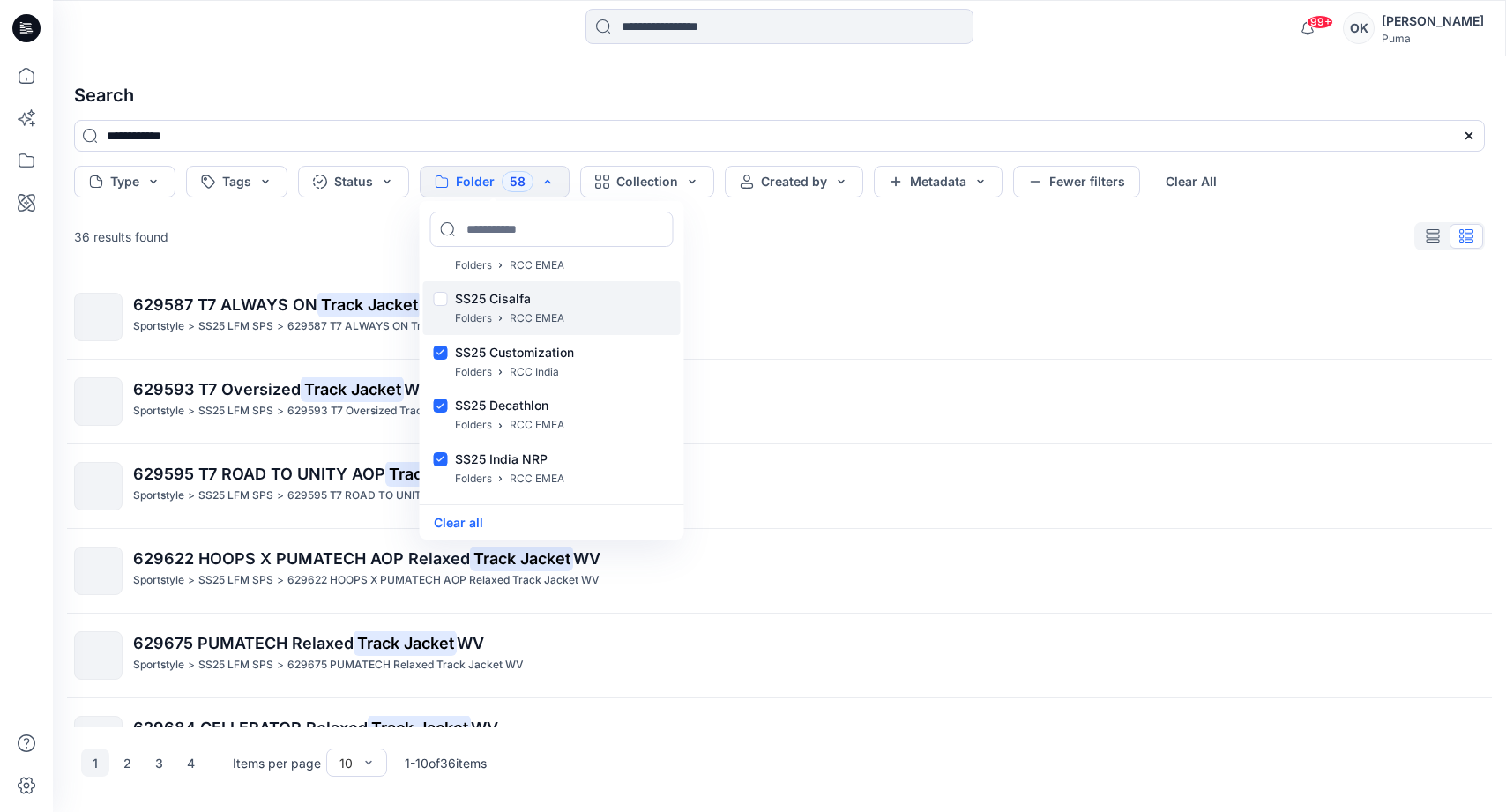
click at [443, 295] on div at bounding box center [441, 301] width 14 height 19
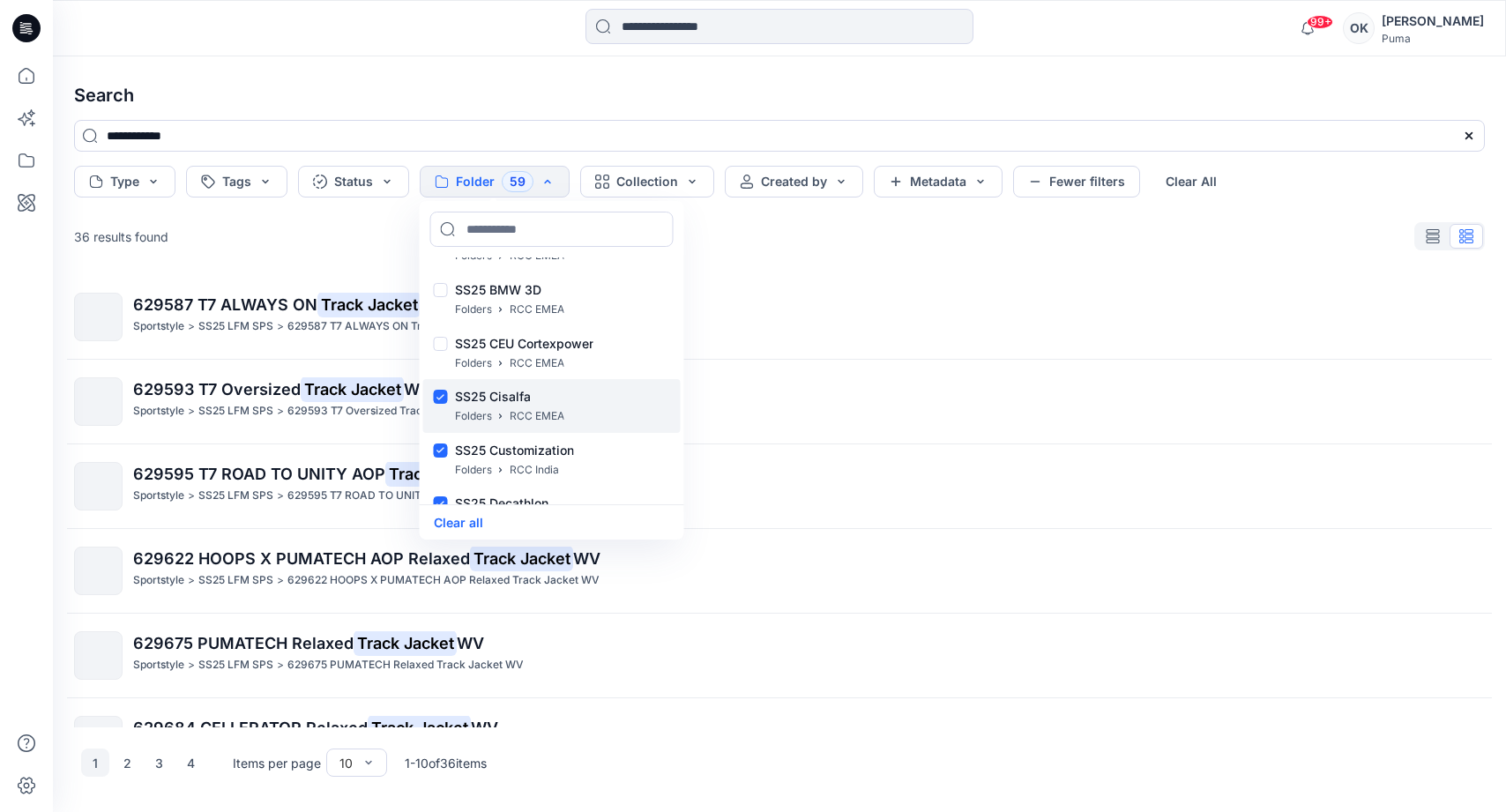
scroll to position [18741, 0]
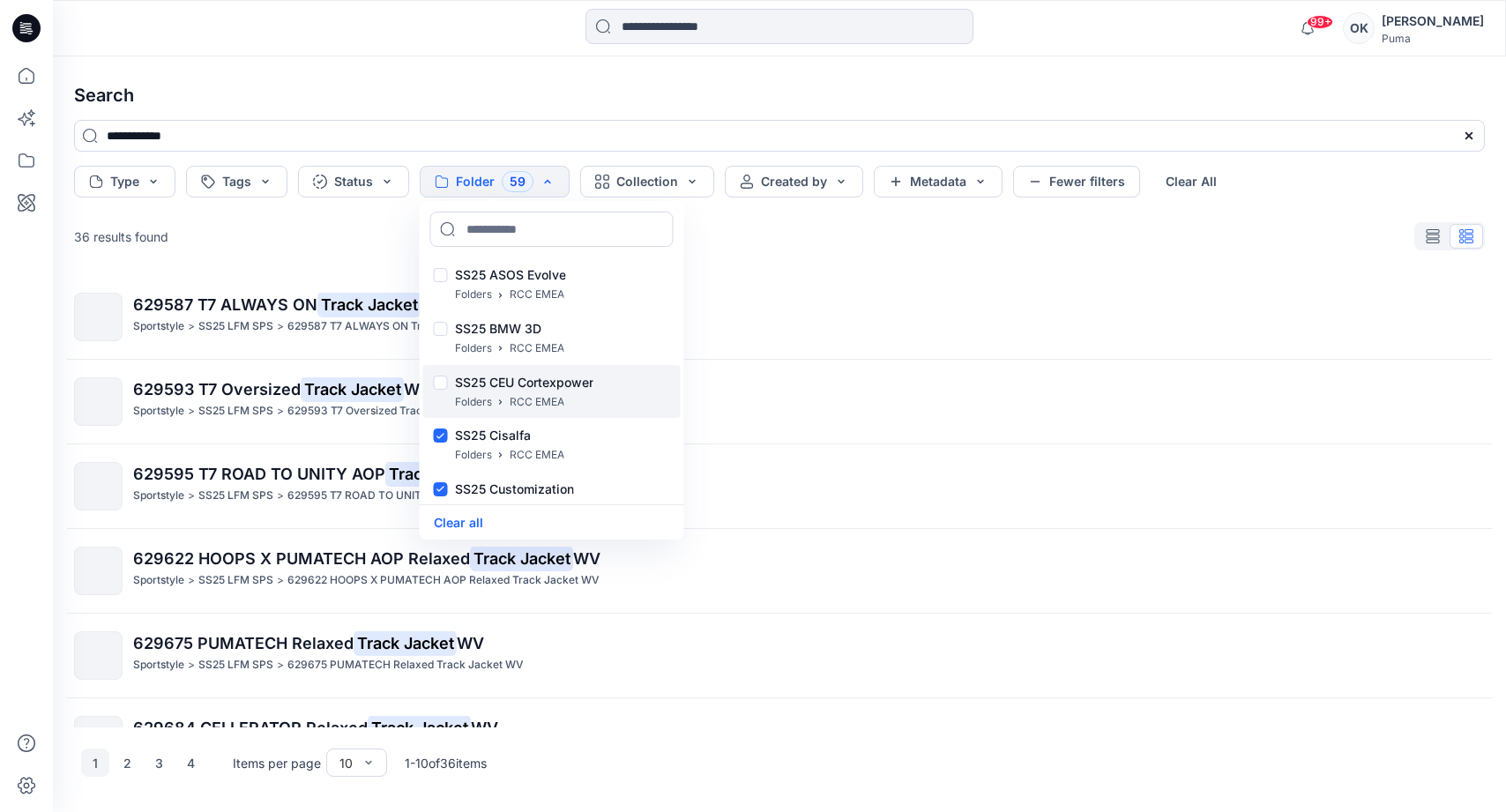
click at [438, 379] on div at bounding box center [441, 384] width 14 height 19
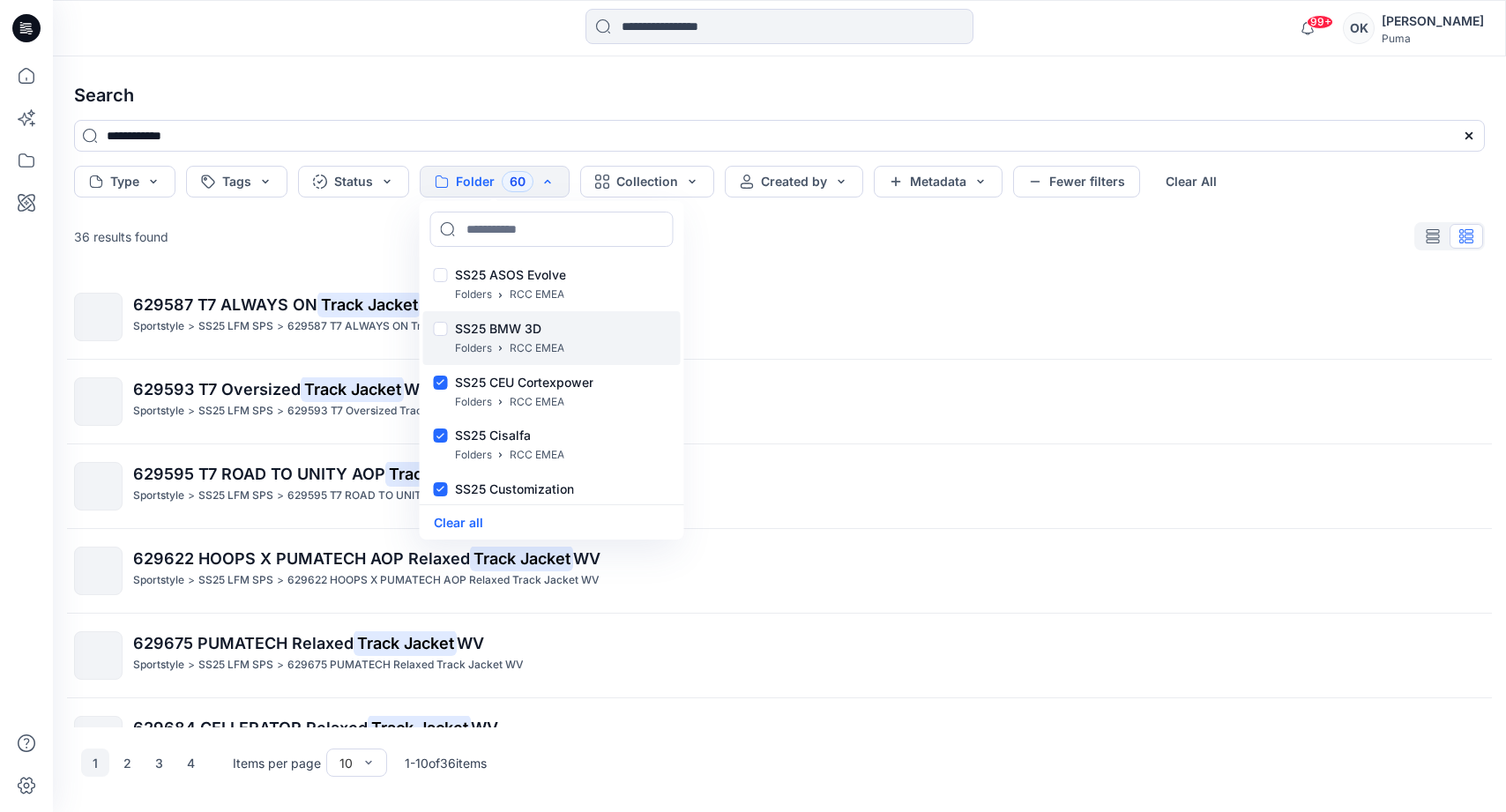
click at [438, 322] on div "SS25 BMW 3D Folders RCC EMEA" at bounding box center [552, 338] width 257 height 54
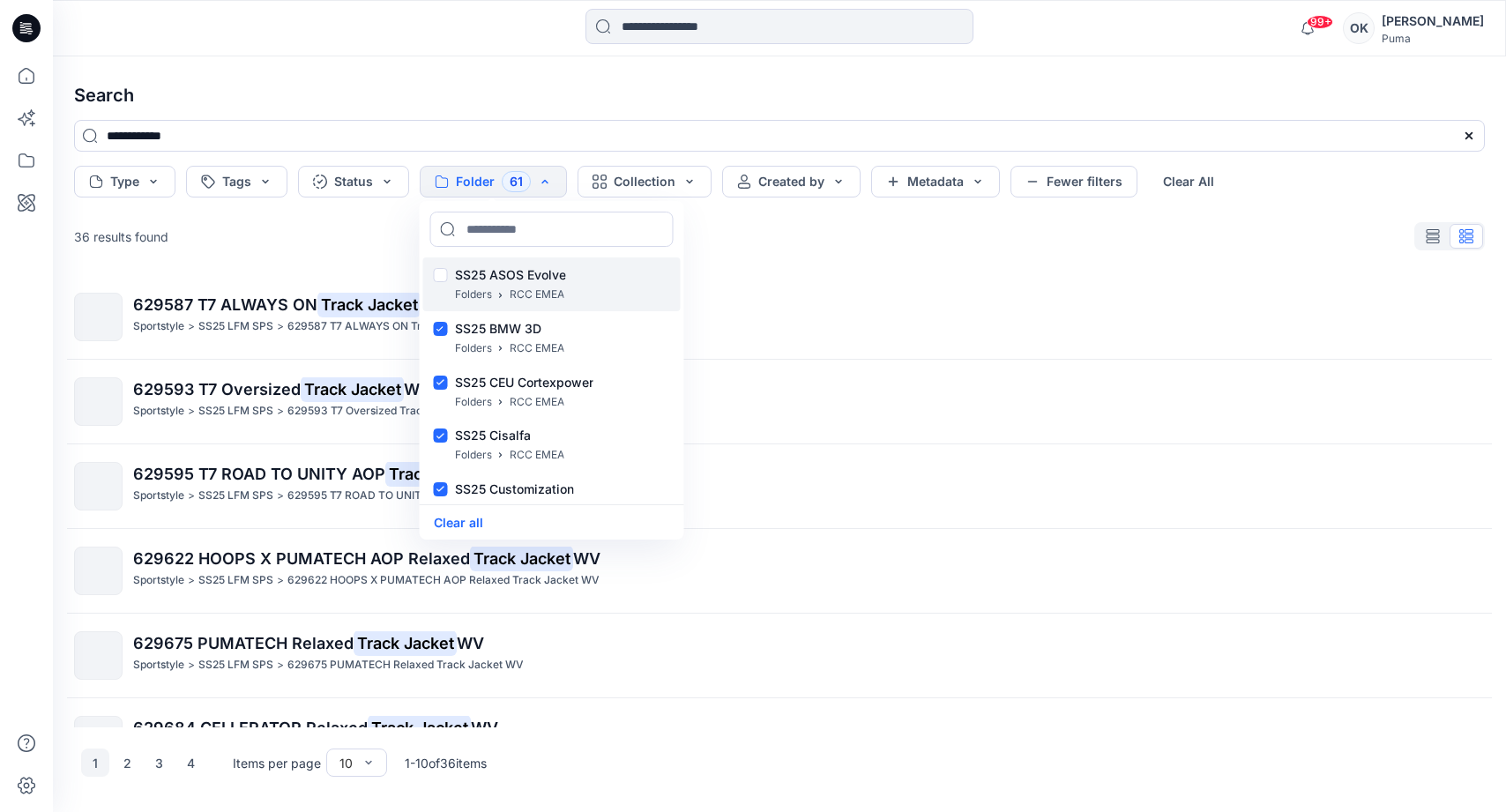
click at [440, 292] on div "SS25 ASOS Evolve Folders RCC EMEA" at bounding box center [552, 284] width 257 height 54
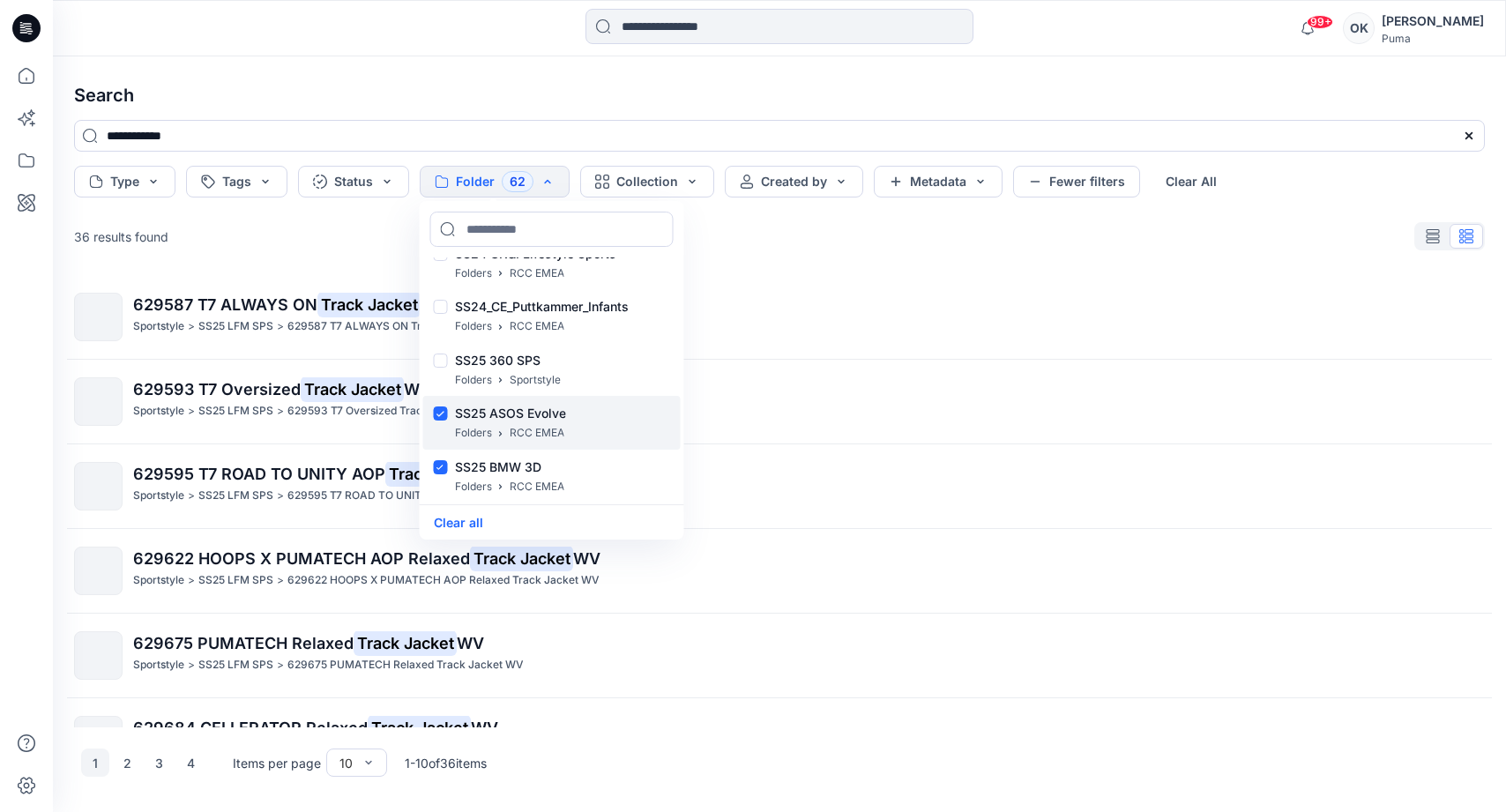
scroll to position [18596, 0]
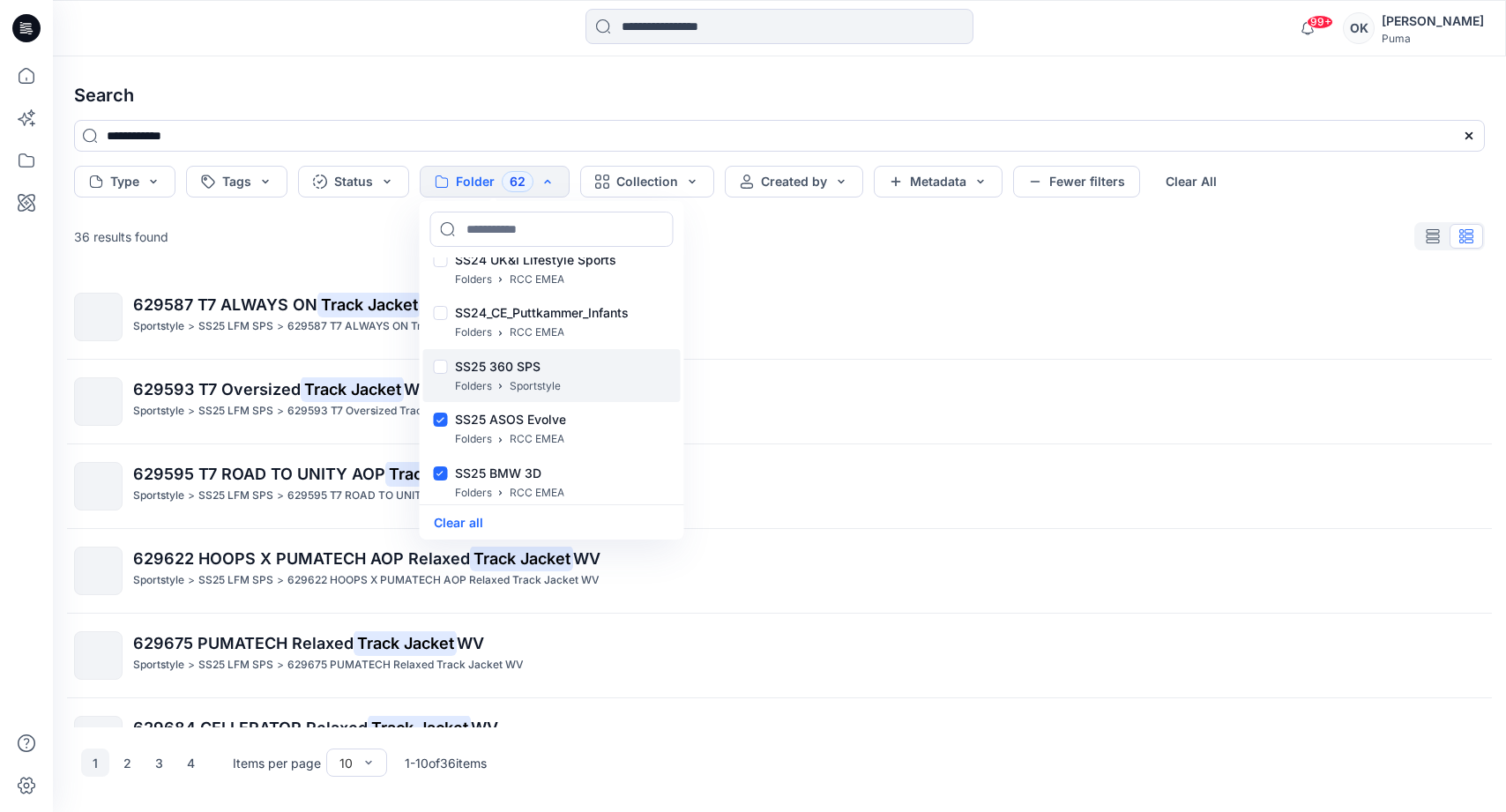
click at [438, 365] on div at bounding box center [441, 368] width 14 height 19
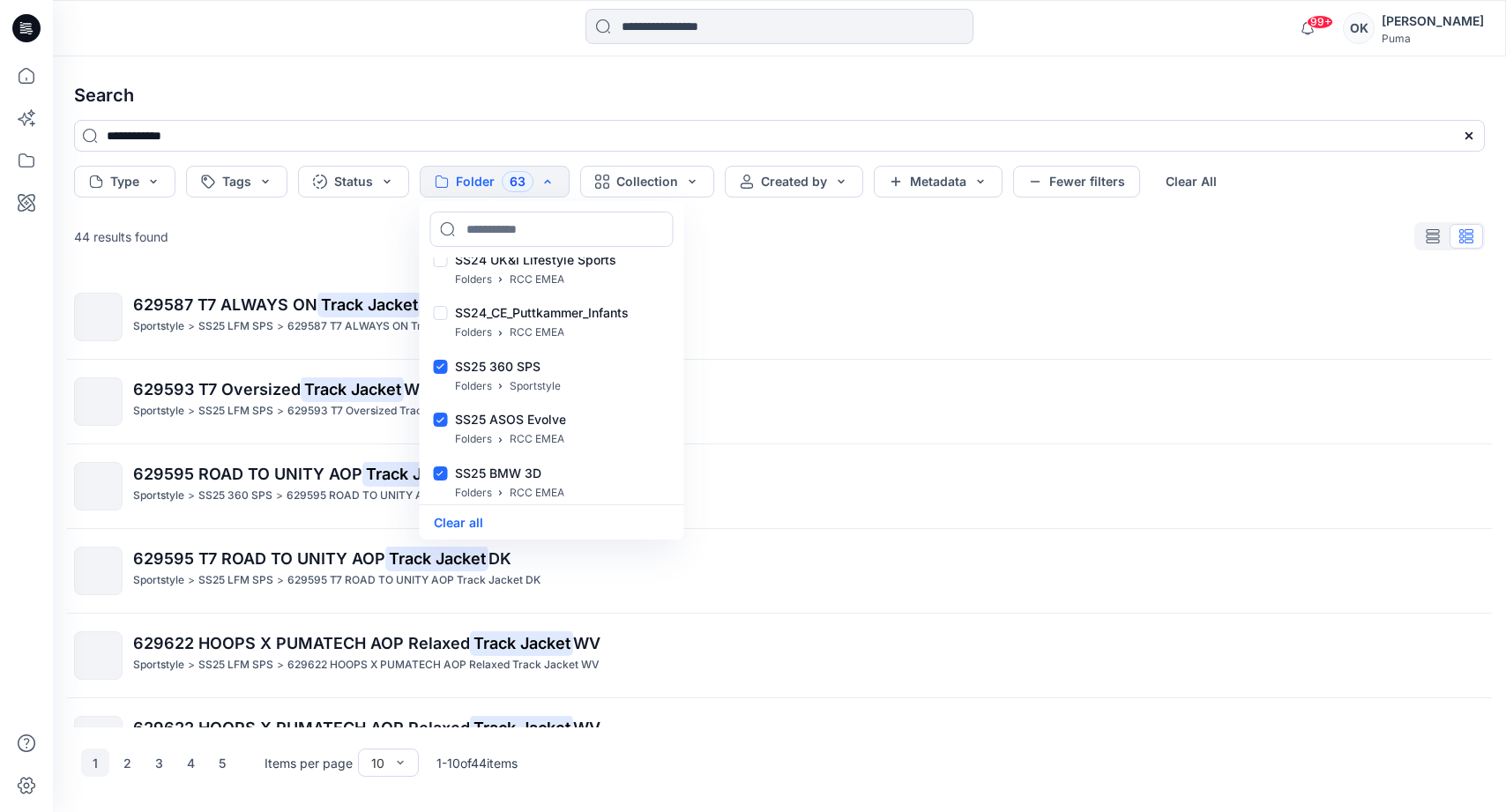
click at [769, 225] on div "44 results found" at bounding box center [779, 236] width 1439 height 35
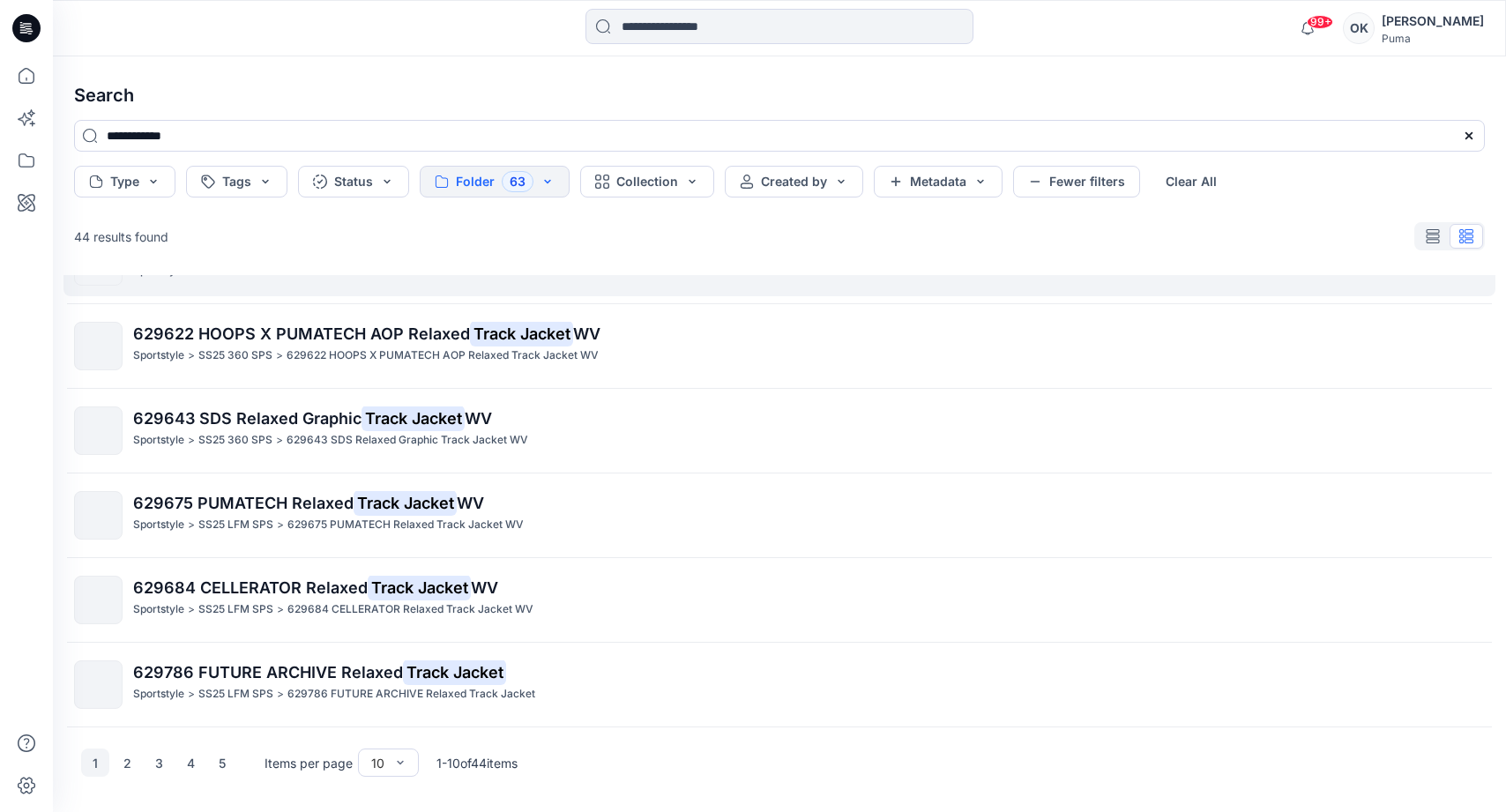
scroll to position [391, 0]
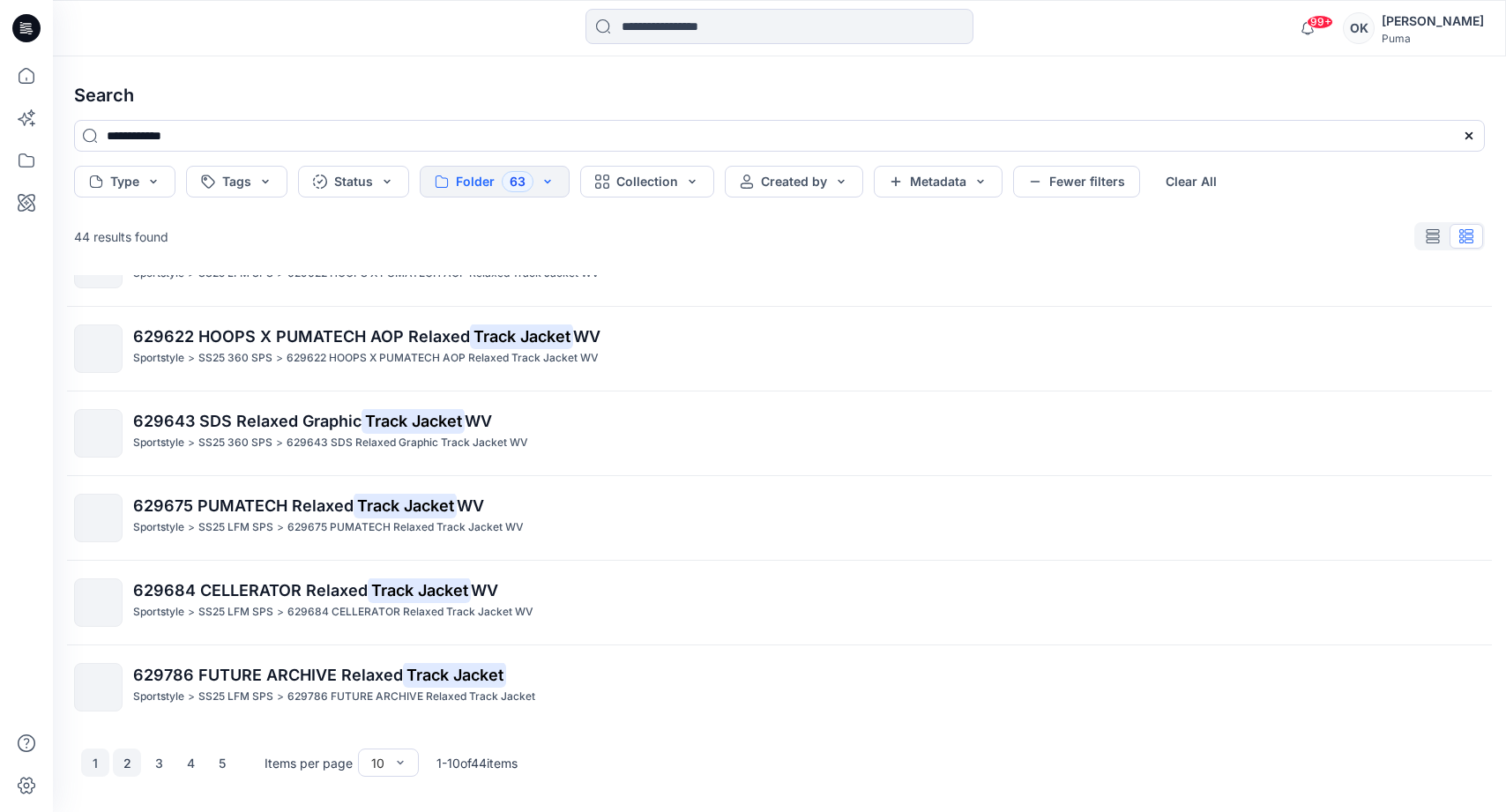
click at [123, 603] on button "2" at bounding box center [127, 762] width 28 height 28
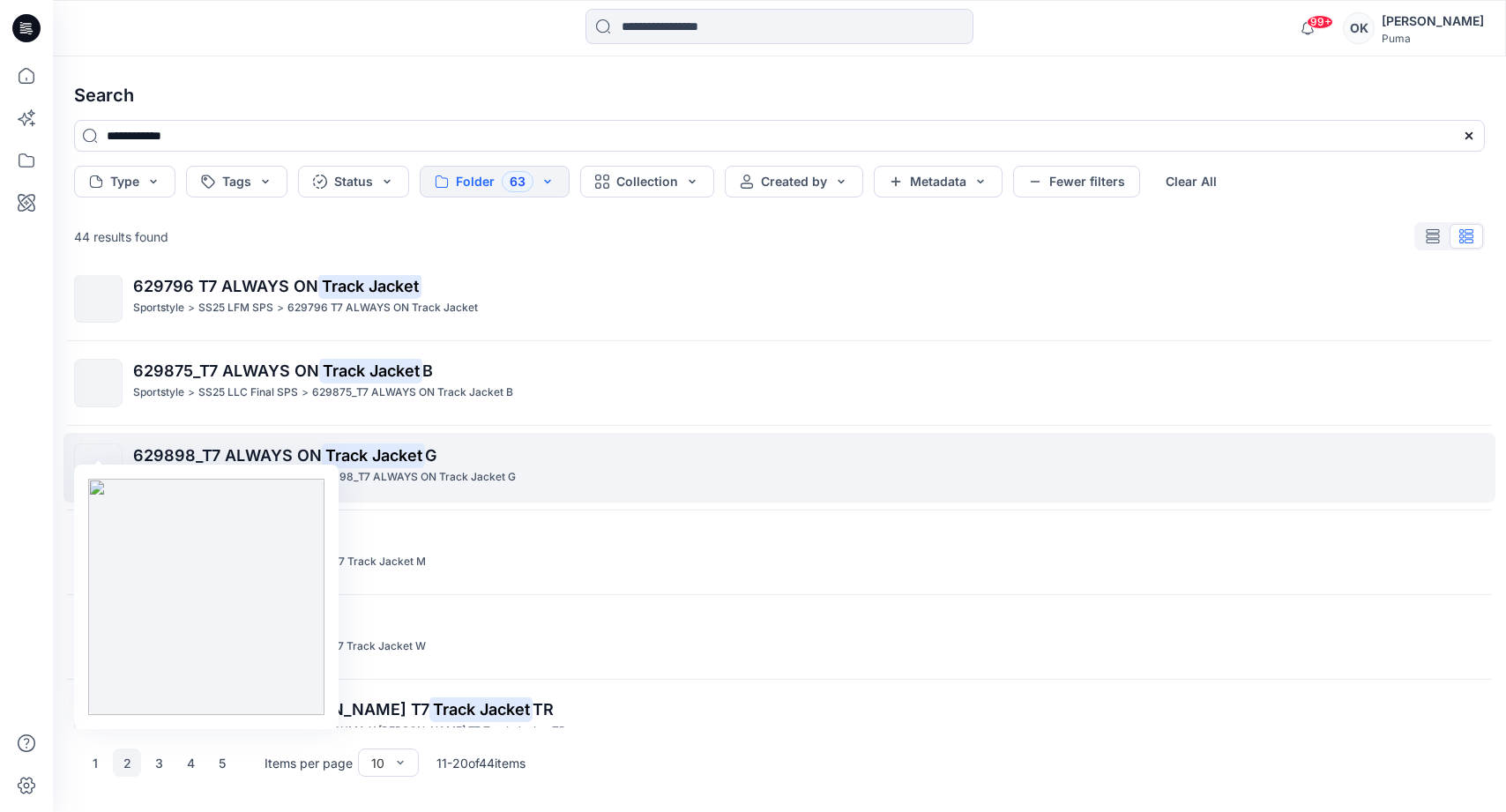
scroll to position [78, 0]
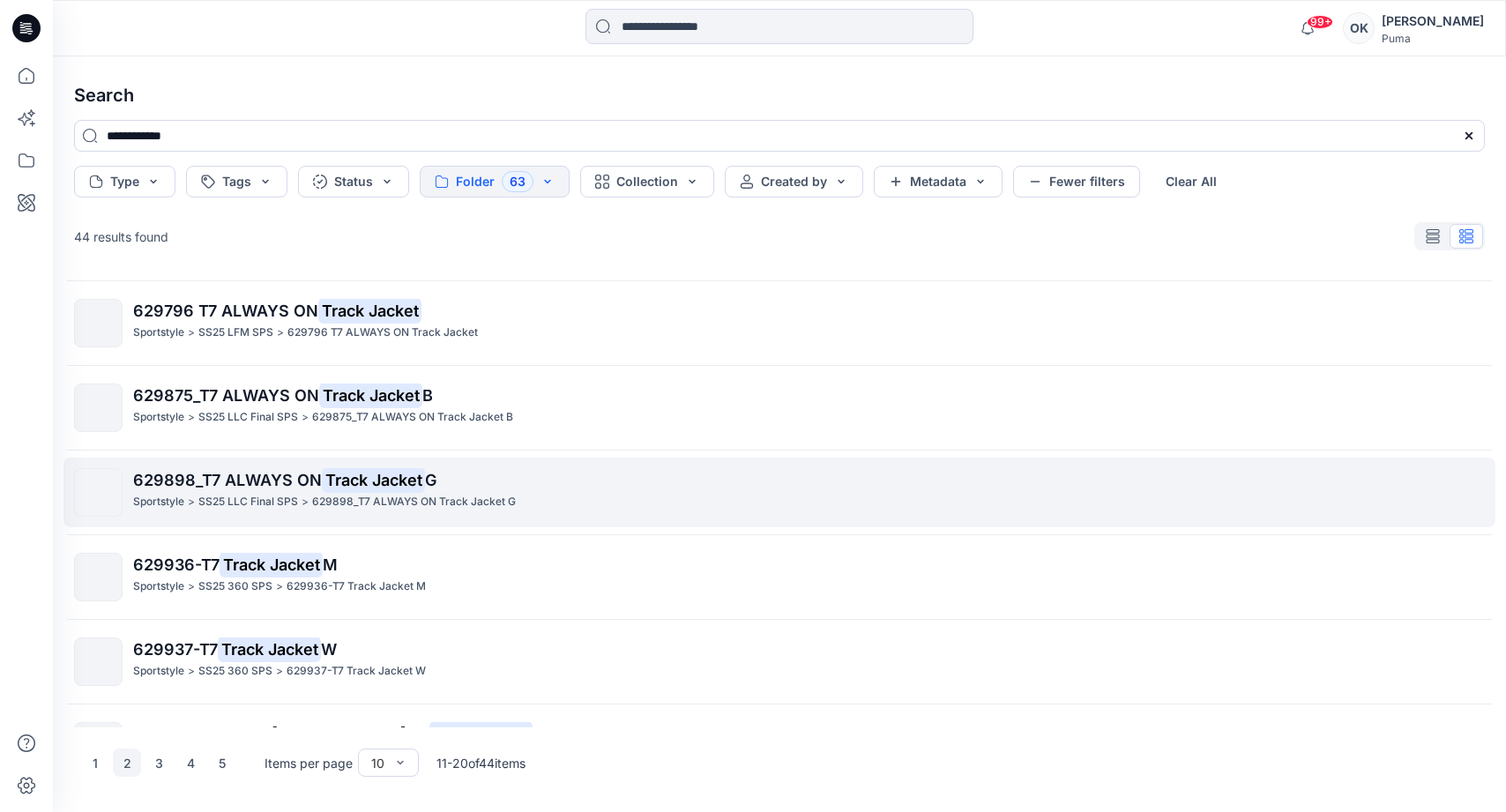
click at [160, 478] on span "629898_T7 ALWAYS ON" at bounding box center [227, 479] width 189 height 19
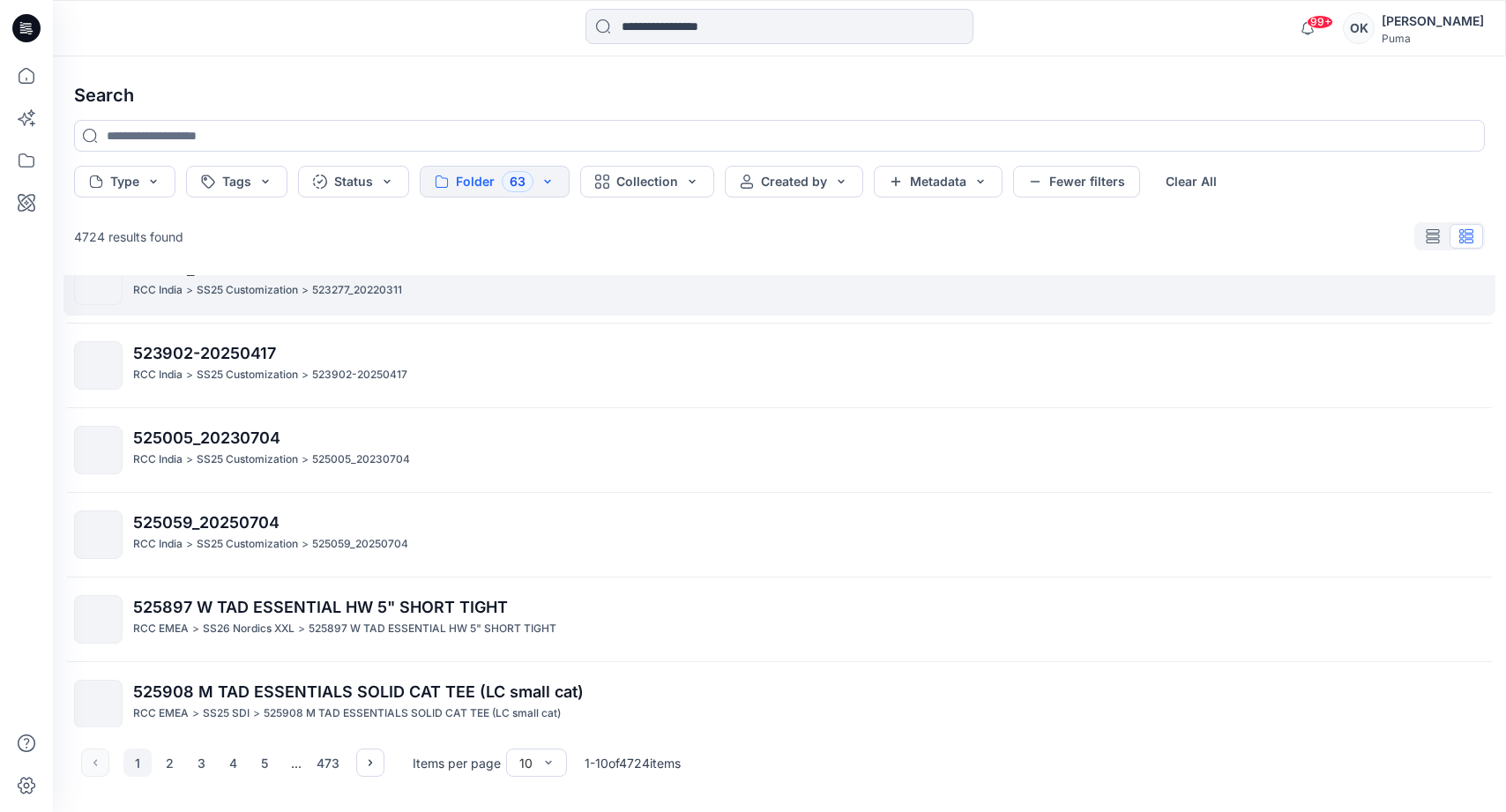
scroll to position [394, 0]
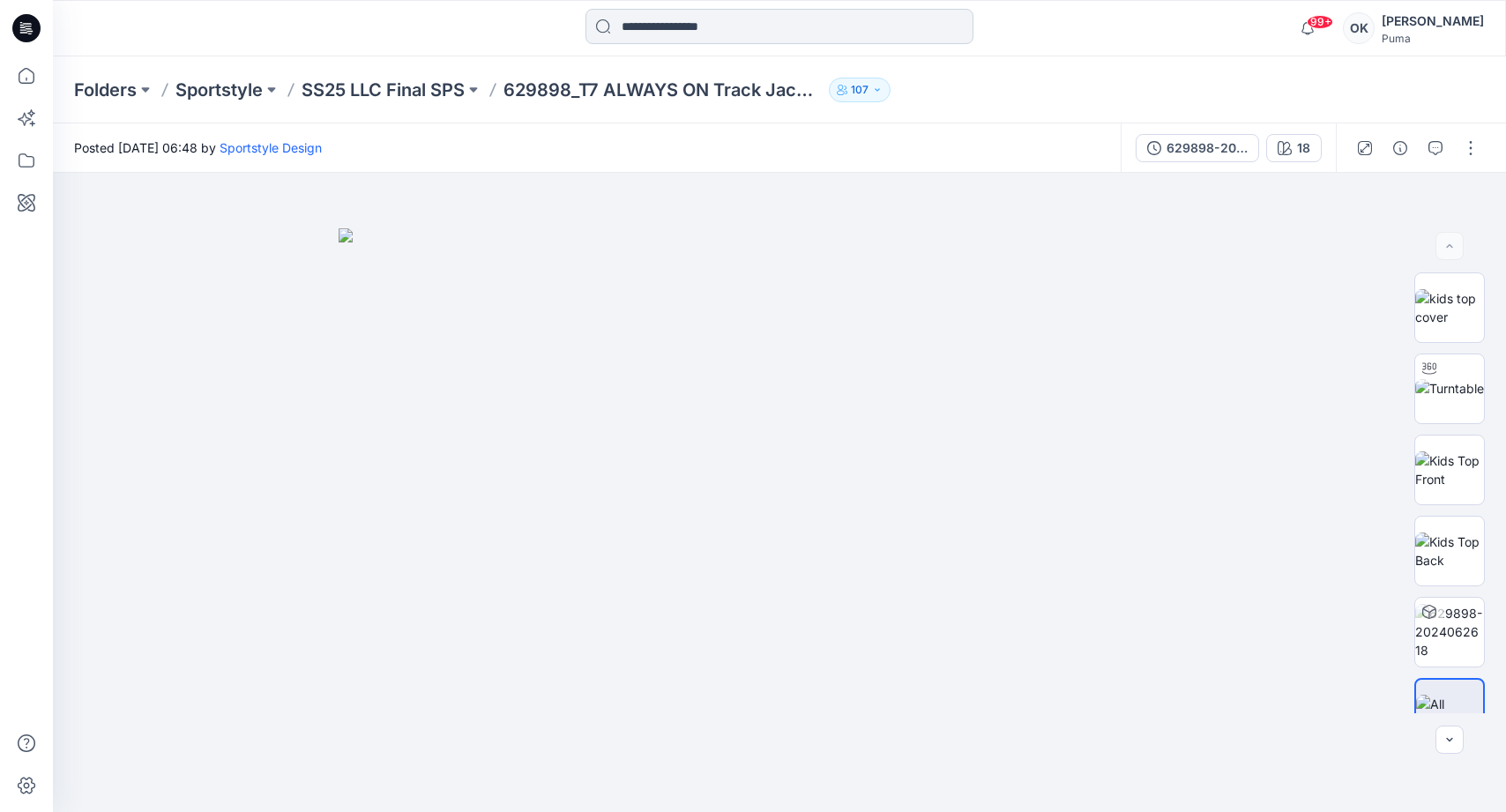
click at [659, 21] on input at bounding box center [779, 27] width 388 height 35
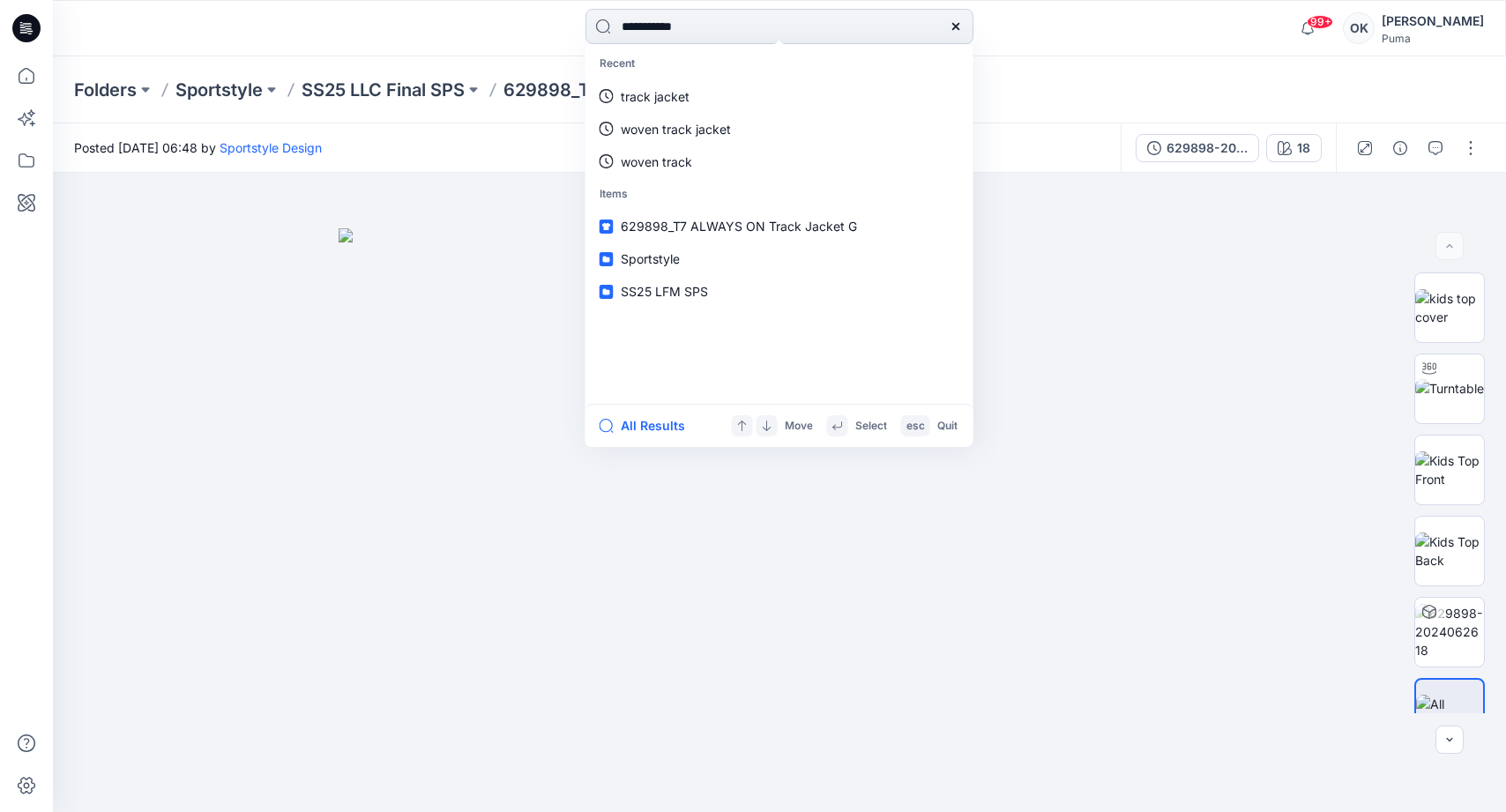
type input "**********"
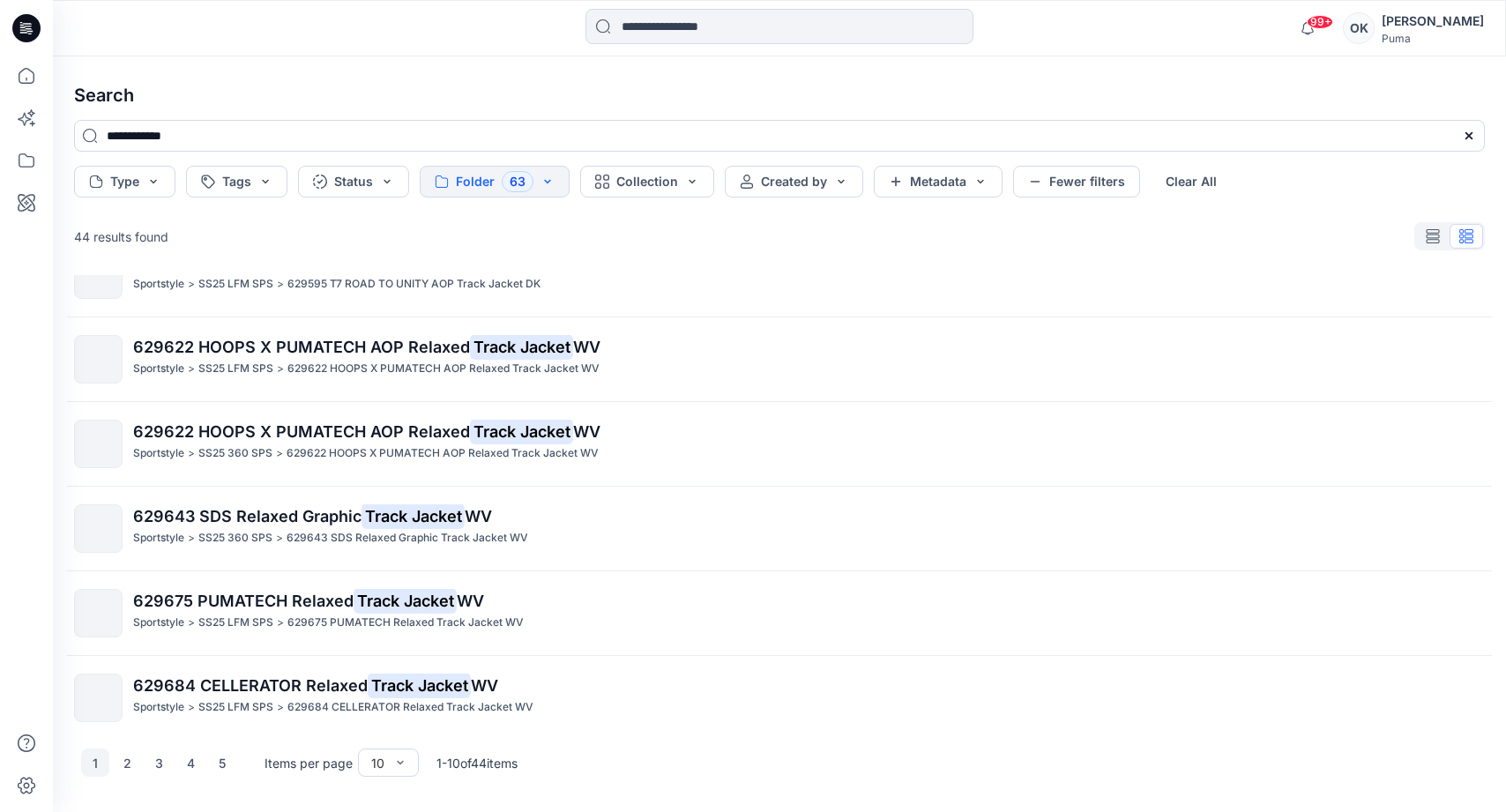
scroll to position [394, 0]
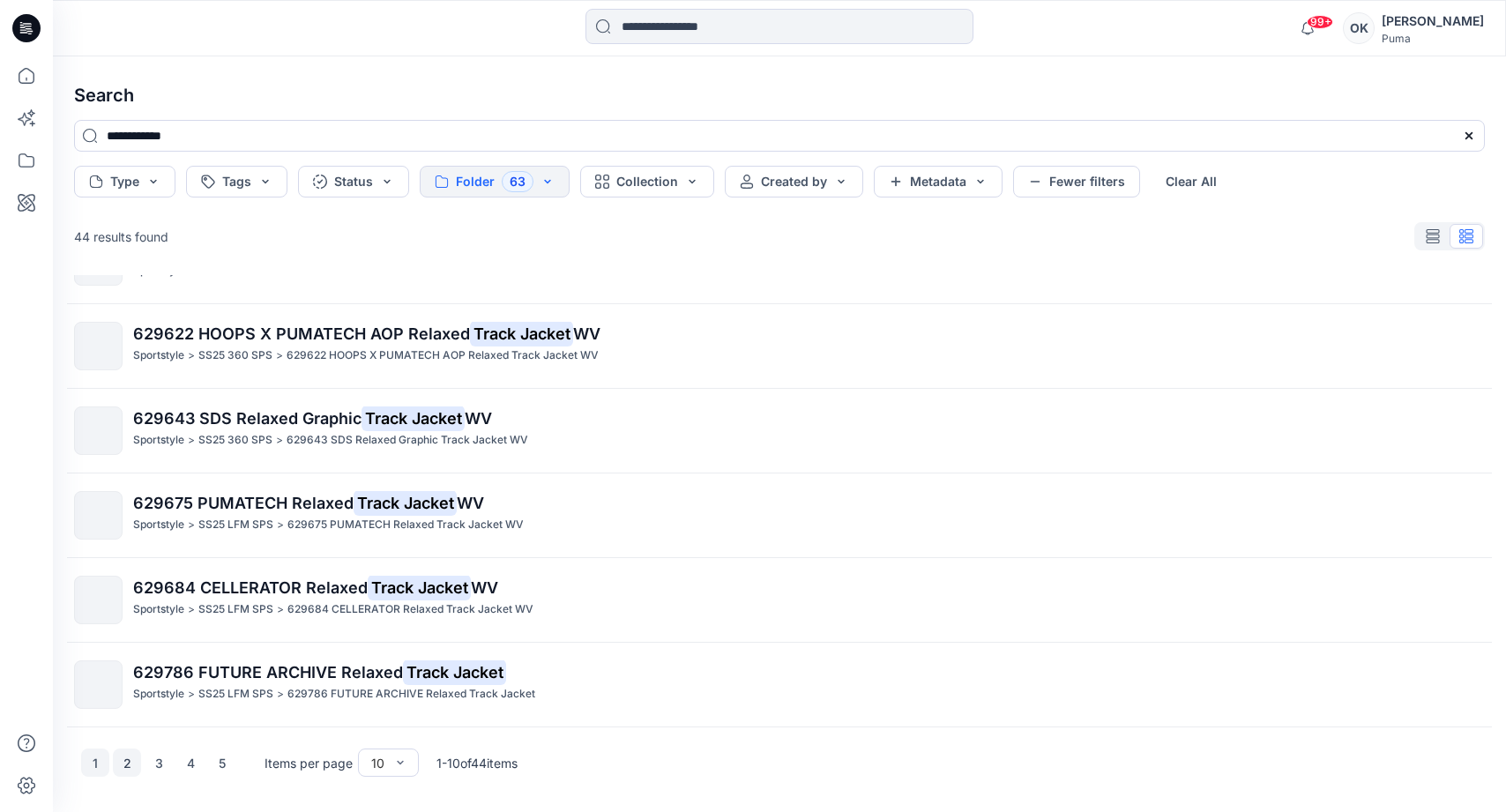
click at [127, 603] on button "2" at bounding box center [127, 762] width 28 height 28
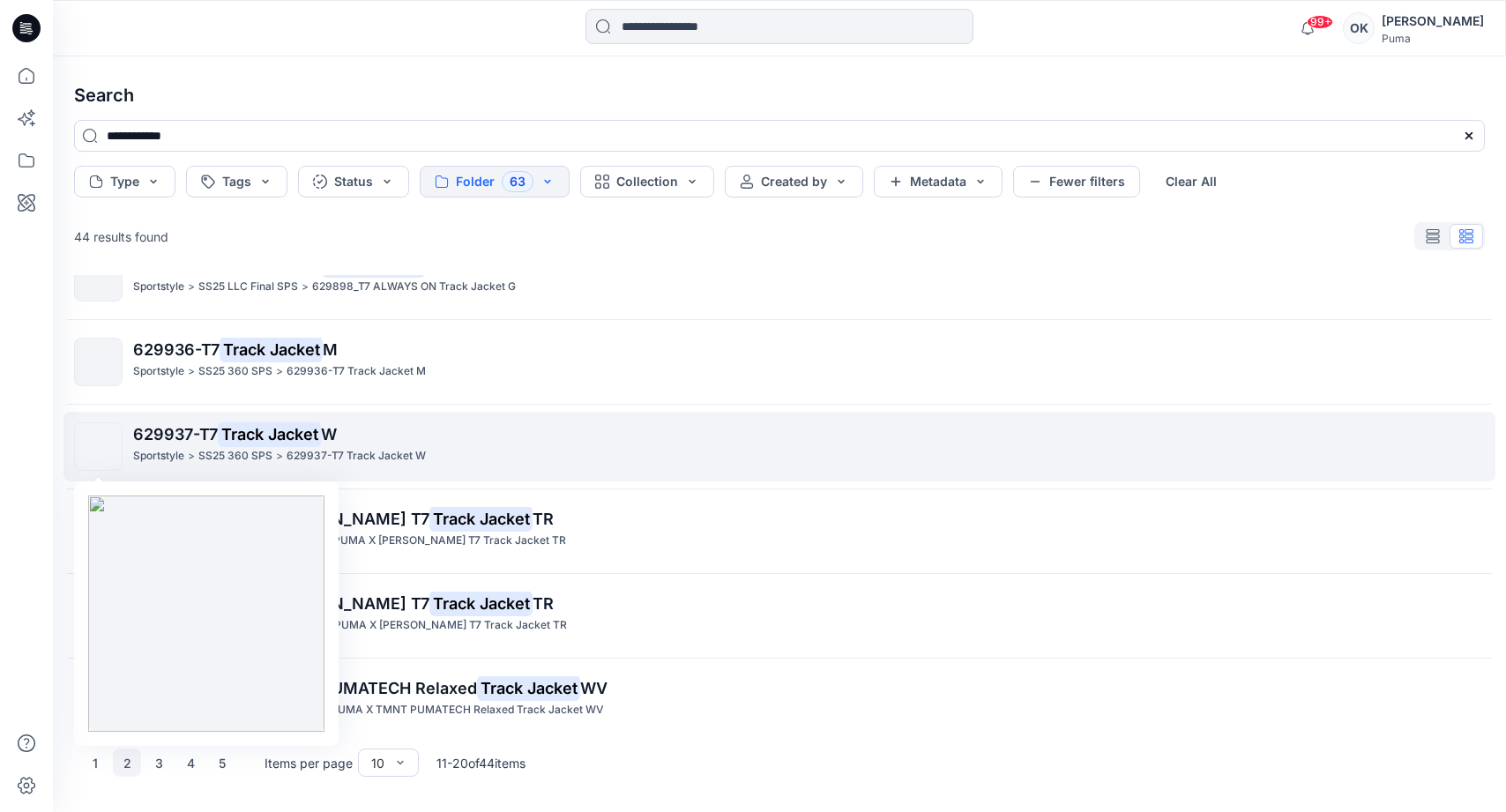
scroll to position [276, 0]
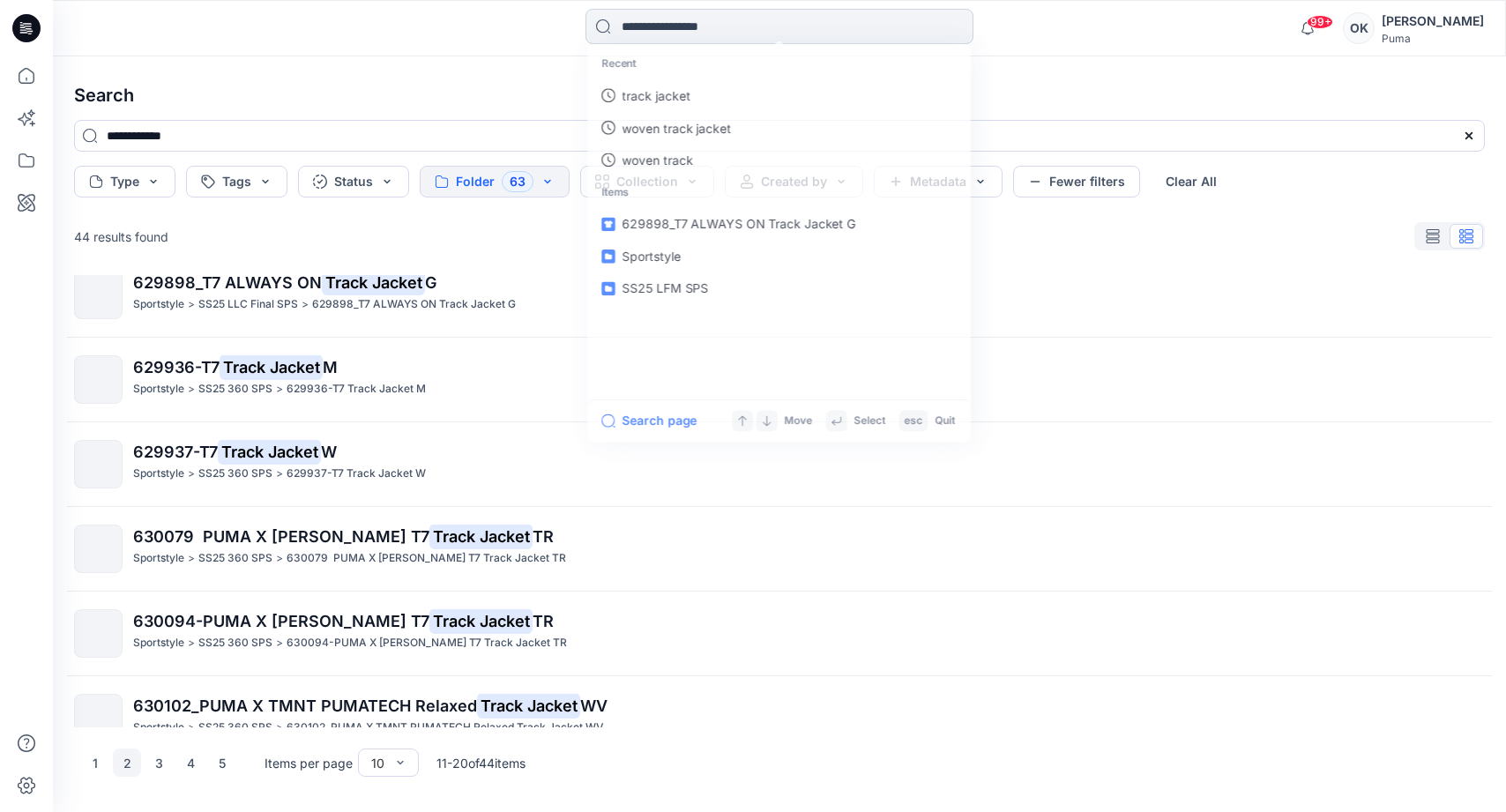
click at [752, 16] on input at bounding box center [779, 27] width 388 height 35
type input "**********"
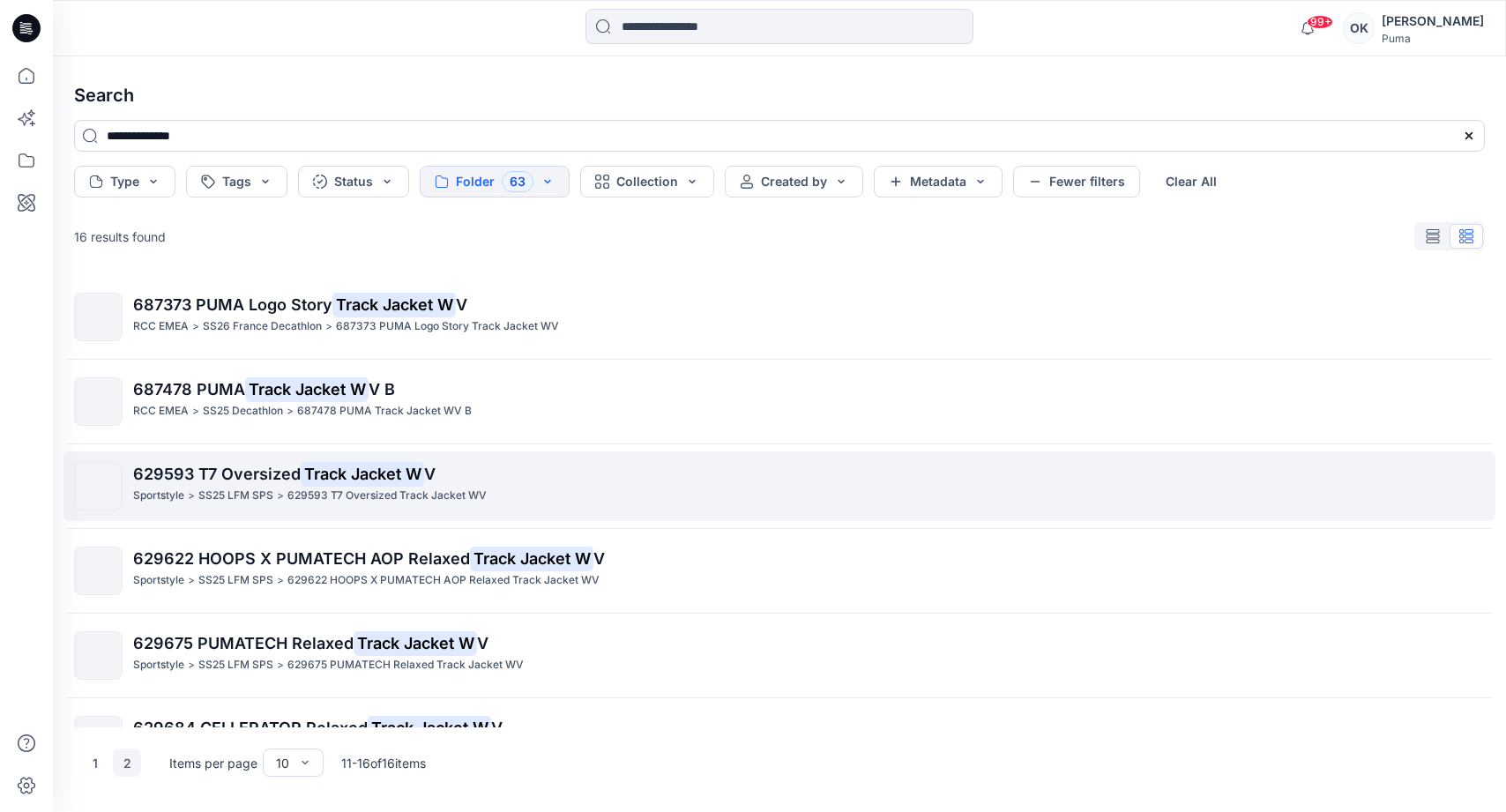
scroll to position [56, 0]
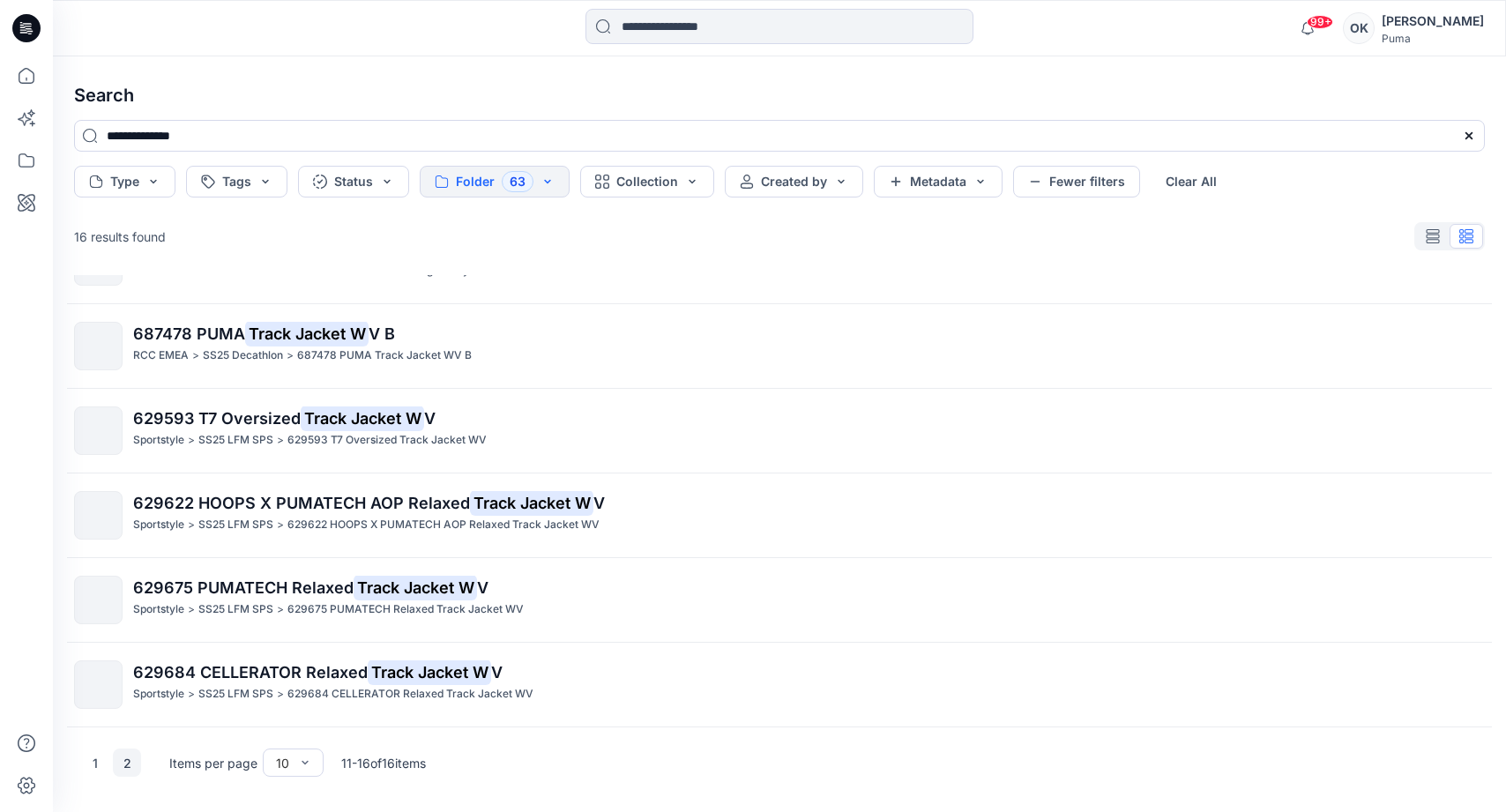
click at [129, 603] on button "2" at bounding box center [127, 762] width 28 height 28
click at [94, 603] on button "1" at bounding box center [95, 762] width 28 height 28
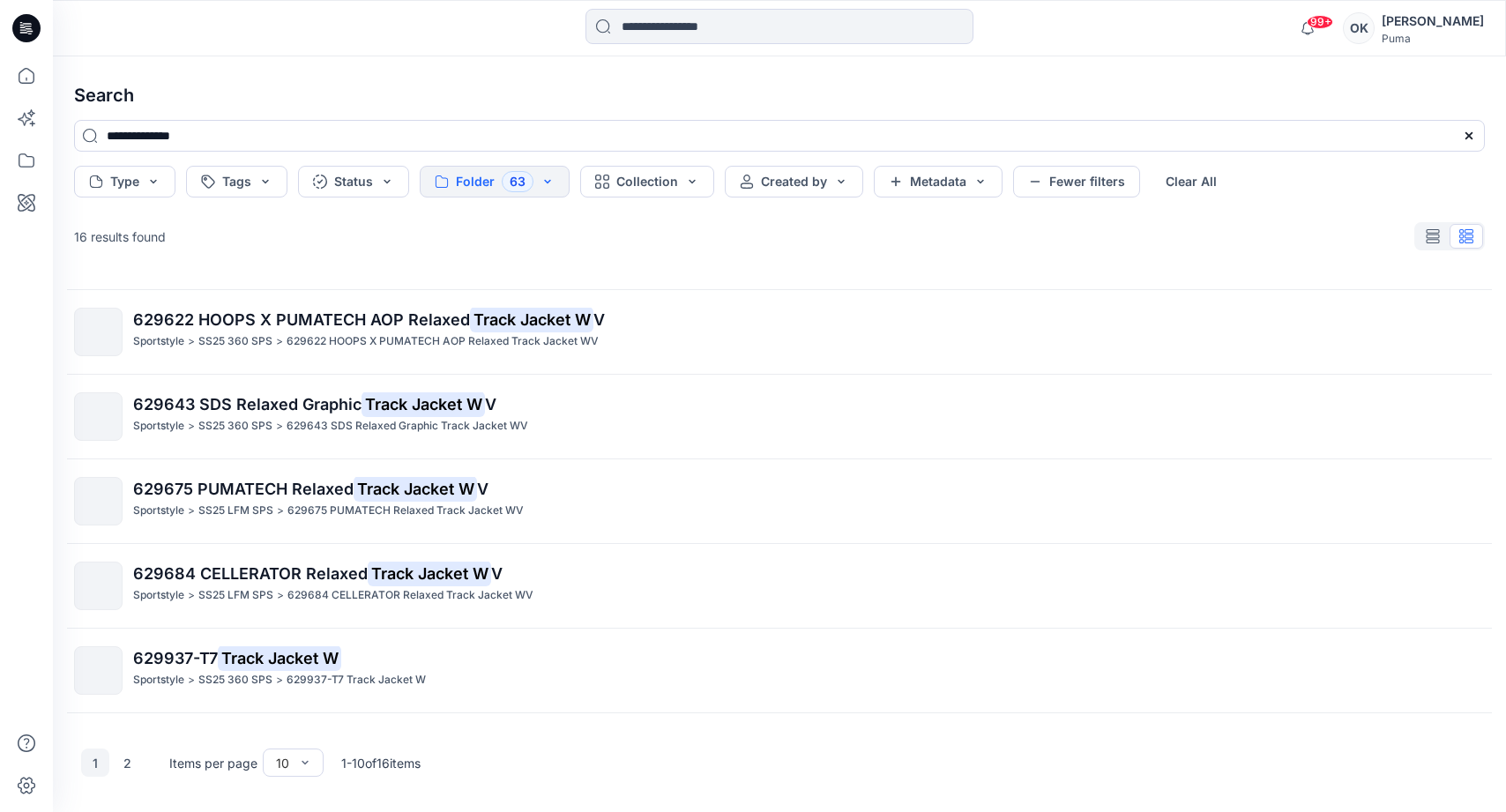
scroll to position [394, 0]
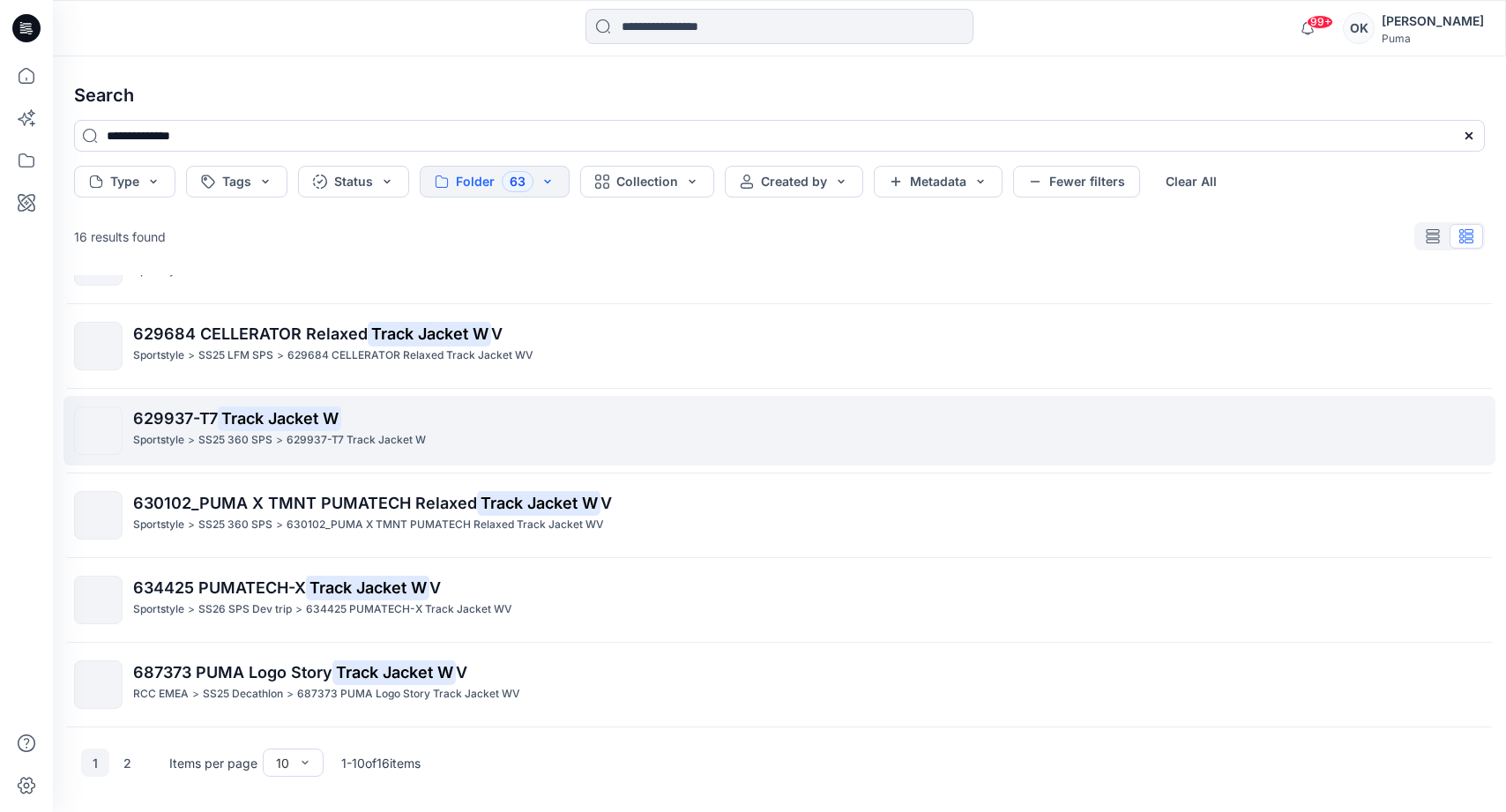
click at [225, 415] on mark "Track Jacket W" at bounding box center [279, 418] width 123 height 25
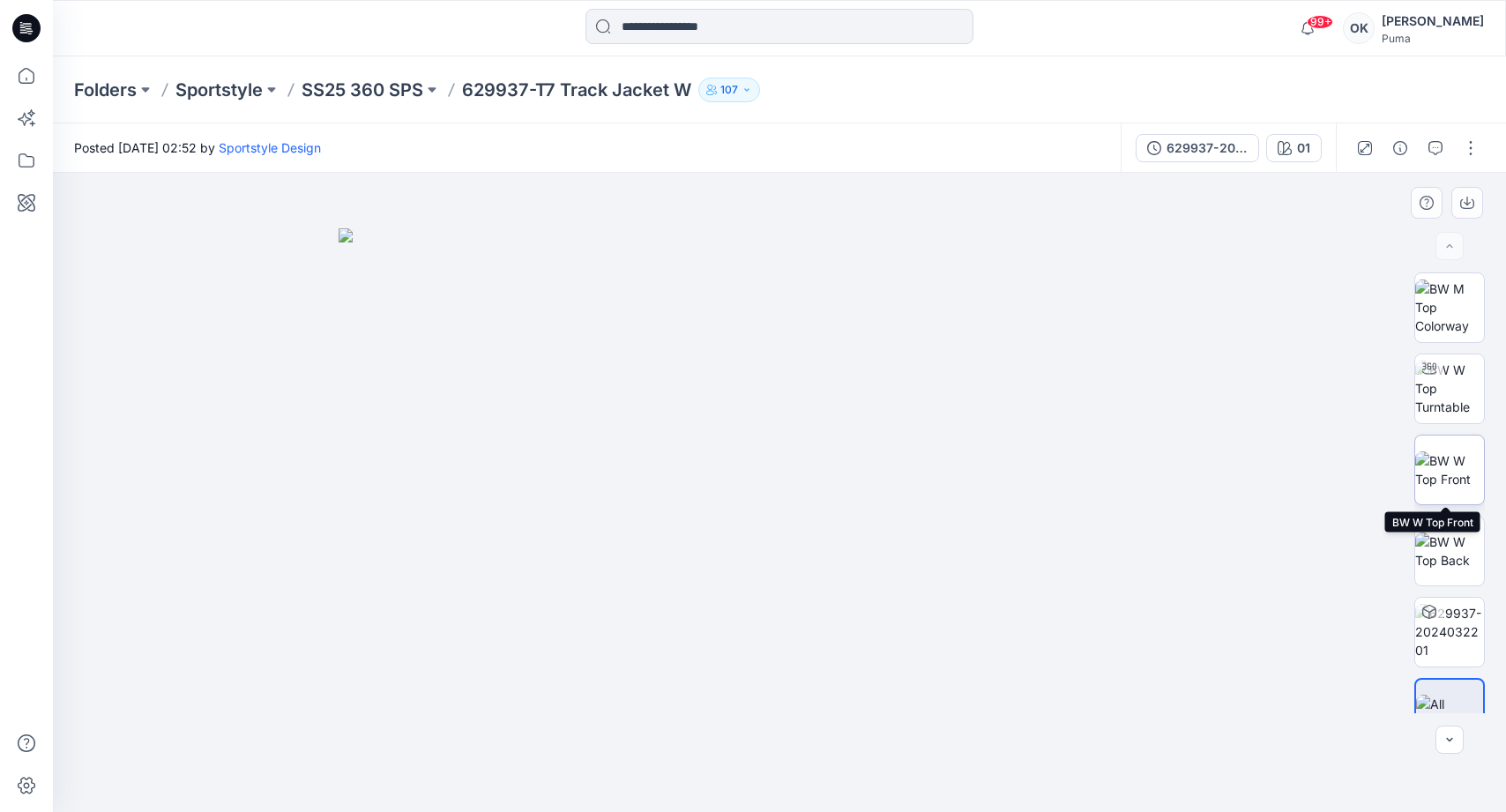
click at [1447, 463] on img at bounding box center [1448, 470] width 68 height 37
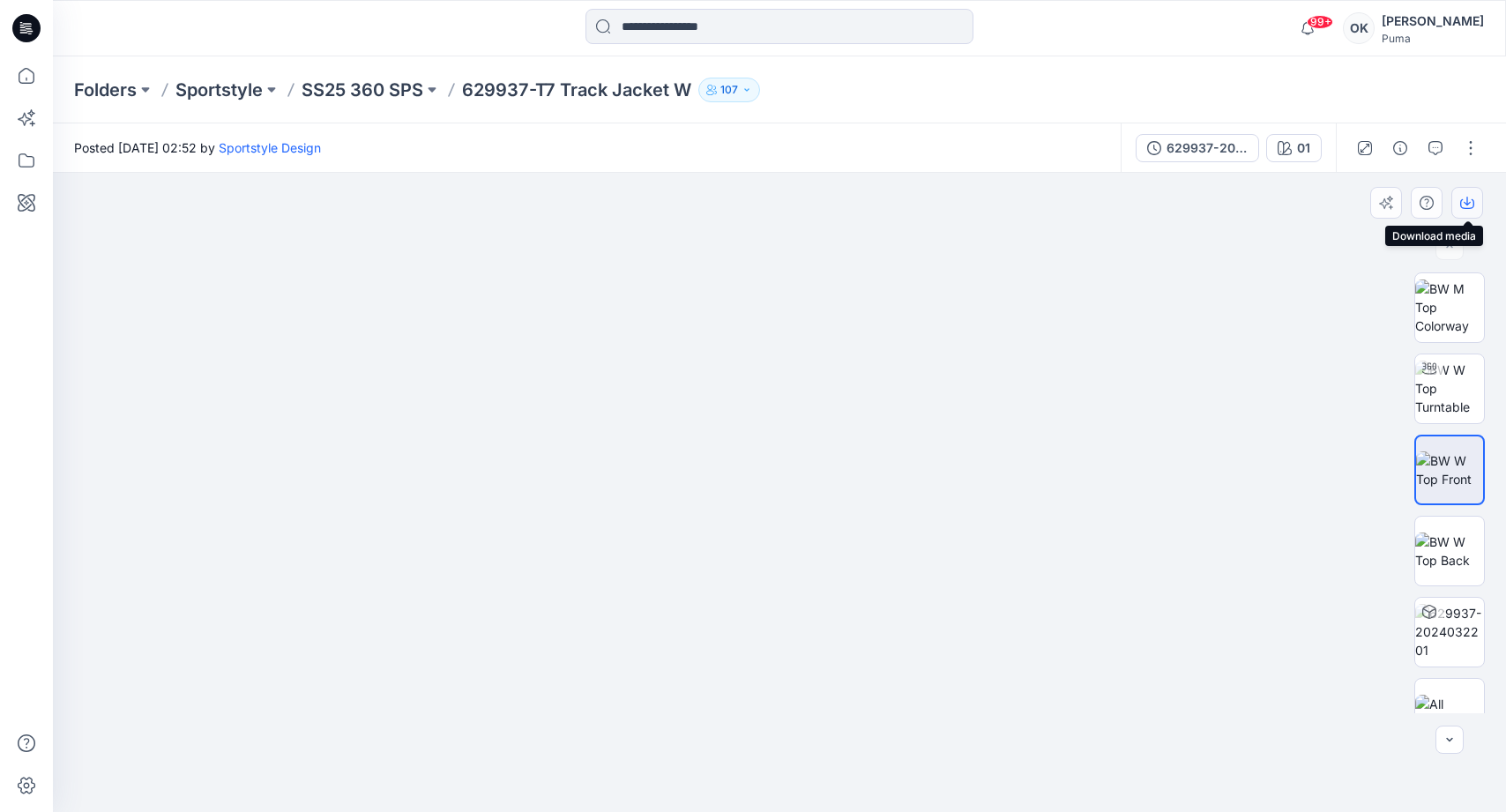
click at [1459, 208] on button "button" at bounding box center [1467, 203] width 32 height 32
click at [1467, 143] on button "button" at bounding box center [1471, 148] width 28 height 28
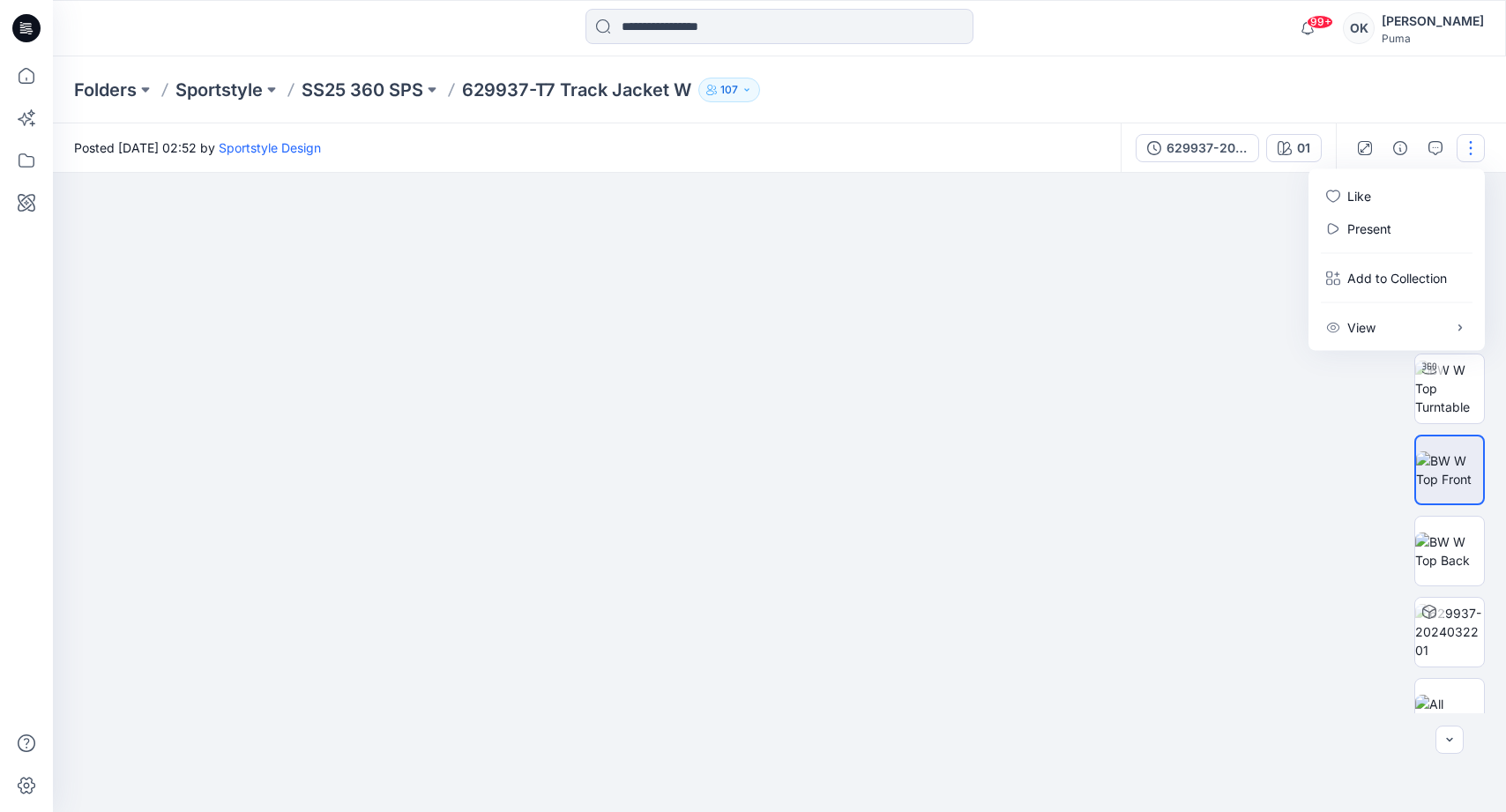
click at [1092, 311] on img at bounding box center [778, 432] width 881 height 761
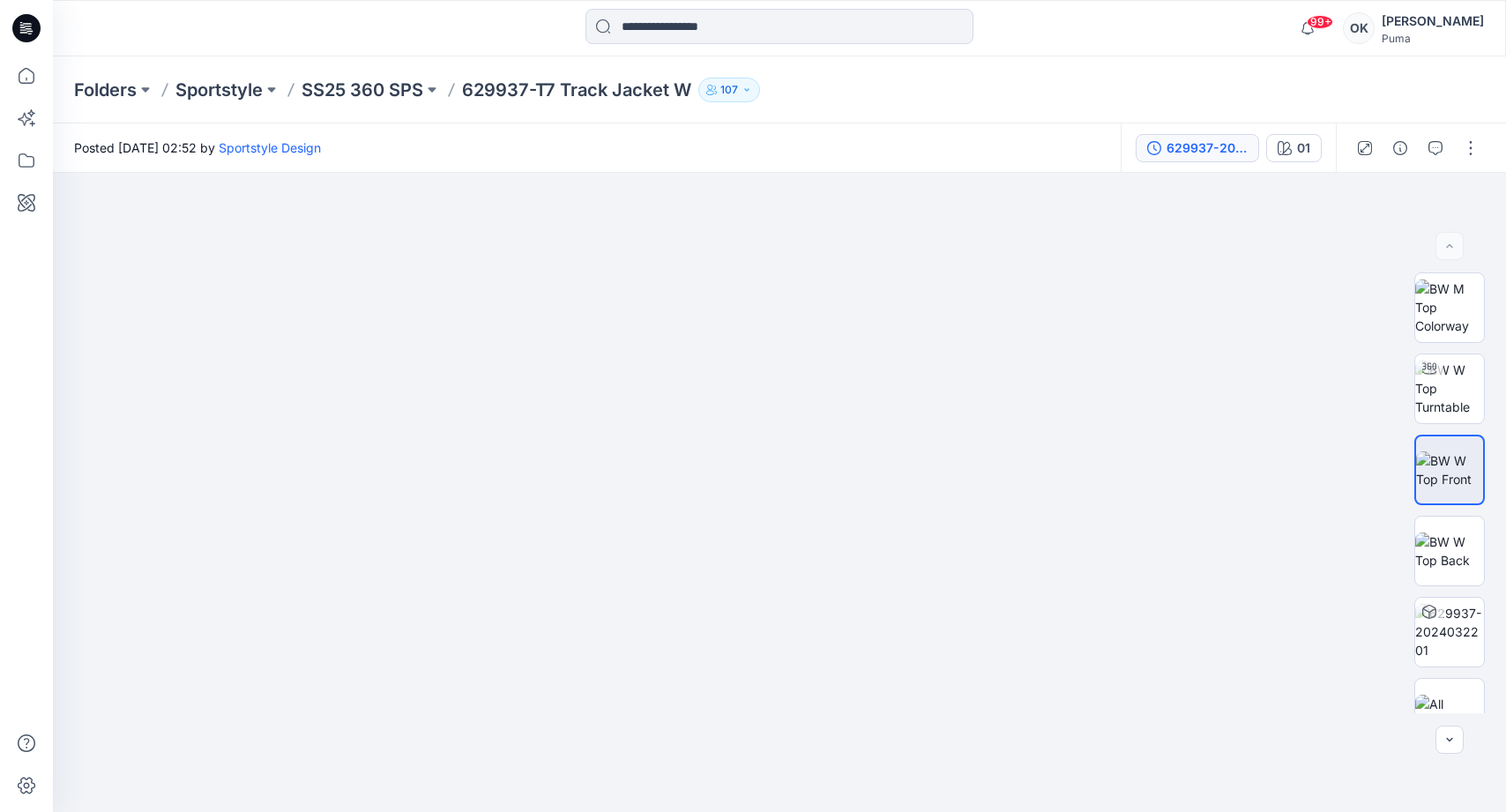
click at [1202, 147] on div "629937-20240322" at bounding box center [1206, 148] width 81 height 20
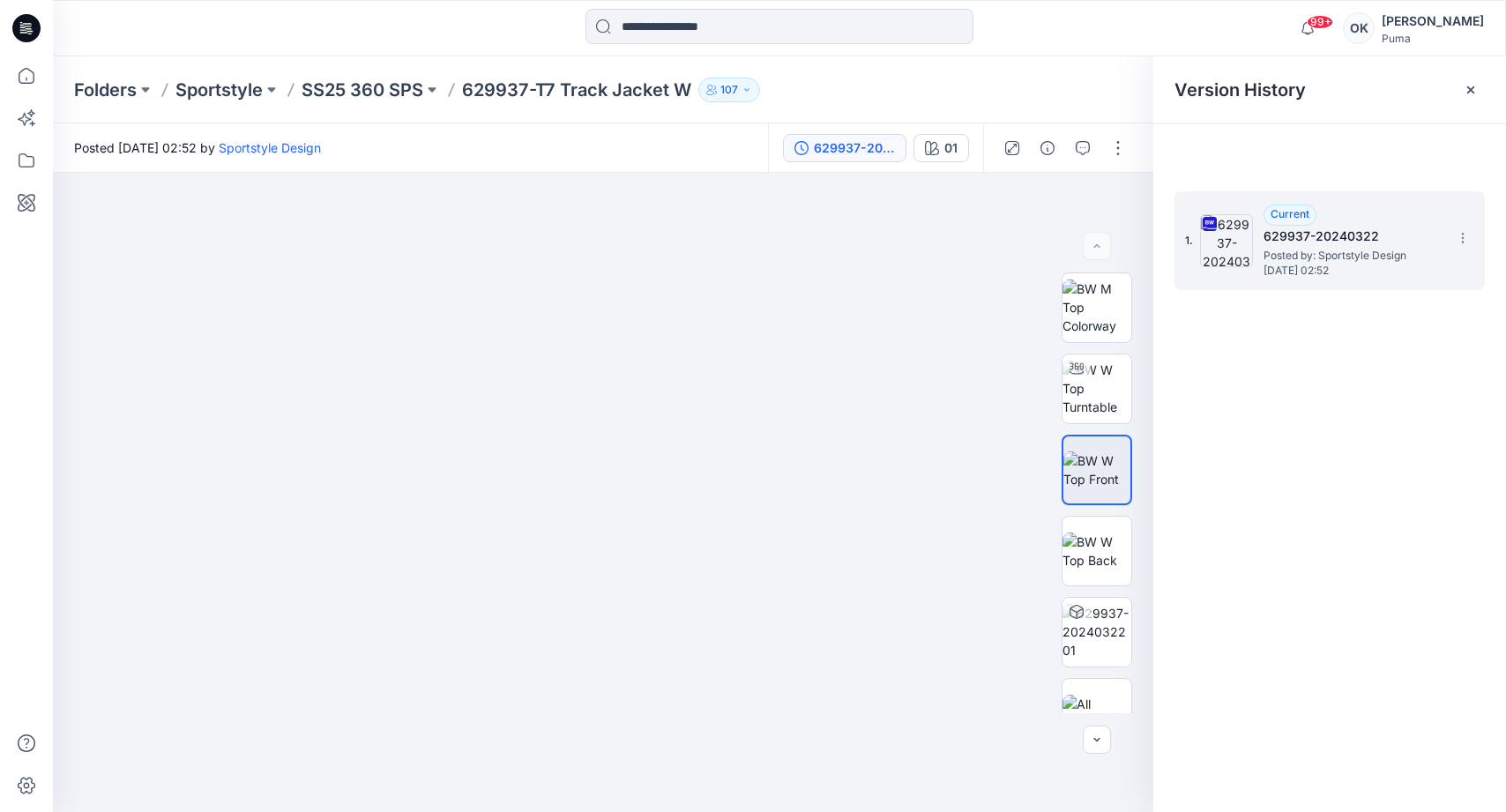
click at [1462, 220] on div "1. Current 629937-20240322 Posted by: Sportstyle Design [DATE] 02:52" at bounding box center [1329, 240] width 311 height 99
click at [1462, 233] on icon at bounding box center [1462, 233] width 1 height 1
click at [1376, 263] on span "Download Source BW File" at bounding box center [1373, 272] width 148 height 21
